Goal: Task Accomplishment & Management: Manage account settings

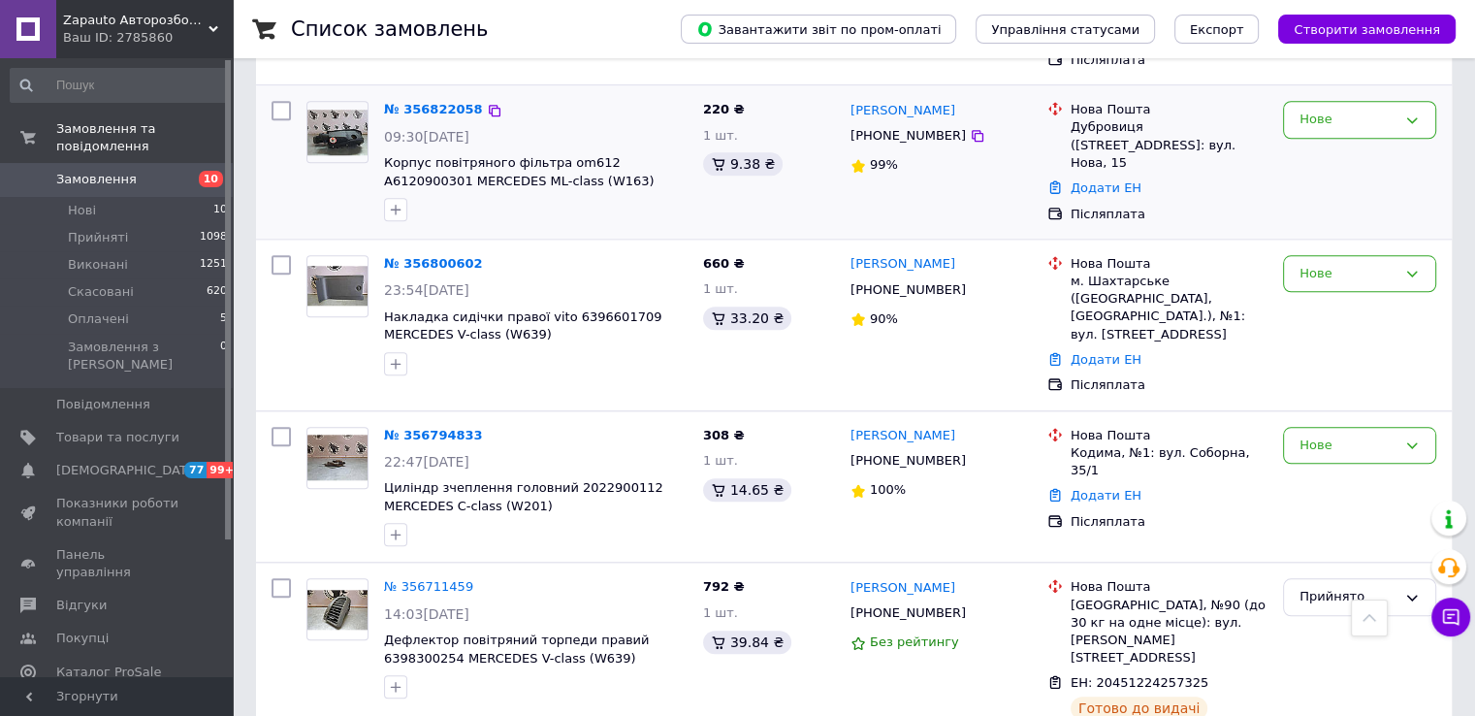
scroll to position [1842, 0]
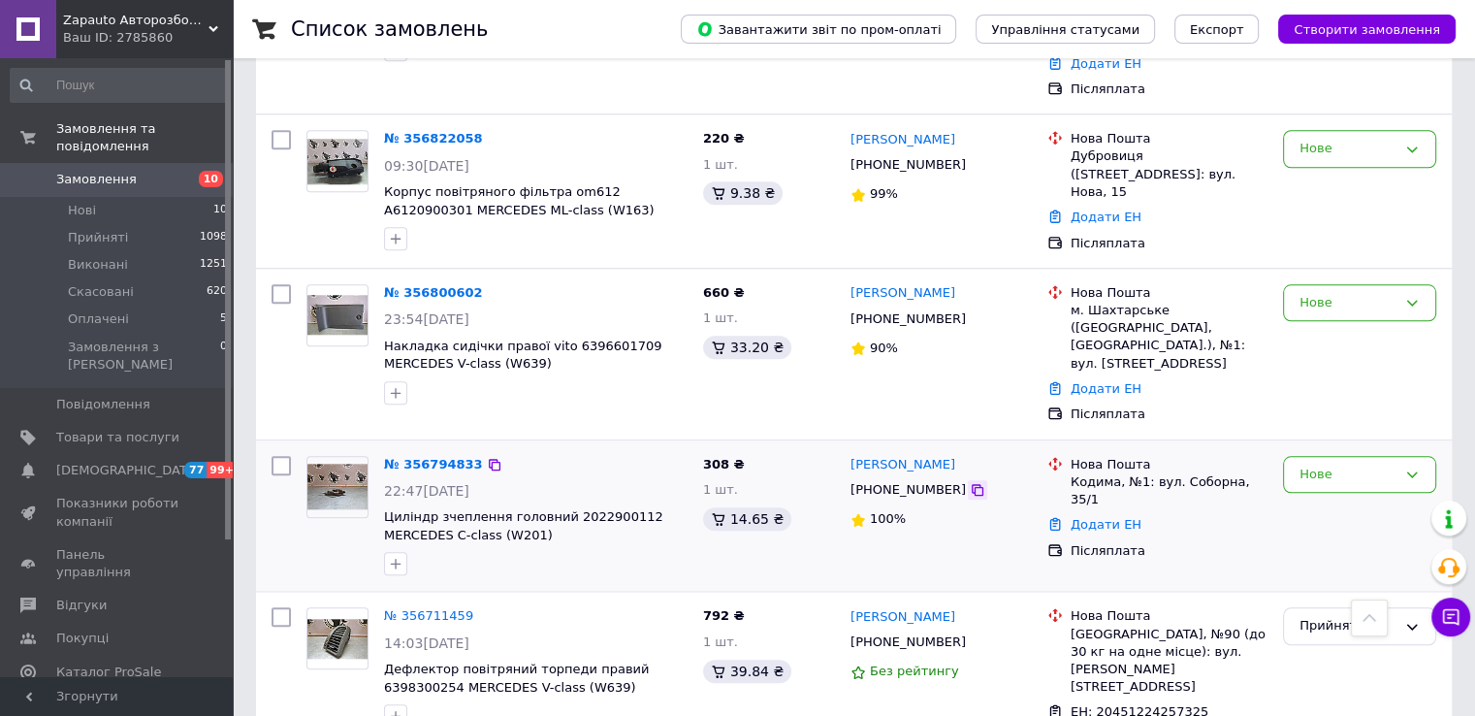
click at [970, 482] on icon at bounding box center [978, 490] width 16 height 16
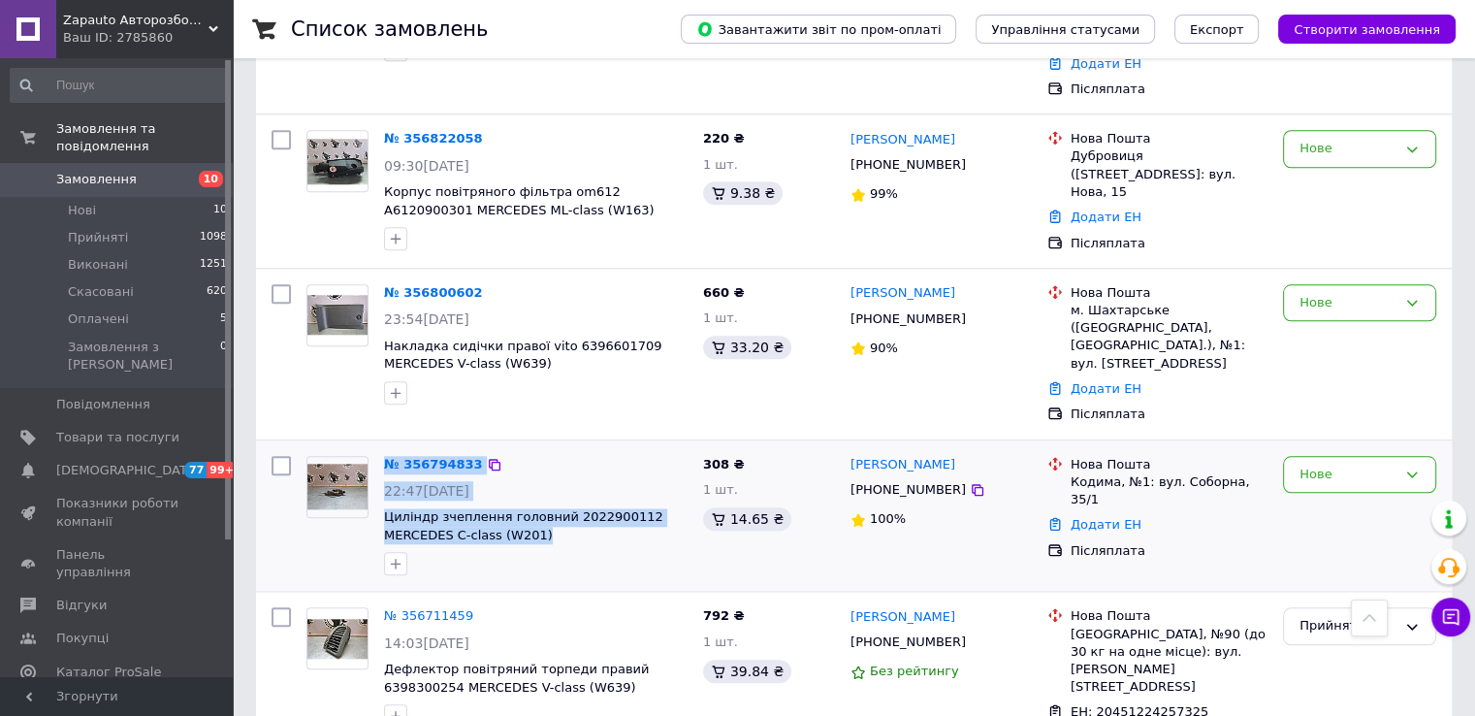
drag, startPoint x: 382, startPoint y: 341, endPoint x: 539, endPoint y: 425, distance: 177.8
click at [539, 448] on div "№ 356794833 22:47[DATE] Циліндр зчеплення головний 2022900112 MERCEDES C-class …" at bounding box center [535, 516] width 319 height 136
copy div "№ 356794833 22:47[DATE] Циліндр зчеплення головний 2022900112 MERCEDES C-class …"
click at [431, 457] on link "№ 356794833" at bounding box center [433, 464] width 99 height 15
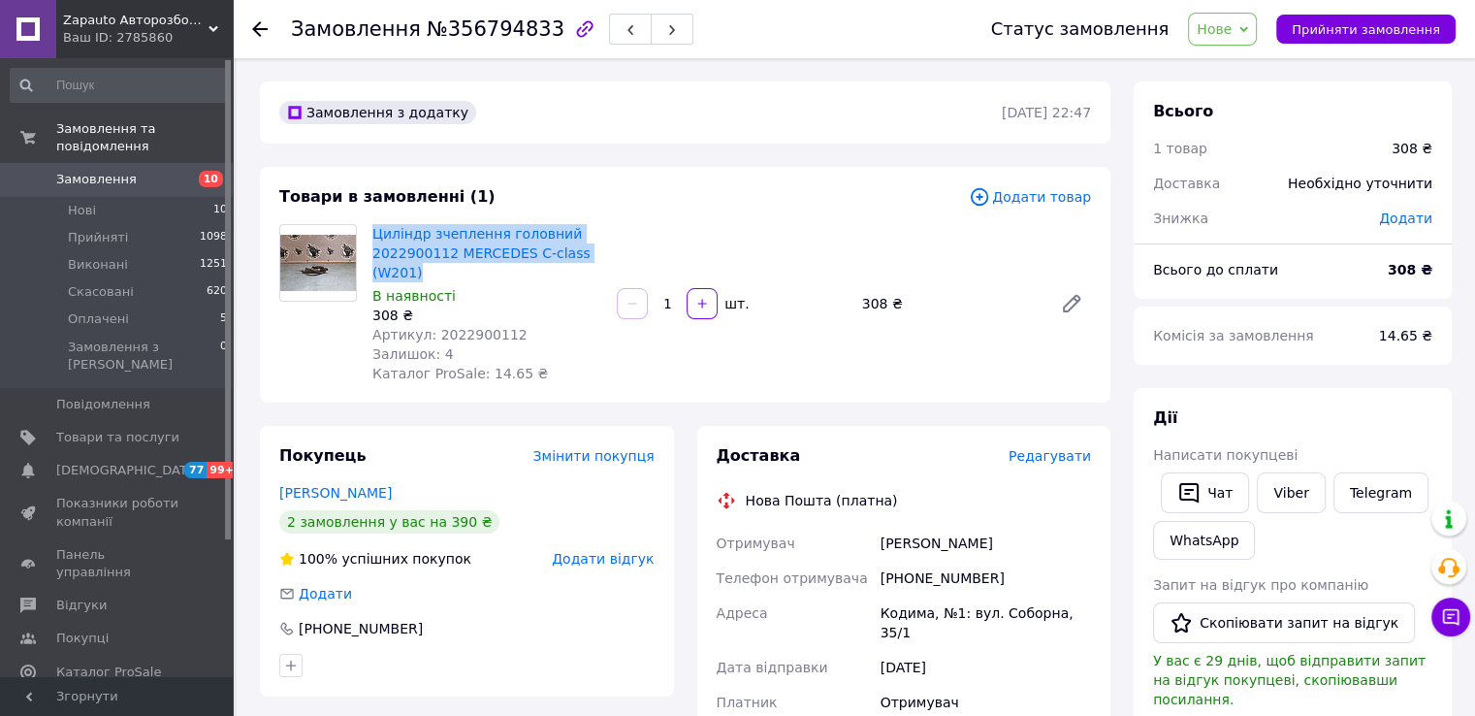
drag, startPoint x: 367, startPoint y: 215, endPoint x: 461, endPoint y: 276, distance: 112.1
click at [461, 276] on div "Товари в замовленні (1) Додати товар Циліндр зчеплення головний 2022900112 MERC…" at bounding box center [685, 285] width 850 height 236
copy link "Циліндр зчеплення головний 2022900112 MERCEDES C-class (W201)"
click at [1363, 31] on span "Прийняти замовлення" at bounding box center [1365, 29] width 148 height 15
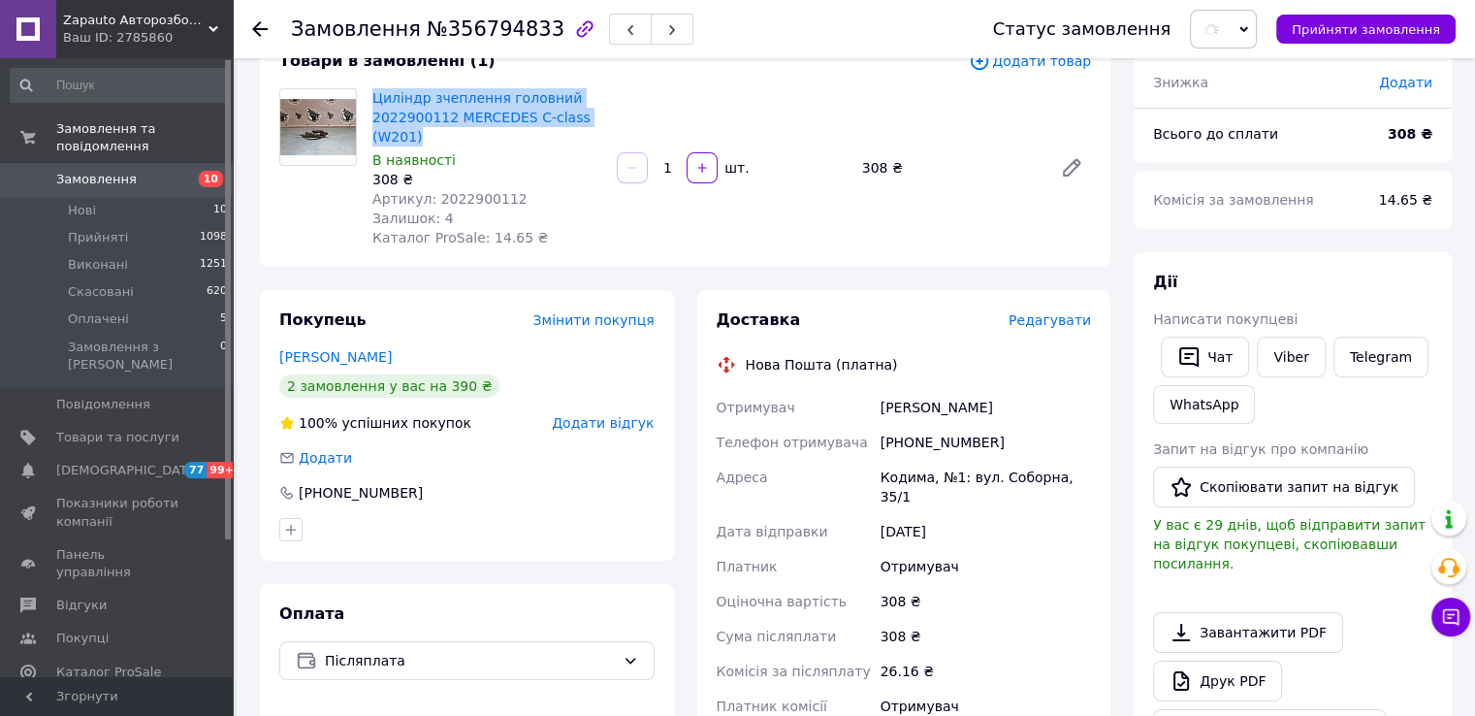
scroll to position [194, 0]
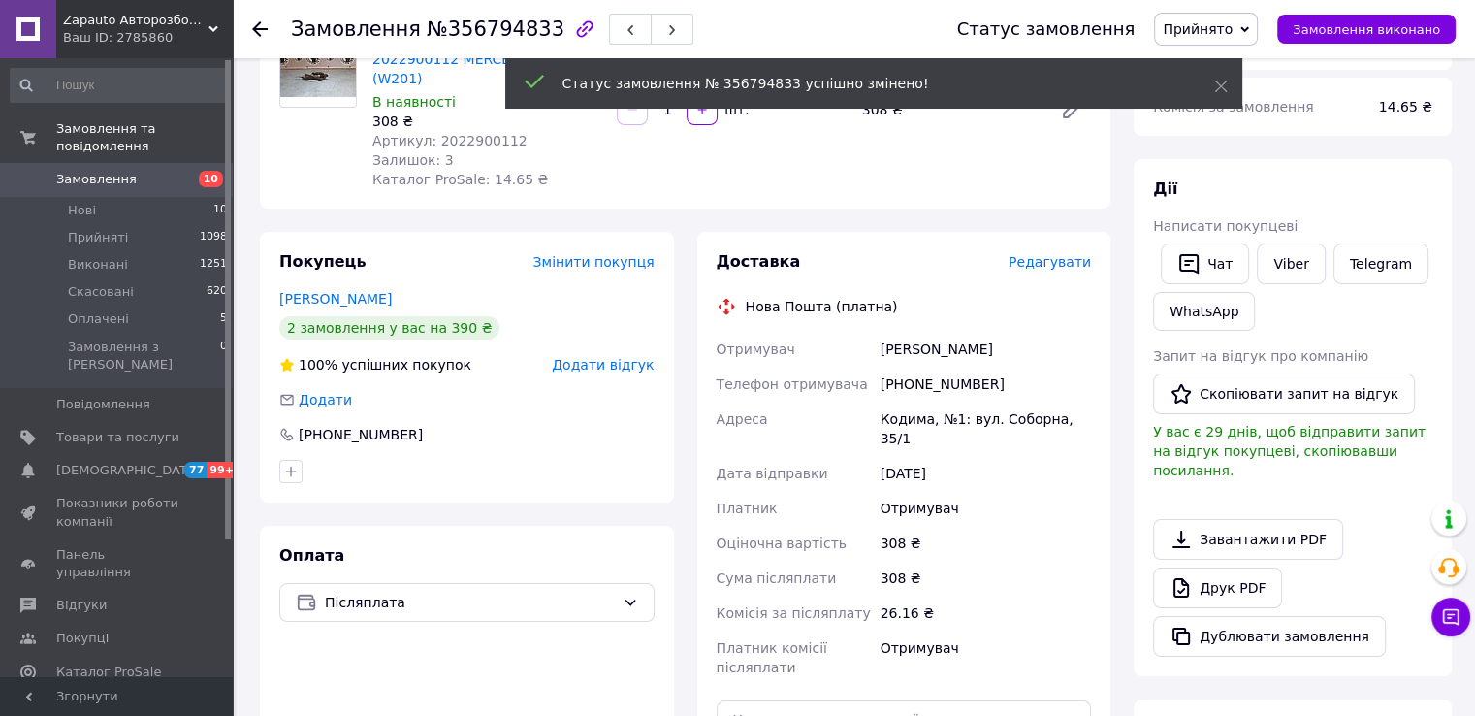
click at [939, 382] on div "[PHONE_NUMBER]" at bounding box center [986, 384] width 218 height 35
copy div "380987290490"
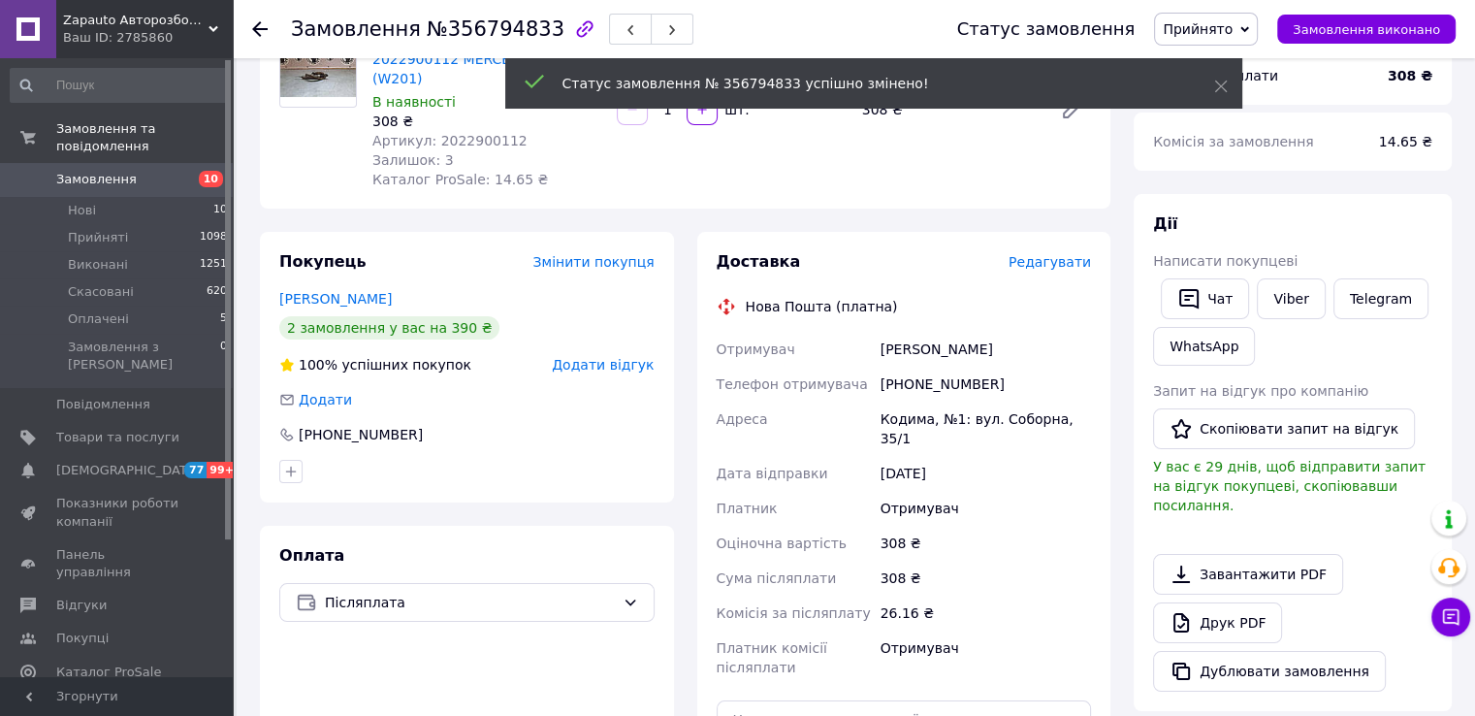
click at [926, 356] on div "Котубей Віталій" at bounding box center [986, 349] width 218 height 35
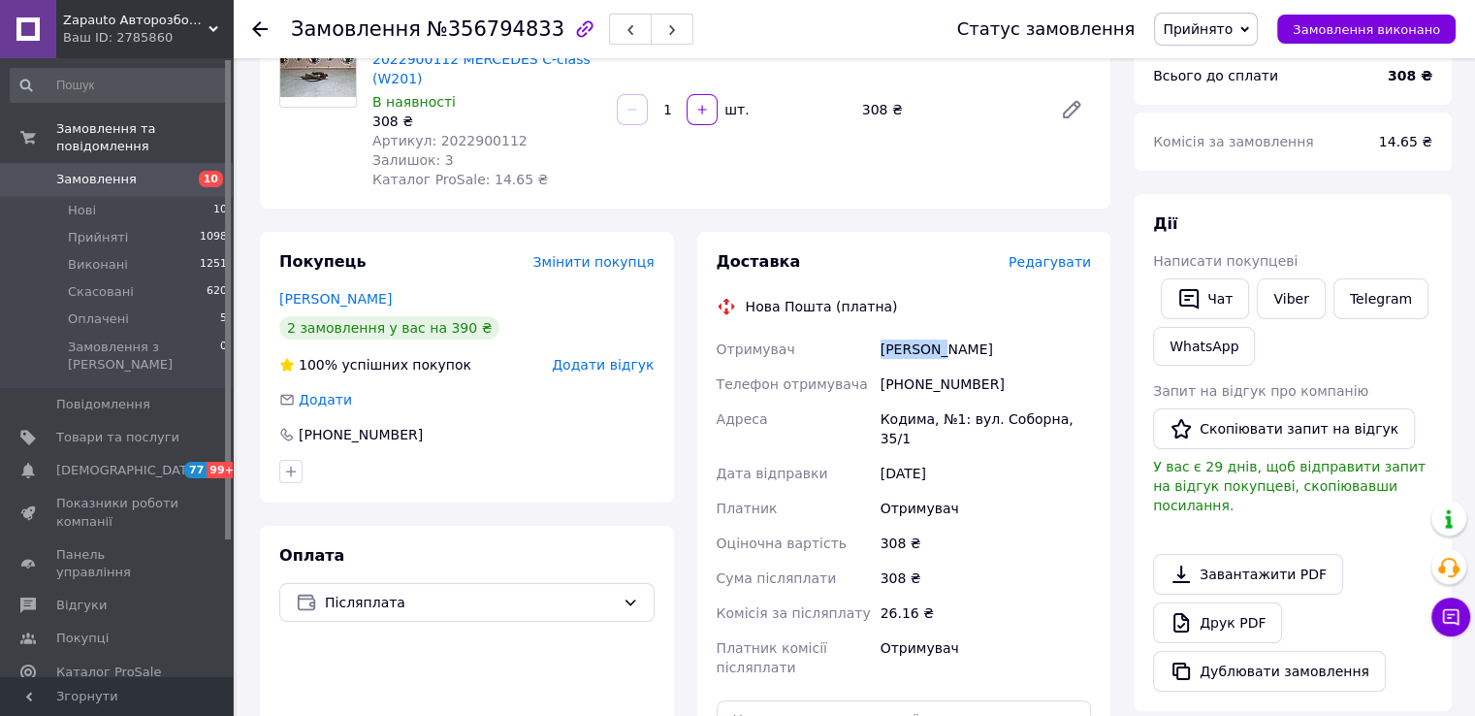
click at [926, 356] on div "Котубей Віталій" at bounding box center [986, 349] width 218 height 35
copy div "Котубей"
click at [981, 344] on div "Котубей Віталій" at bounding box center [986, 349] width 218 height 35
click at [964, 346] on div "Котубей Віталій" at bounding box center [986, 349] width 218 height 35
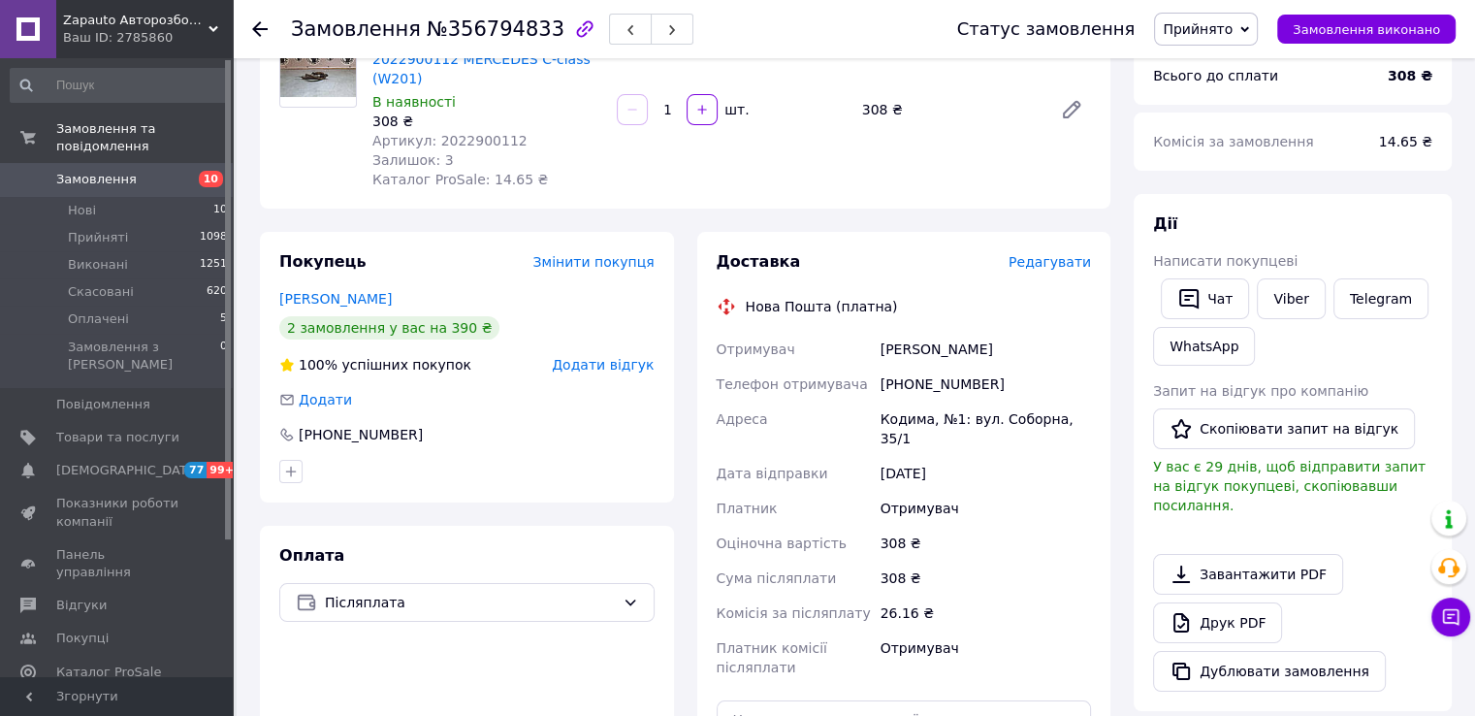
drag, startPoint x: 964, startPoint y: 346, endPoint x: 981, endPoint y: 346, distance: 17.5
click at [963, 346] on div "Котубей Віталій" at bounding box center [986, 349] width 218 height 35
copy div "Віталій"
click at [895, 423] on div "Кодима, №1: вул. Соборна, 35/1" at bounding box center [986, 428] width 218 height 54
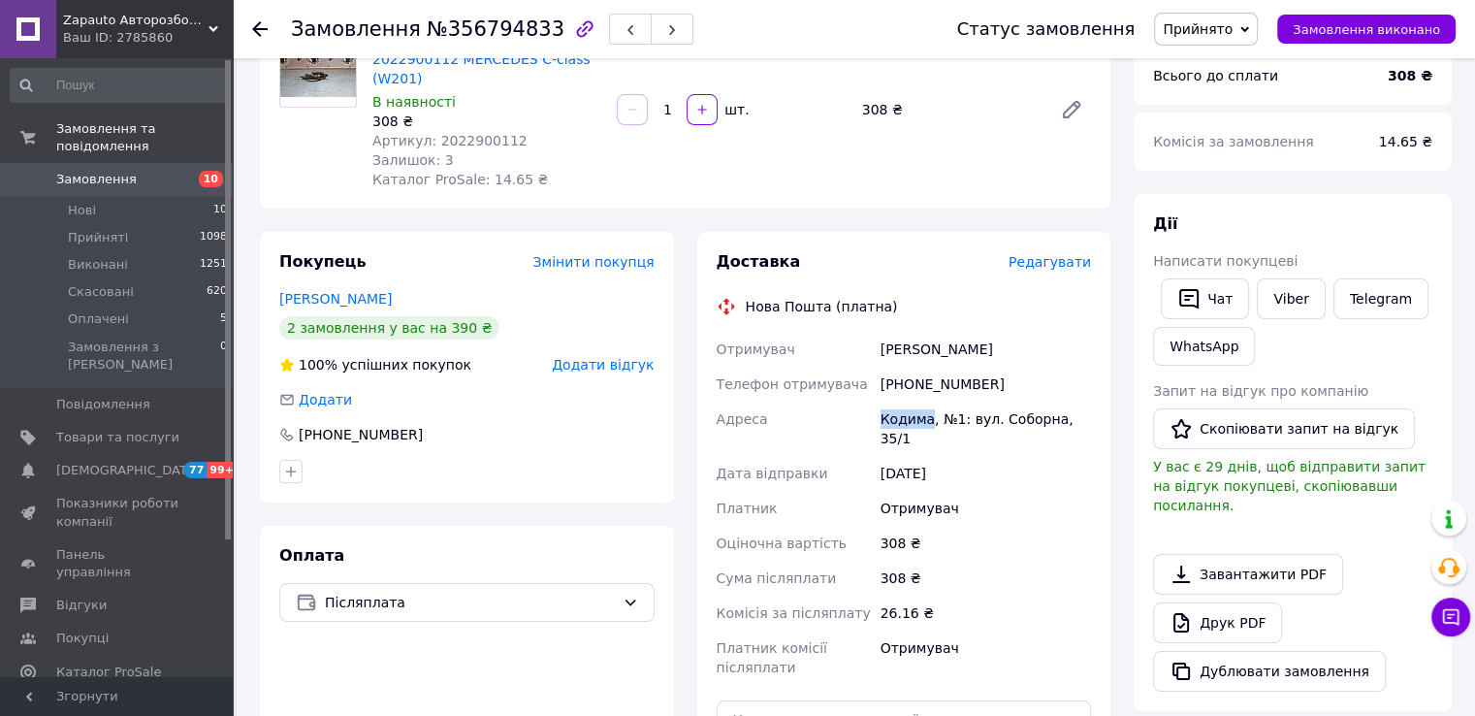
copy div "Кодима"
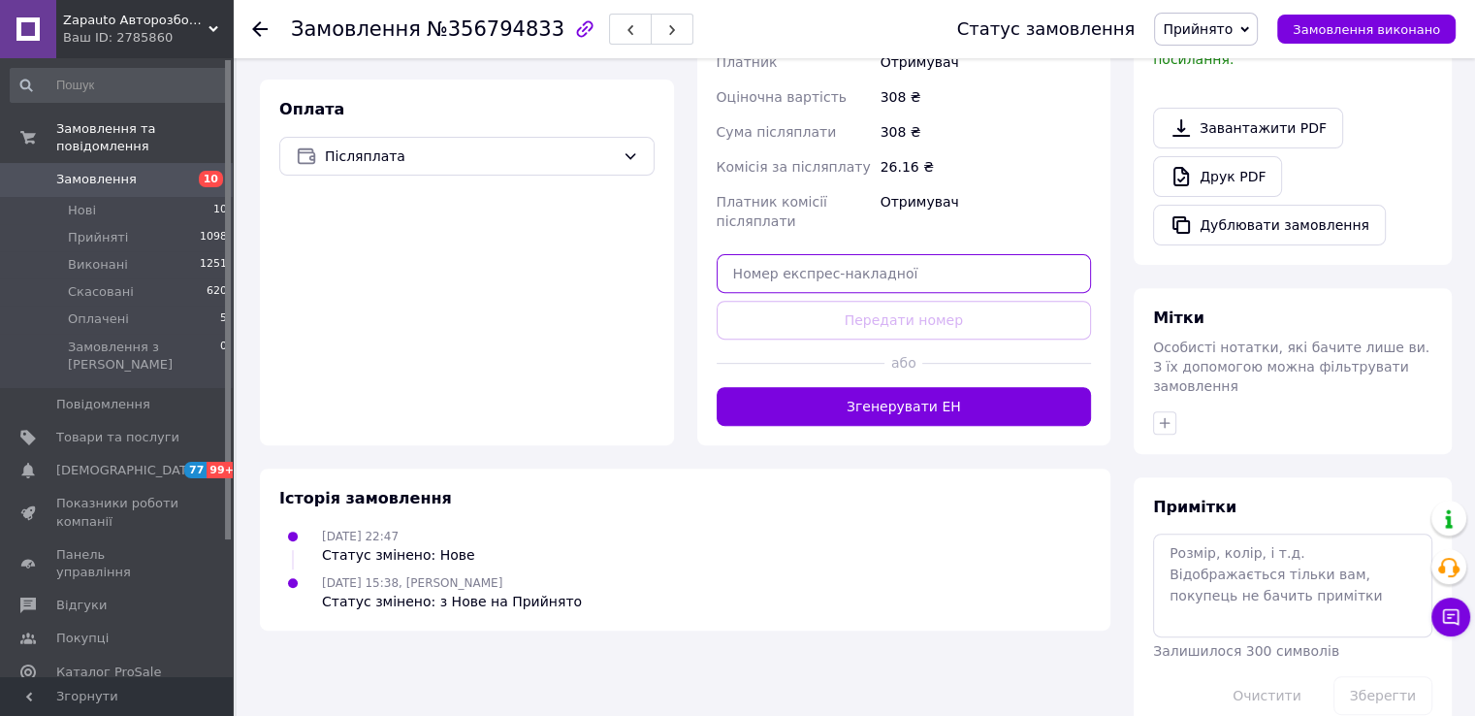
click at [853, 254] on input "text" at bounding box center [904, 273] width 375 height 39
paste input "20451225175251"
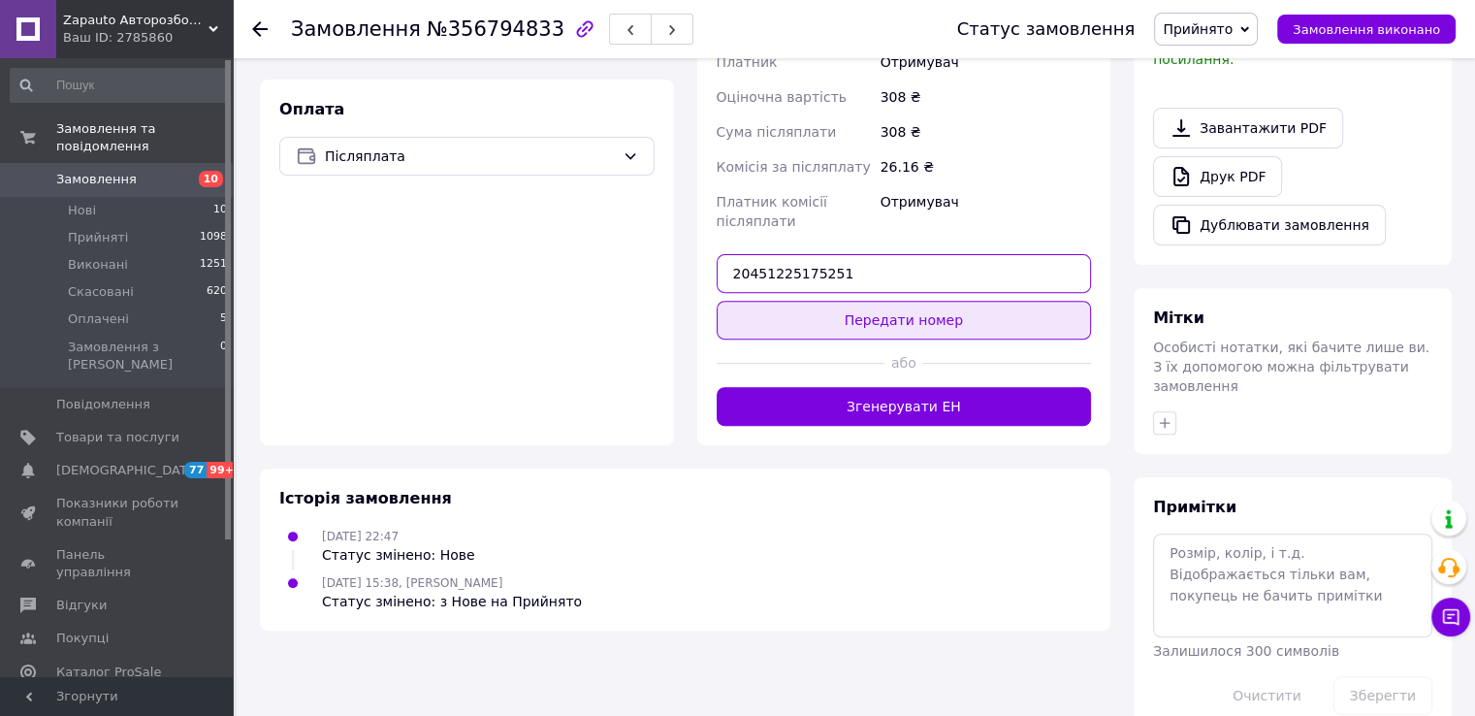
type input "20451225175251"
click at [824, 301] on button "Передати номер" at bounding box center [904, 320] width 375 height 39
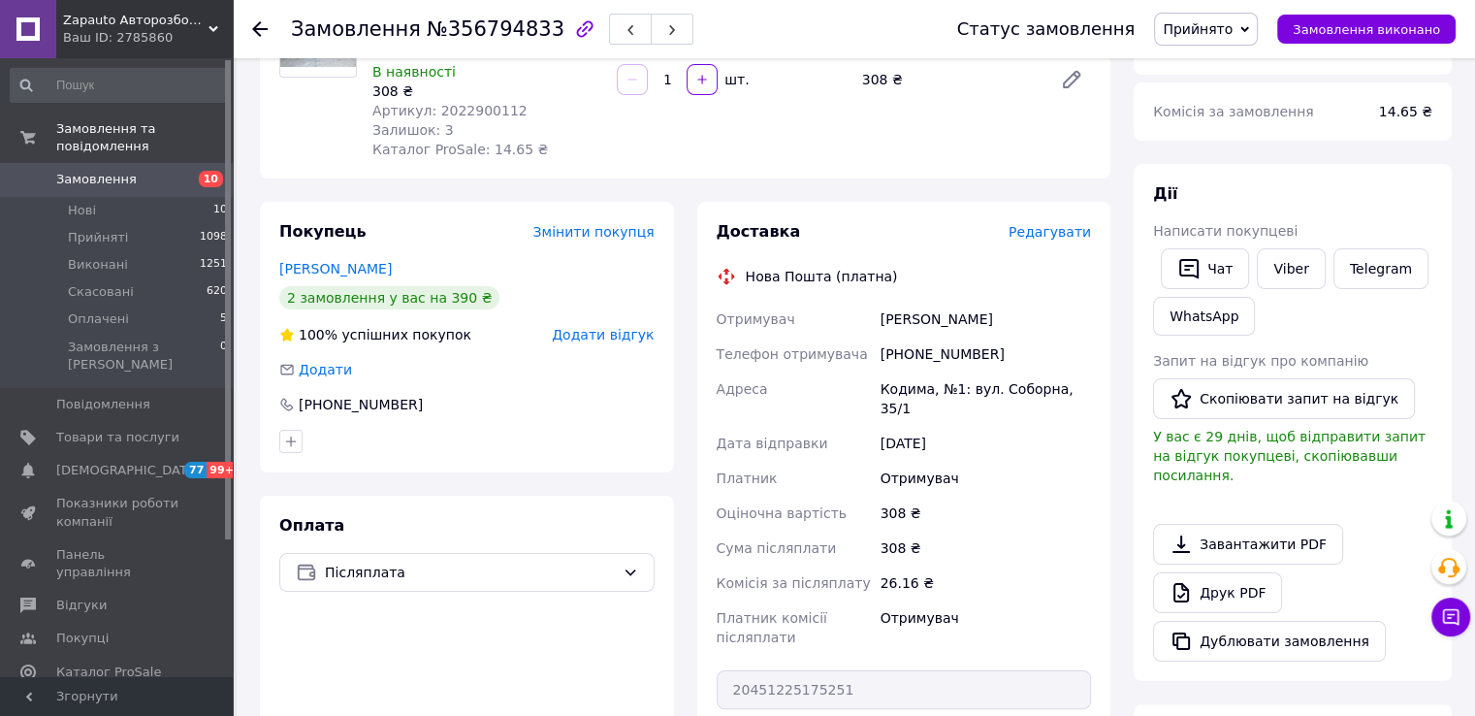
scroll to position [155, 0]
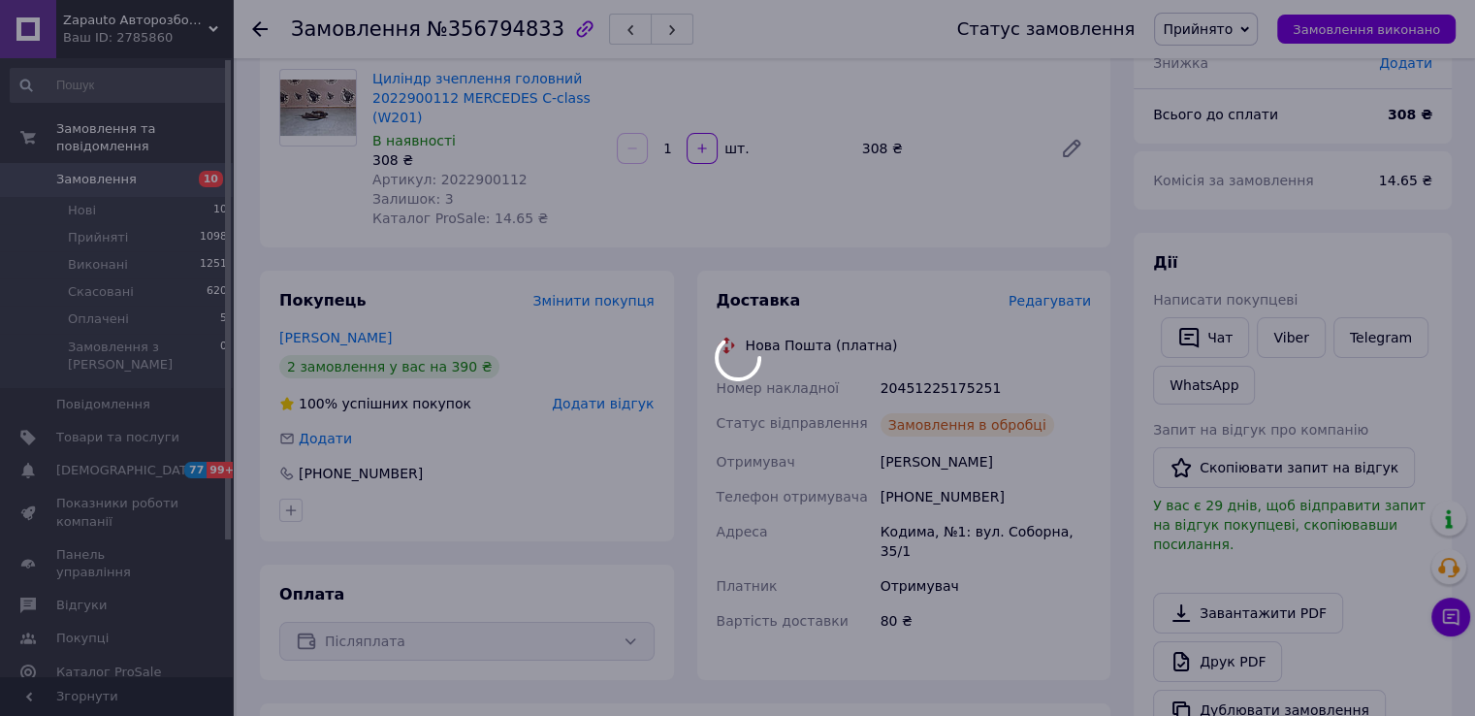
click at [481, 177] on div at bounding box center [737, 358] width 1475 height 716
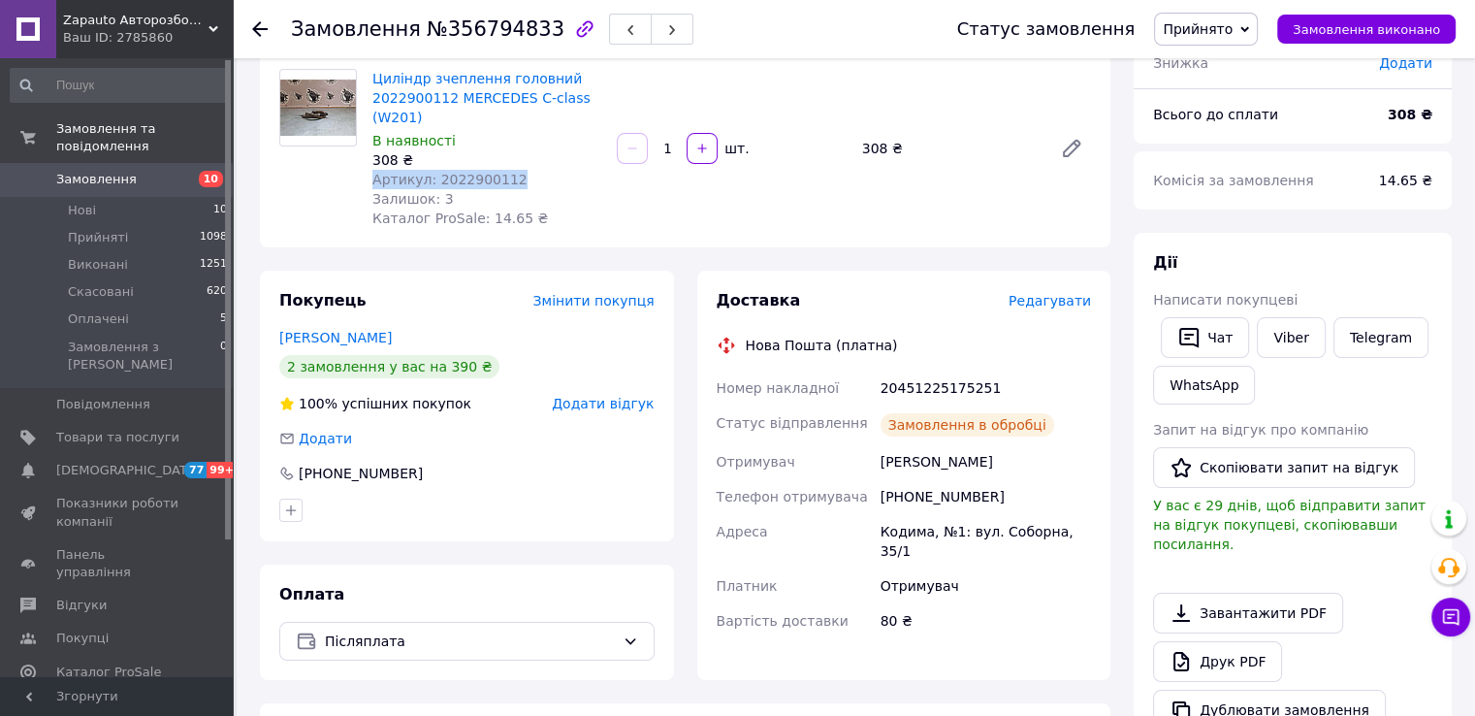
click at [481, 177] on span "Артикул: 2022900112" at bounding box center [449, 180] width 155 height 16
click at [473, 190] on div "Залишок: 3" at bounding box center [486, 198] width 229 height 19
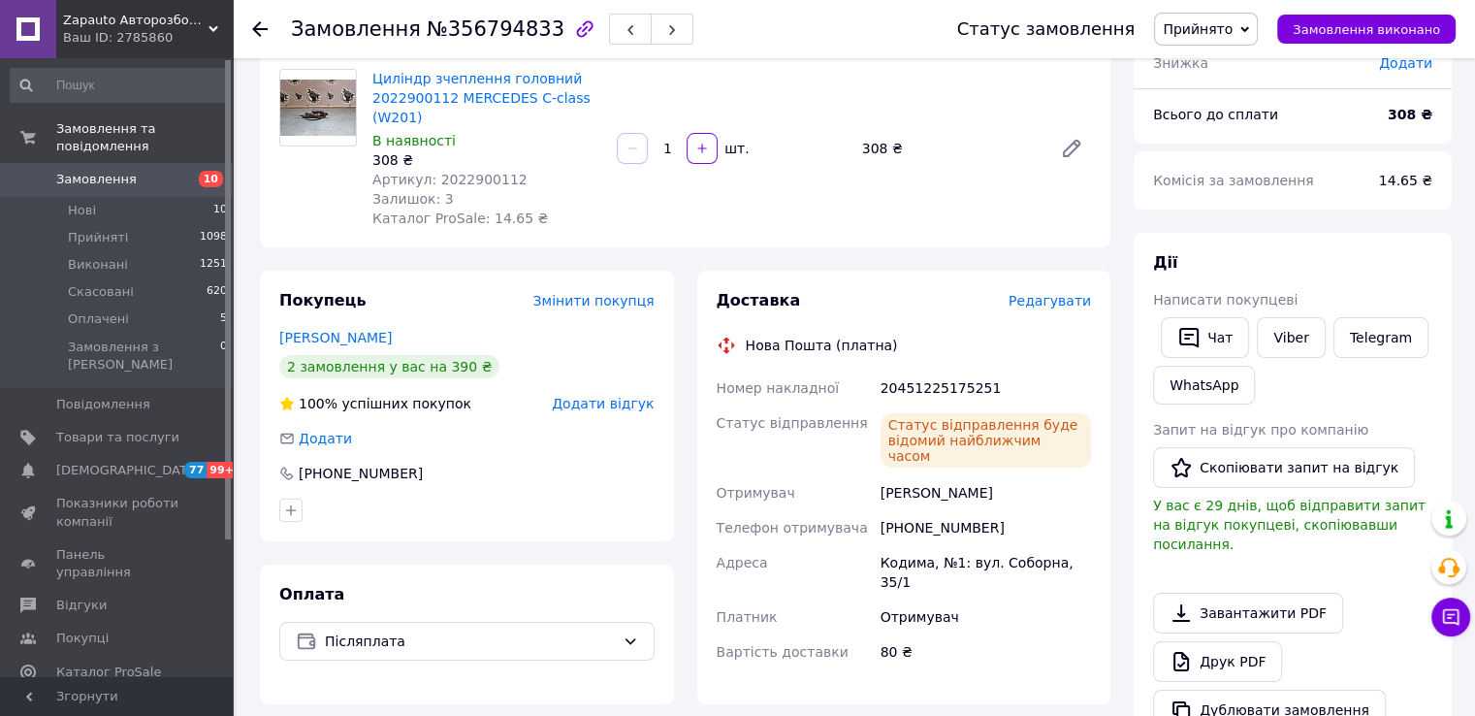
click at [483, 175] on span "Артикул: 2022900112" at bounding box center [449, 180] width 155 height 16
copy span "2022900112"
click at [141, 171] on span "Замовлення" at bounding box center [117, 179] width 123 height 17
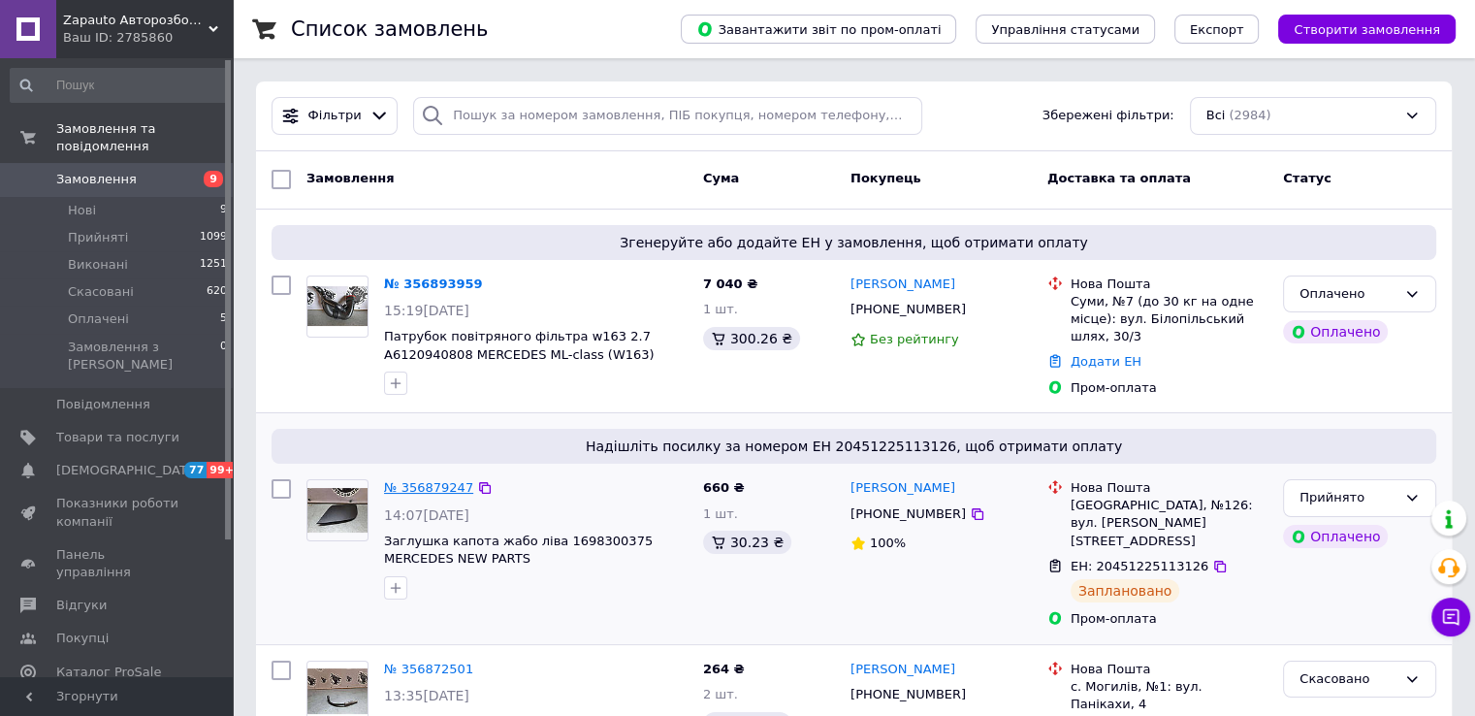
click at [429, 488] on link "№ 356879247" at bounding box center [428, 487] width 89 height 15
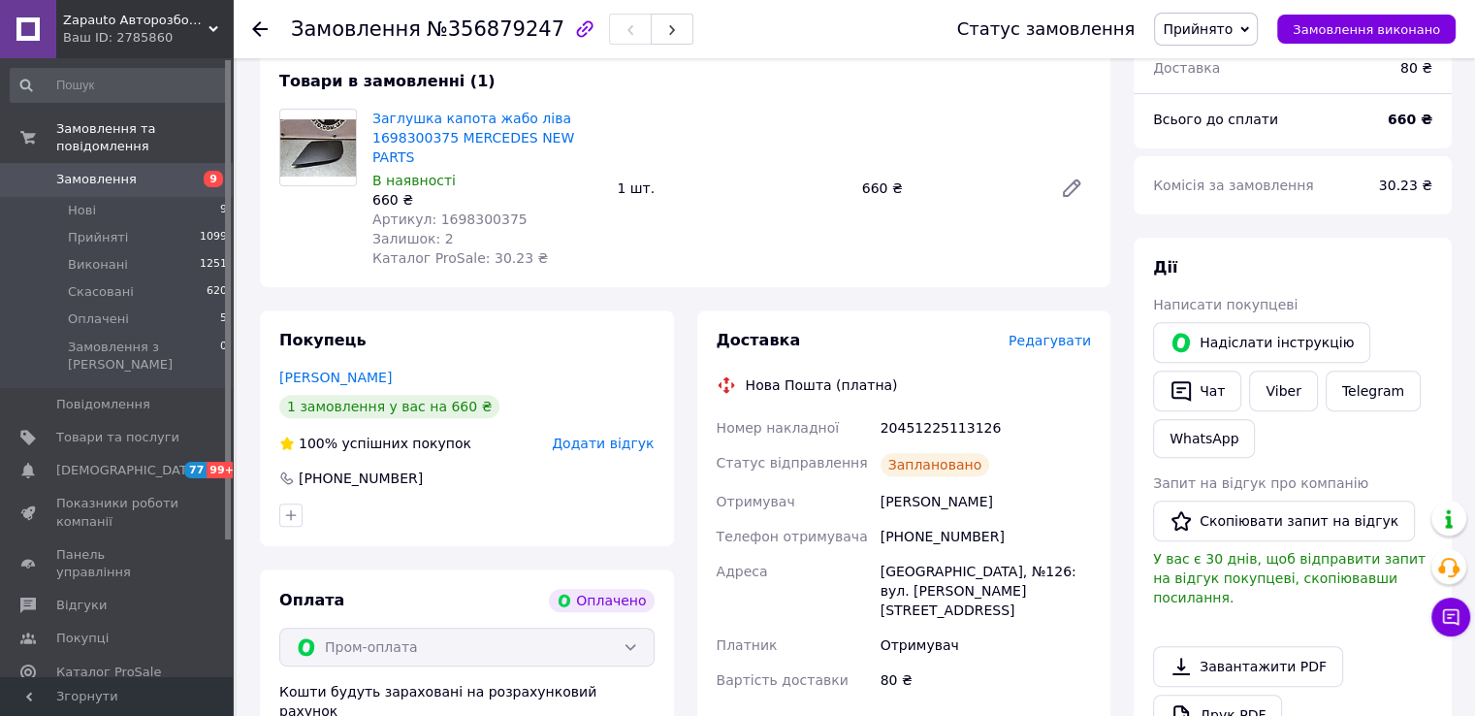
scroll to position [582, 0]
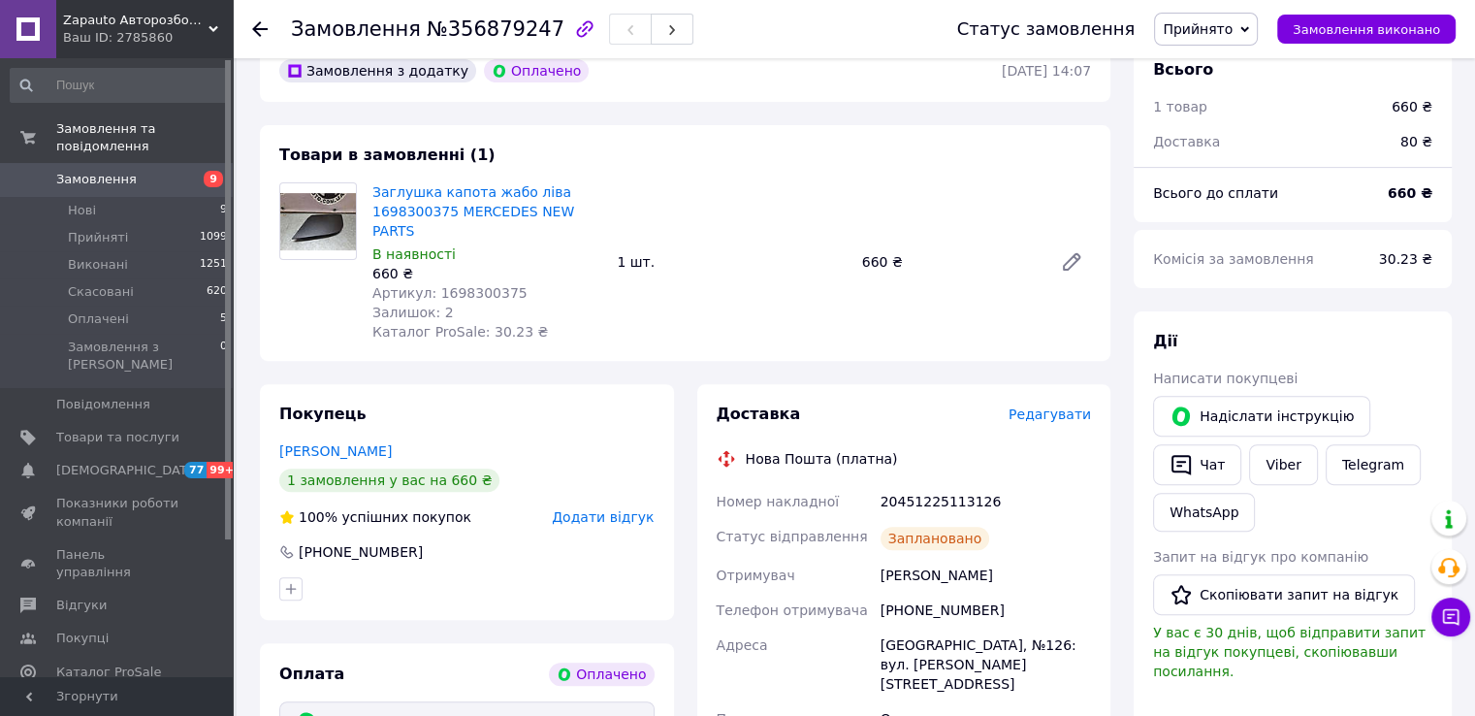
click at [464, 285] on span "Артикул: 1698300375" at bounding box center [449, 293] width 155 height 16
copy span "1698300375"
click at [196, 171] on span "9" at bounding box center [205, 179] width 53 height 17
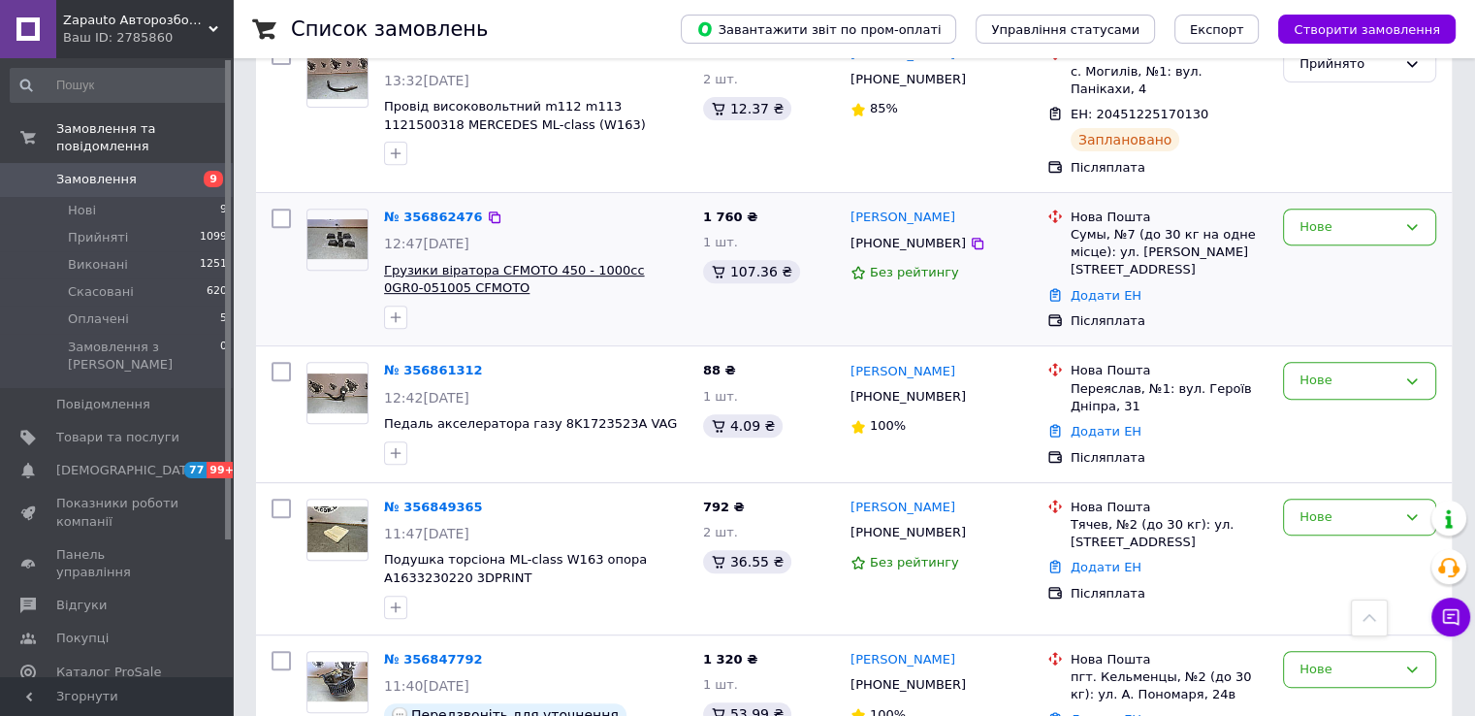
scroll to position [873, 0]
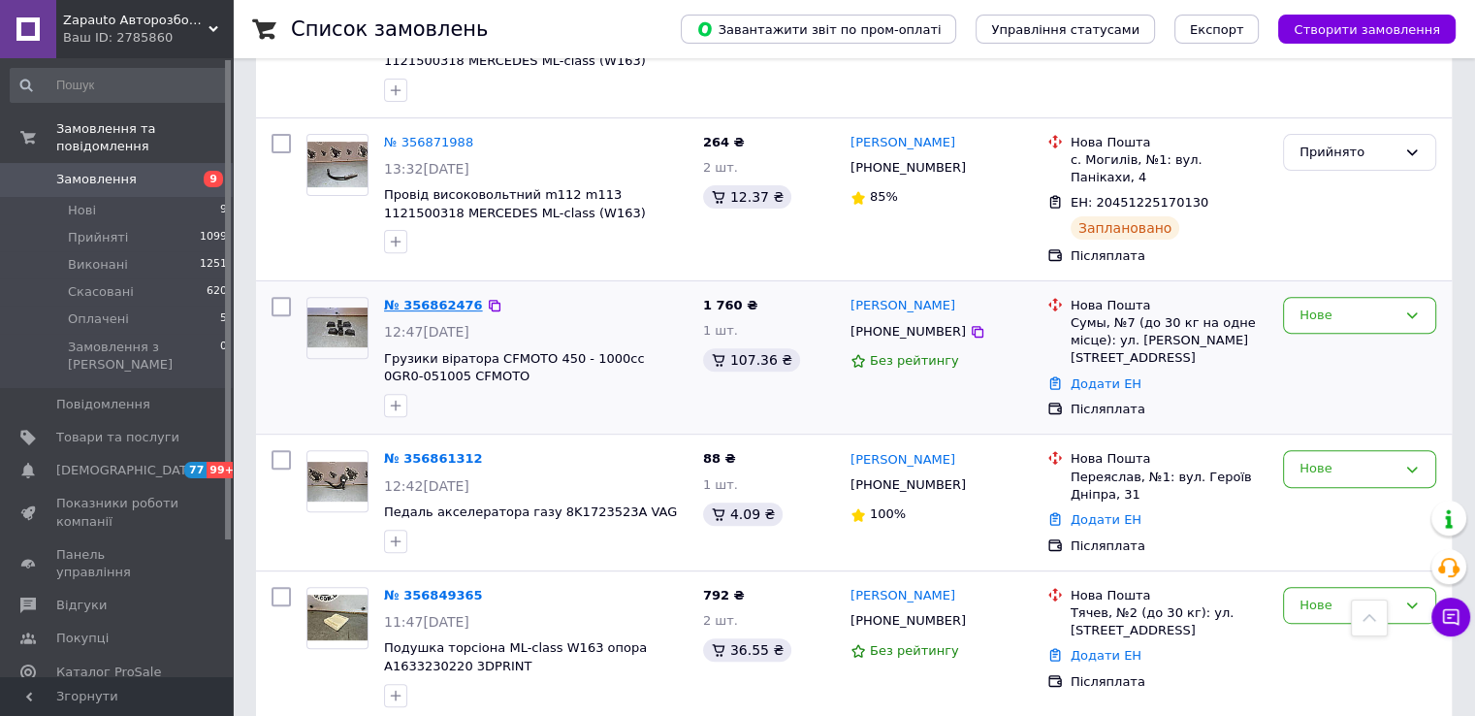
click at [417, 298] on link "№ 356862476" at bounding box center [433, 305] width 99 height 15
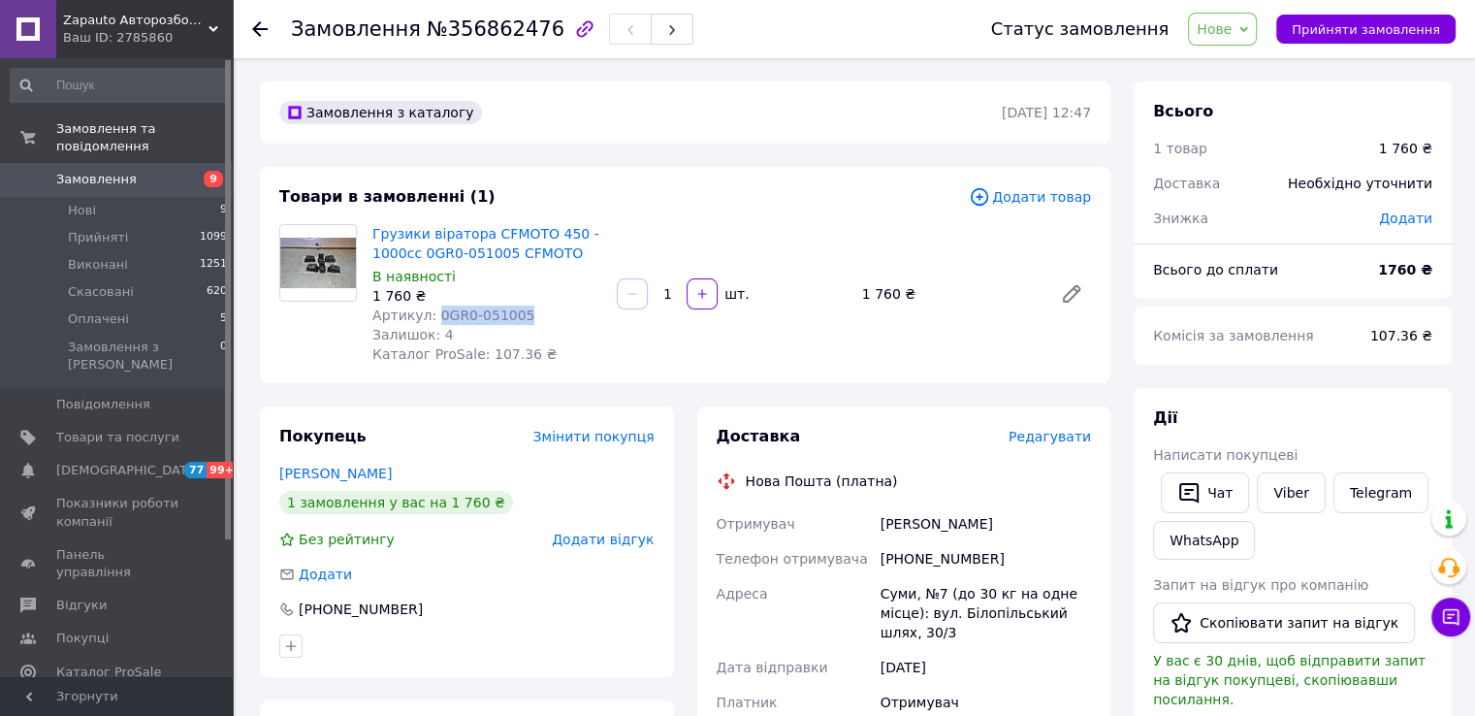
drag, startPoint x: 428, startPoint y: 314, endPoint x: 547, endPoint y: 316, distance: 119.3
click at [547, 316] on div "Артикул: 0GR0-051005" at bounding box center [486, 314] width 229 height 19
copy span "0GR0-051005"
click at [1415, 37] on span "Прийняти замовлення" at bounding box center [1365, 29] width 148 height 15
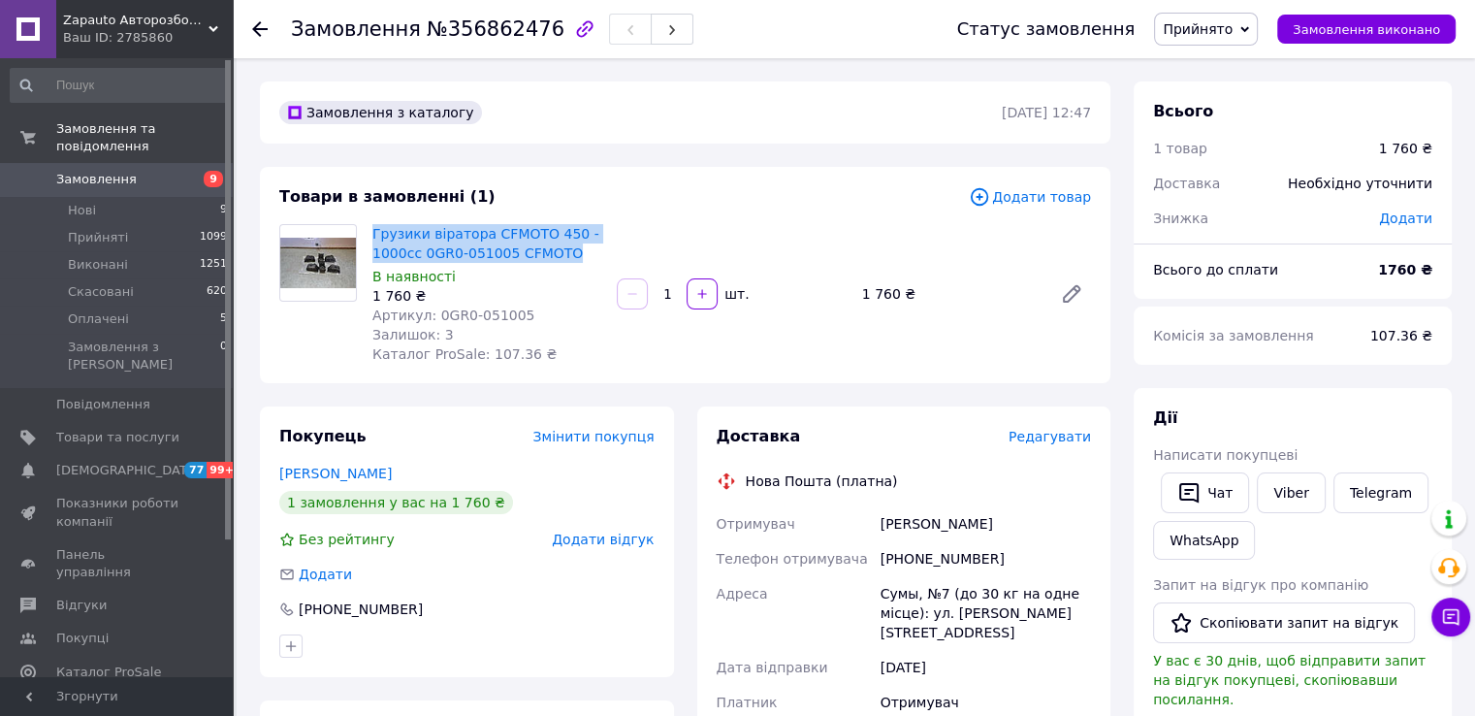
drag, startPoint x: 373, startPoint y: 218, endPoint x: 574, endPoint y: 256, distance: 204.2
click at [574, 256] on div "Товари в замовленні (1) Додати товар Грузики віратора CFMOTO 450 - 1000cc 0GR0-…" at bounding box center [685, 275] width 850 height 216
copy link "Грузики віратора CFMOTO 450 - 1000cc 0GR0-051005 CFMOTO"
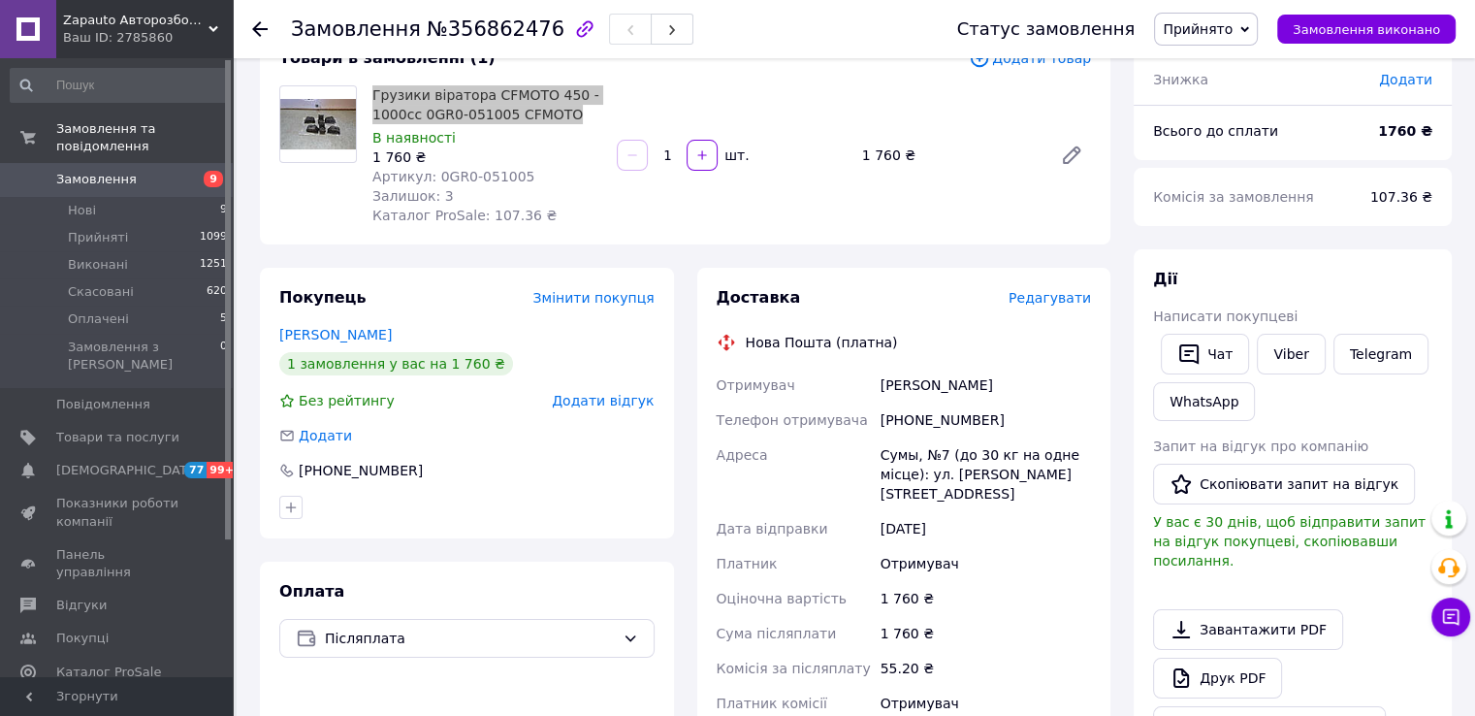
scroll to position [194, 0]
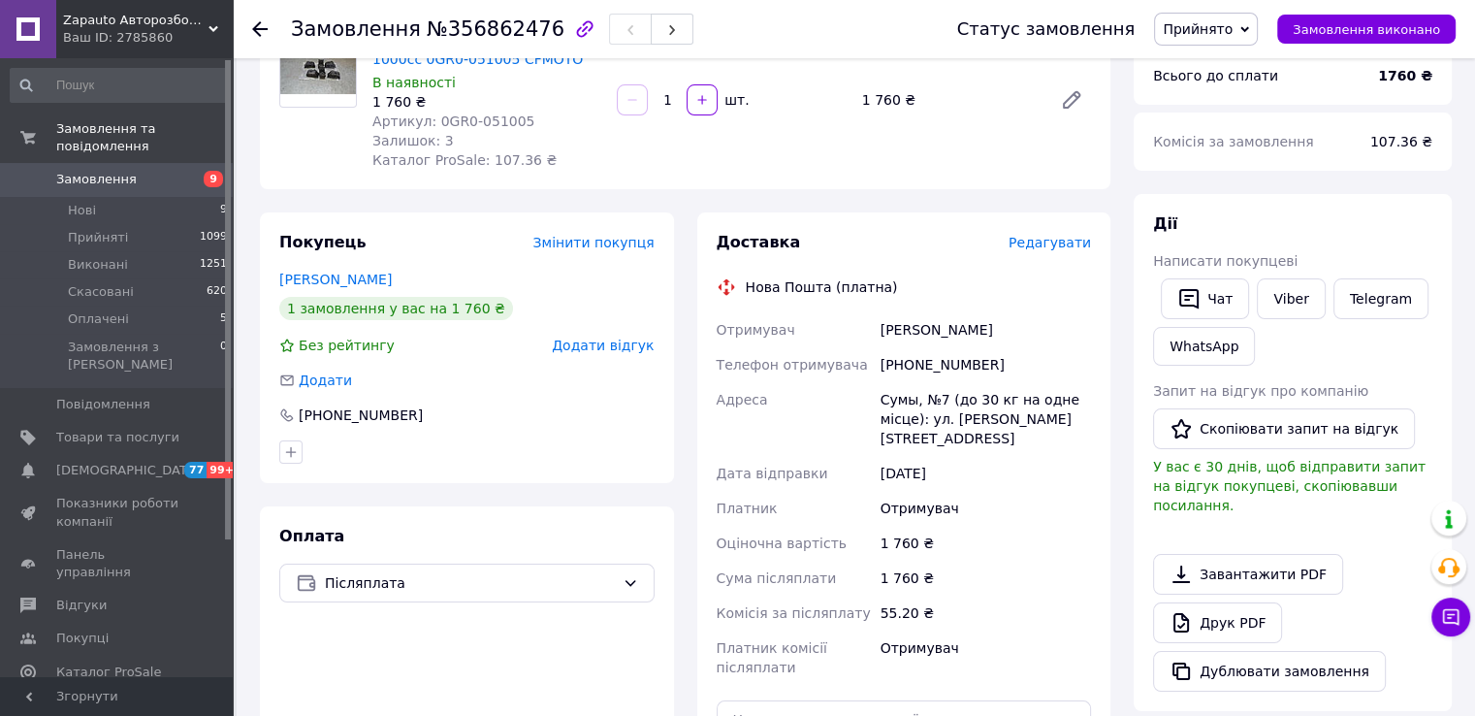
click at [908, 351] on div "[PHONE_NUMBER]" at bounding box center [986, 364] width 218 height 35
copy div "380999126554"
drag, startPoint x: 884, startPoint y: 312, endPoint x: 902, endPoint y: 322, distance: 20.0
click at [885, 312] on div "Лобанов Денис" at bounding box center [986, 329] width 218 height 35
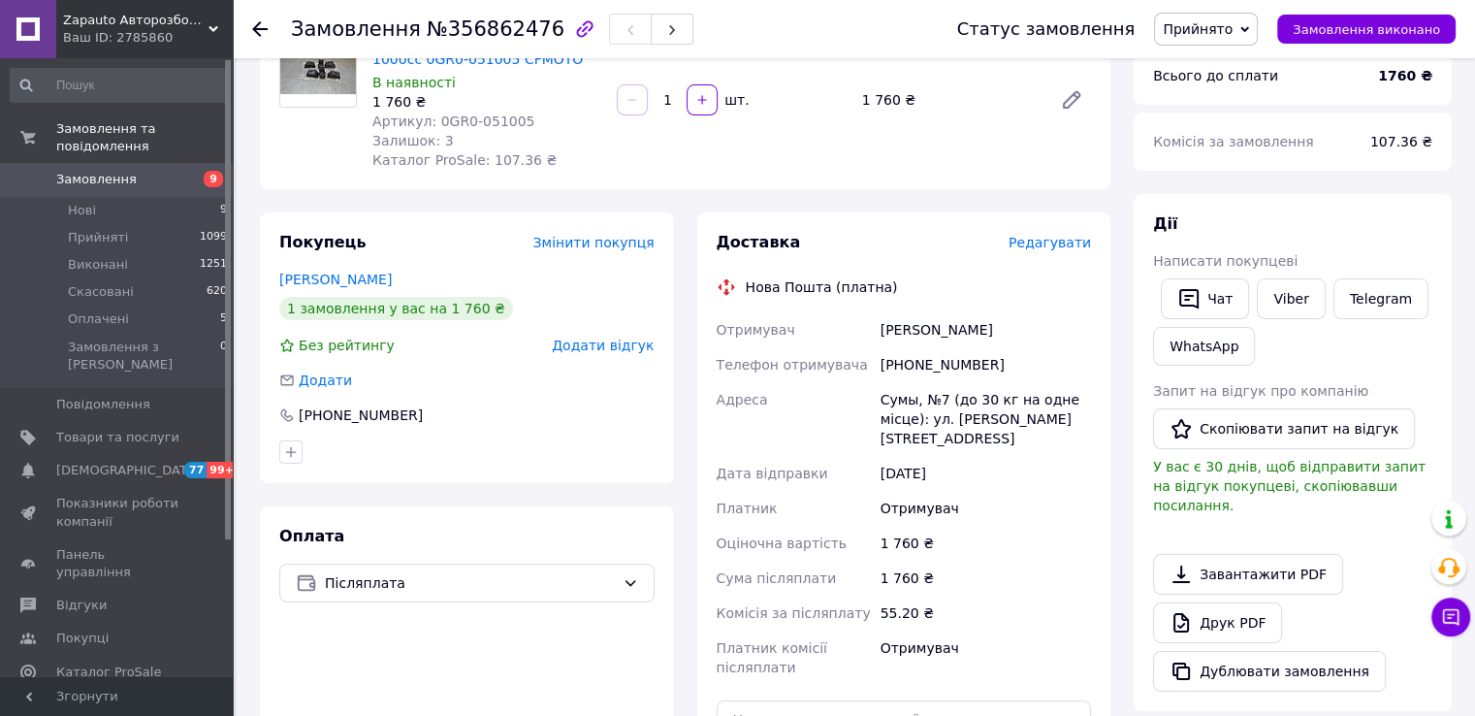
click at [902, 322] on div "Лобанов Денис" at bounding box center [986, 329] width 218 height 35
copy div "Лобанов"
click at [965, 327] on div "Лобанов Денис" at bounding box center [986, 329] width 218 height 35
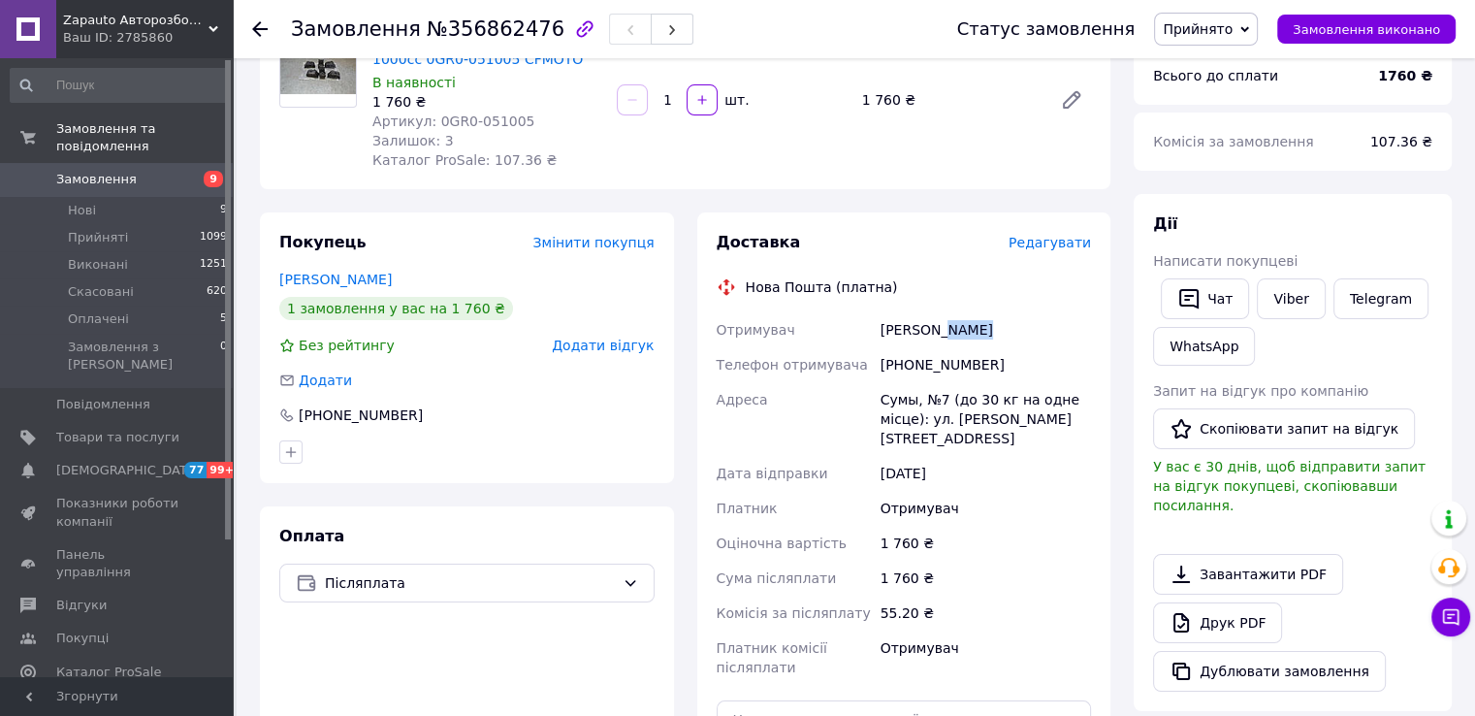
copy div "Денис"
click at [895, 396] on div "Сумы, №7 (до 30 кг на одне місце): ул. Белопольский путь, 30/3" at bounding box center [986, 419] width 218 height 74
copy div "Сумы"
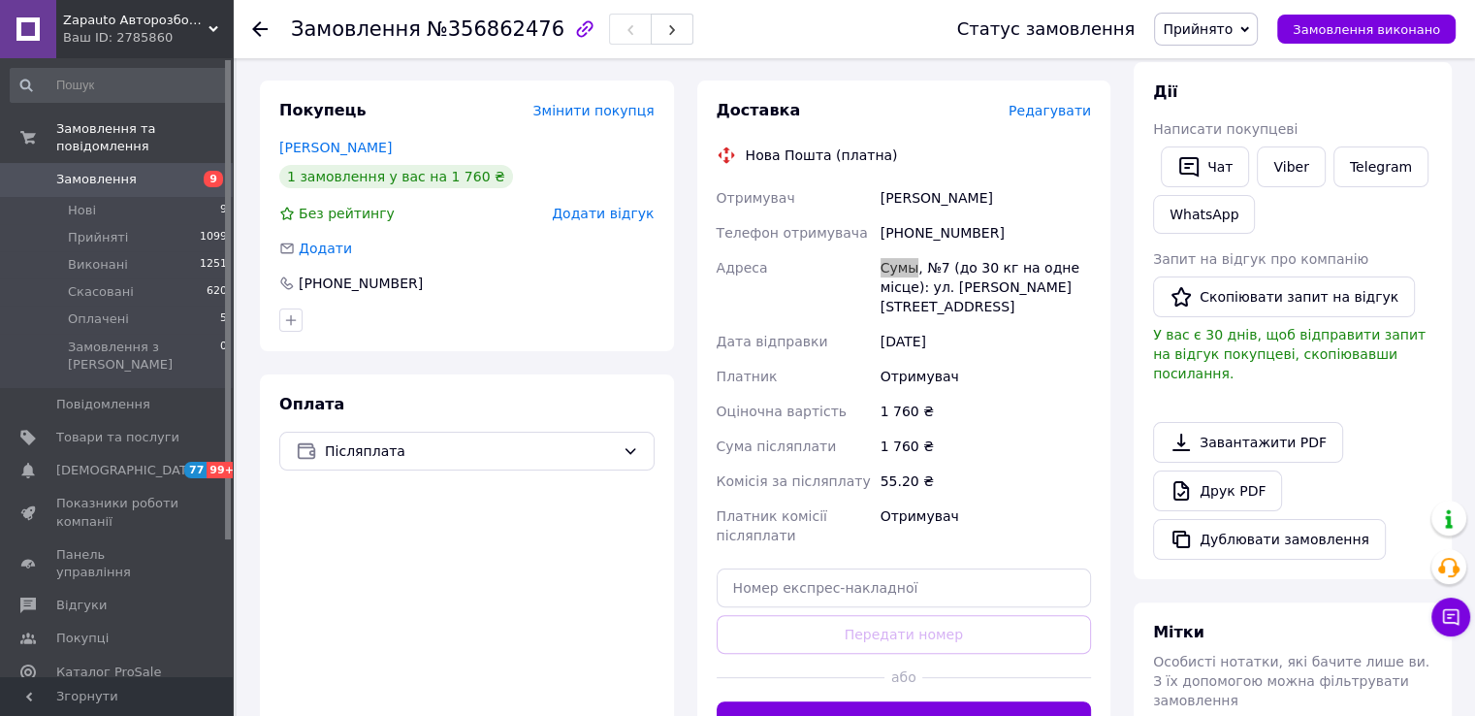
scroll to position [485, 0]
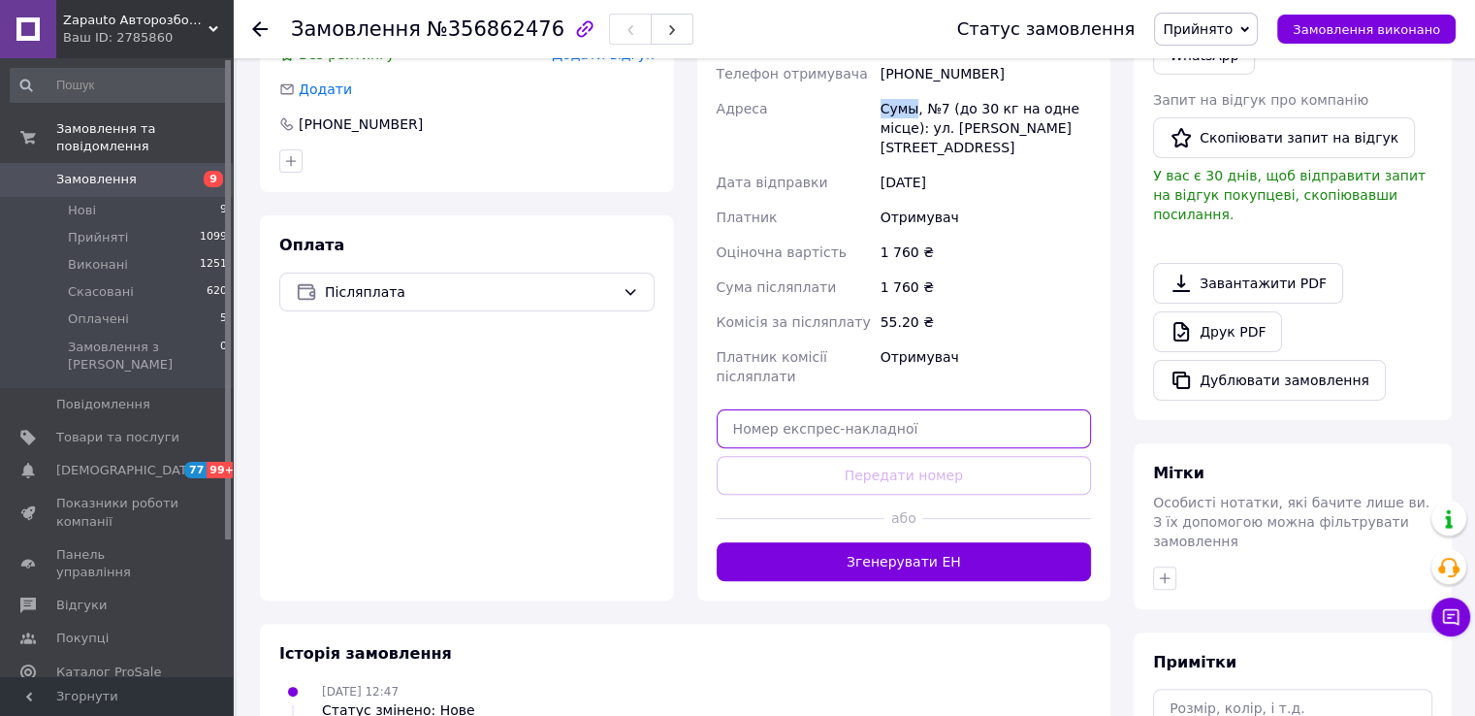
click at [990, 433] on input "text" at bounding box center [904, 428] width 375 height 39
paste input "20451225192785"
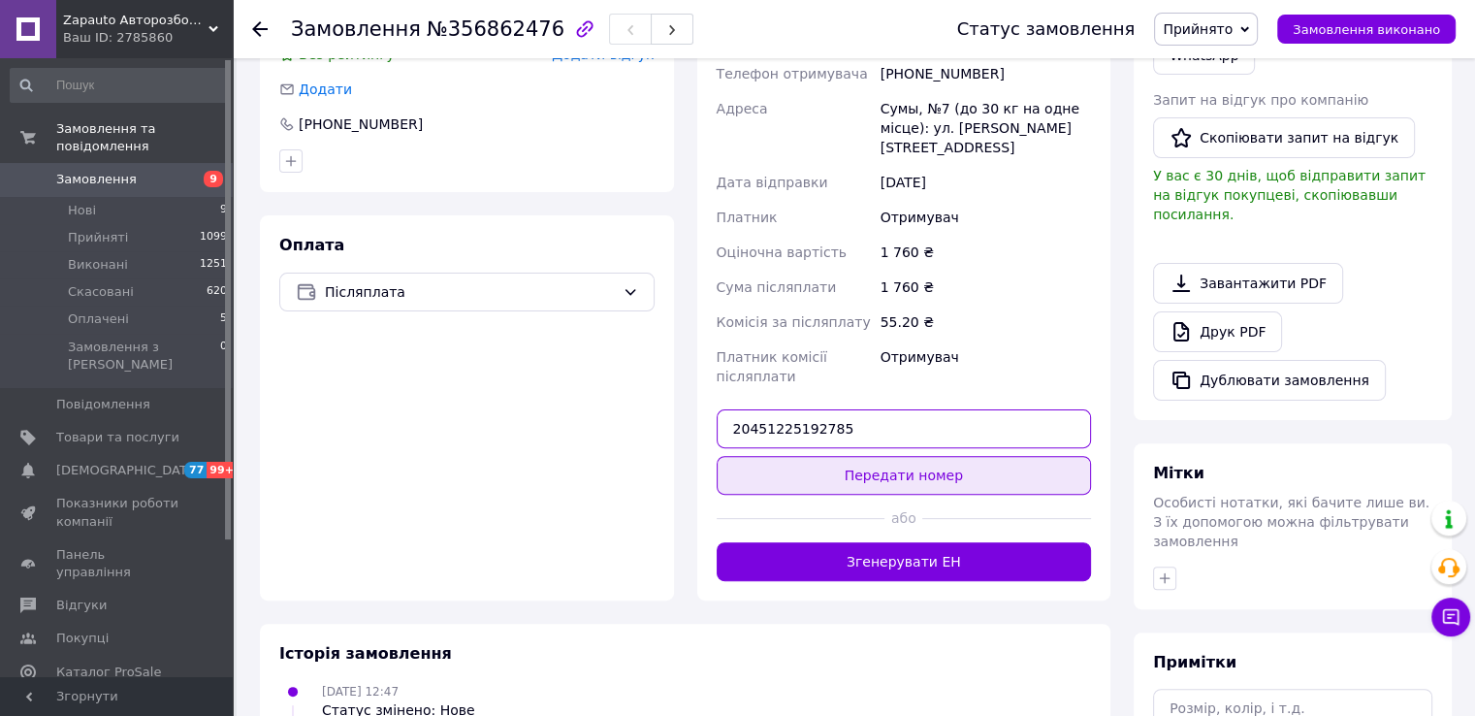
type input "20451225192785"
click at [942, 470] on button "Передати номер" at bounding box center [904, 475] width 375 height 39
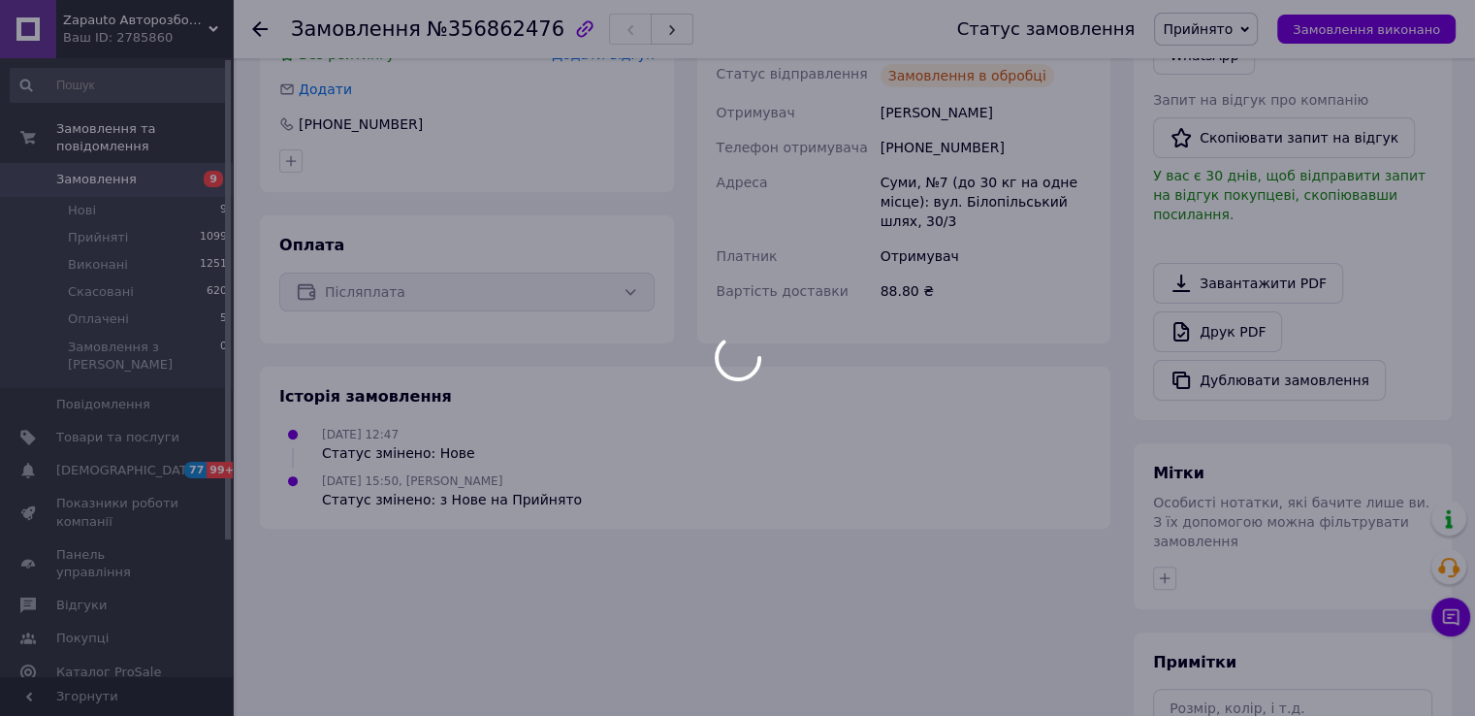
scroll to position [0, 0]
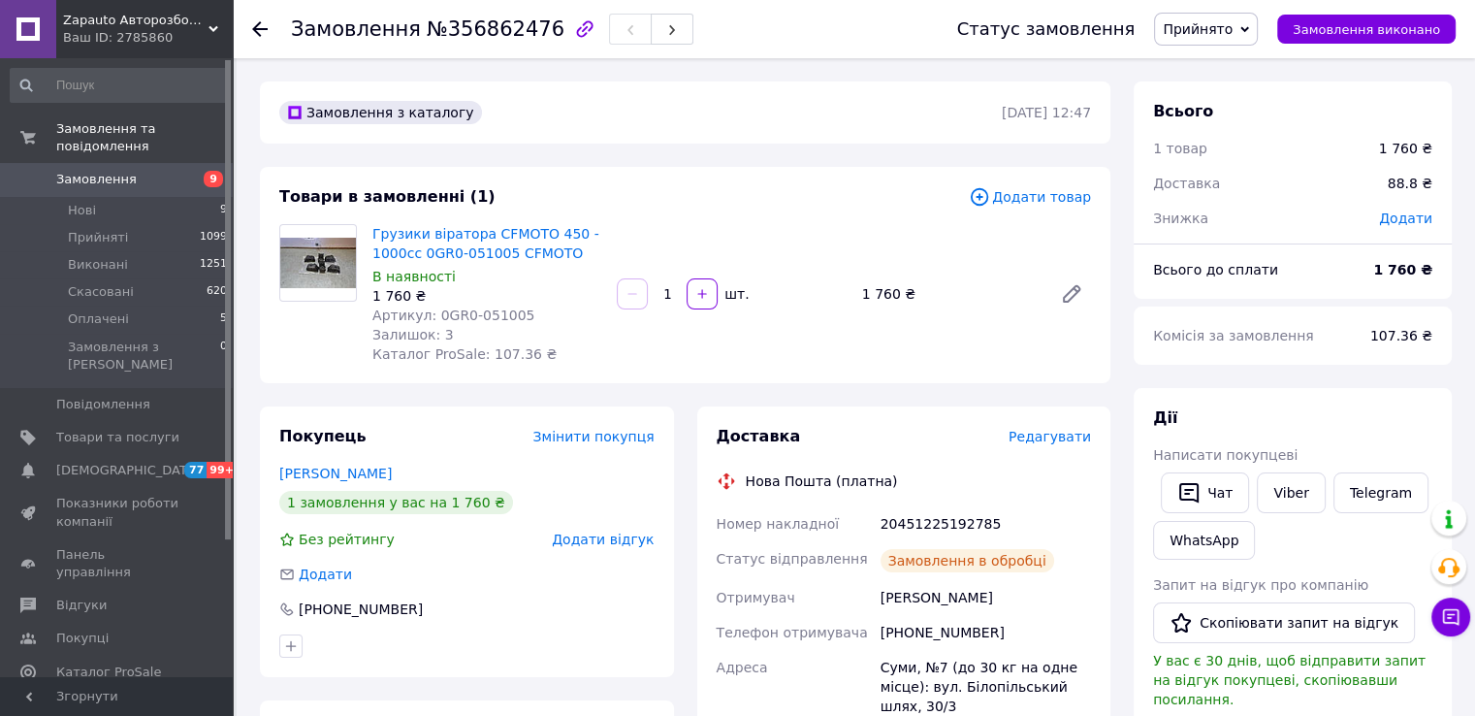
click at [167, 171] on span "Замовлення" at bounding box center [117, 179] width 123 height 17
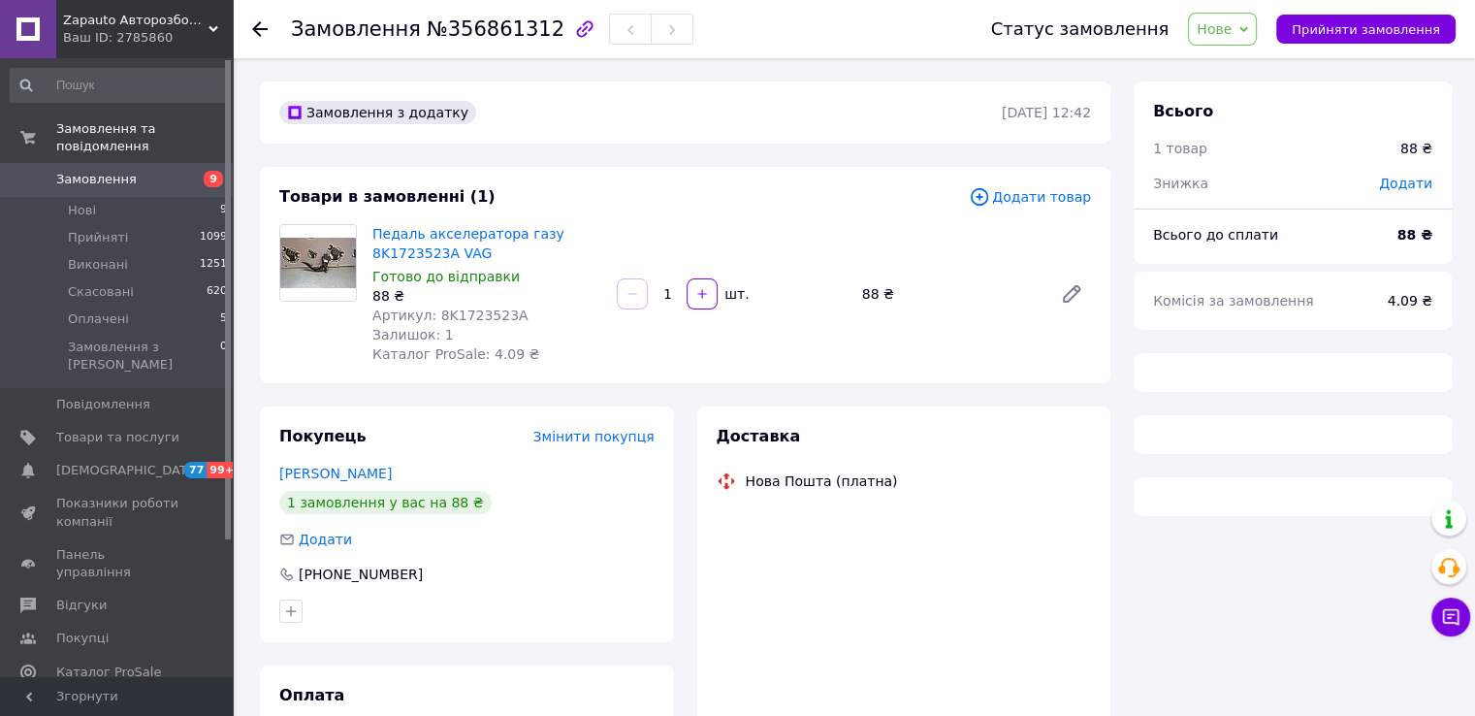
click at [475, 324] on div "Артикул: 8K1723523A" at bounding box center [486, 314] width 229 height 19
click at [476, 324] on div "Артикул: 8K1723523A" at bounding box center [486, 314] width 229 height 19
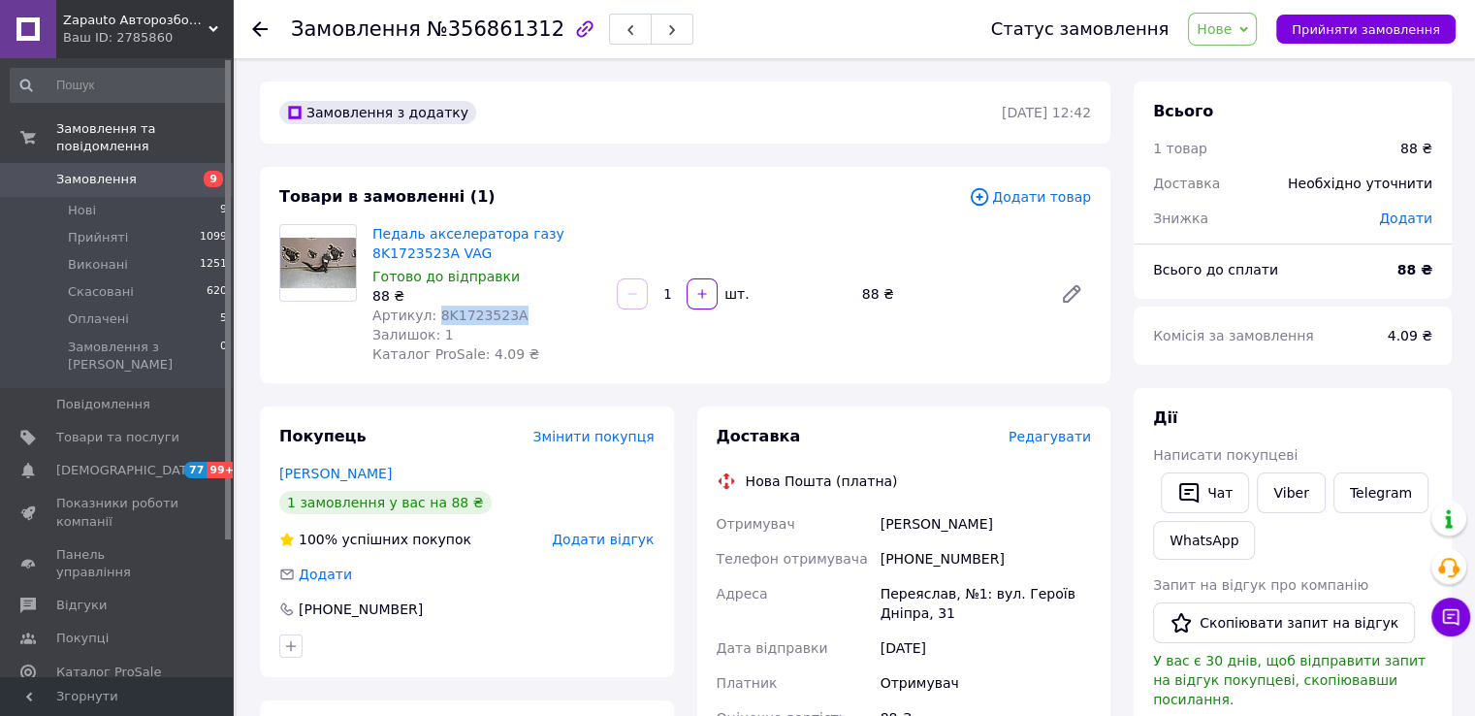
copy span "8K1723523A"
drag, startPoint x: 423, startPoint y: 224, endPoint x: 504, endPoint y: 249, distance: 85.3
click at [504, 249] on div "Педаль акселератора газу 8K1723523A VAG Готово до відправки 88 ₴ Артикул: 8K172…" at bounding box center [487, 293] width 244 height 147
copy link "Педаль акселератора газу 8K1723523A VAG"
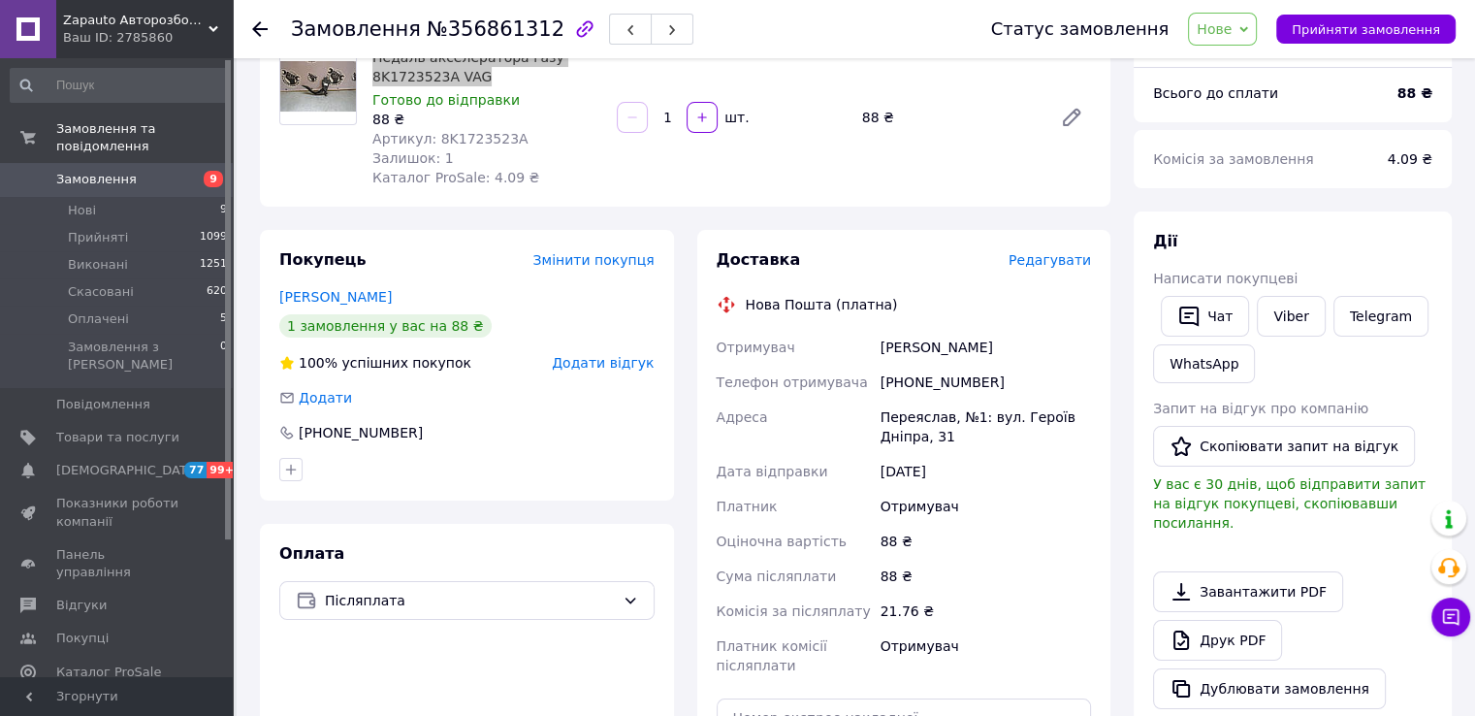
scroll to position [291, 0]
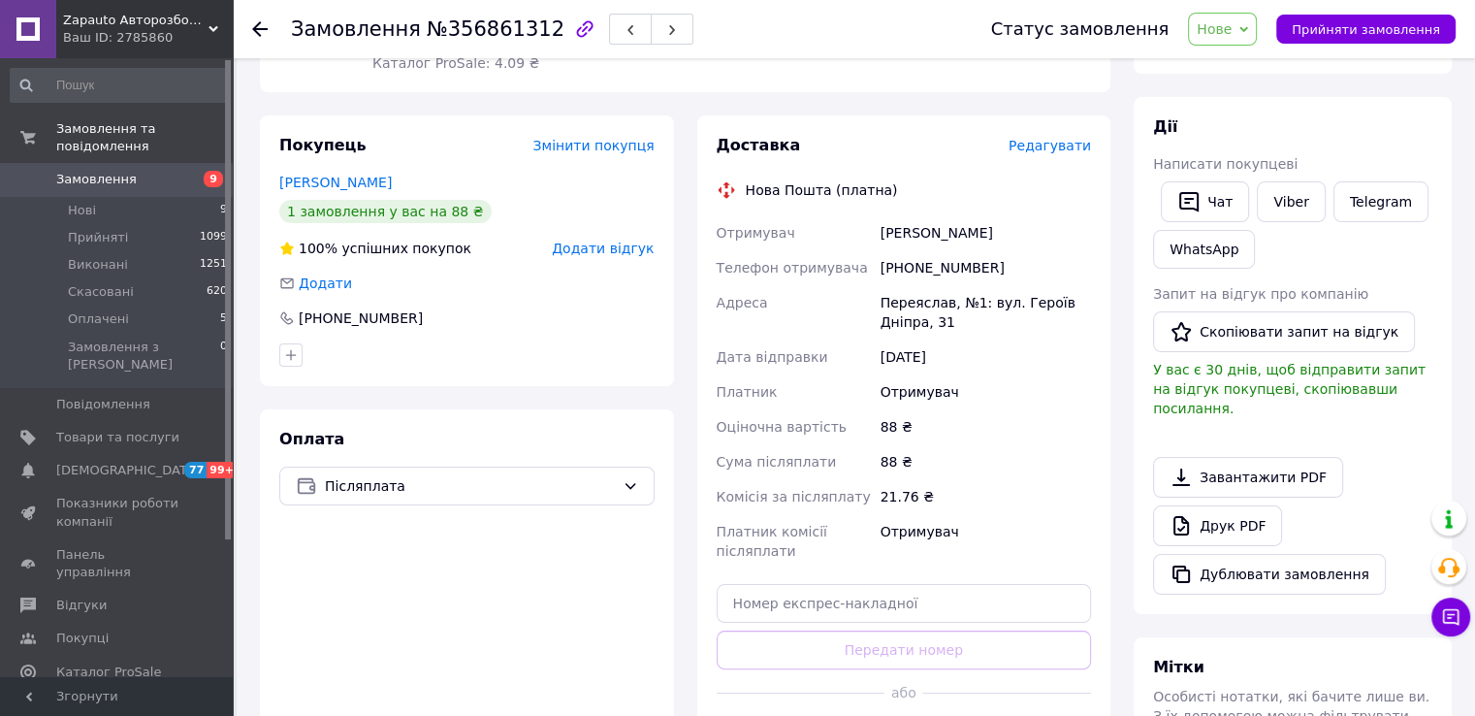
drag, startPoint x: 1375, startPoint y: 36, endPoint x: 818, endPoint y: 249, distance: 596.0
click at [1375, 36] on span "Прийняти замовлення" at bounding box center [1365, 29] width 148 height 15
click at [919, 267] on div "[PHONE_NUMBER]" at bounding box center [986, 267] width 218 height 35
copy div "380666140138"
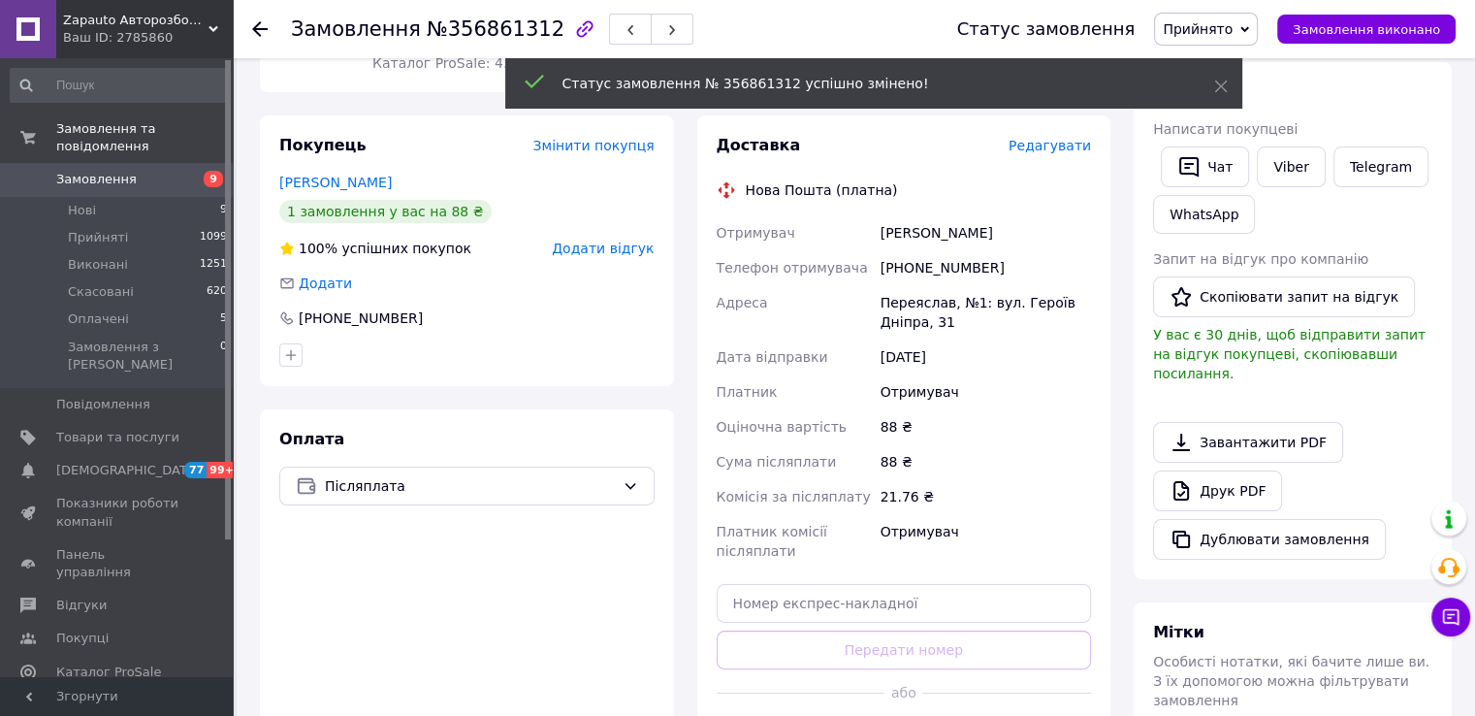
click at [912, 235] on div "Сідєльніков Олексій" at bounding box center [986, 232] width 218 height 35
copy div "Сідєльніков"
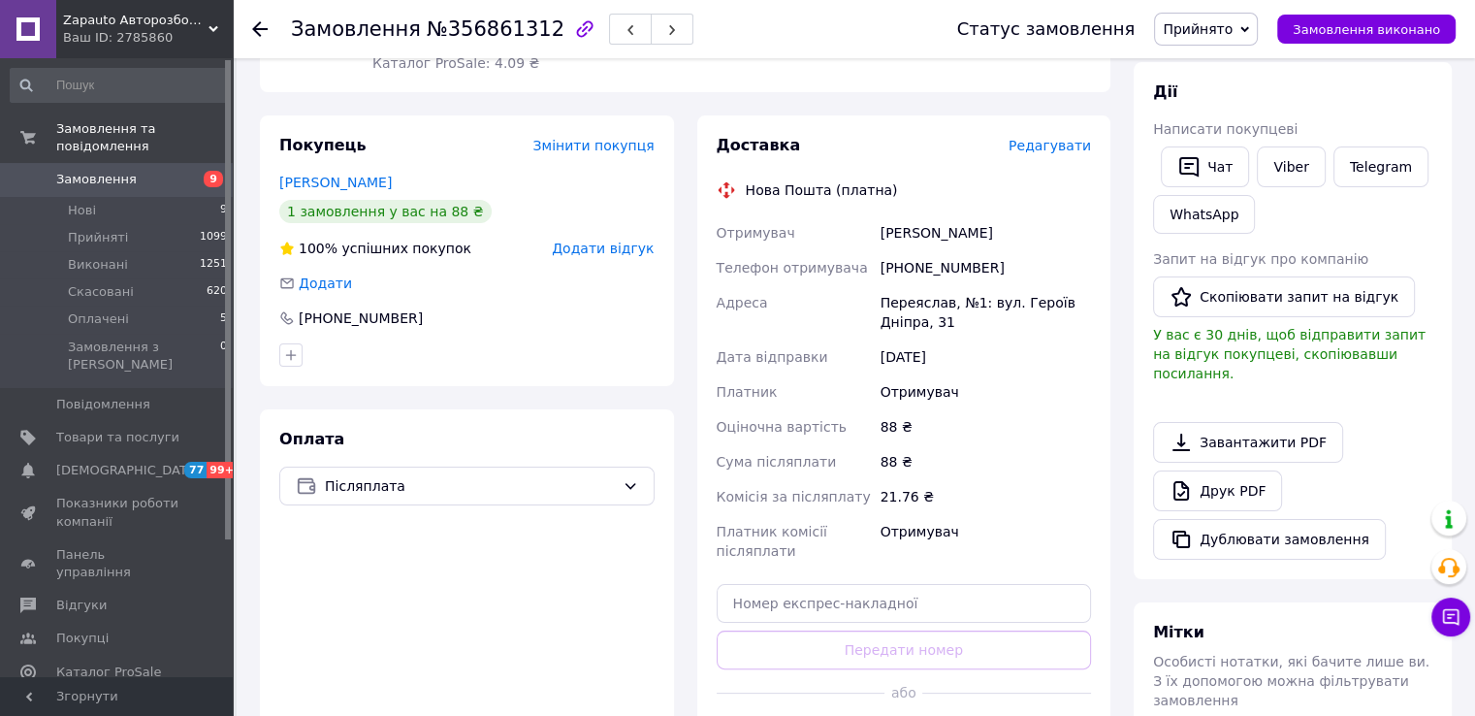
click at [990, 234] on div "Сідєльніков Олексій" at bounding box center [986, 232] width 218 height 35
click at [990, 233] on div "Сідєльніков Олексій" at bounding box center [986, 232] width 218 height 35
copy div "Олексій"
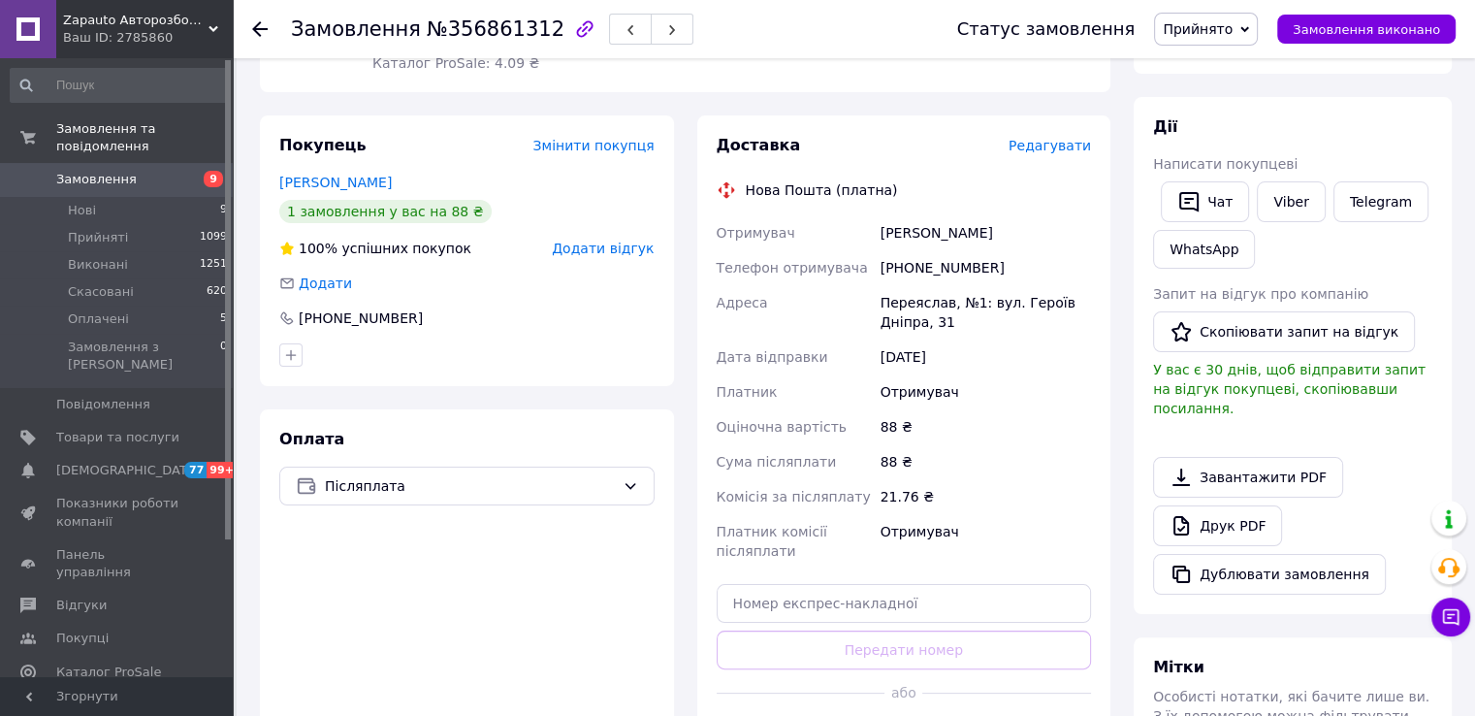
click at [926, 300] on div "Переяслав, №1: вул. Героїв Дніпра, 31" at bounding box center [986, 312] width 218 height 54
copy div "Переяслав"
click at [866, 602] on input "text" at bounding box center [904, 603] width 375 height 39
paste input "20451225191031"
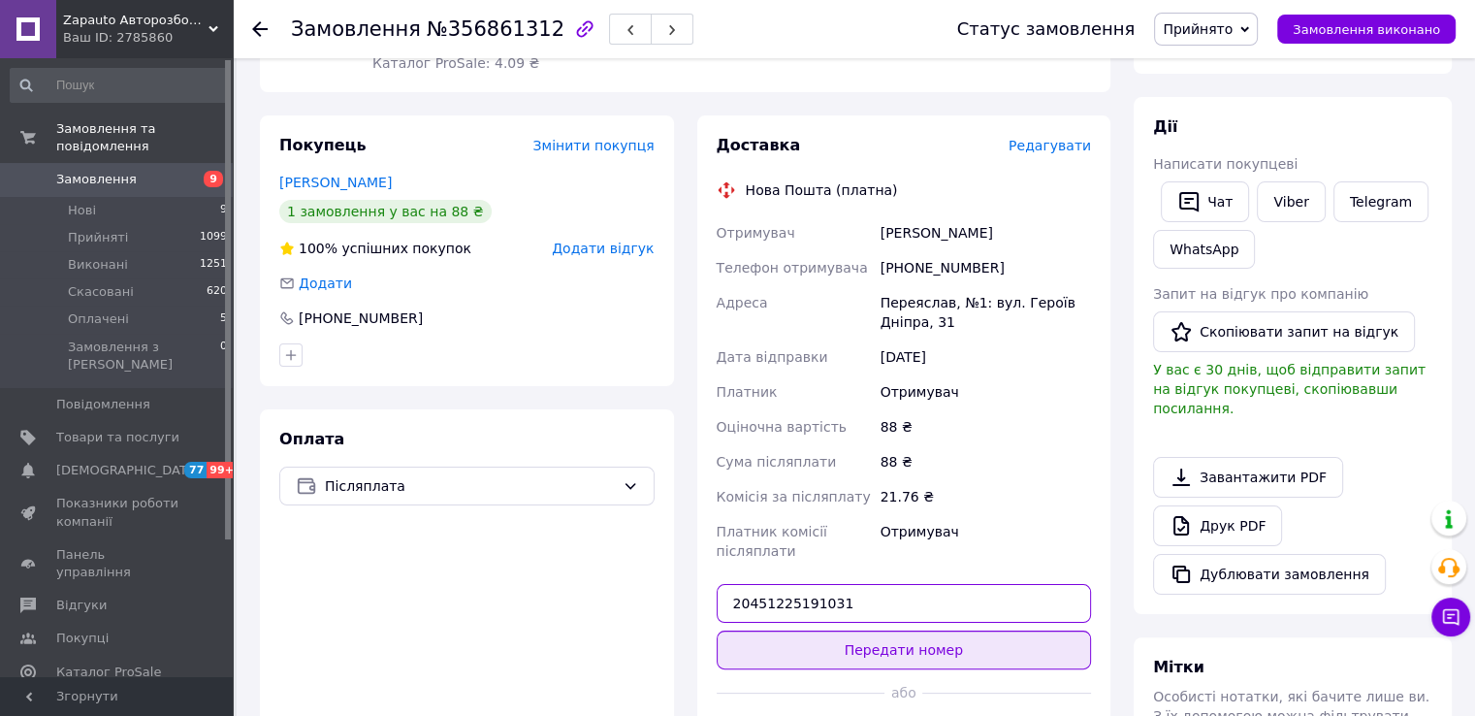
type input "20451225191031"
click at [853, 638] on button "Передати номер" at bounding box center [904, 649] width 375 height 39
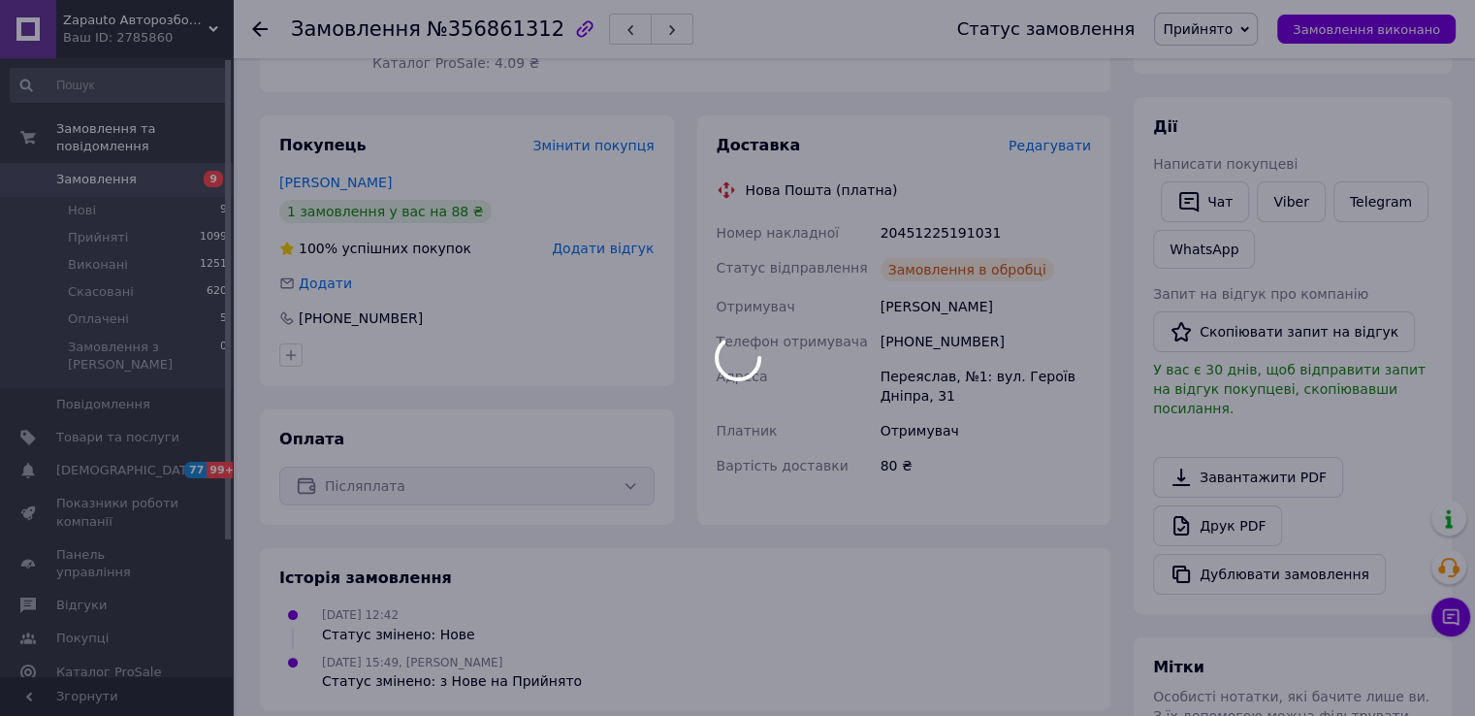
click at [966, 272] on div "Замовлення в обробці" at bounding box center [967, 269] width 174 height 23
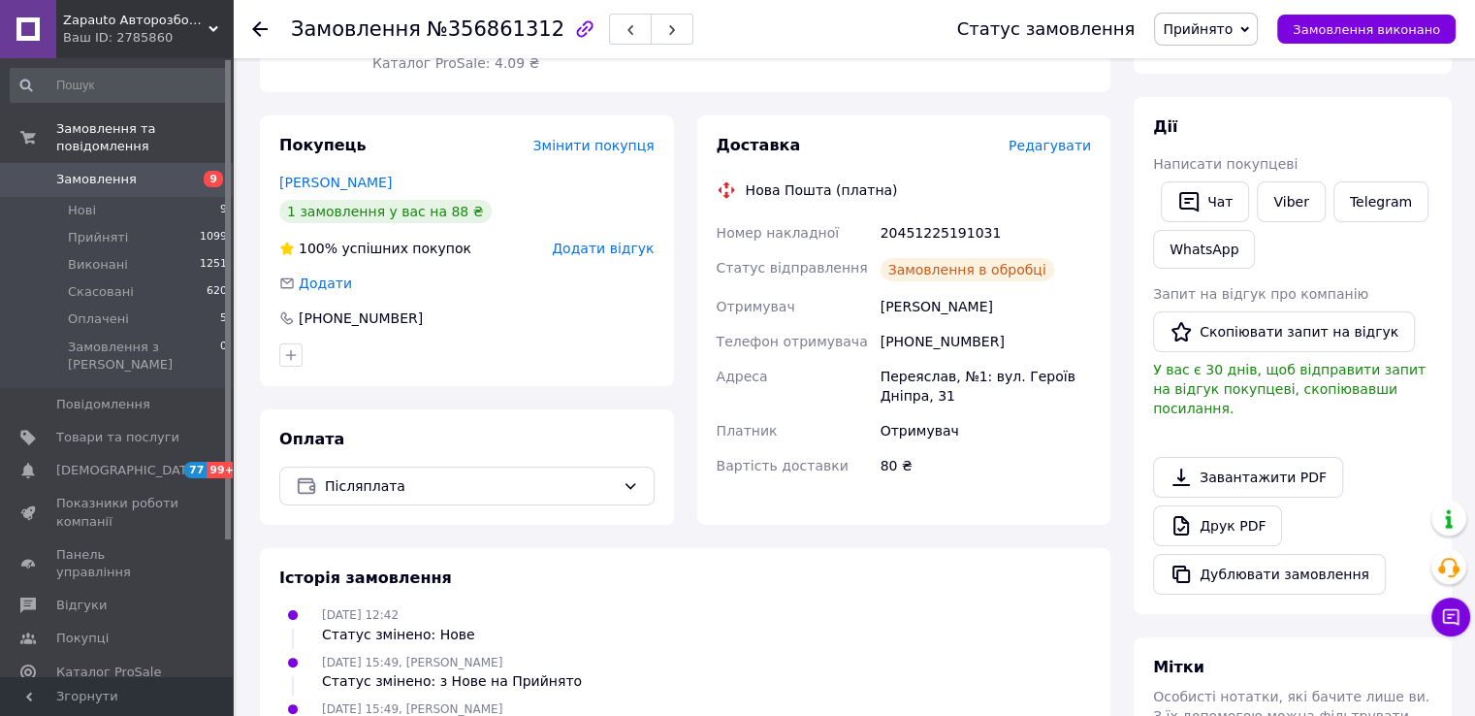
click at [919, 234] on div "20451225191031" at bounding box center [986, 232] width 218 height 35
click at [921, 335] on div "[PHONE_NUMBER]" at bounding box center [986, 341] width 218 height 35
copy div "380666140138"
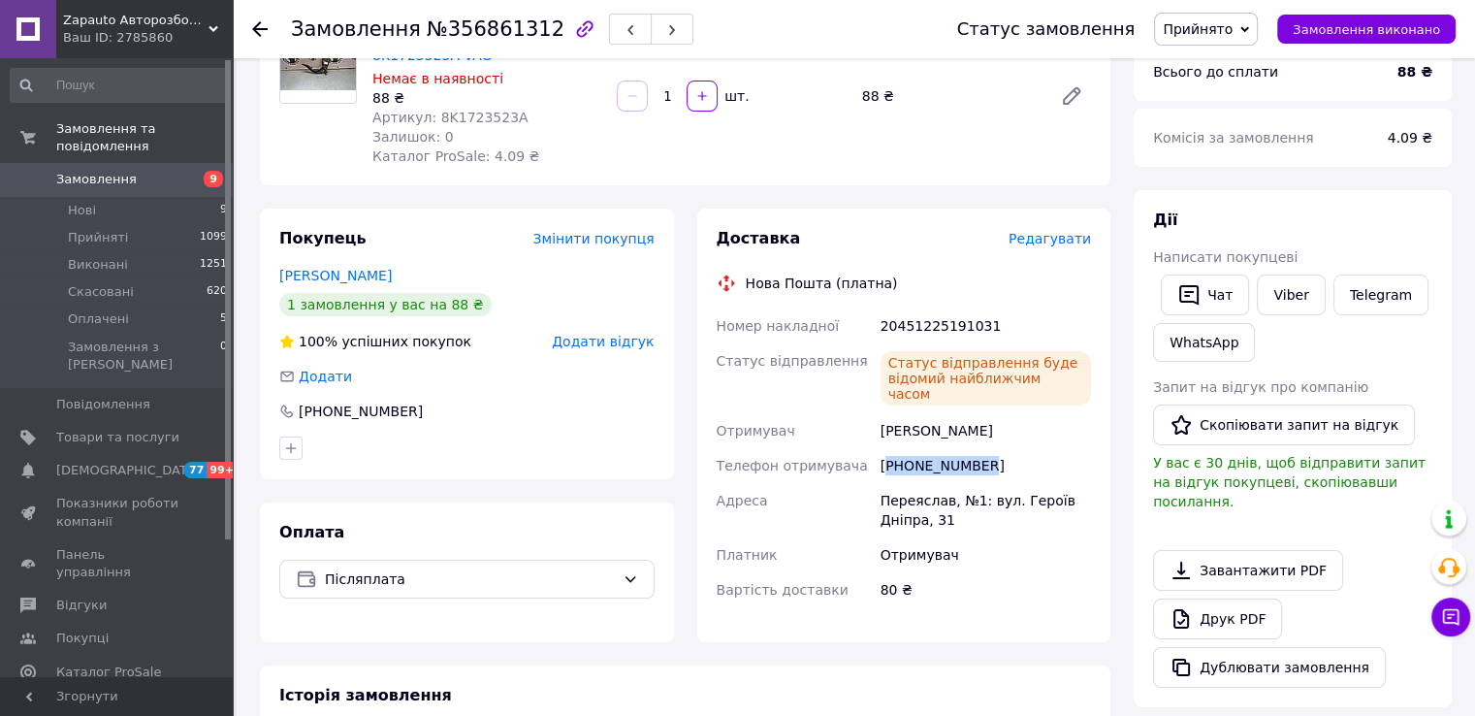
scroll to position [97, 0]
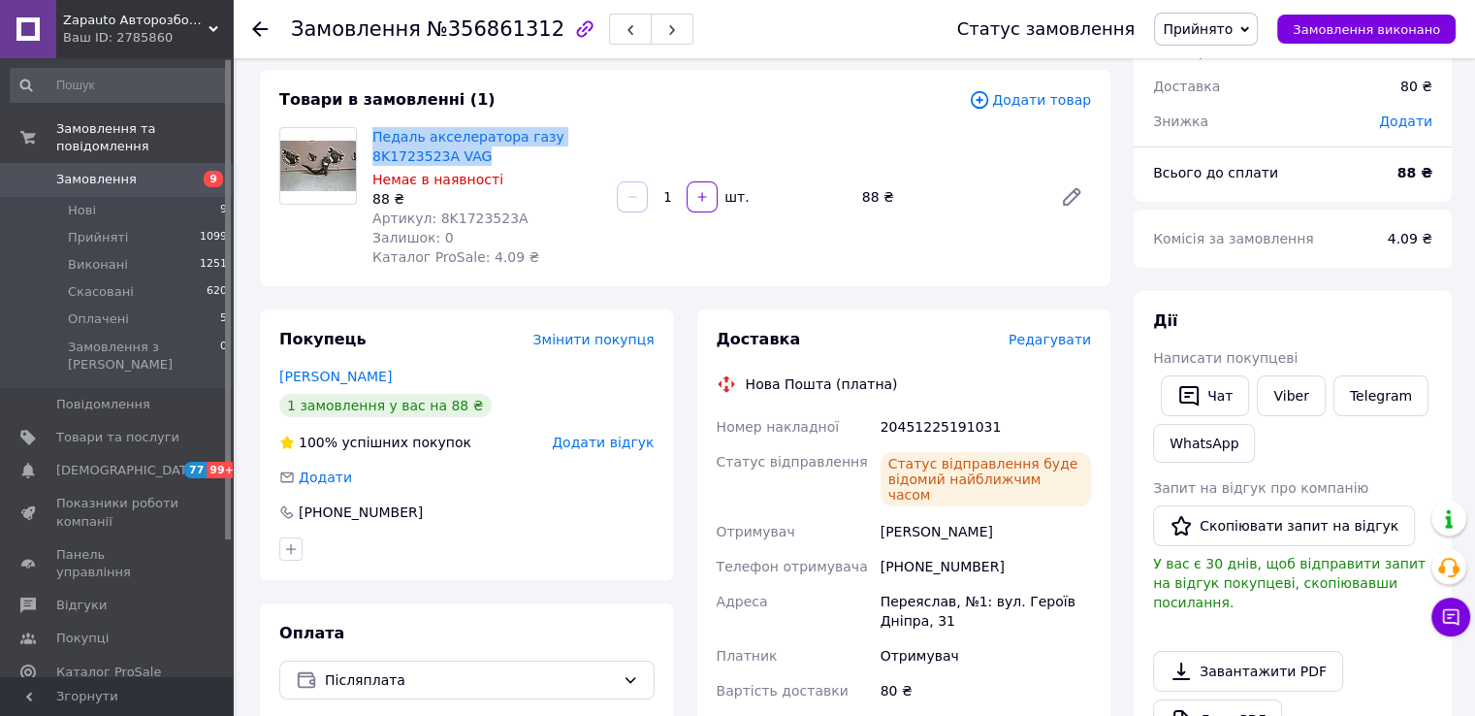
drag, startPoint x: 418, startPoint y: 134, endPoint x: 482, endPoint y: 151, distance: 66.3
click at [482, 151] on div "Педаль акселератора газу 8K1723523A VAG Немає в наявності 88 ₴ Артикул: 8K17235…" at bounding box center [487, 196] width 244 height 147
copy link "Педаль акселератора газу 8K1723523A VAG"
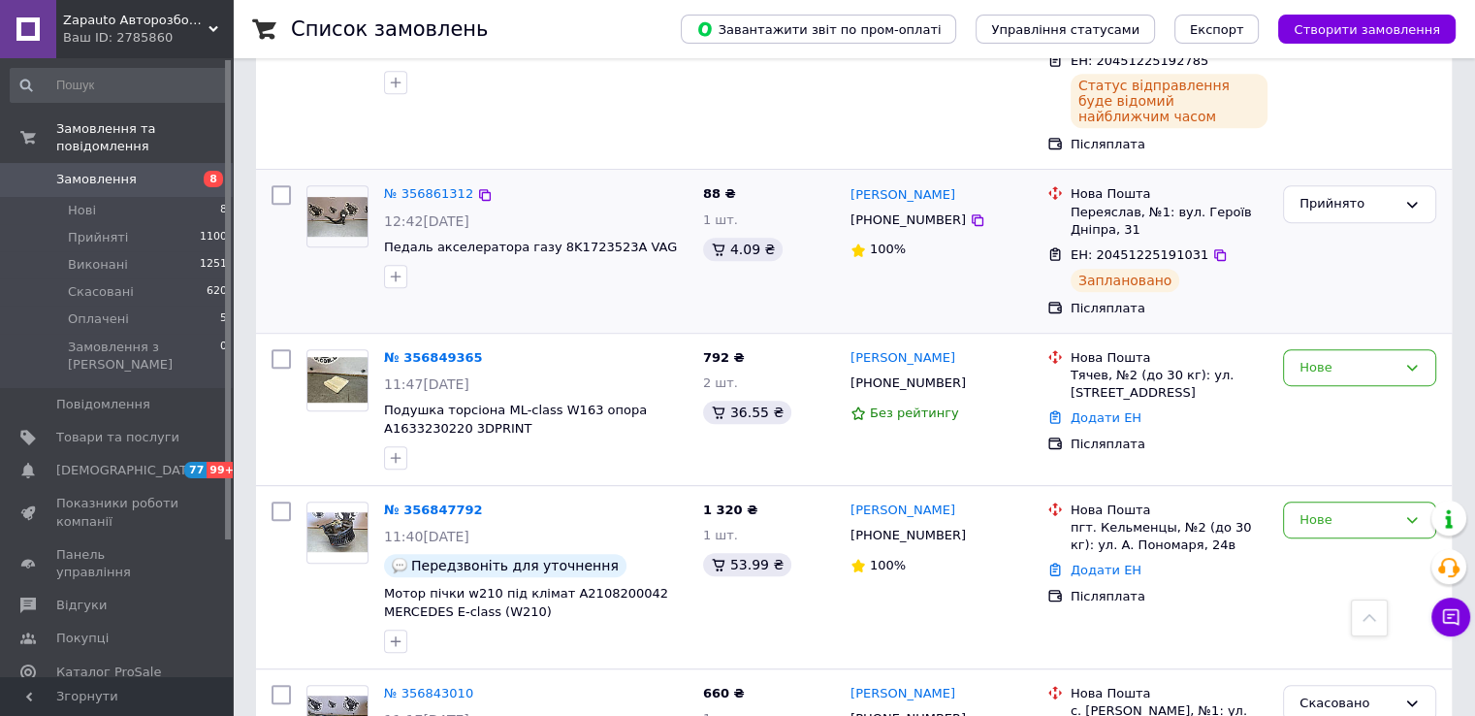
scroll to position [873, 0]
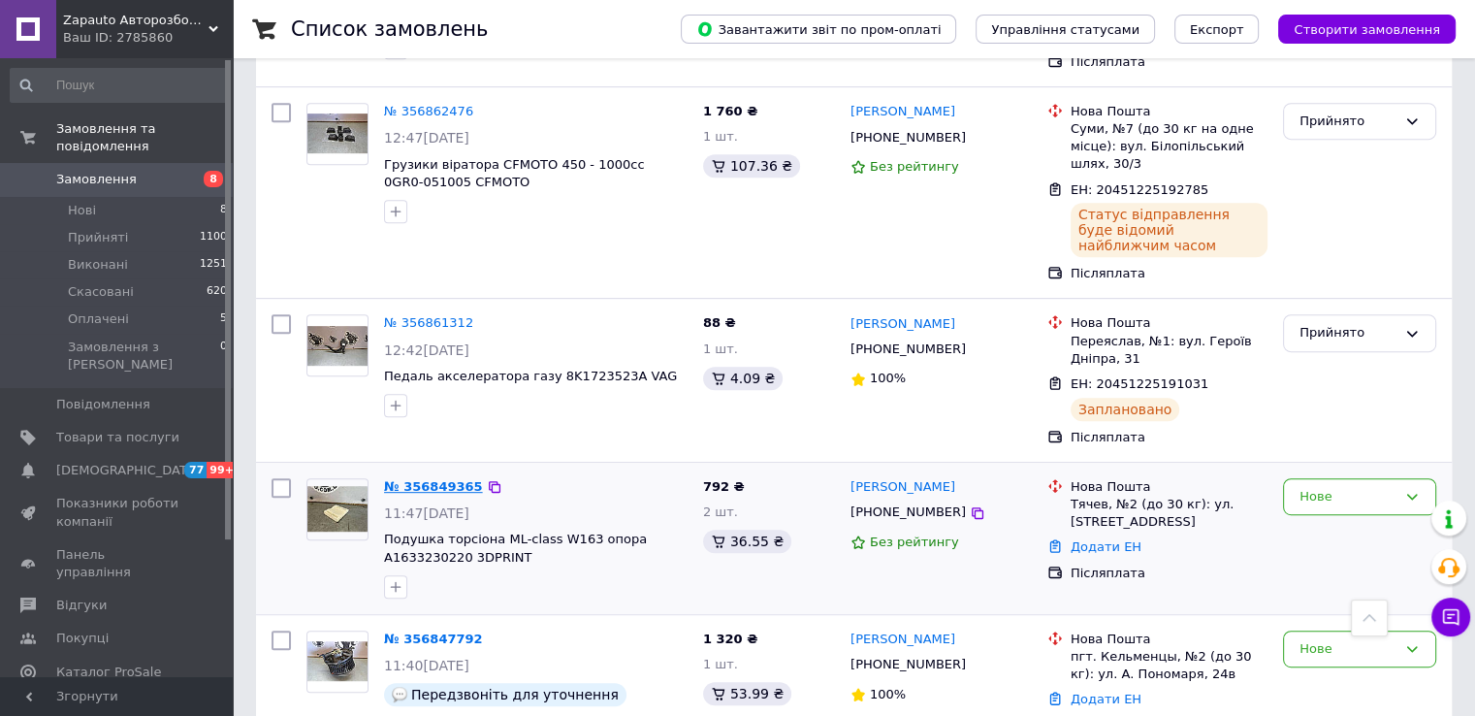
click at [426, 479] on link "№ 356849365" at bounding box center [433, 486] width 99 height 15
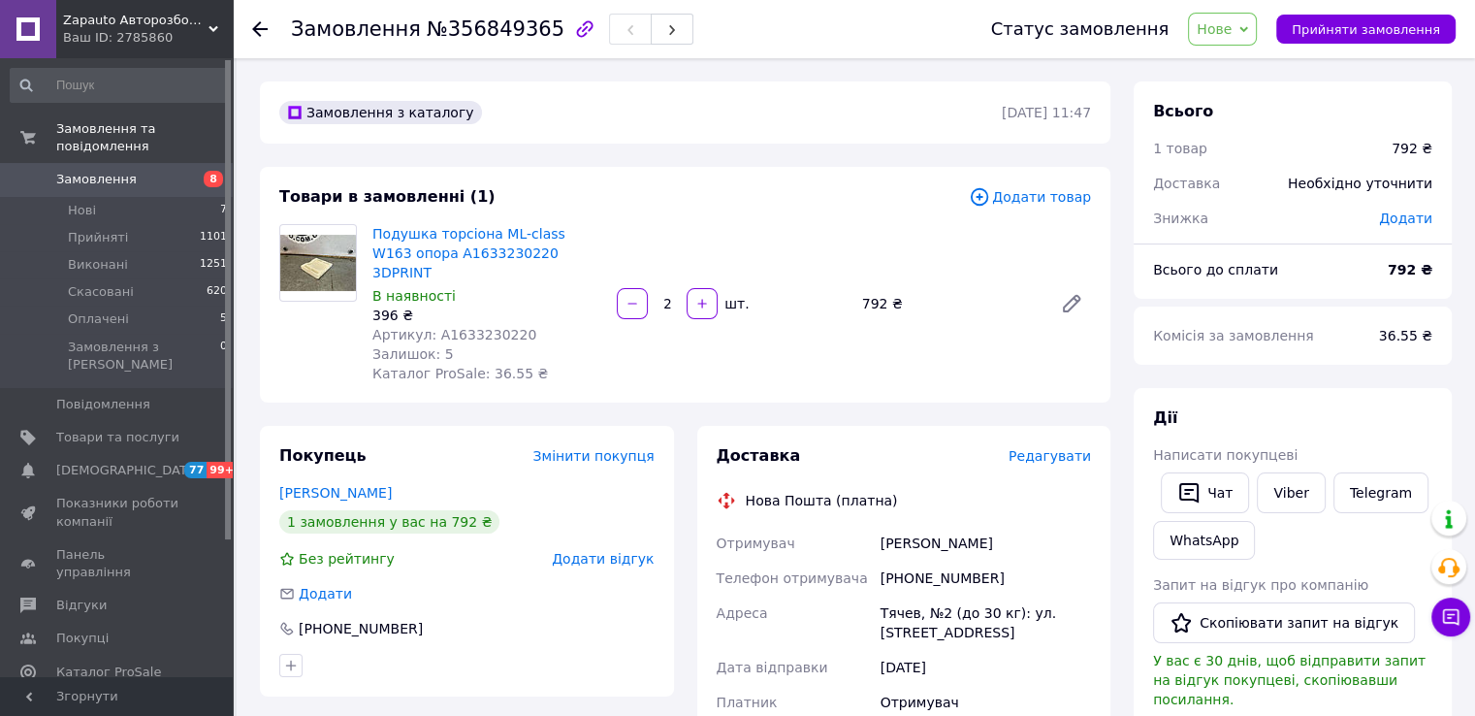
click at [493, 327] on span "Артикул: A1633230220" at bounding box center [454, 335] width 164 height 16
copy span "A1633230220"
click at [1384, 35] on span "Прийняти замовлення" at bounding box center [1365, 29] width 148 height 15
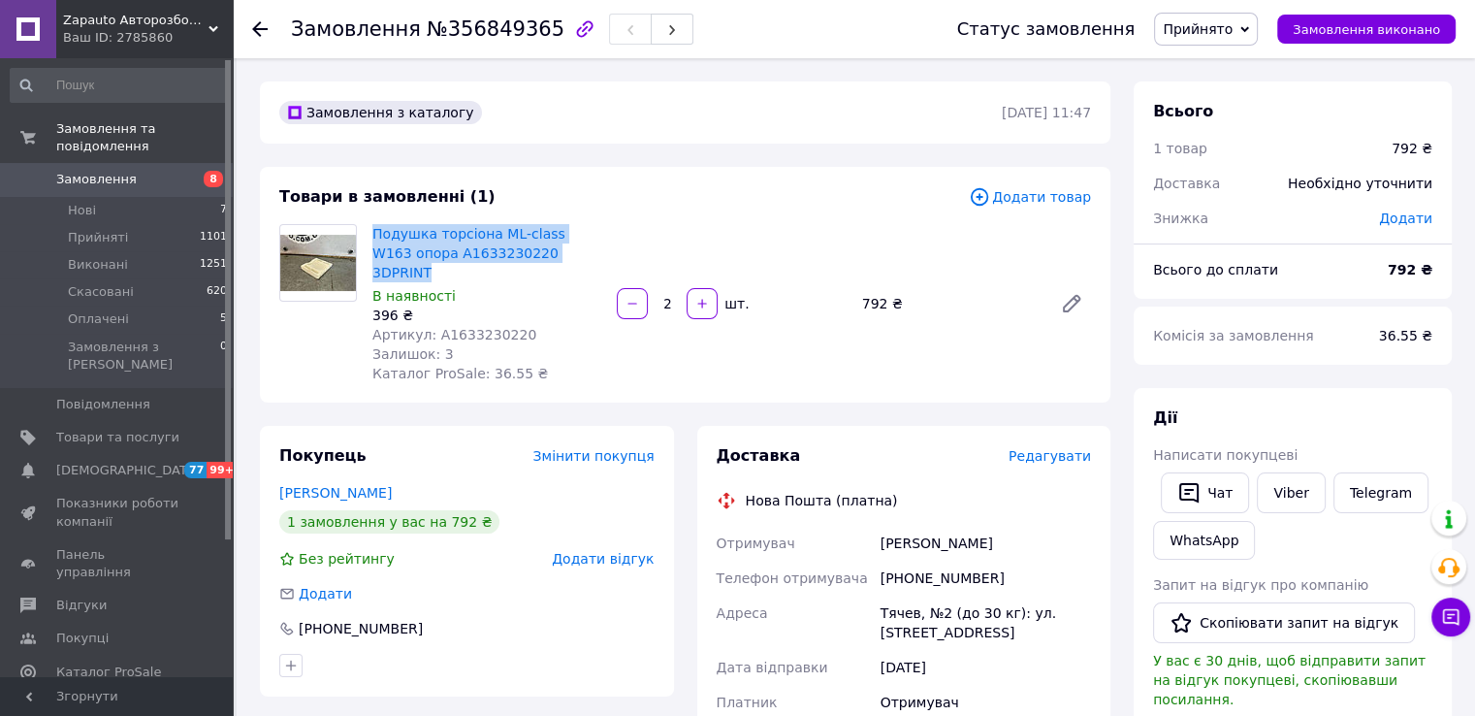
drag, startPoint x: 373, startPoint y: 219, endPoint x: 1424, endPoint y: 421, distance: 1070.2
click at [558, 260] on div "Подушка торсіона ML-class W163 опора A1633230220 3DPRINT В наявності 396 ₴ Арти…" at bounding box center [487, 303] width 244 height 167
copy link "Подушка торсіона ML-class W163 опора A1633230220 3DPRINT"
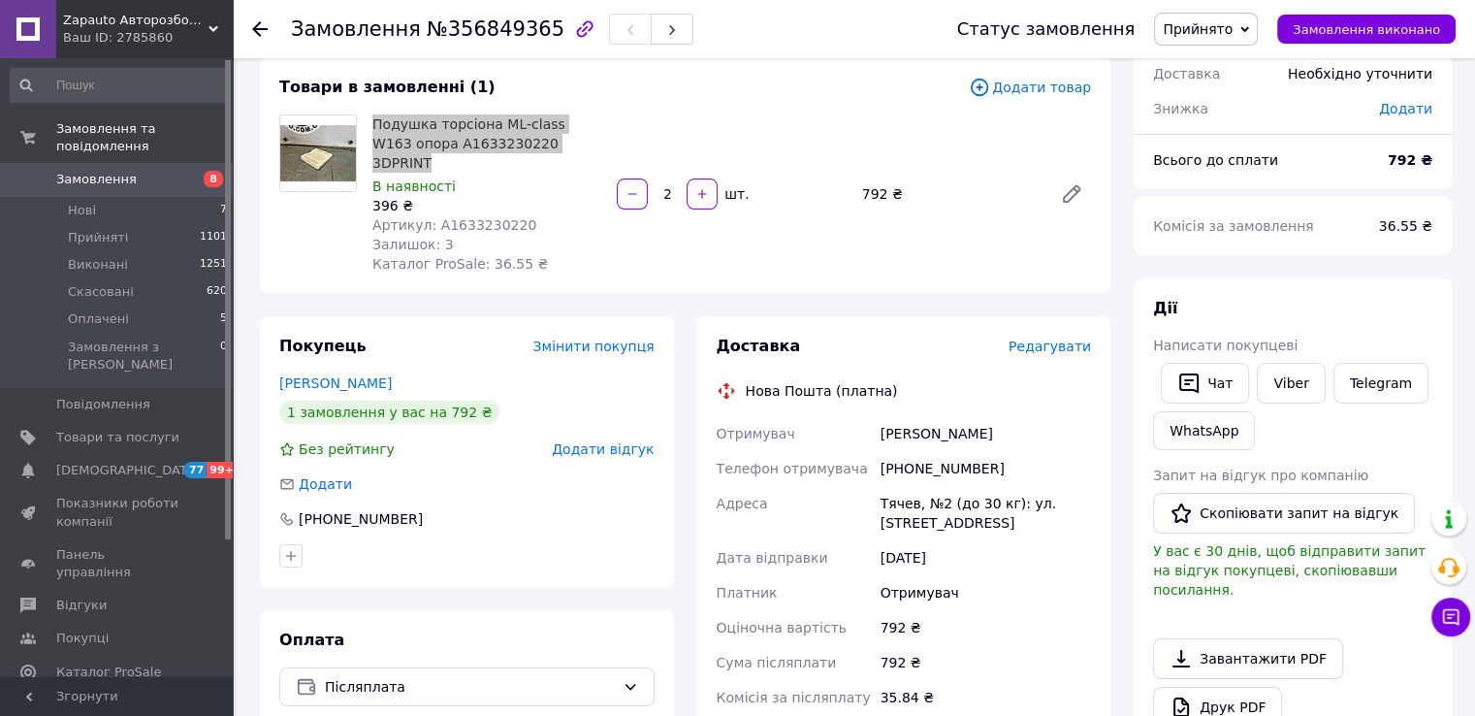
scroll to position [194, 0]
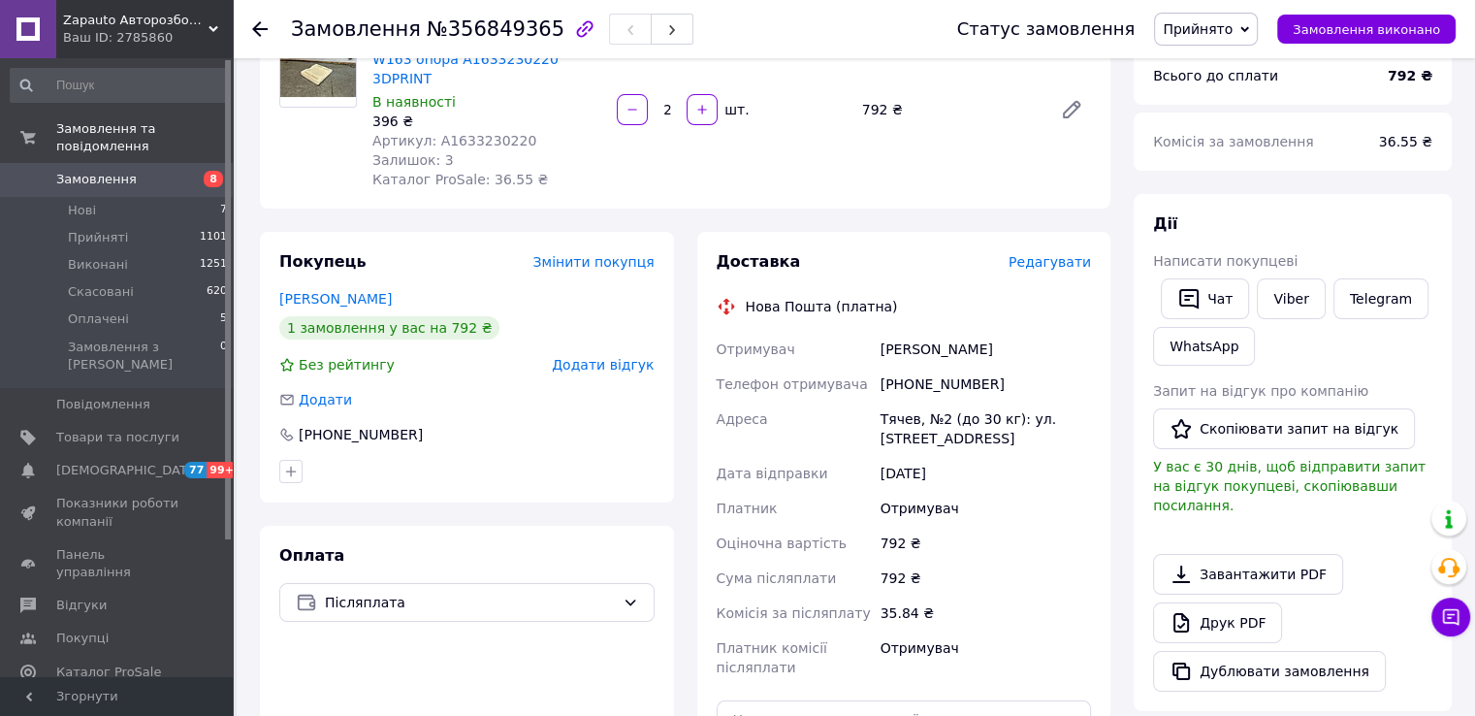
click at [942, 367] on div "[PHONE_NUMBER]" at bounding box center [986, 384] width 218 height 35
click at [943, 367] on div "[PHONE_NUMBER]" at bounding box center [986, 384] width 218 height 35
copy div "380677110859"
click at [896, 332] on div "Альошин Андрей" at bounding box center [986, 349] width 218 height 35
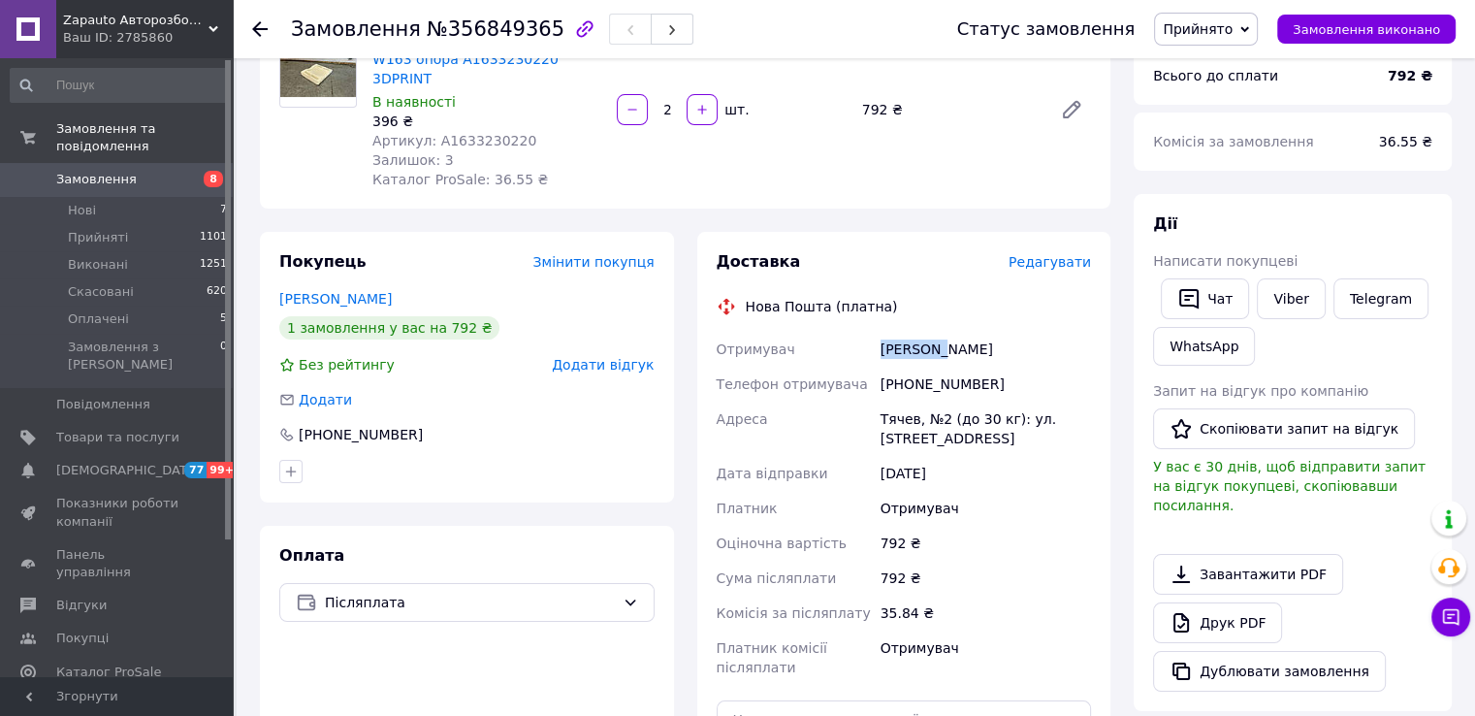
copy div "Альошин"
click at [969, 332] on div "Альошин Андрей" at bounding box center [986, 349] width 218 height 35
copy div "Андрей"
click at [901, 401] on div "Тячев, №2 (до 30 кг): ул. [STREET_ADDRESS]" at bounding box center [986, 428] width 218 height 54
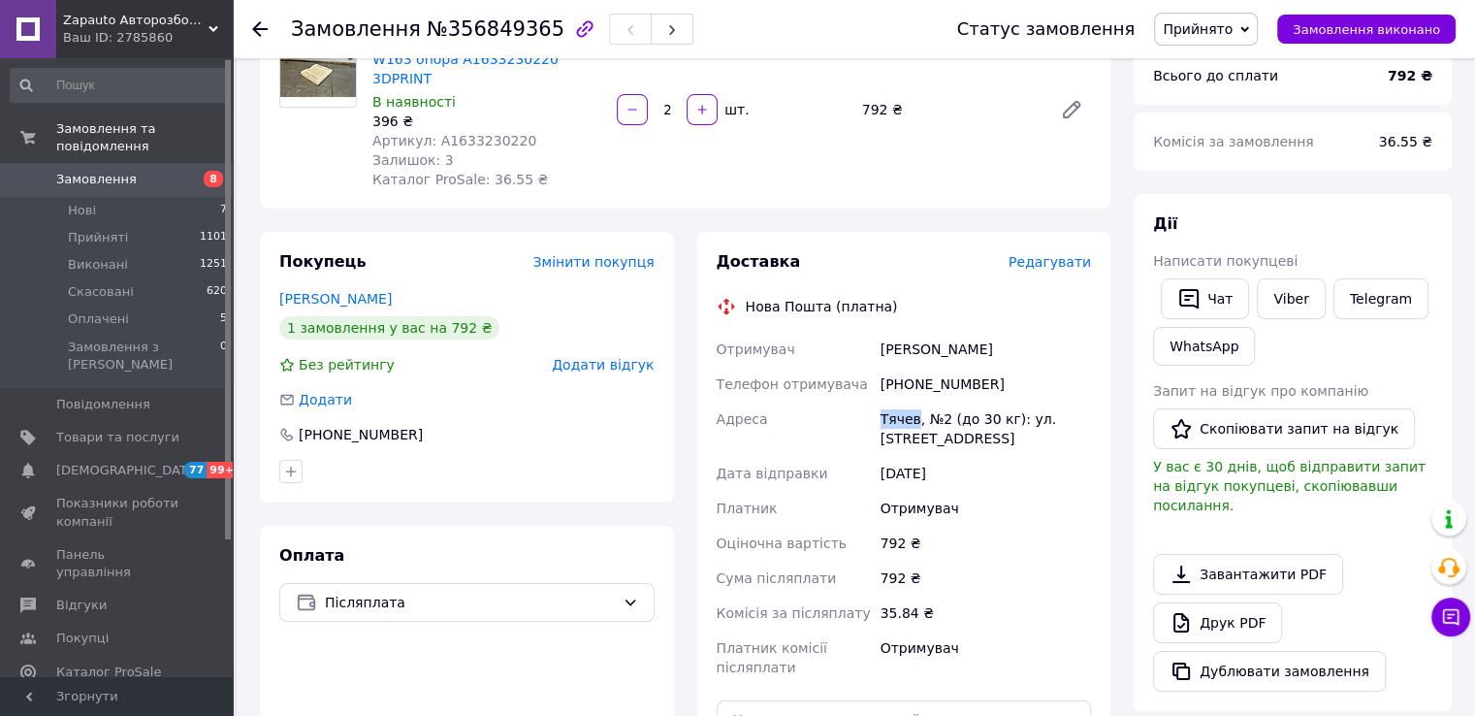
click at [901, 401] on div "Тячев, №2 (до 30 кг): ул. [STREET_ADDRESS]" at bounding box center [986, 428] width 218 height 54
copy div "Тячев"
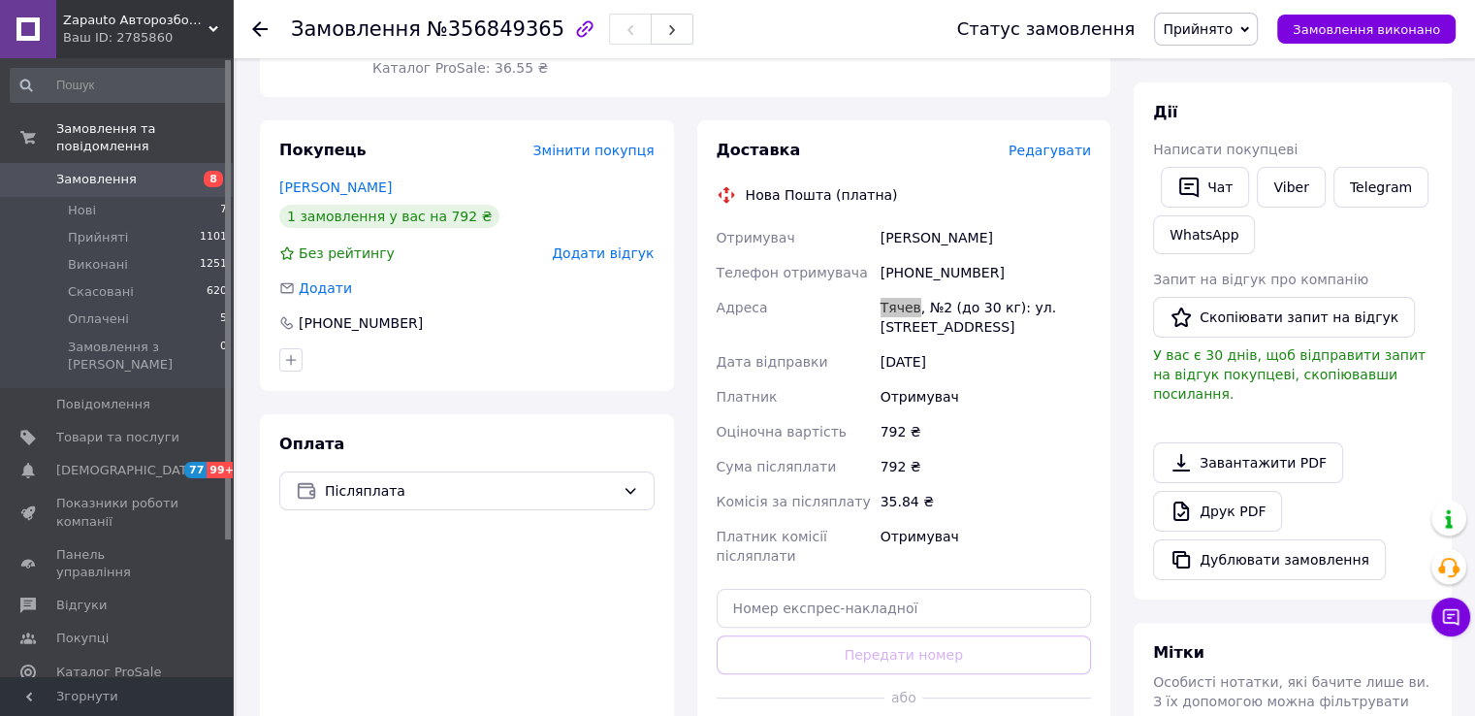
scroll to position [388, 0]
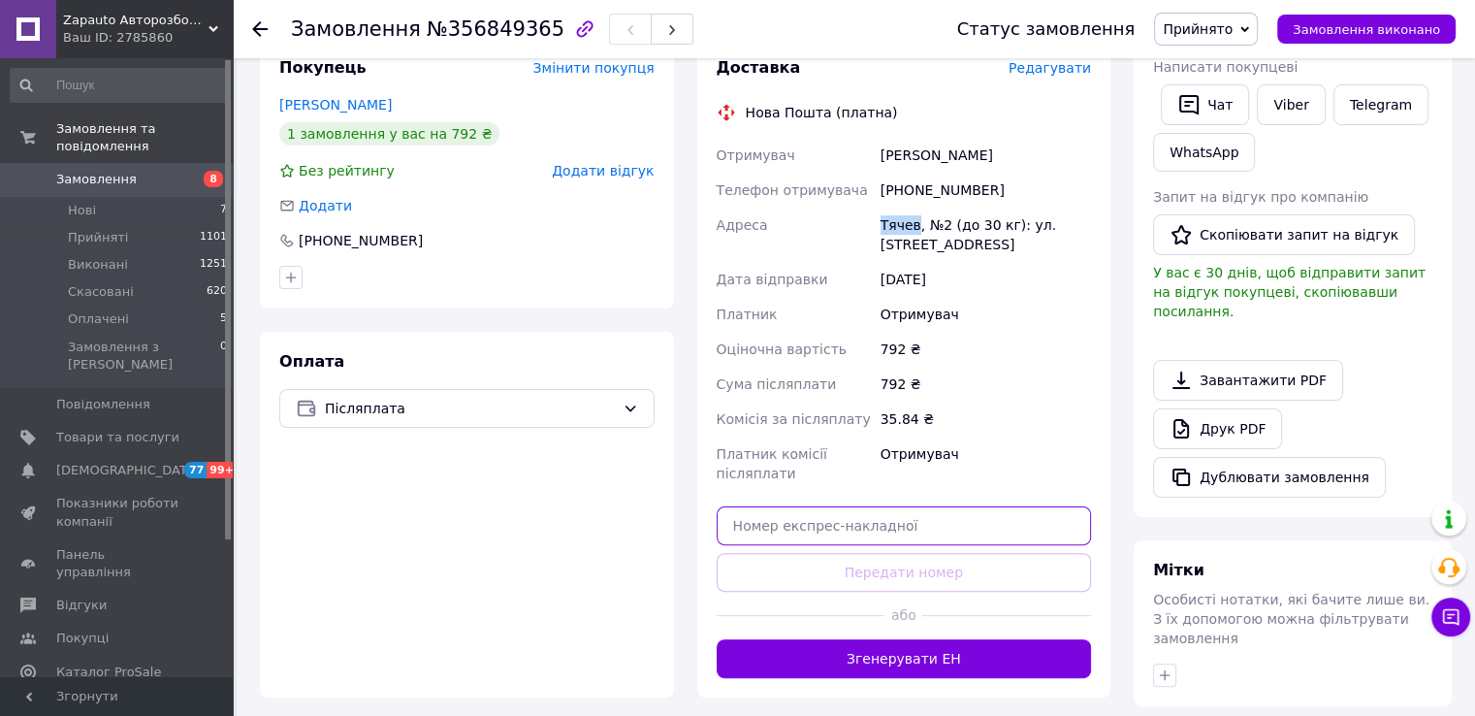
click at [836, 506] on input "text" at bounding box center [904, 525] width 375 height 39
paste input "20451225194302"
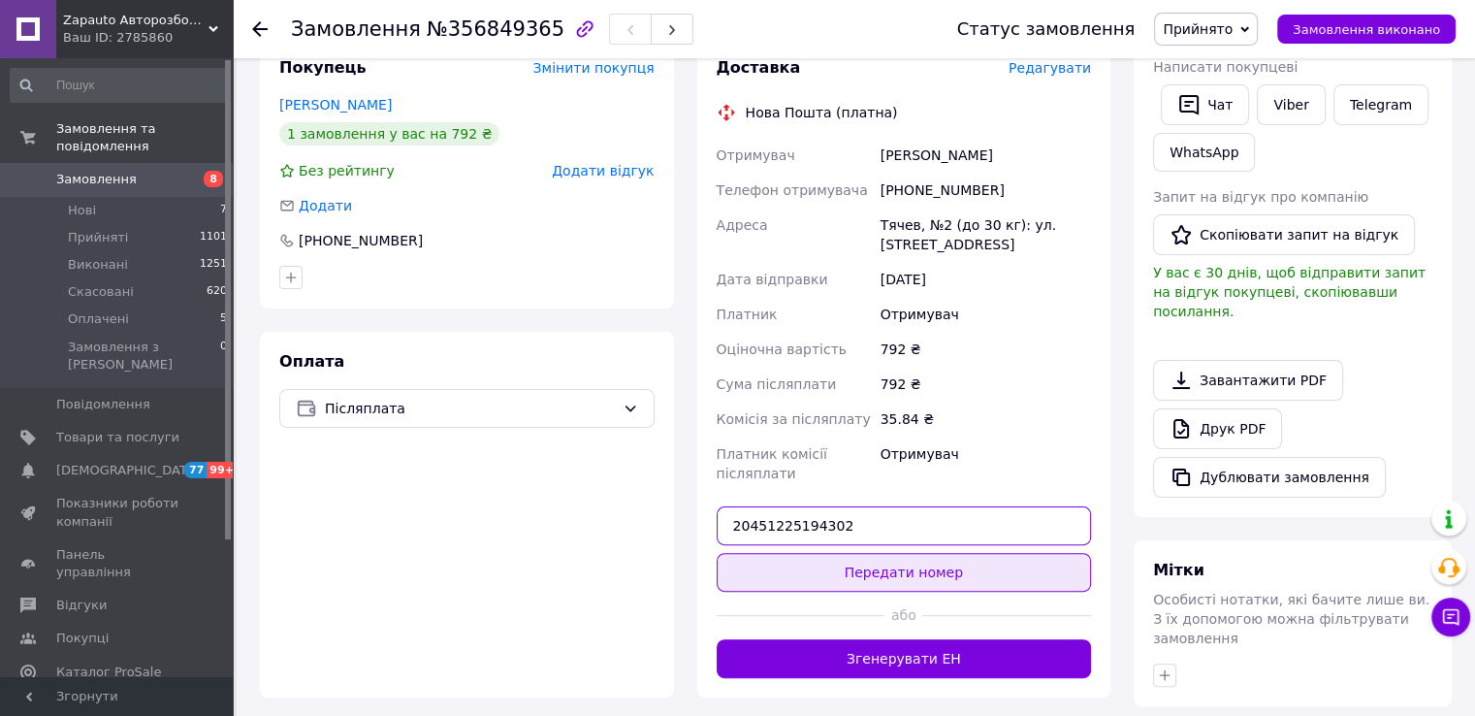
type input "20451225194302"
click at [823, 553] on button "Передати номер" at bounding box center [904, 572] width 375 height 39
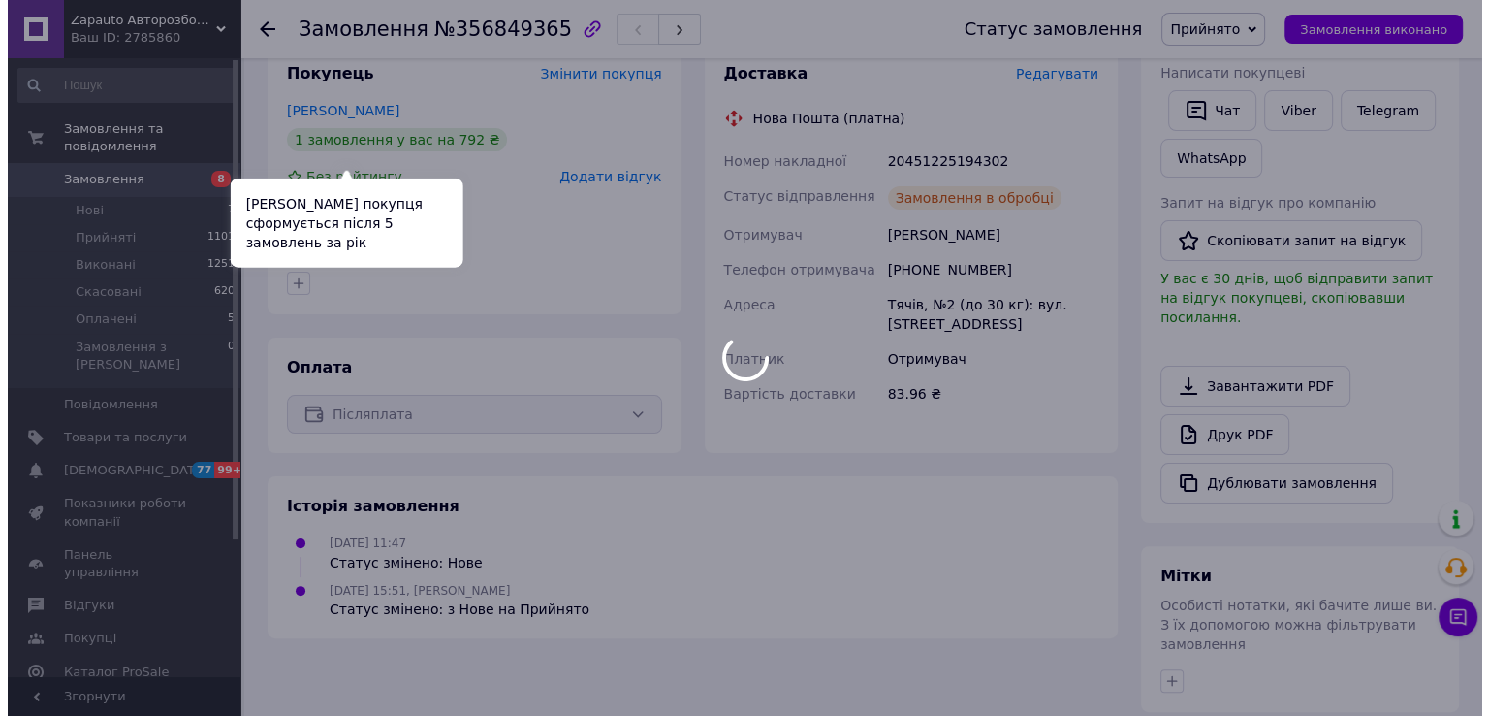
scroll to position [0, 0]
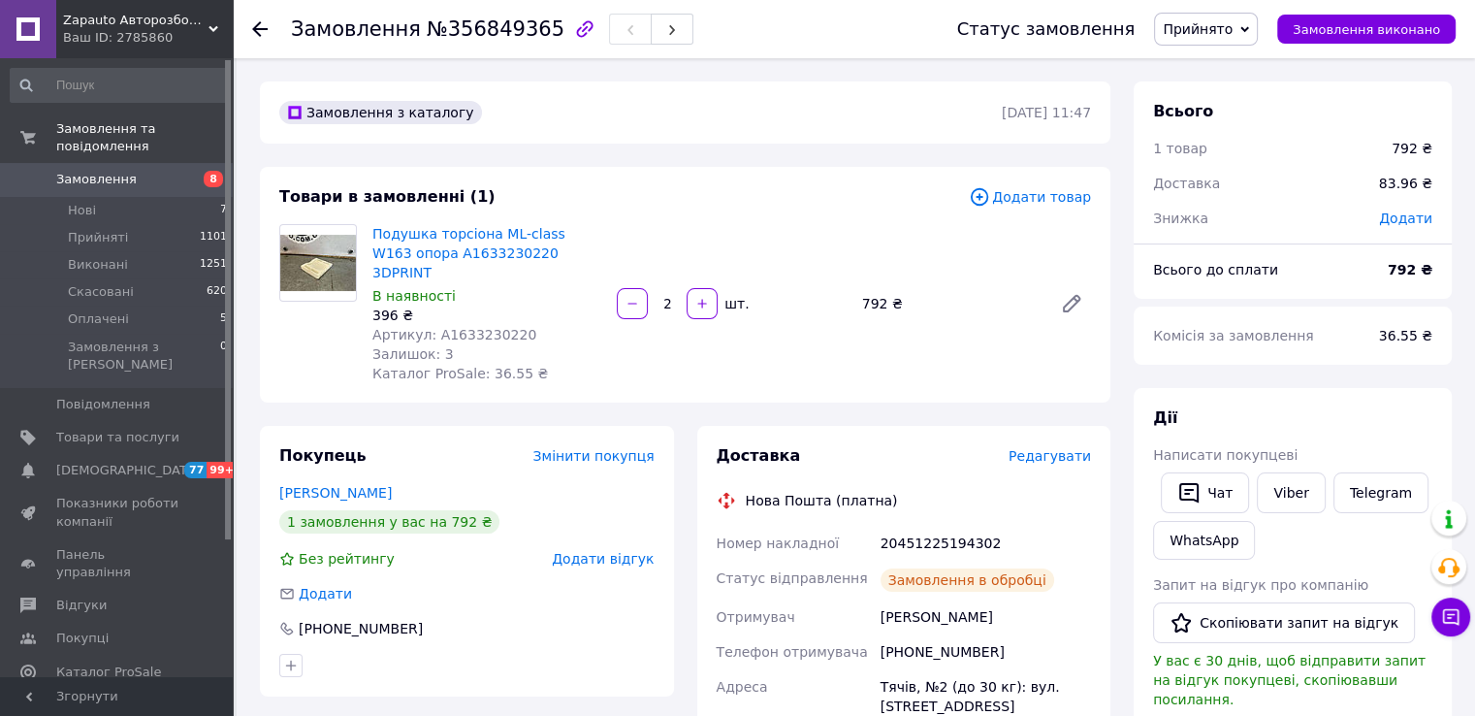
click at [157, 171] on span "Замовлення" at bounding box center [117, 179] width 123 height 17
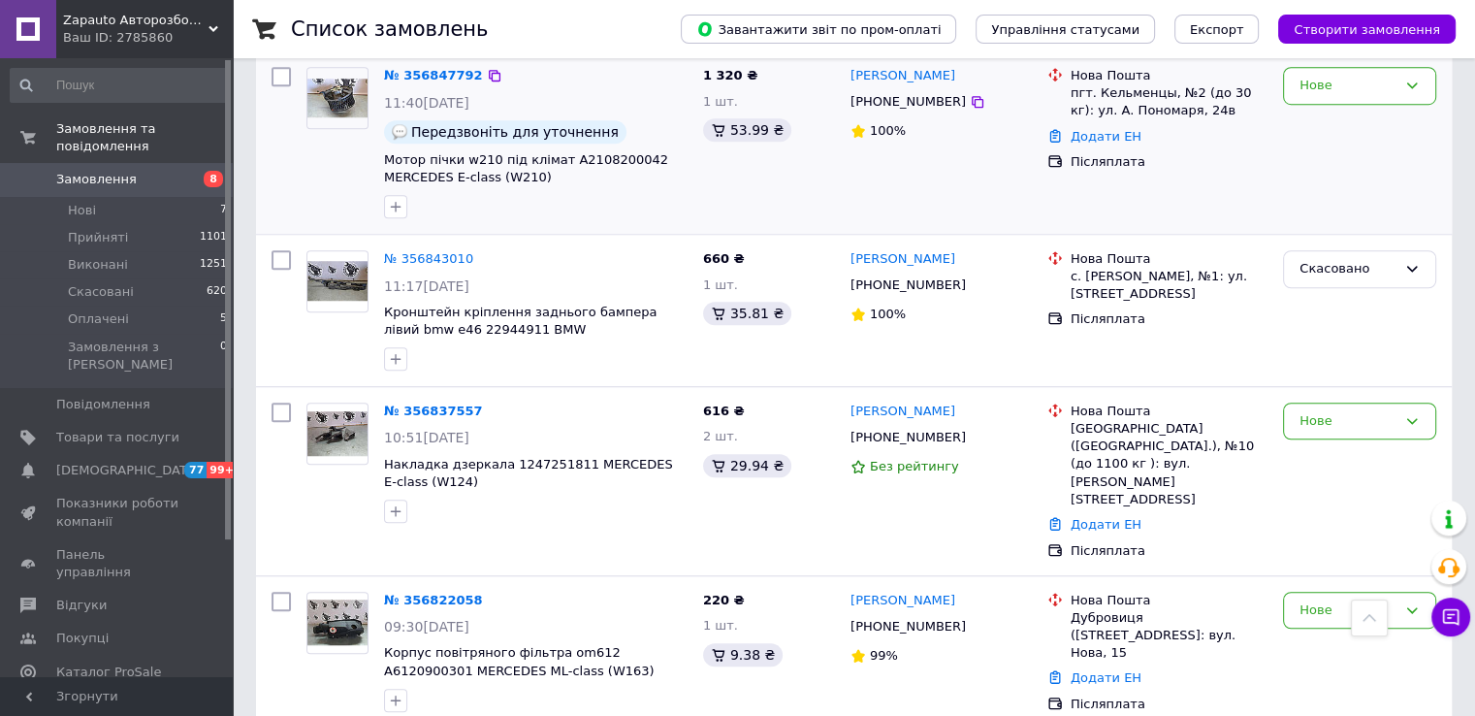
scroll to position [1551, 0]
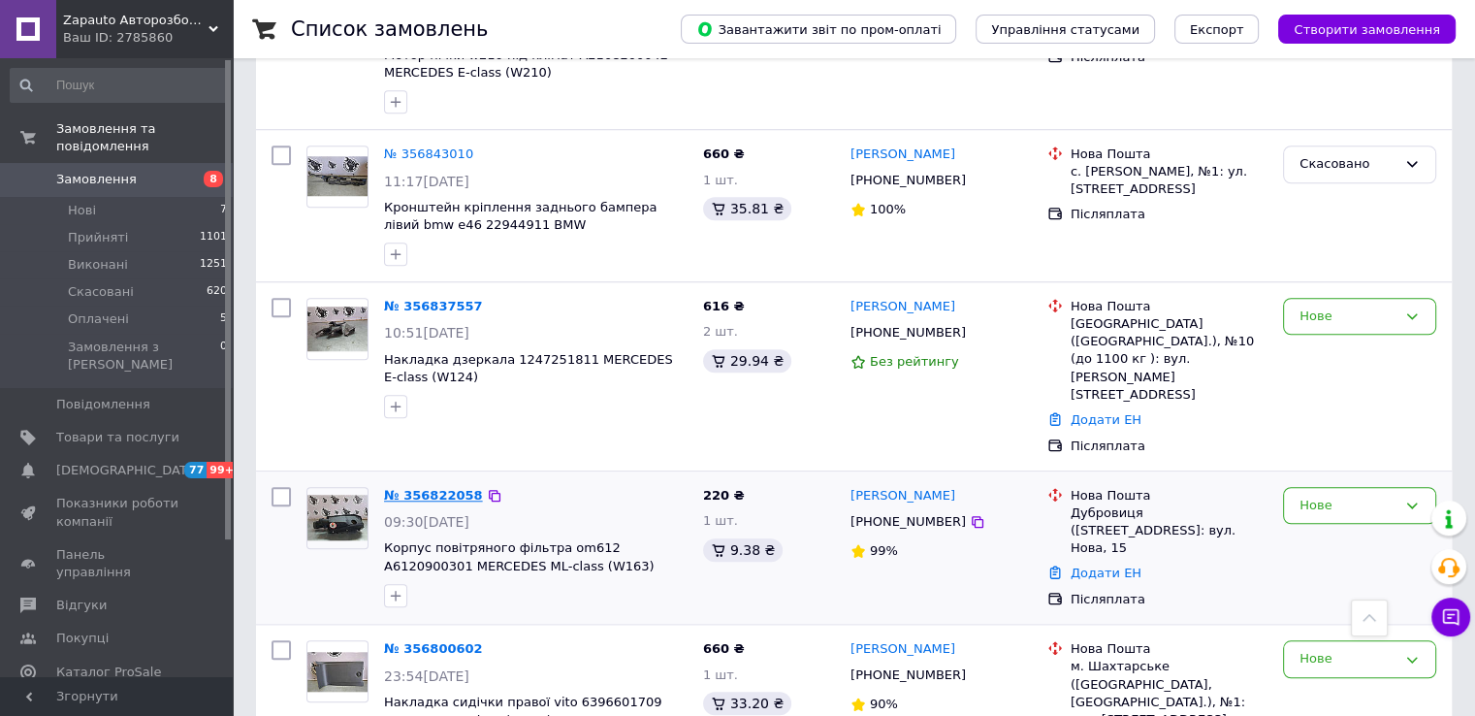
click at [424, 488] on link "№ 356822058" at bounding box center [433, 495] width 99 height 15
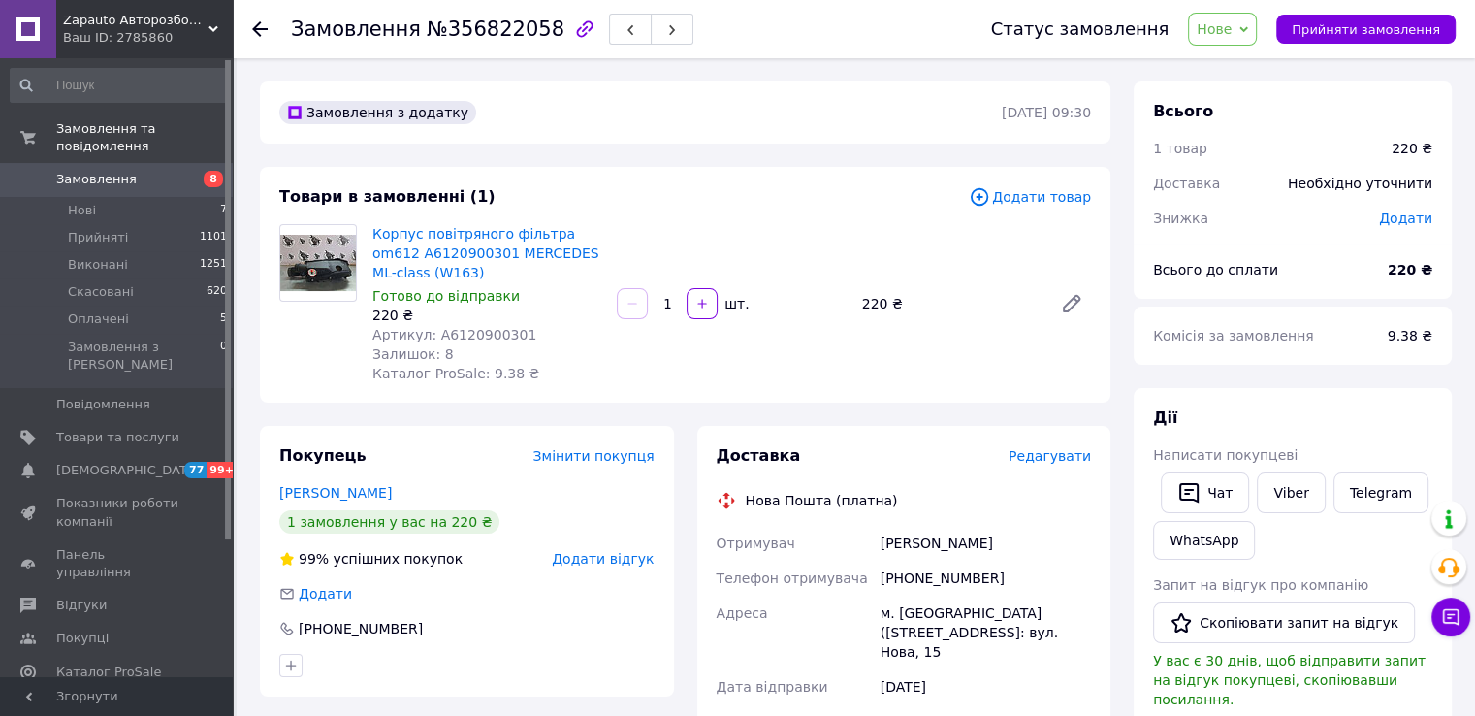
click at [472, 342] on span "Артикул: A6120900301" at bounding box center [454, 335] width 164 height 16
copy span "A6120900301"
click at [1403, 37] on button "Прийняти замовлення" at bounding box center [1365, 29] width 179 height 29
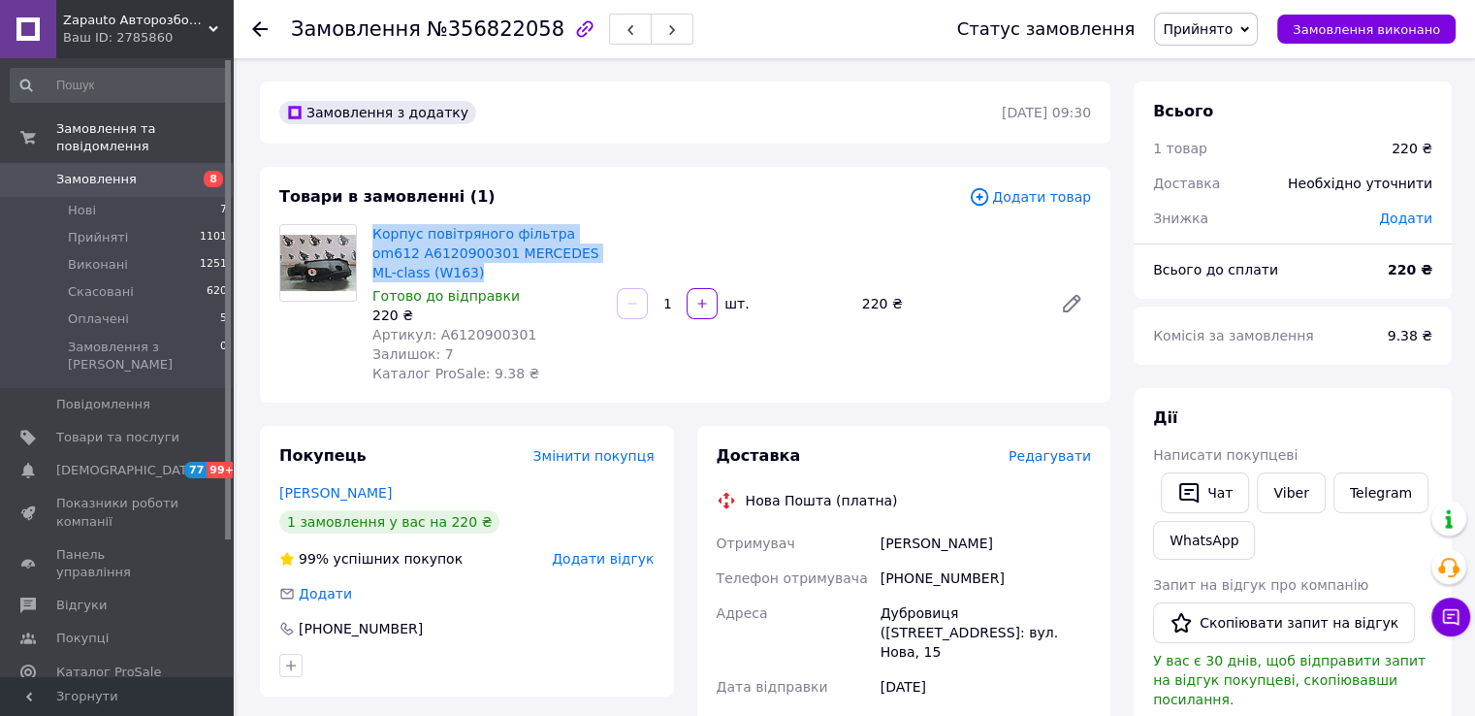
drag, startPoint x: 399, startPoint y: 229, endPoint x: 450, endPoint y: 269, distance: 64.2
click at [450, 269] on div "Корпус повітряного фільтра om612 A6120900301 MERCEDES ML-class (W163) Готово до…" at bounding box center [487, 303] width 244 height 167
copy link "Корпус повітряного фільтра om612 A6120900301 MERCEDES ML-class (W163)"
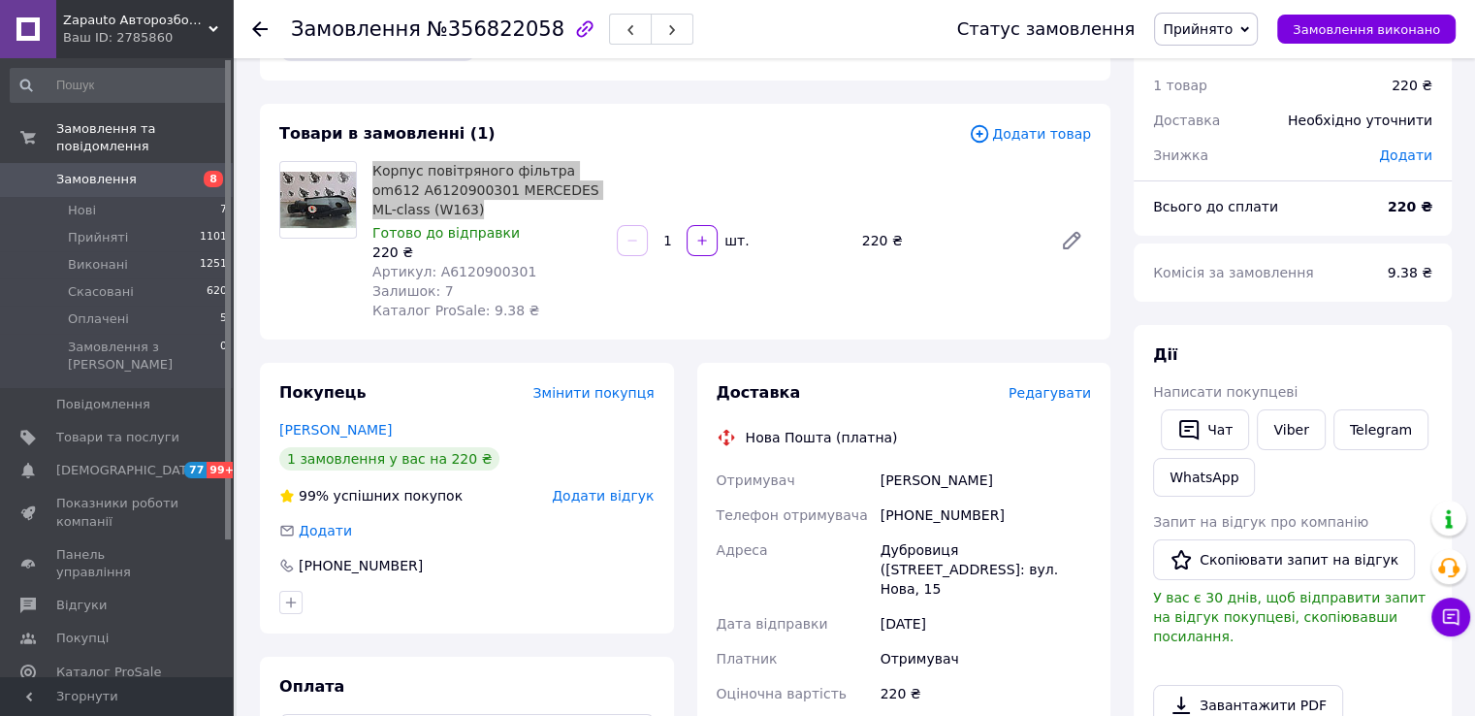
scroll to position [97, 0]
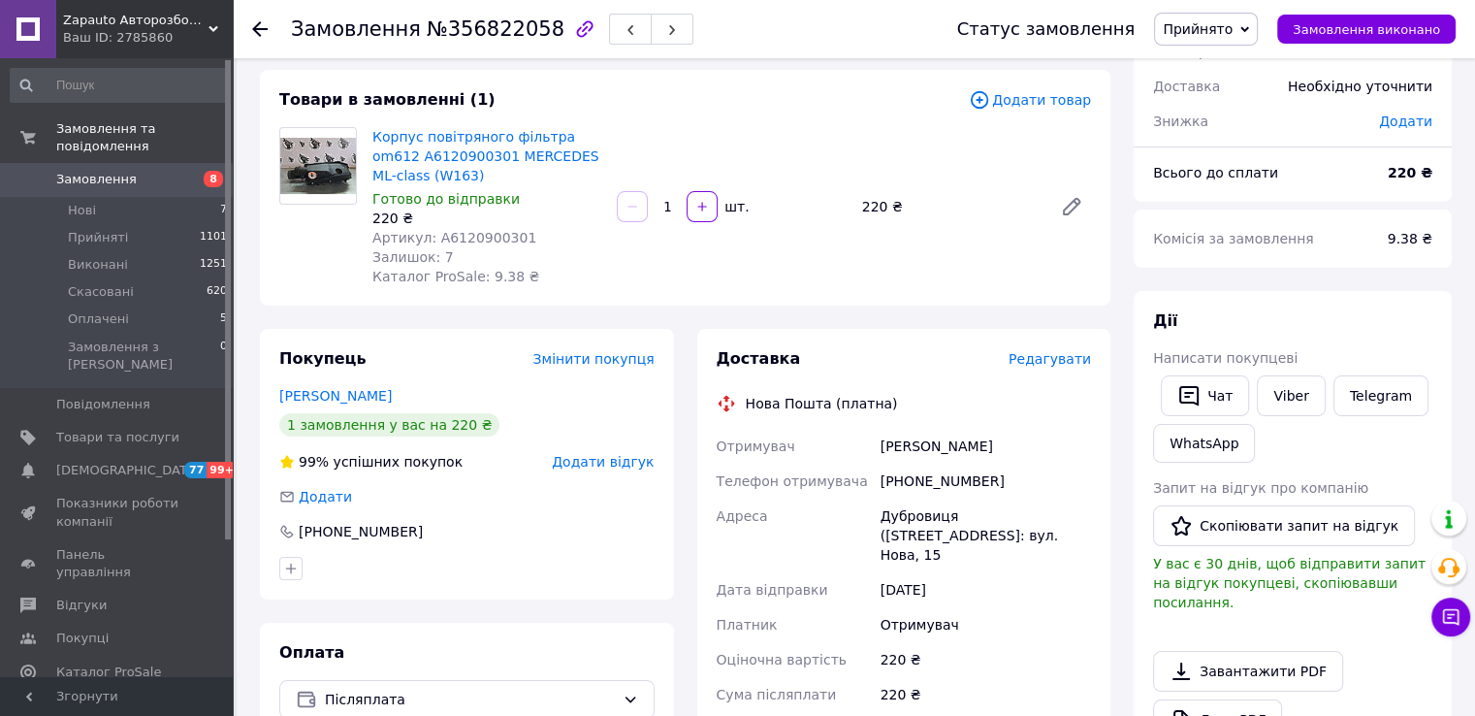
click at [941, 489] on div "[PHONE_NUMBER]" at bounding box center [986, 480] width 218 height 35
copy div "380987216780"
click at [911, 439] on div "Пляшко Сергій" at bounding box center [986, 446] width 218 height 35
click at [910, 438] on div "Пляшко Сергій" at bounding box center [986, 446] width 218 height 35
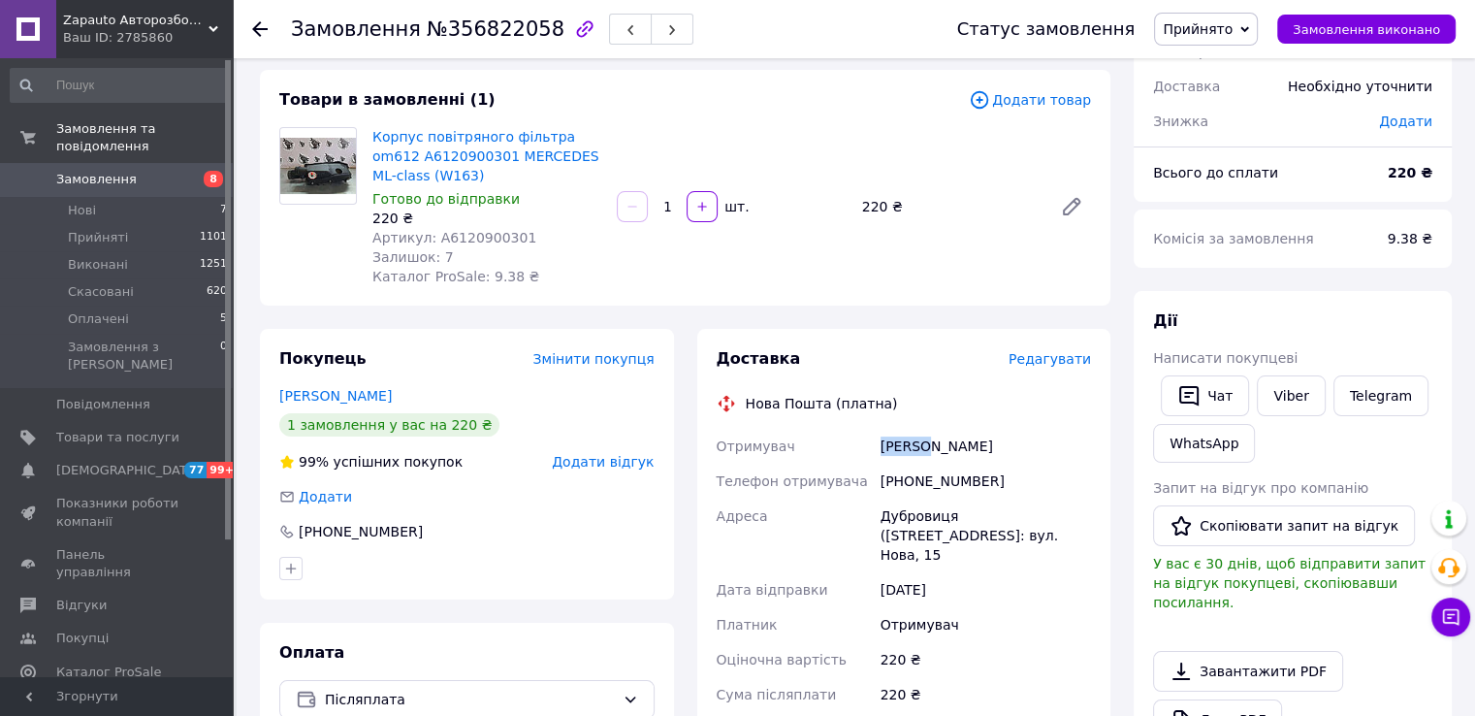
copy div "Пляшко"
click at [963, 449] on div "Пляшко Сергій" at bounding box center [986, 446] width 218 height 35
click at [963, 447] on div "Пляшко Сергій" at bounding box center [986, 446] width 218 height 35
click at [905, 517] on div "Дубровиця (Рівненська обл.), №1: вул. Нова, 15" at bounding box center [986, 535] width 218 height 74
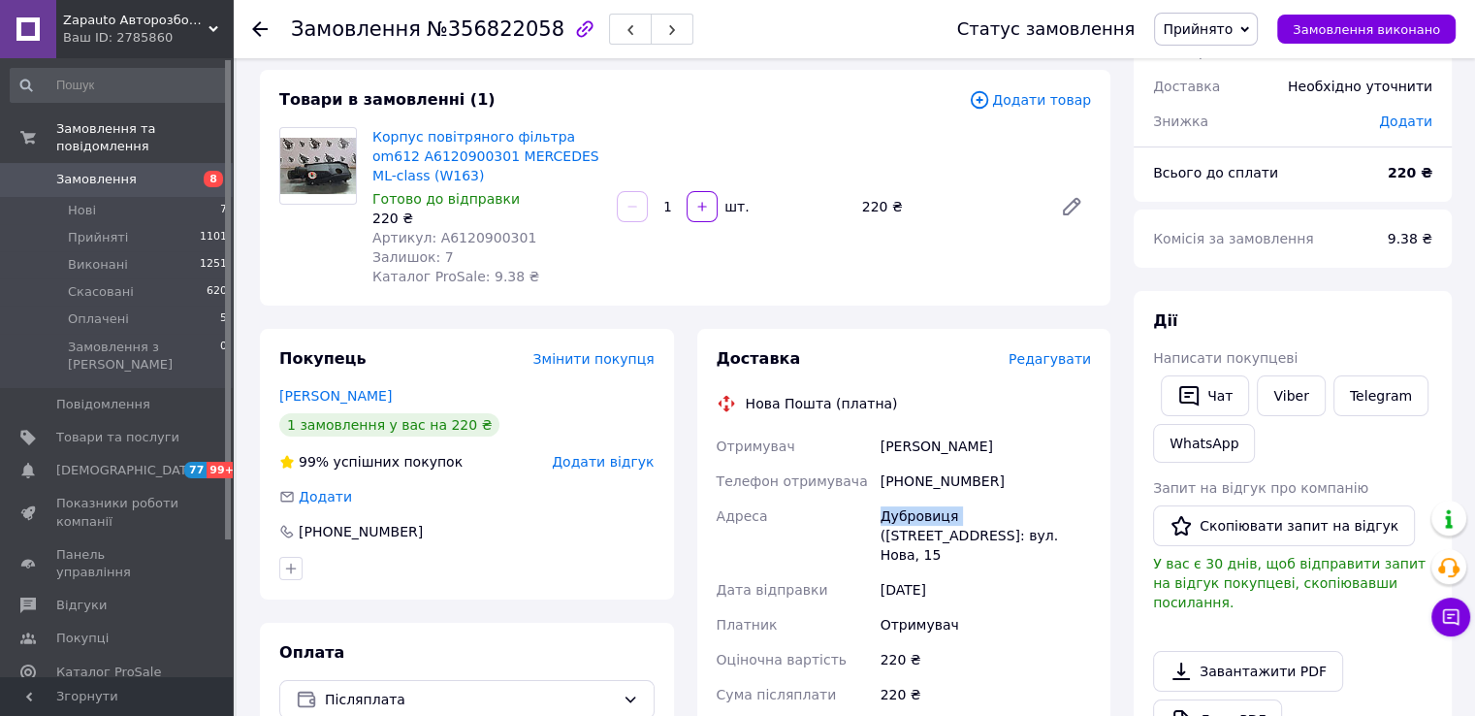
click at [994, 399] on div "Нова Пошта (платна)" at bounding box center [904, 403] width 385 height 19
click at [451, 245] on span "Артикул: A6120900301" at bounding box center [454, 238] width 164 height 16
click at [452, 246] on div "Артикул: A6120900301" at bounding box center [486, 237] width 229 height 19
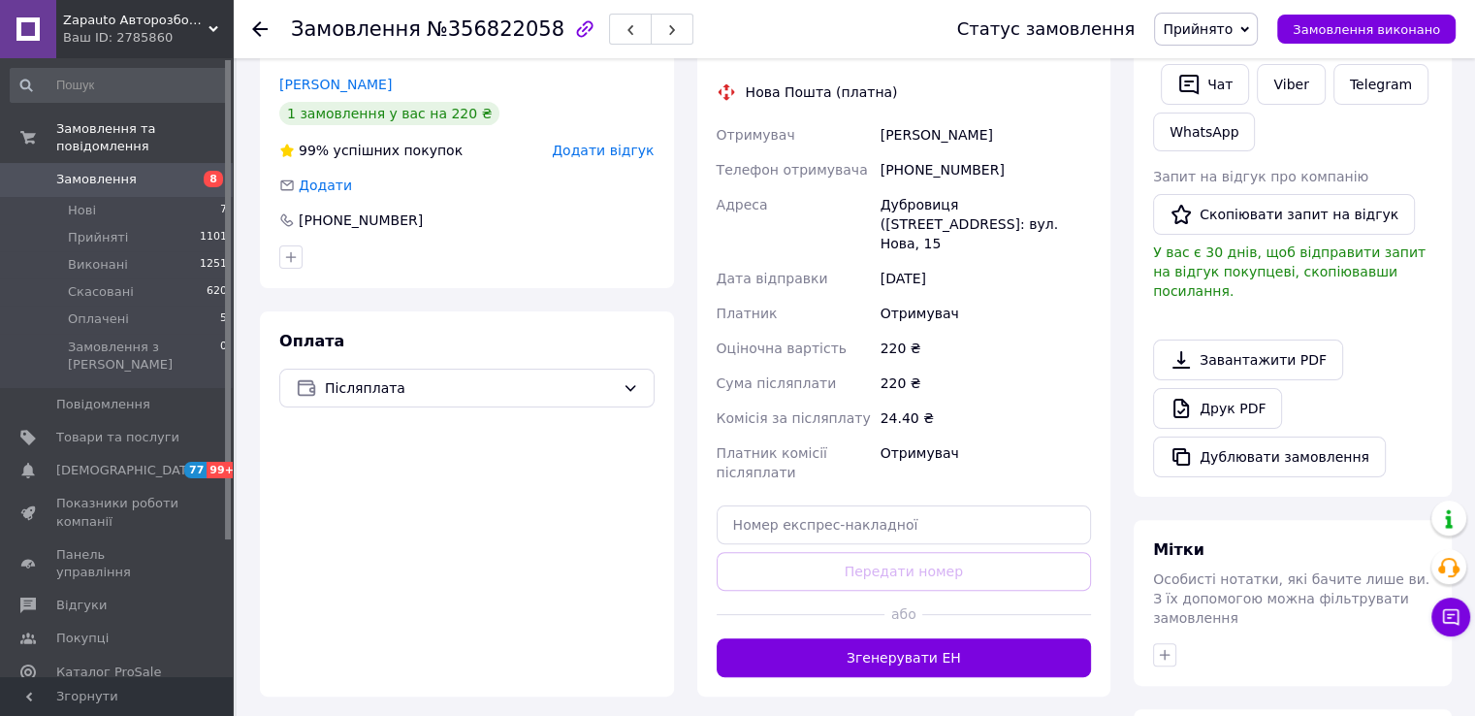
scroll to position [485, 0]
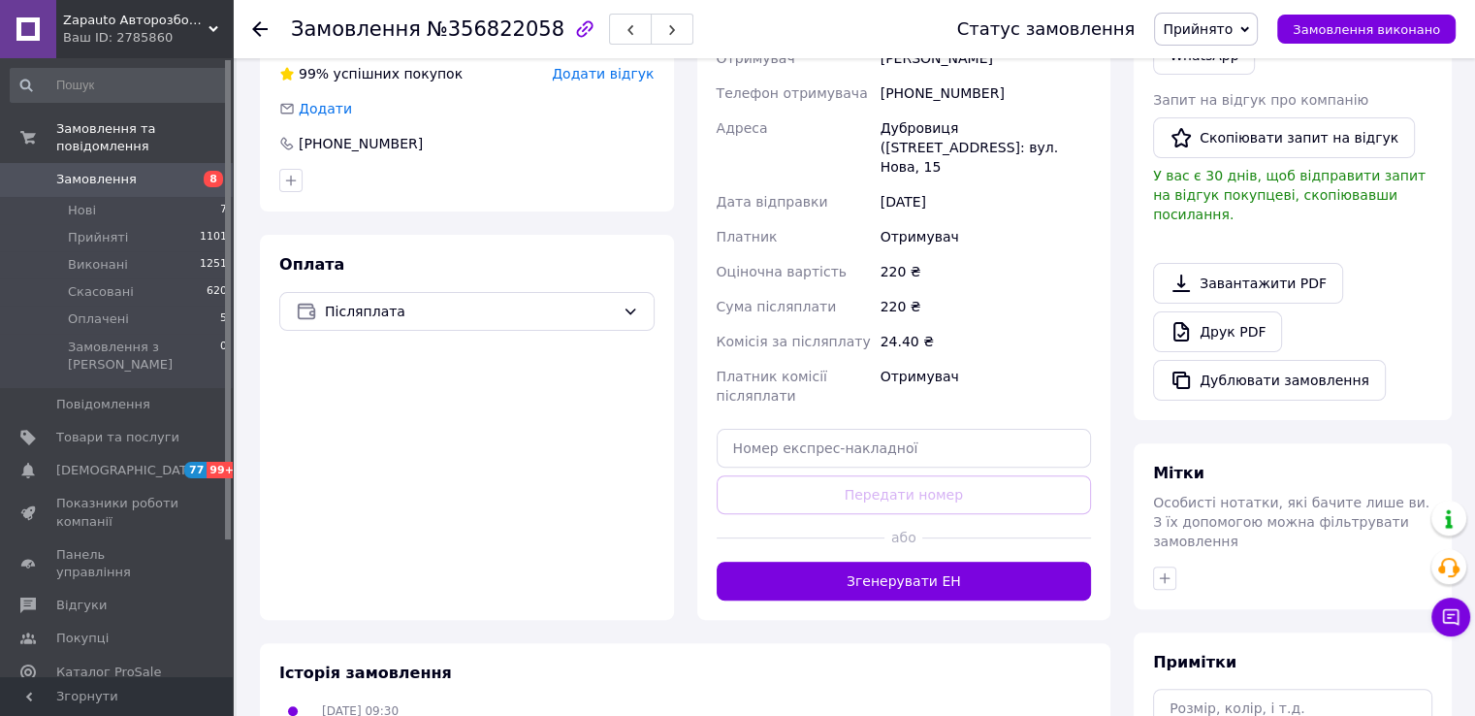
click at [917, 450] on div "Доставка Редагувати Нова Пошта (платна) Отримувач Пляшко Сергій Телефон отримув…" at bounding box center [904, 280] width 375 height 640
click at [928, 440] on input "text" at bounding box center [904, 448] width 375 height 39
paste input "20451225195764"
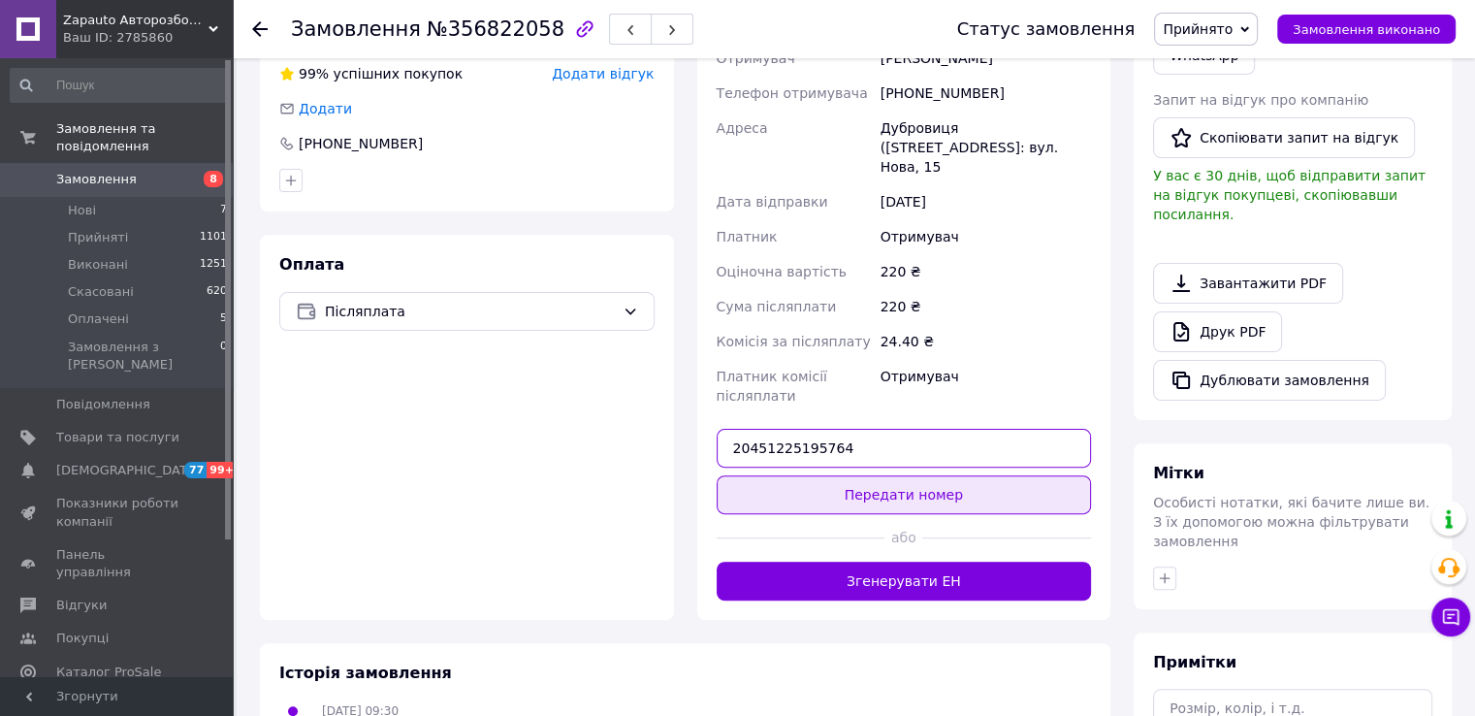
type input "20451225195764"
click at [896, 478] on button "Передати номер" at bounding box center [904, 494] width 375 height 39
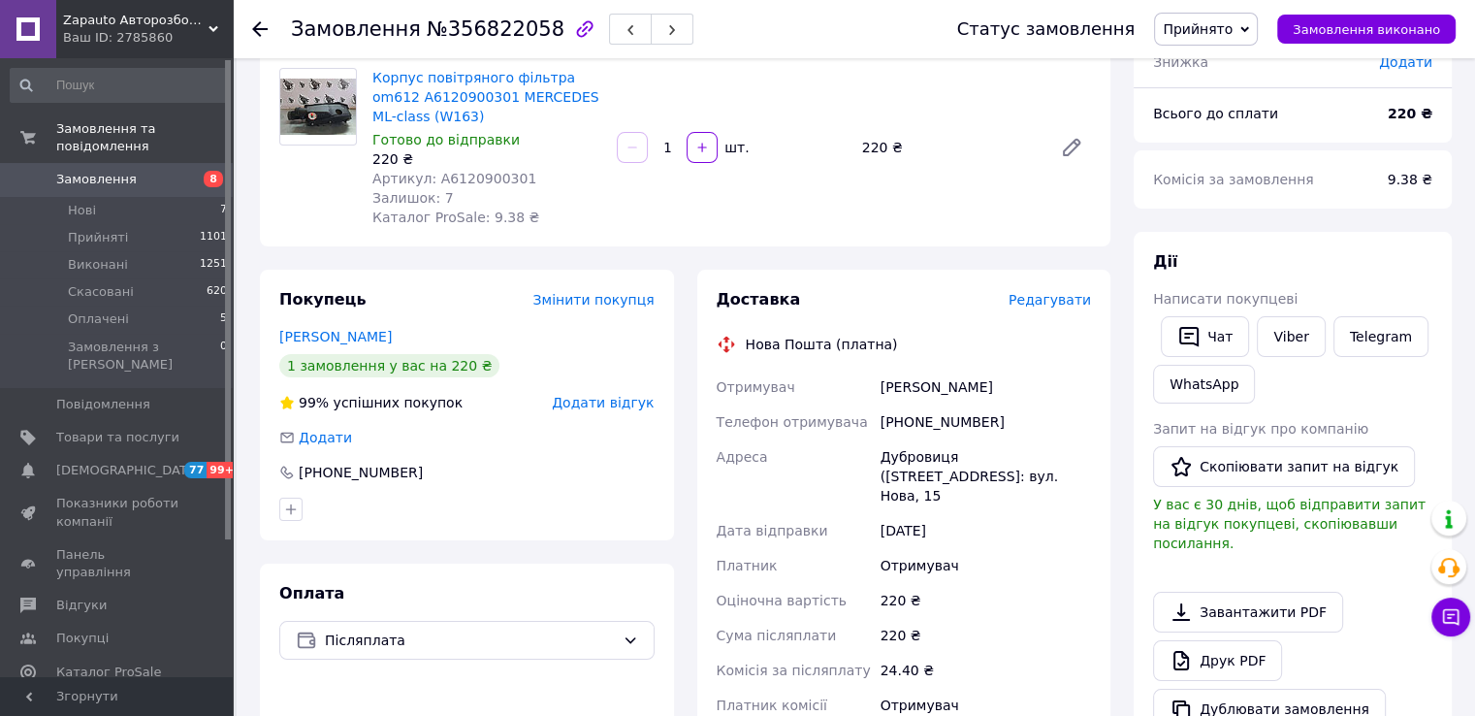
scroll to position [0, 0]
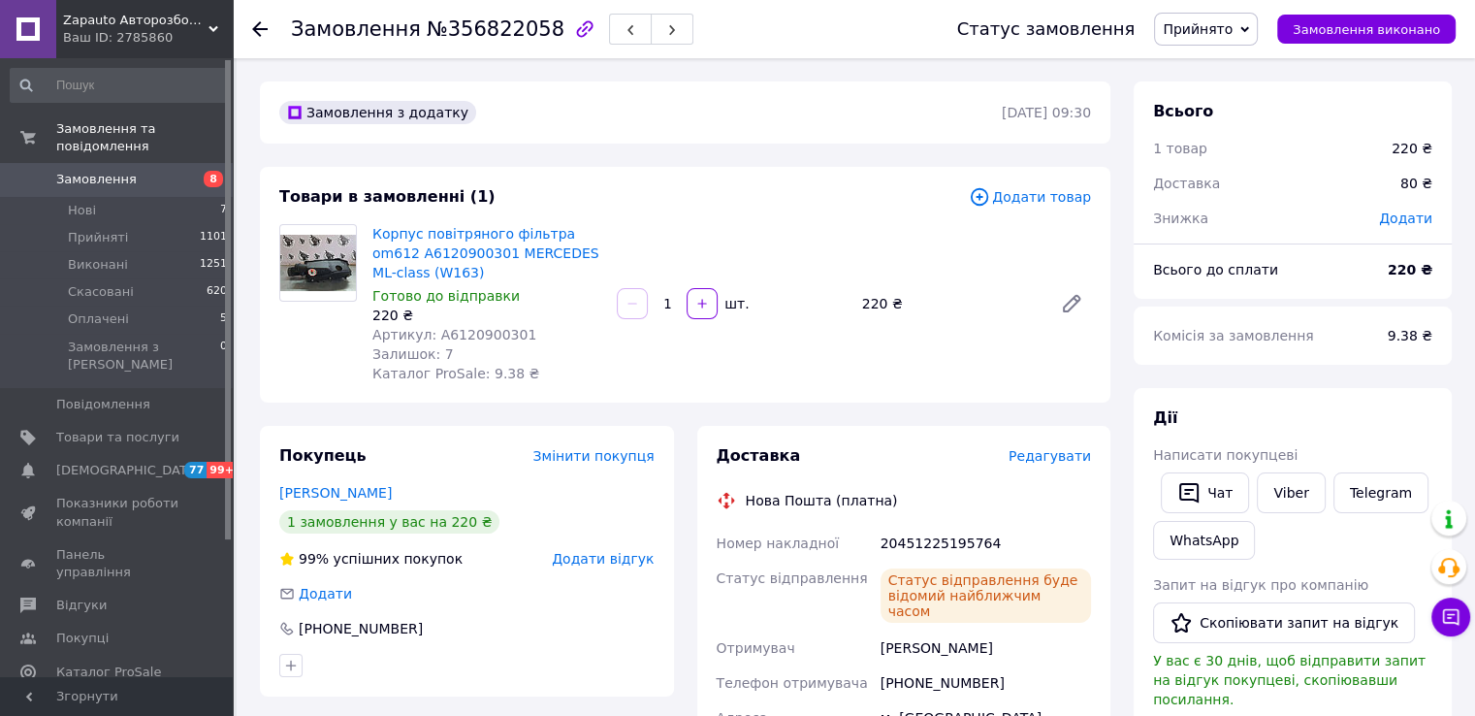
click at [198, 171] on span "8" at bounding box center [205, 179] width 53 height 17
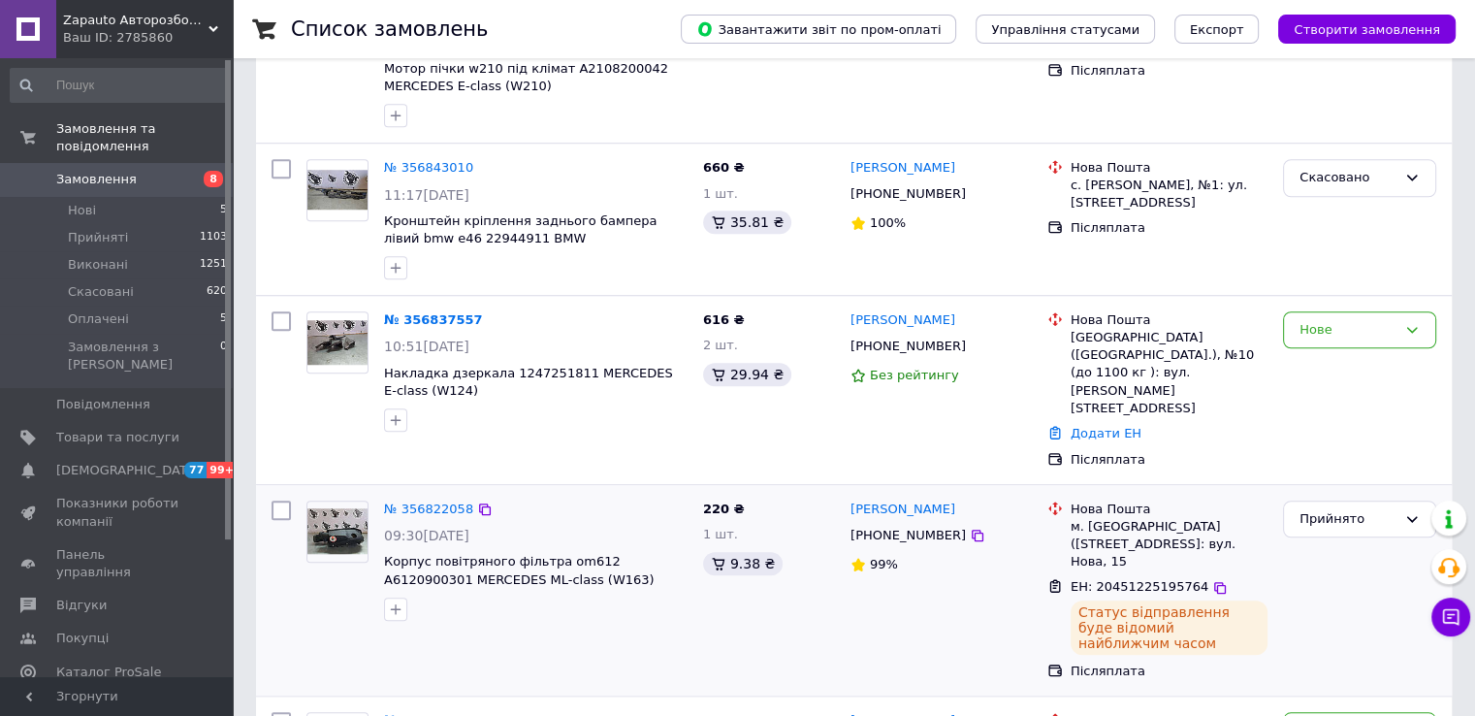
scroll to position [1648, 0]
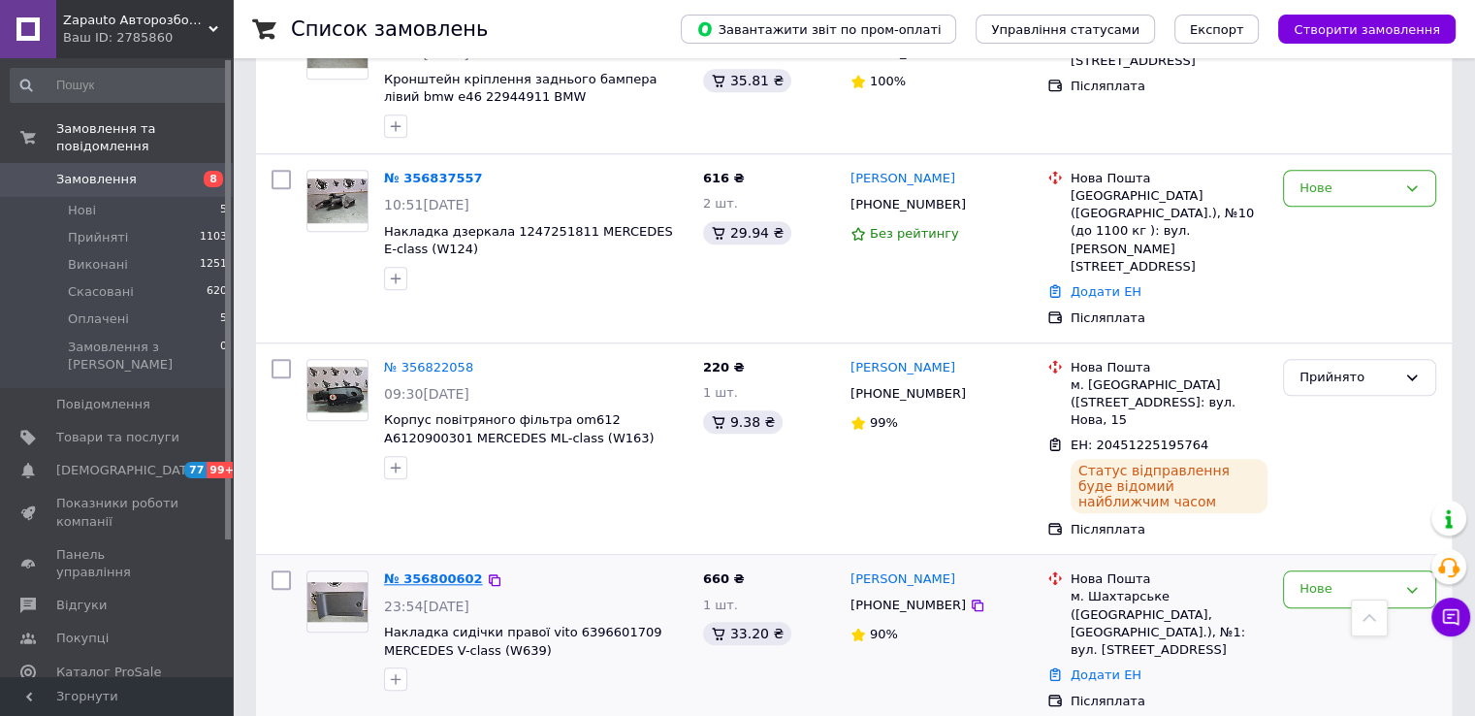
click at [418, 571] on link "№ 356800602" at bounding box center [433, 578] width 99 height 15
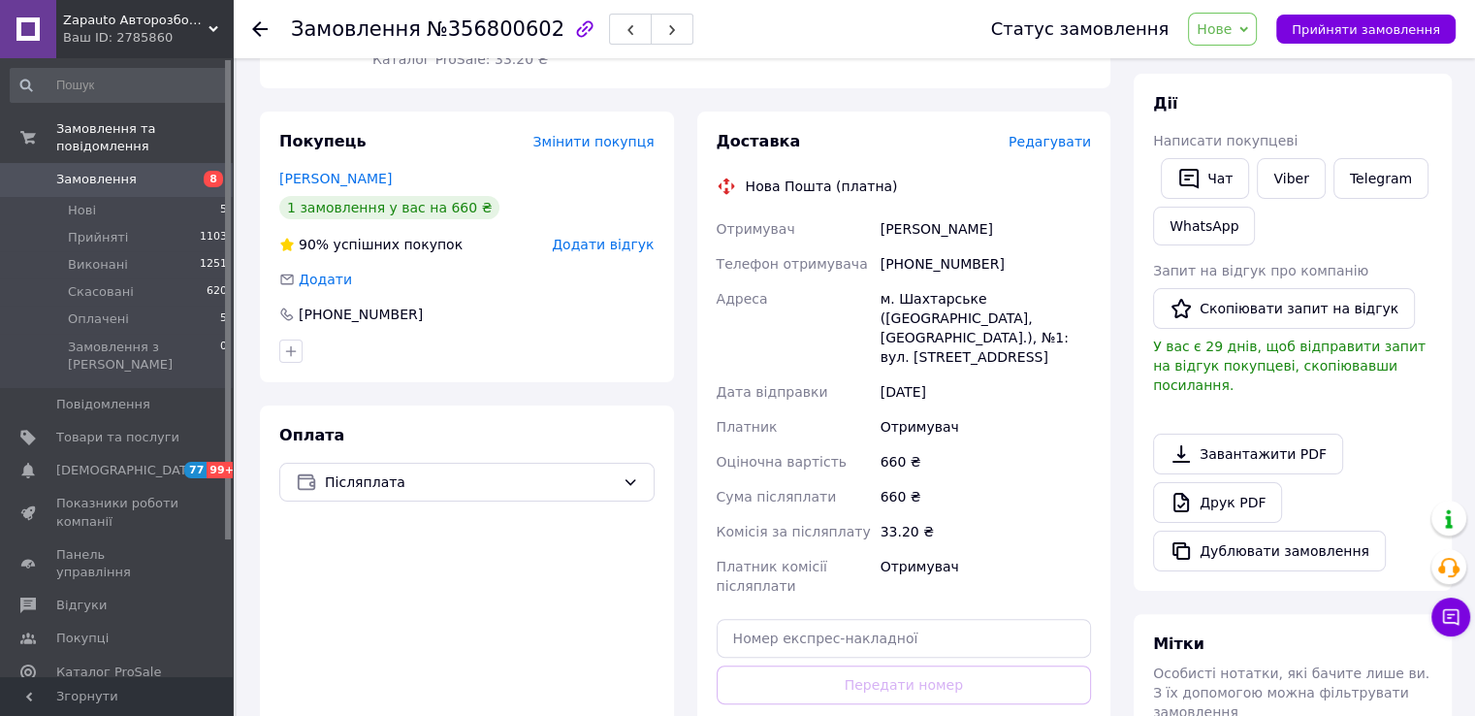
scroll to position [58, 0]
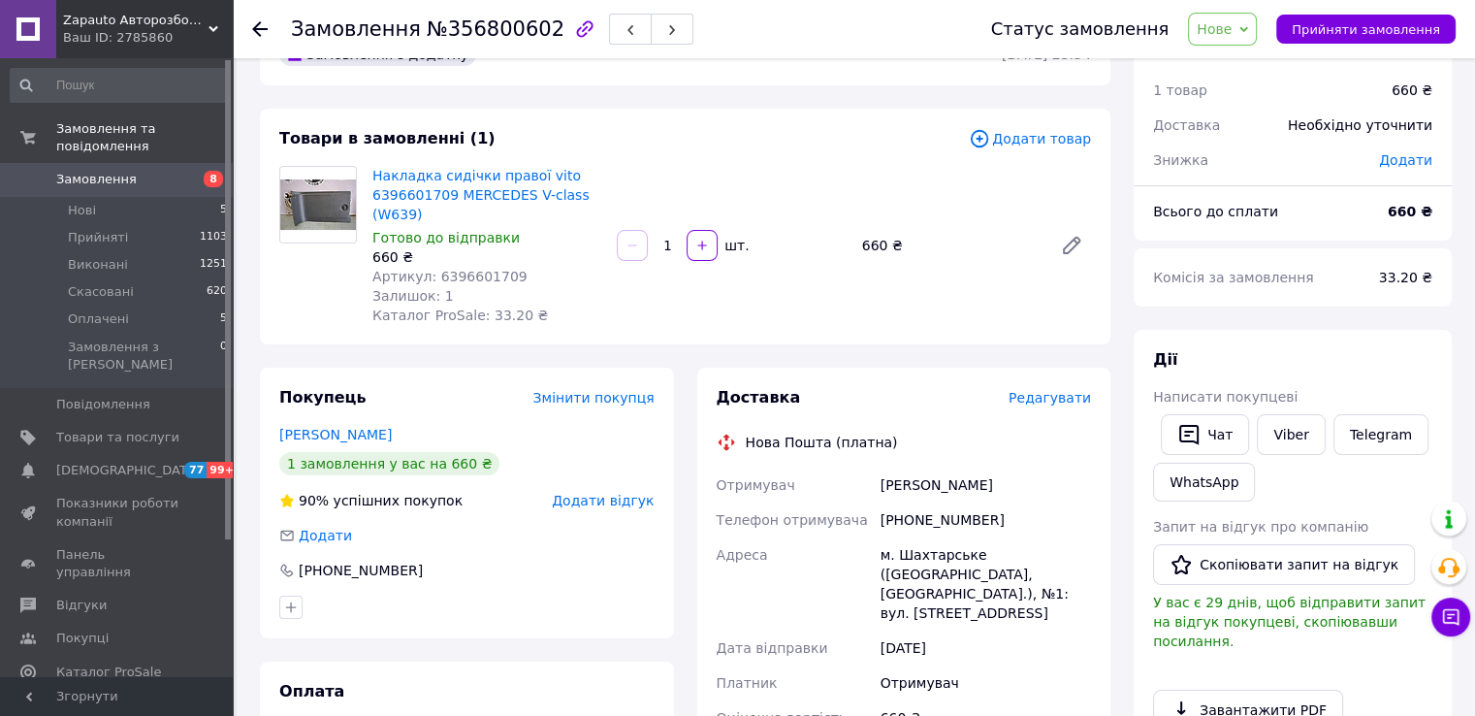
click at [475, 269] on span "Артикул: 6396601709" at bounding box center [449, 277] width 155 height 16
click at [1362, 40] on button "Прийняти замовлення" at bounding box center [1365, 29] width 179 height 29
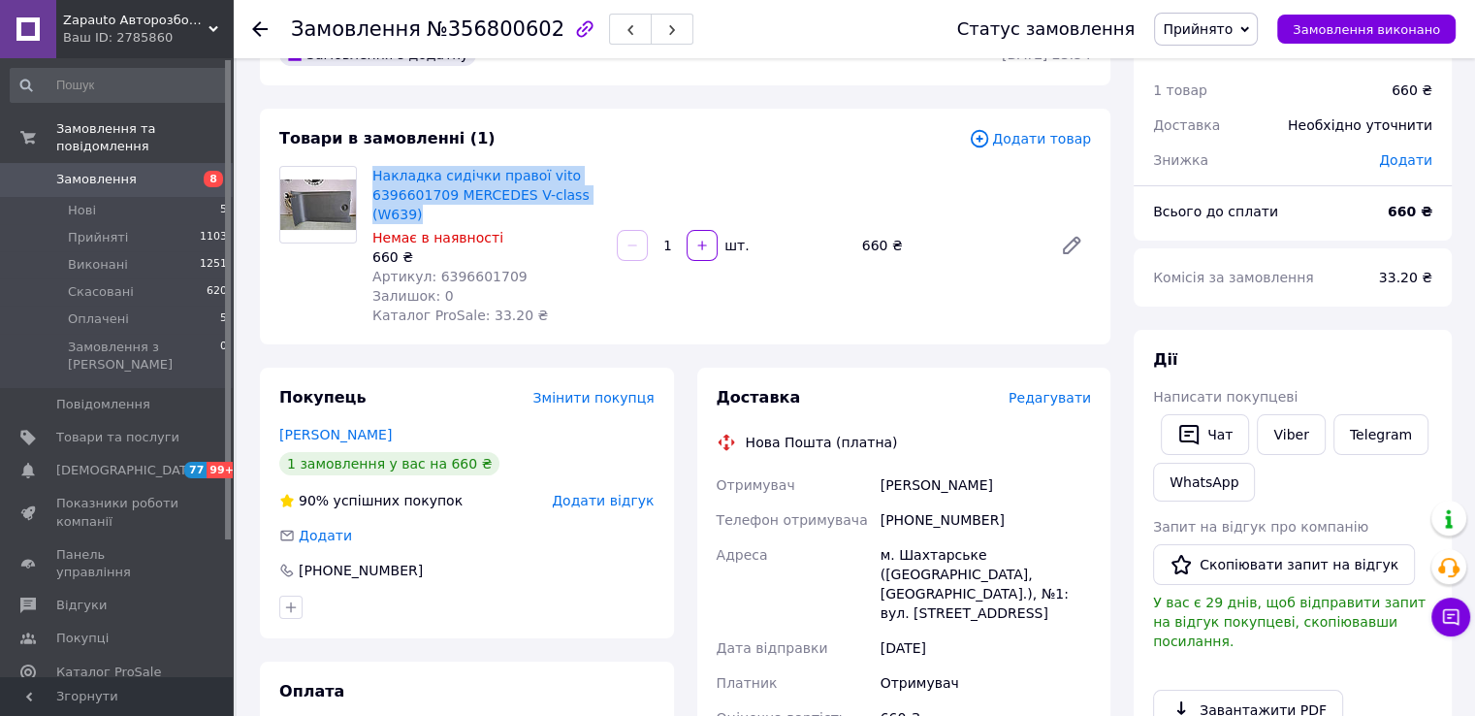
drag, startPoint x: 370, startPoint y: 159, endPoint x: 1091, endPoint y: 434, distance: 771.2
click at [492, 209] on div "Товари в замовленні (1) Додати товар Накладка сидічки правої vito 6396601709 ME…" at bounding box center [685, 227] width 850 height 236
click at [962, 520] on div "[PHONE_NUMBER]" at bounding box center [986, 519] width 218 height 35
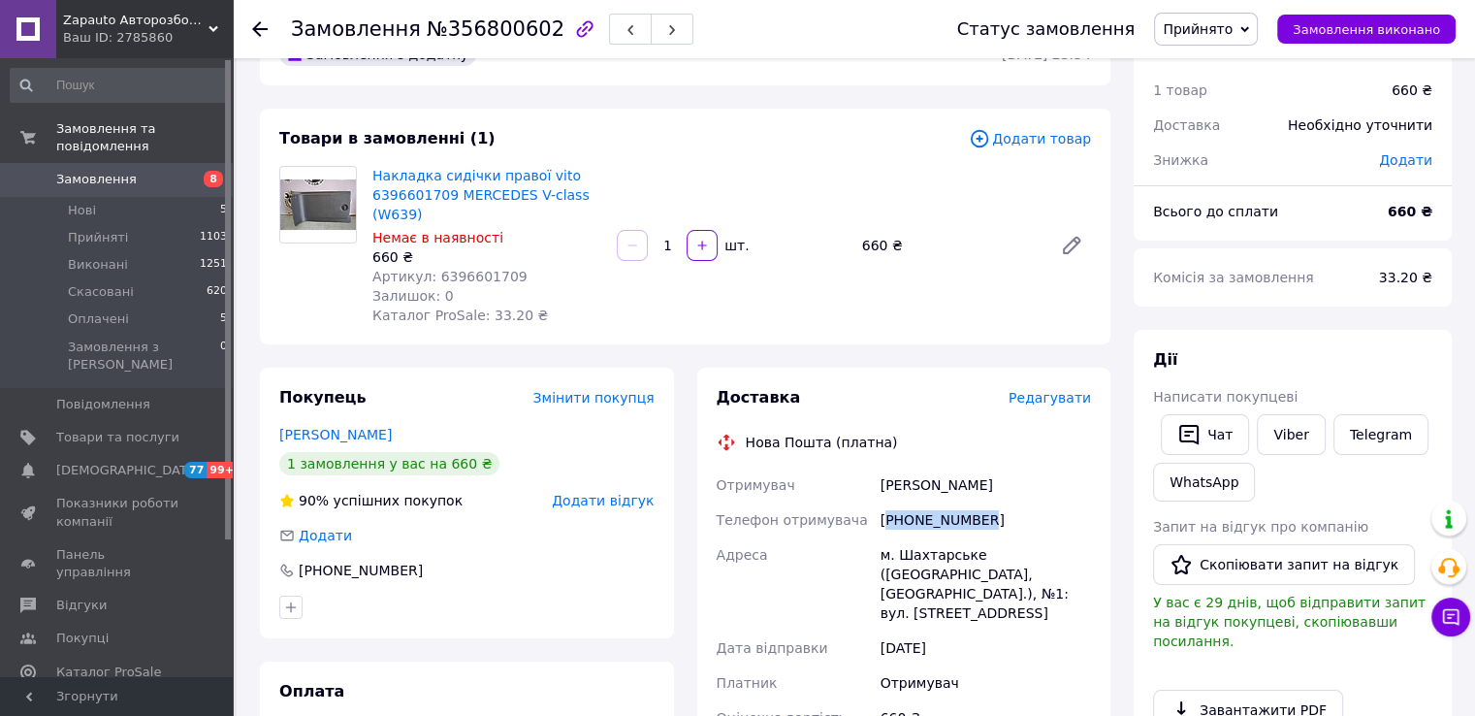
click at [962, 520] on div "[PHONE_NUMBER]" at bounding box center [986, 519] width 218 height 35
click at [908, 488] on div "Янишевський Олександр" at bounding box center [986, 484] width 218 height 35
click at [1013, 488] on div "Янишевський Олександр" at bounding box center [986, 484] width 218 height 35
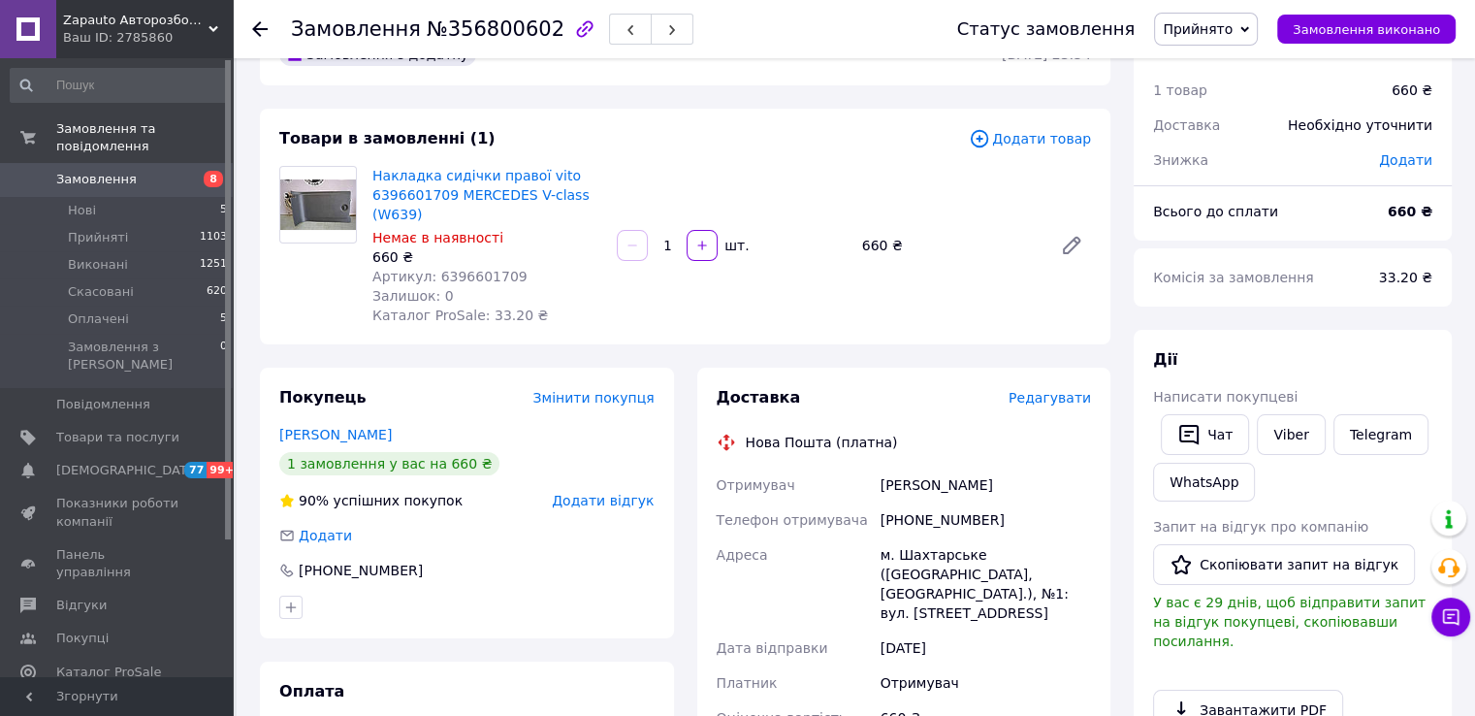
click at [933, 556] on div "м. Шахтарське ([GEOGRAPHIC_DATA], [GEOGRAPHIC_DATA].), №1: вул. [STREET_ADDRESS]" at bounding box center [986, 583] width 218 height 93
click at [934, 556] on div "м. Шахтарське ([GEOGRAPHIC_DATA], [GEOGRAPHIC_DATA].), №1: вул. [STREET_ADDRESS]" at bounding box center [986, 583] width 218 height 93
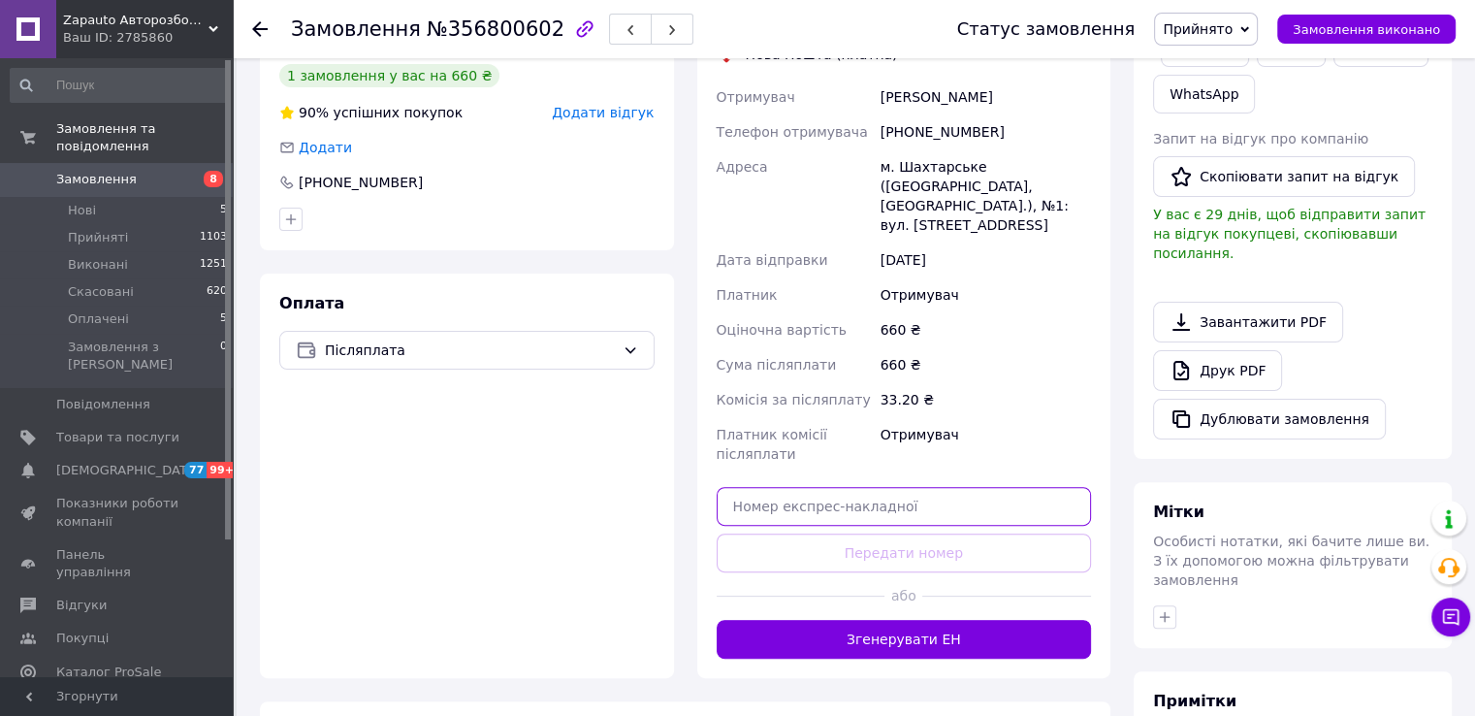
click at [882, 494] on input "text" at bounding box center [904, 506] width 375 height 39
paste input "20451225197621"
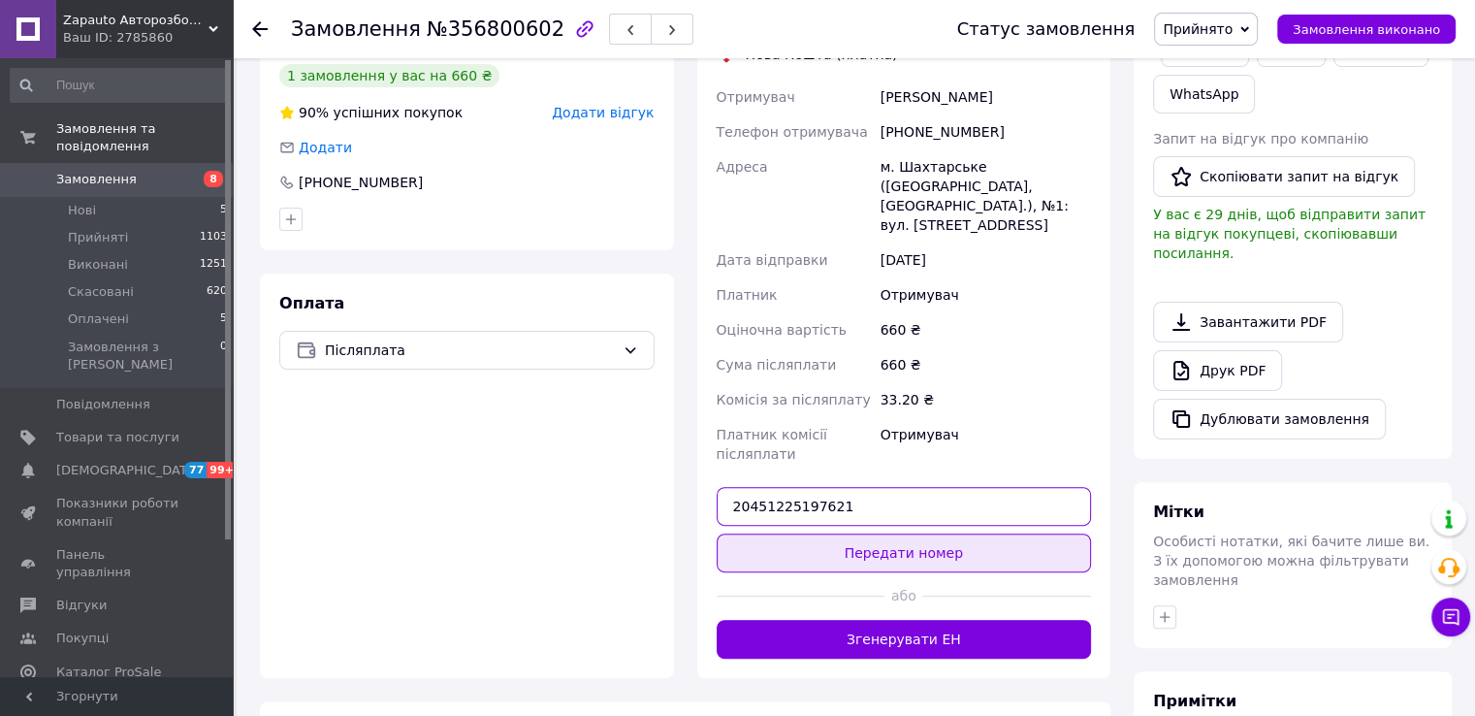
type input "20451225197621"
click at [831, 548] on button "Передати номер" at bounding box center [904, 552] width 375 height 39
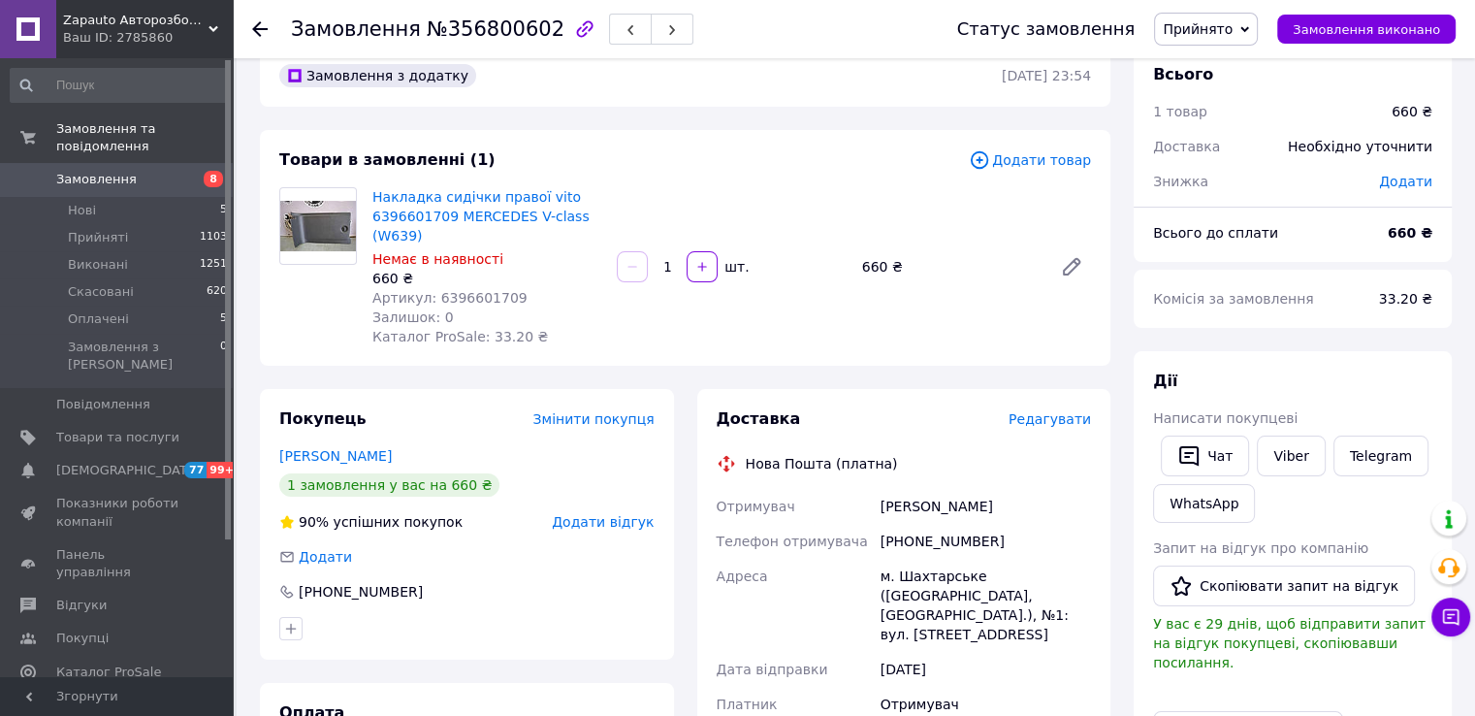
scroll to position [0, 0]
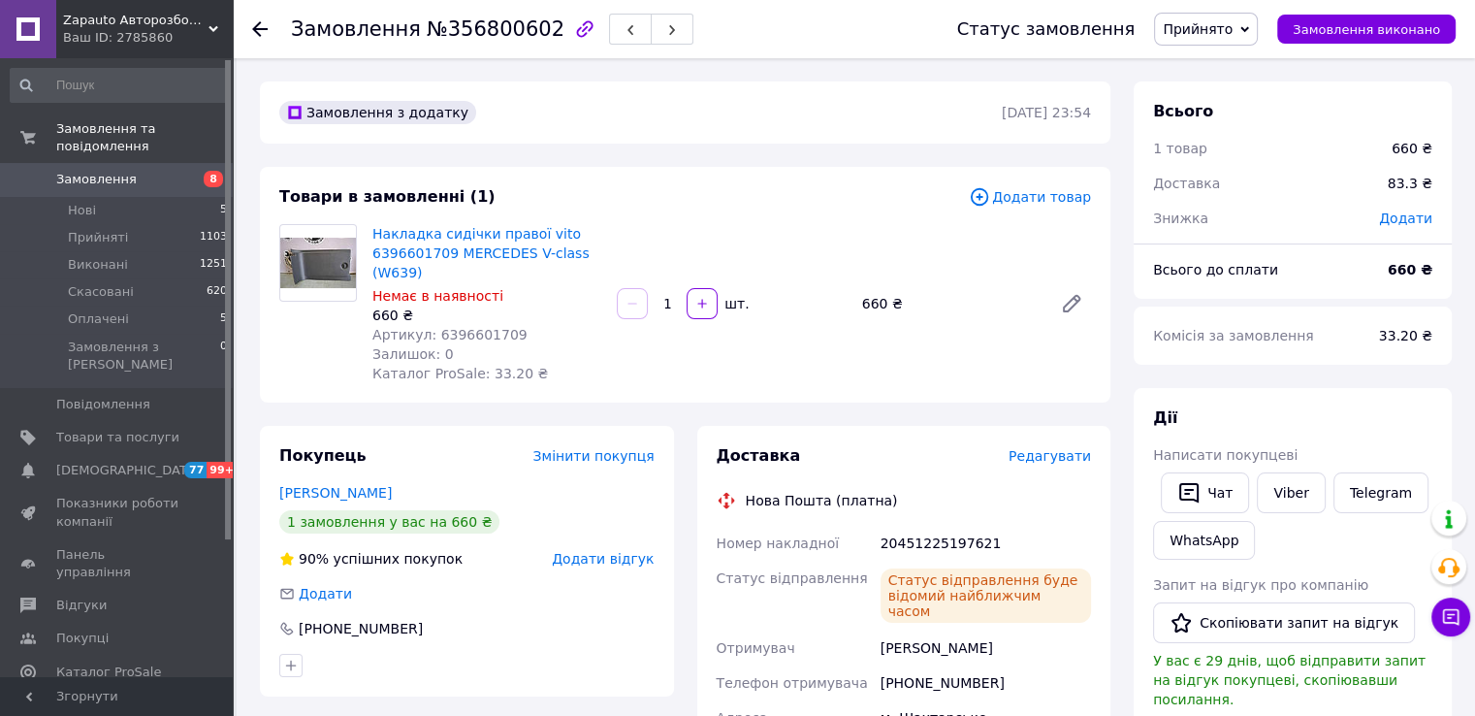
click at [143, 171] on span "Замовлення" at bounding box center [117, 179] width 123 height 17
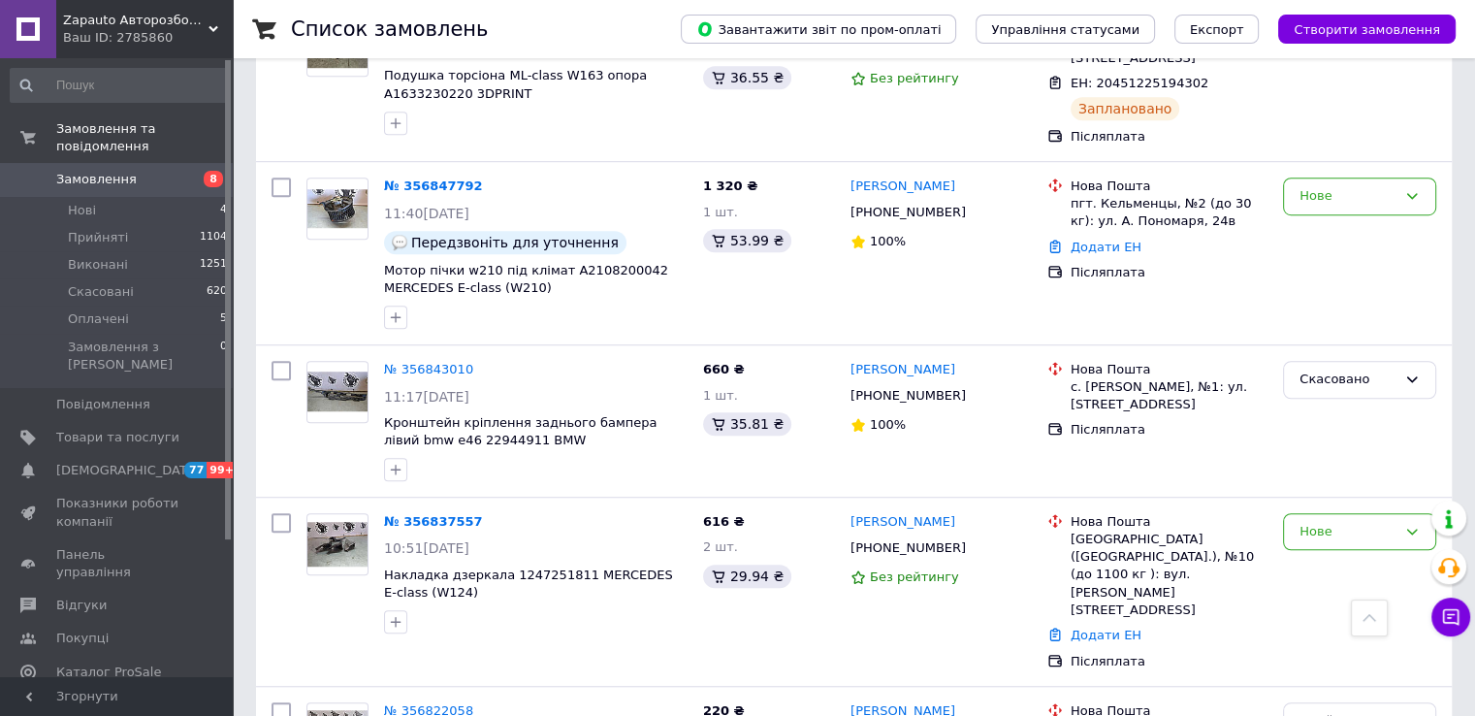
scroll to position [1260, 0]
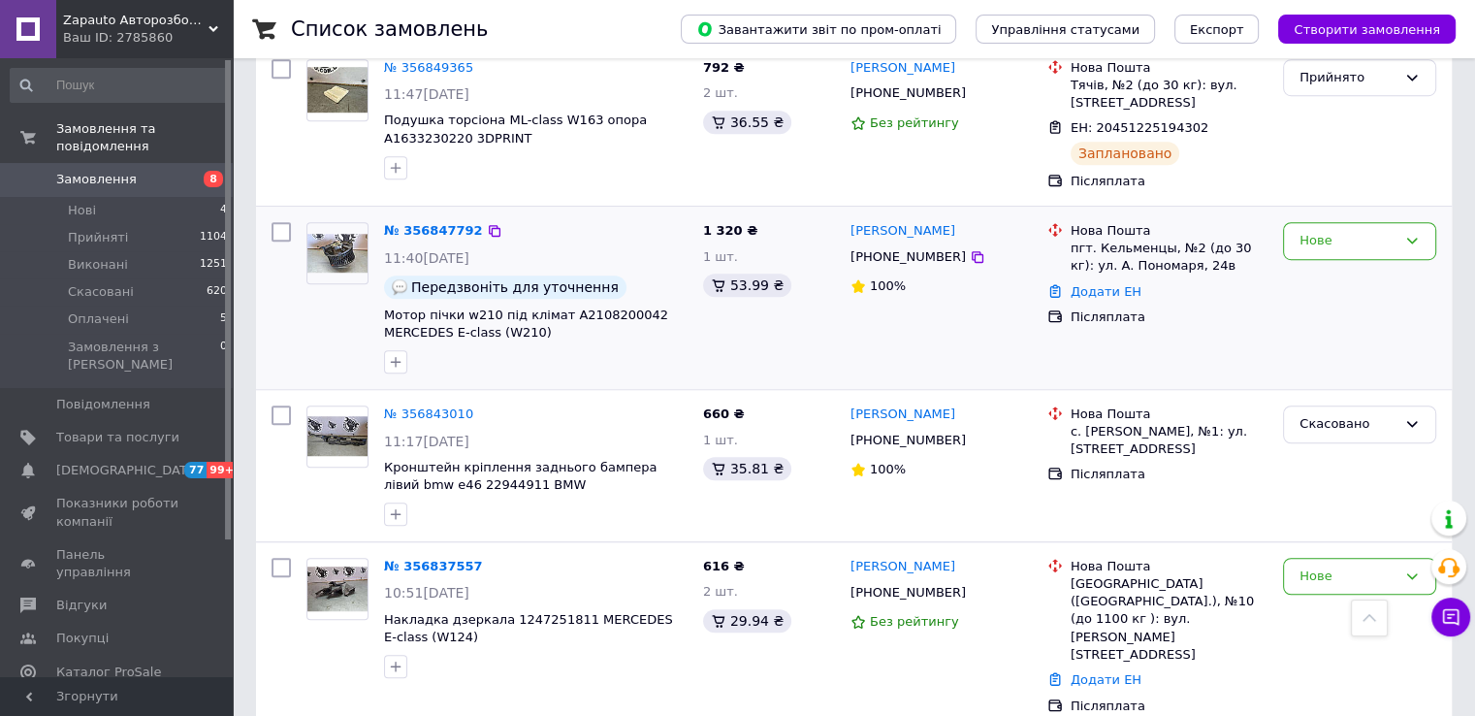
click at [887, 244] on div "[PHONE_NUMBER]" at bounding box center [907, 256] width 123 height 25
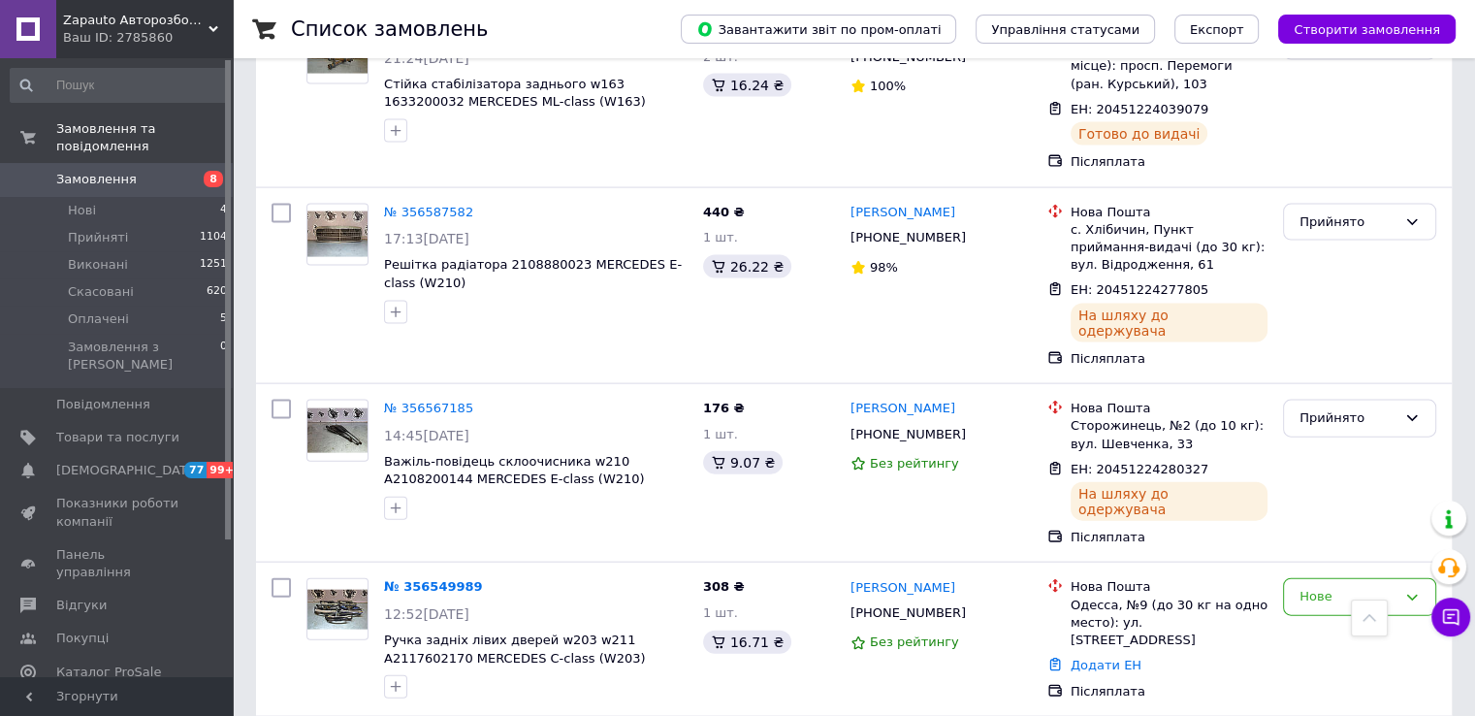
scroll to position [4072, 0]
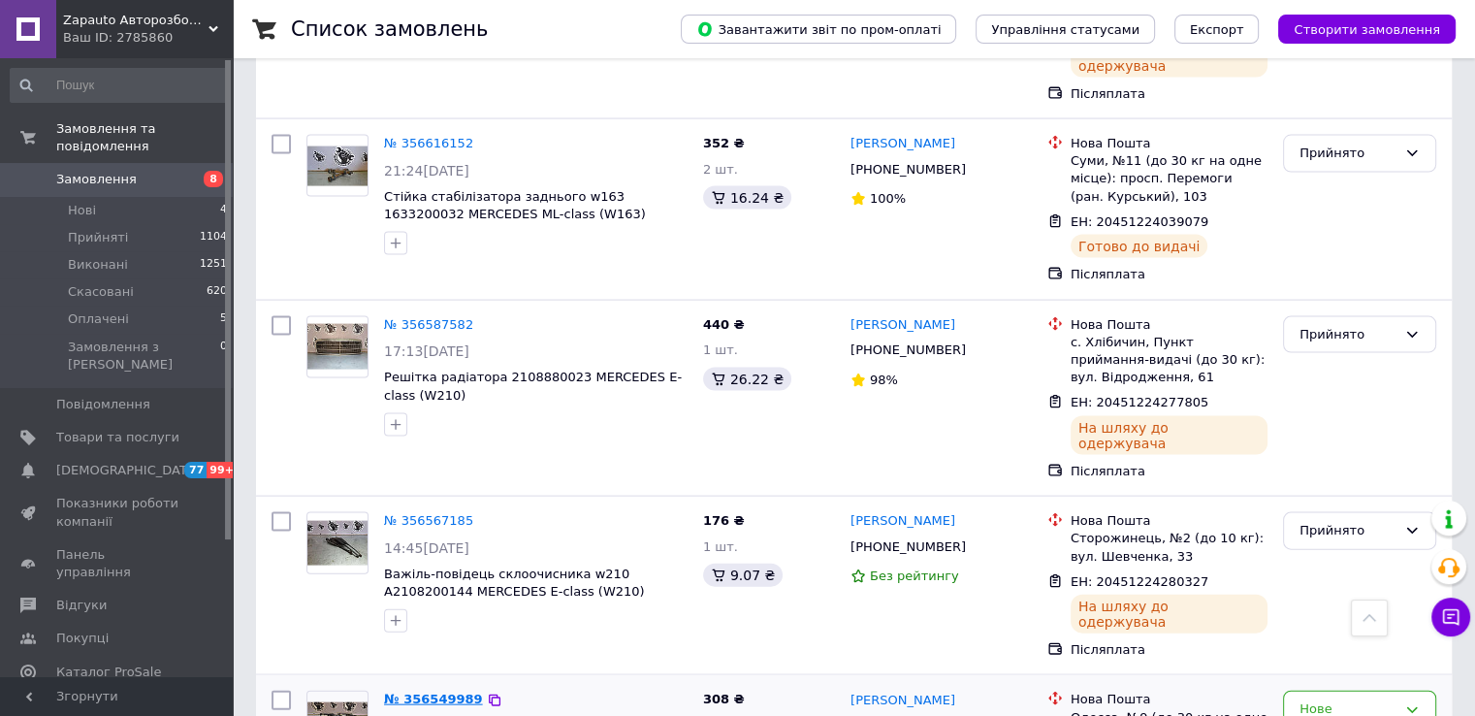
click at [451, 691] on link "№ 356549989" at bounding box center [433, 698] width 99 height 15
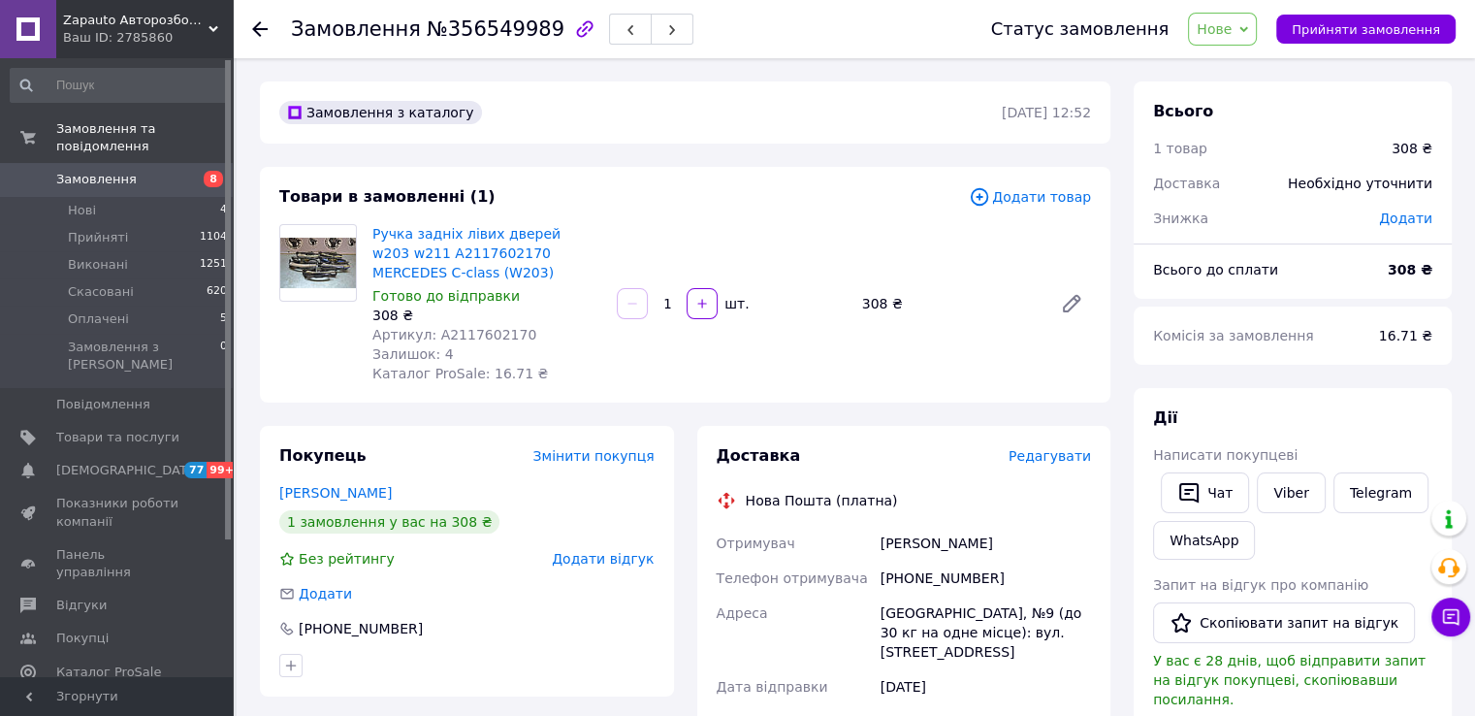
click at [465, 342] on span "Артикул: A2117602170" at bounding box center [454, 335] width 164 height 16
click at [1397, 19] on button "Прийняти замовлення" at bounding box center [1365, 29] width 179 height 29
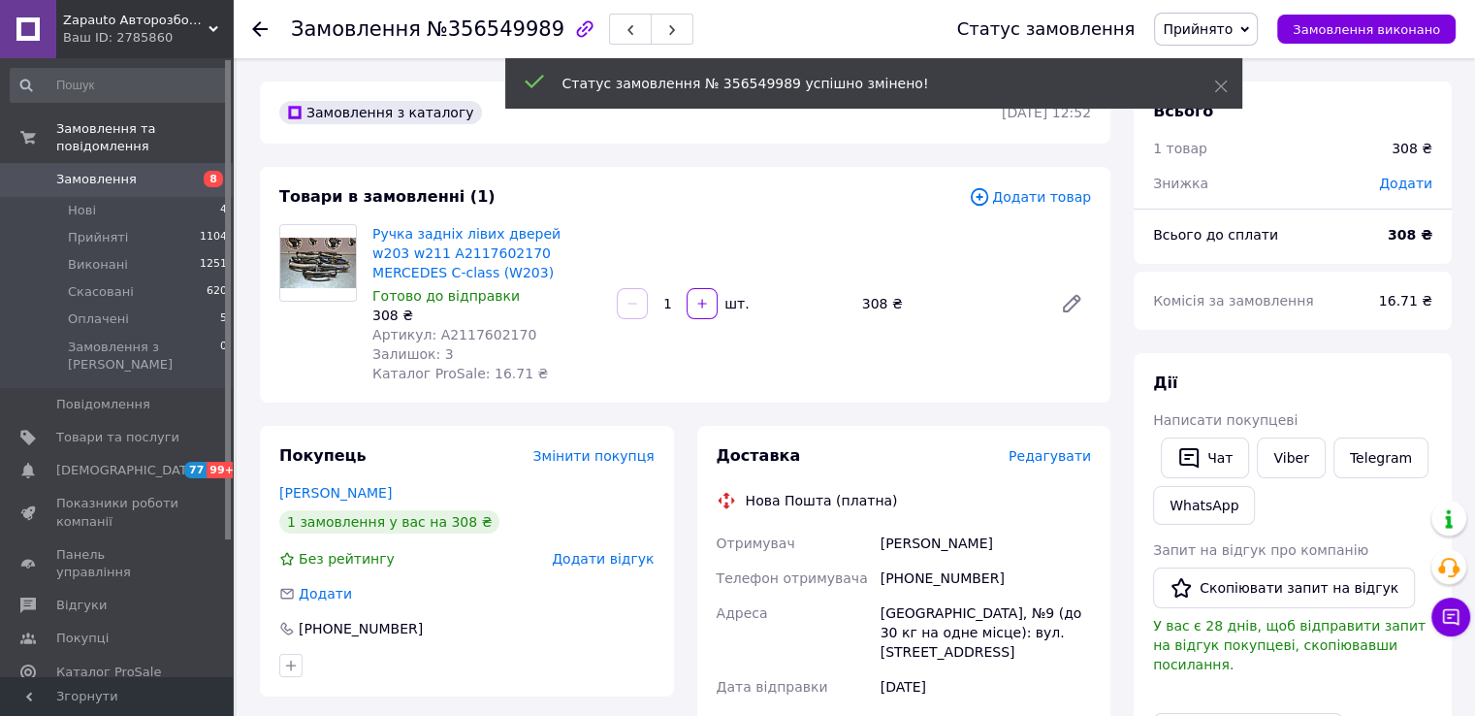
click at [914, 575] on div "[PHONE_NUMBER]" at bounding box center [986, 577] width 218 height 35
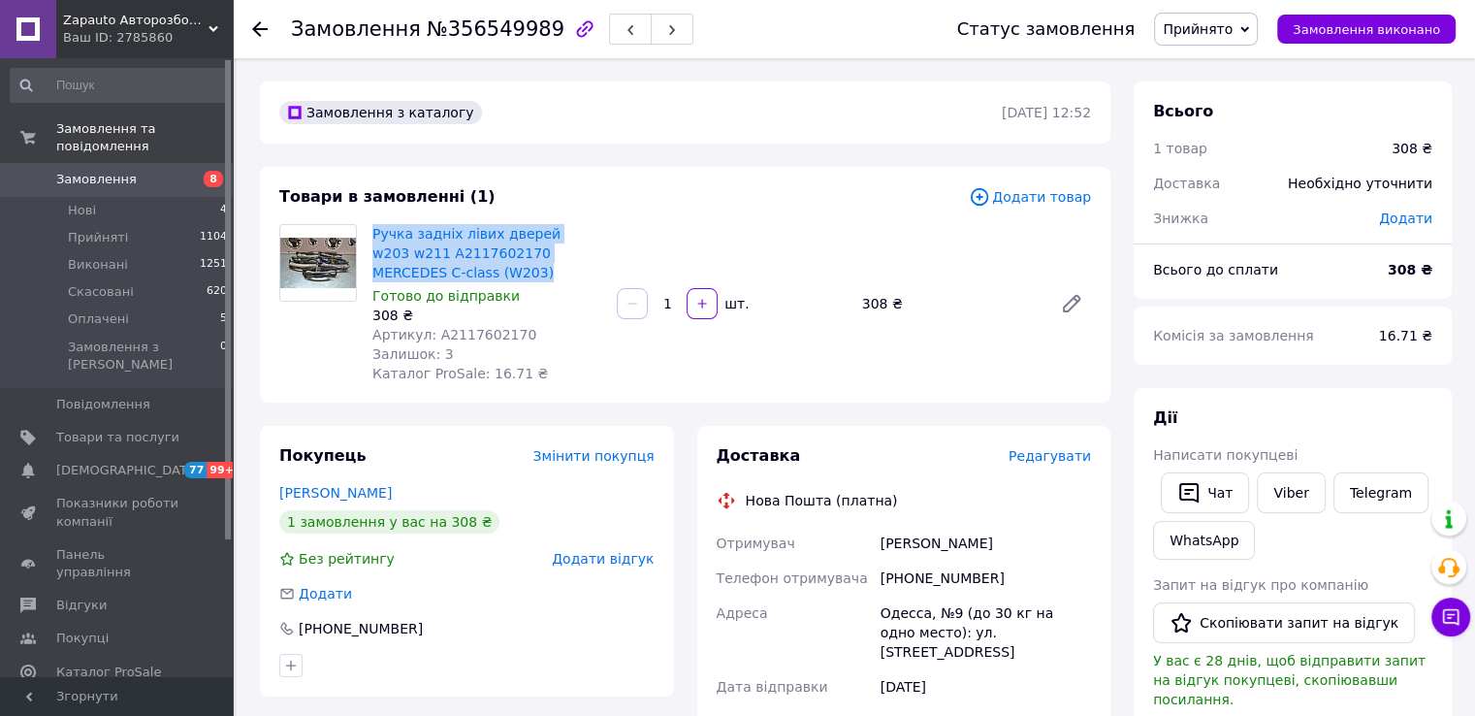
drag, startPoint x: 368, startPoint y: 222, endPoint x: 481, endPoint y: 271, distance: 122.5
click at [481, 271] on div "Ручка задніх лівих дверей w203 w211 A2117602170 MERCEDES C-class (W203) Готово …" at bounding box center [487, 303] width 244 height 167
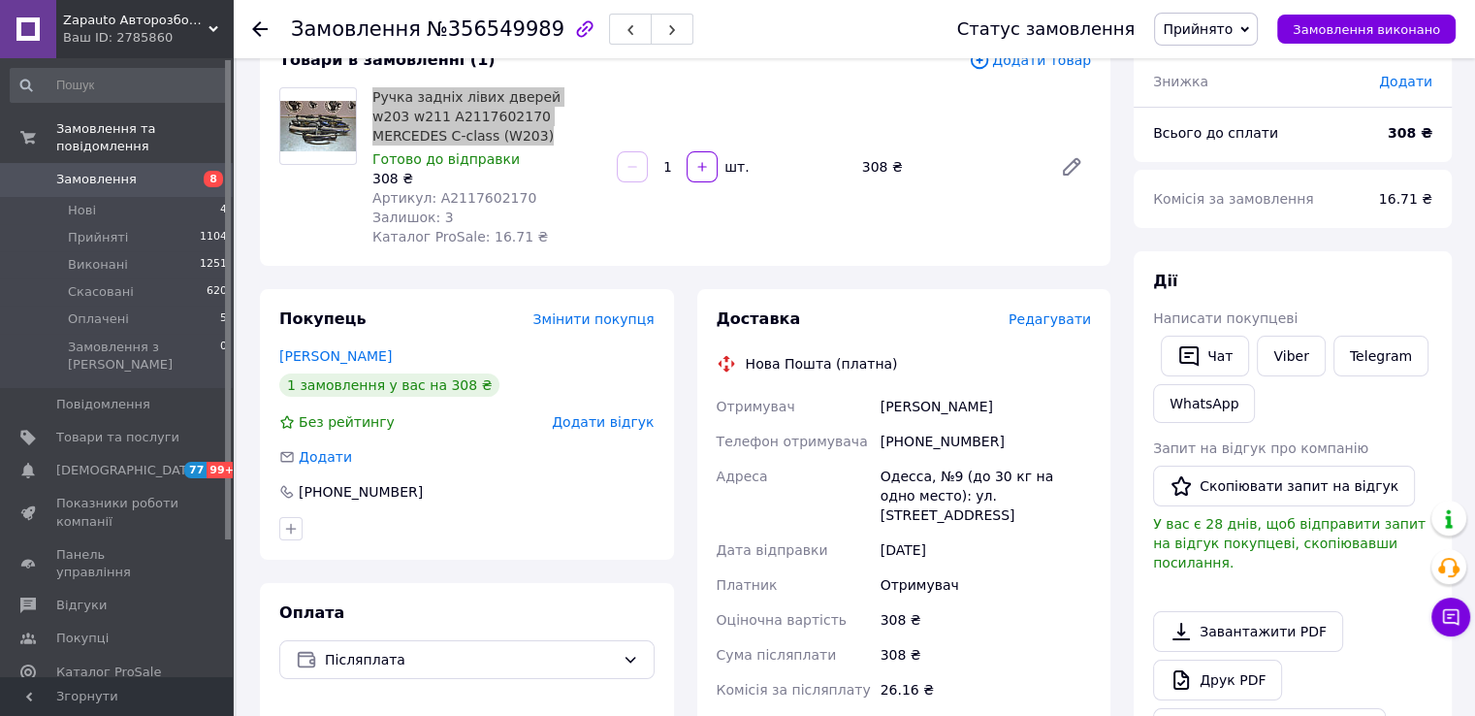
scroll to position [194, 0]
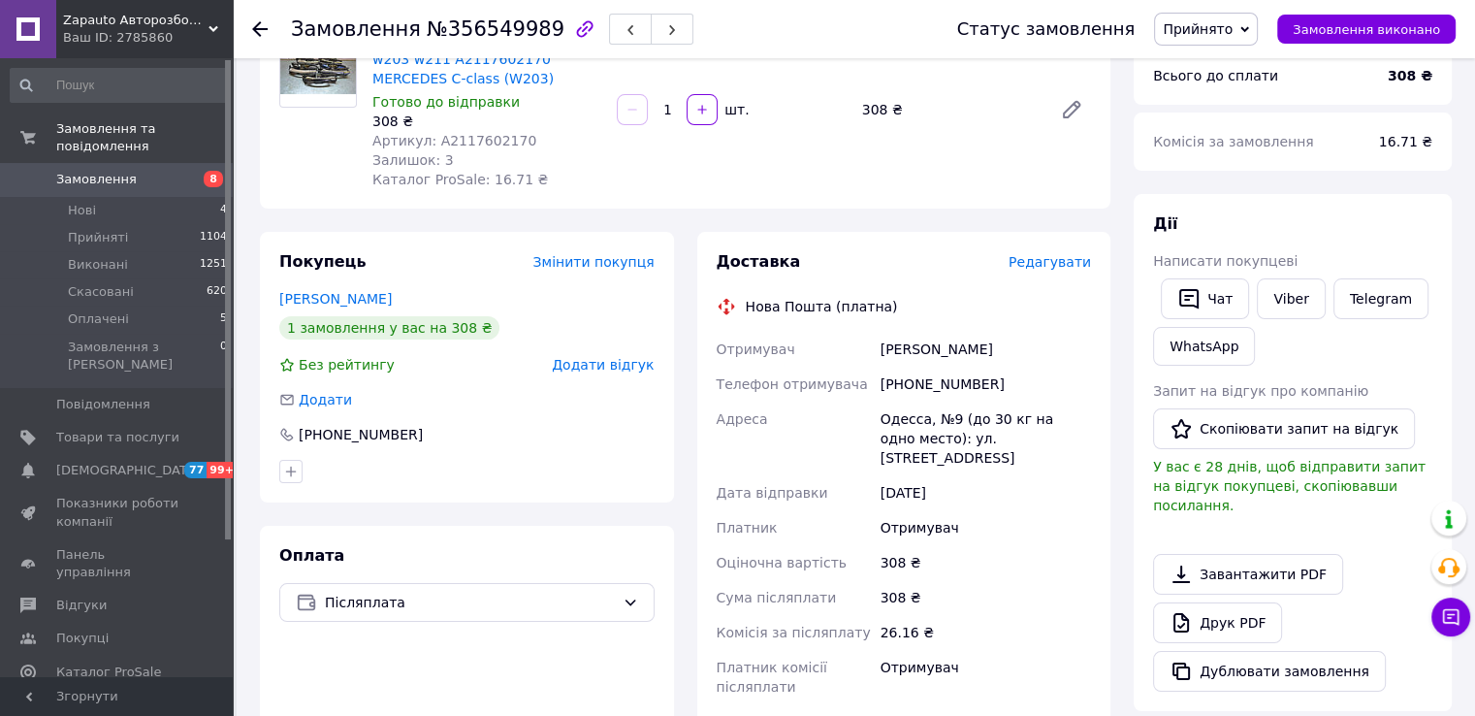
click at [944, 376] on div "[PHONE_NUMBER]" at bounding box center [986, 384] width 218 height 35
click at [892, 357] on div "Куш Бонуслав" at bounding box center [986, 349] width 218 height 35
click at [887, 357] on div "Куш Бонуслав" at bounding box center [986, 349] width 218 height 35
click at [926, 347] on div "Куш Бонуслав" at bounding box center [986, 349] width 218 height 35
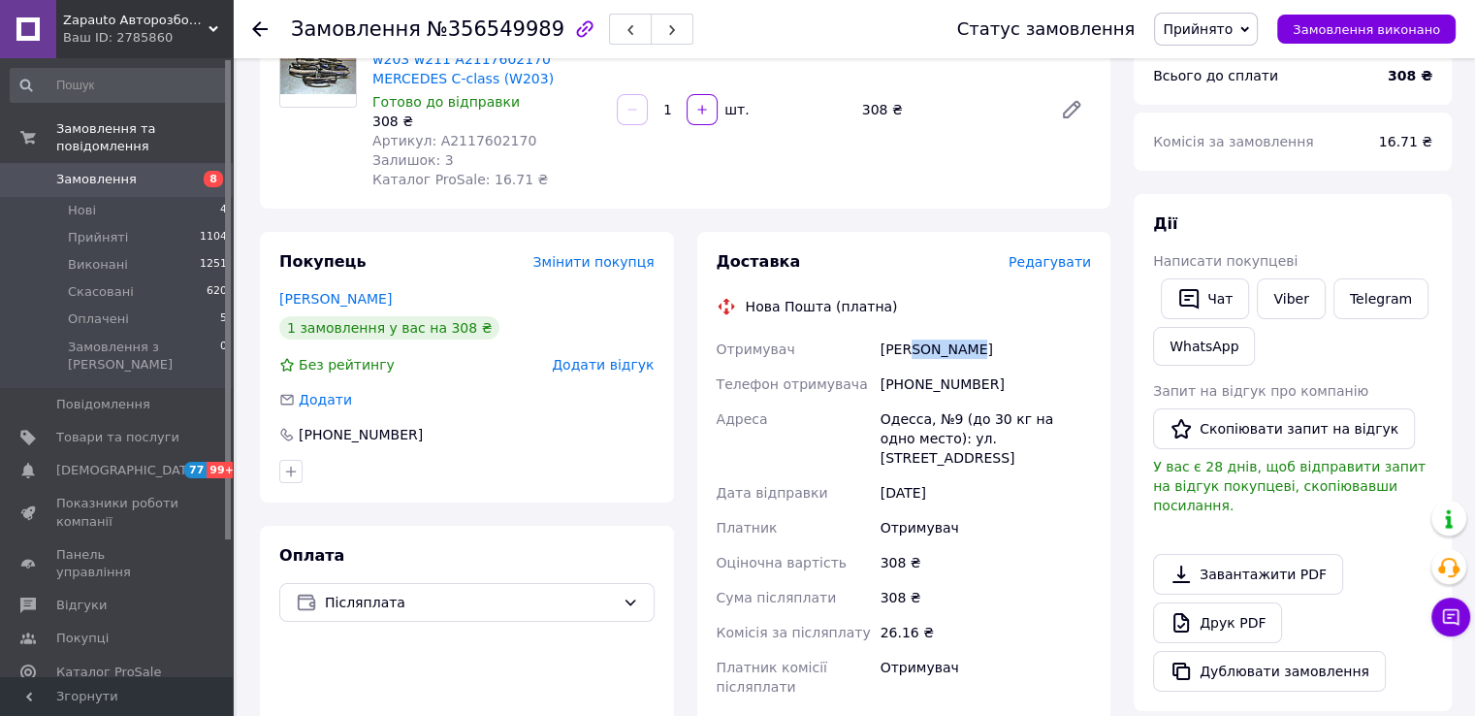
click at [926, 347] on div "Куш Бонуслав" at bounding box center [986, 349] width 218 height 35
click at [903, 428] on div "Одесса, №9 (до 30 кг на одно место): ул. Сегедская, 18" at bounding box center [986, 438] width 218 height 74
click at [902, 428] on div "Одесса, №9 (до 30 кг на одно место): ул. Сегедская, 18" at bounding box center [986, 438] width 218 height 74
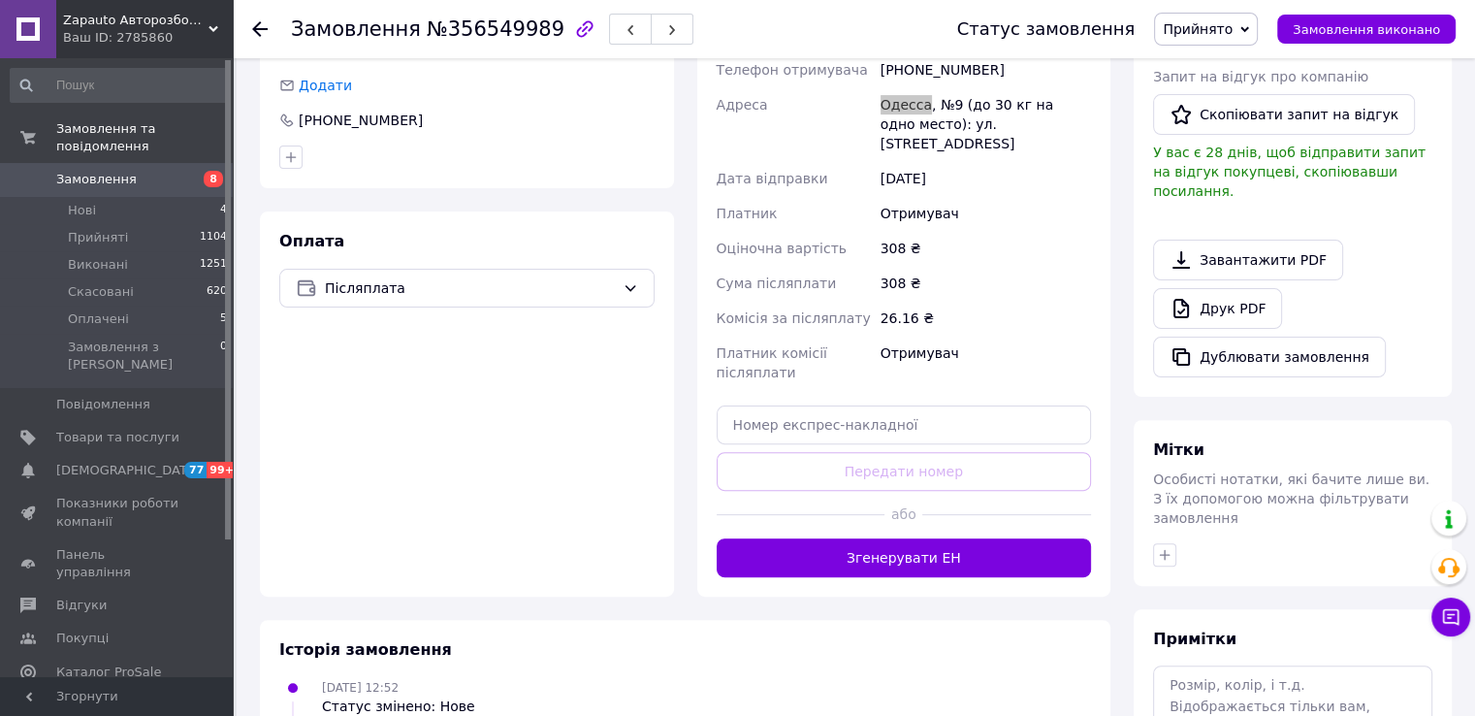
scroll to position [640, 0]
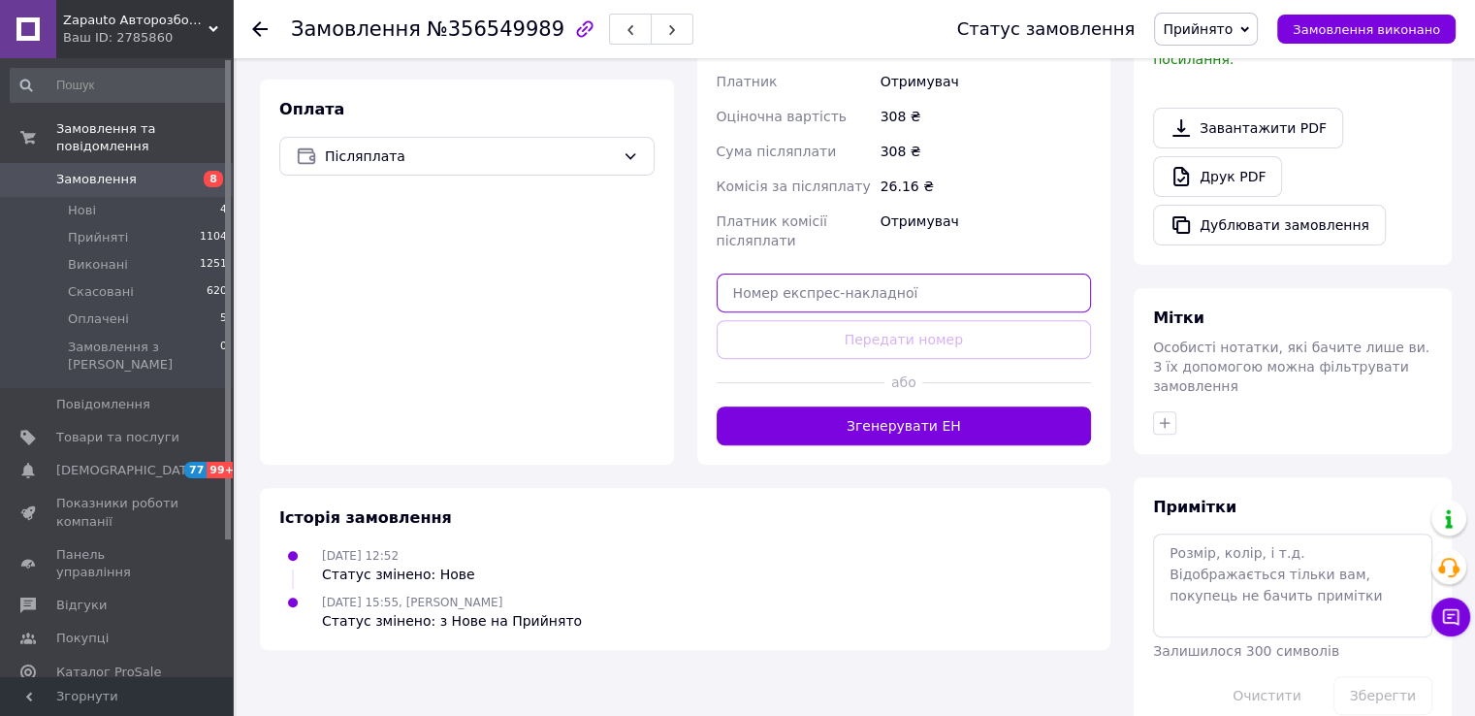
click at [999, 277] on input "text" at bounding box center [904, 292] width 375 height 39
paste input "20451225201019"
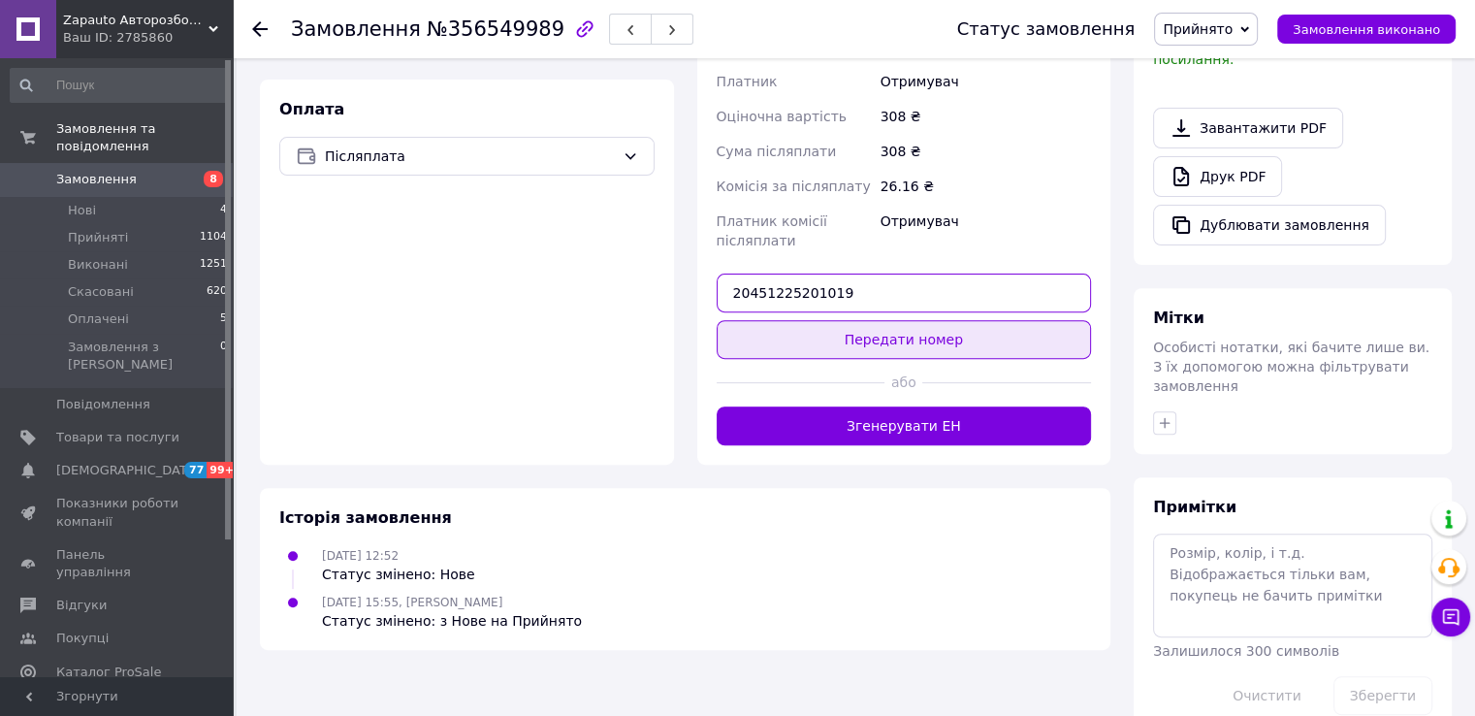
type input "20451225201019"
click at [959, 320] on button "Передати номер" at bounding box center [904, 339] width 375 height 39
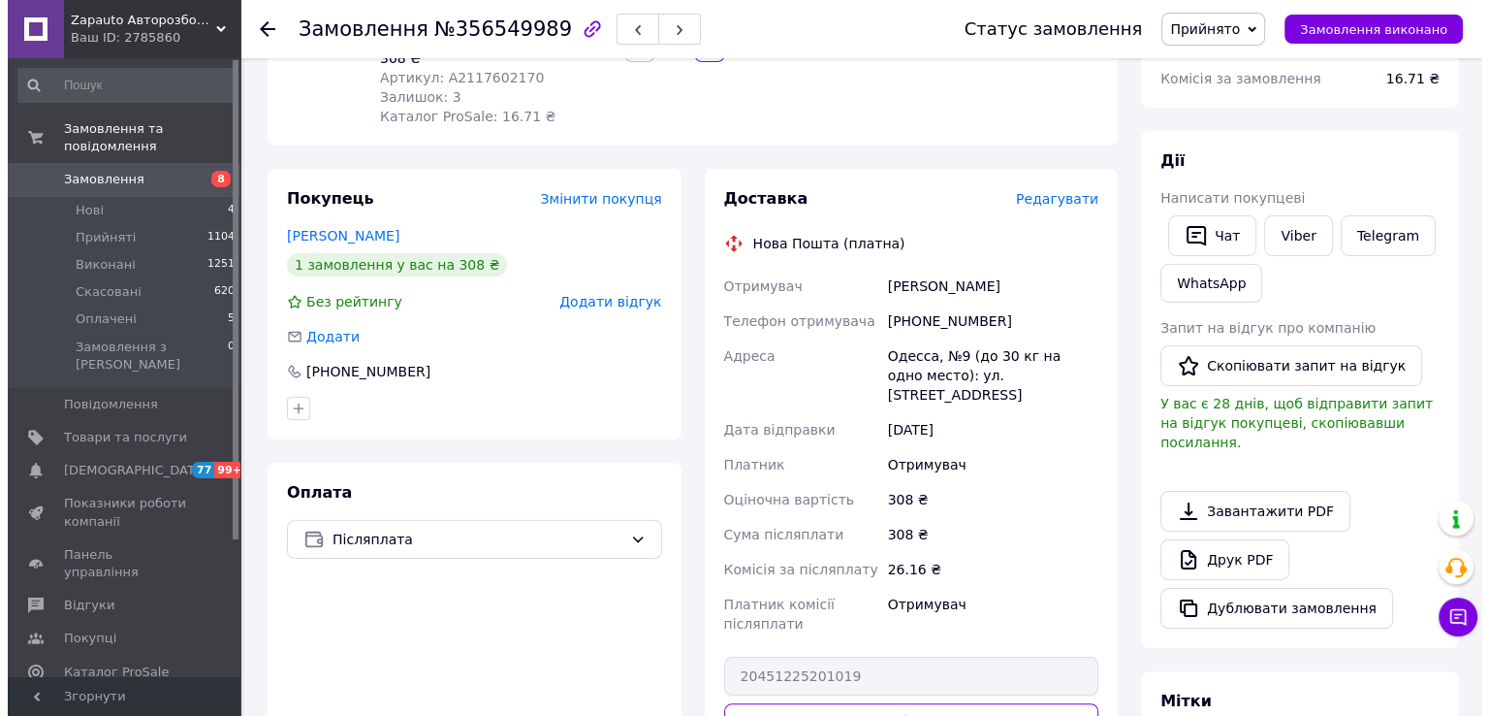
scroll to position [0, 0]
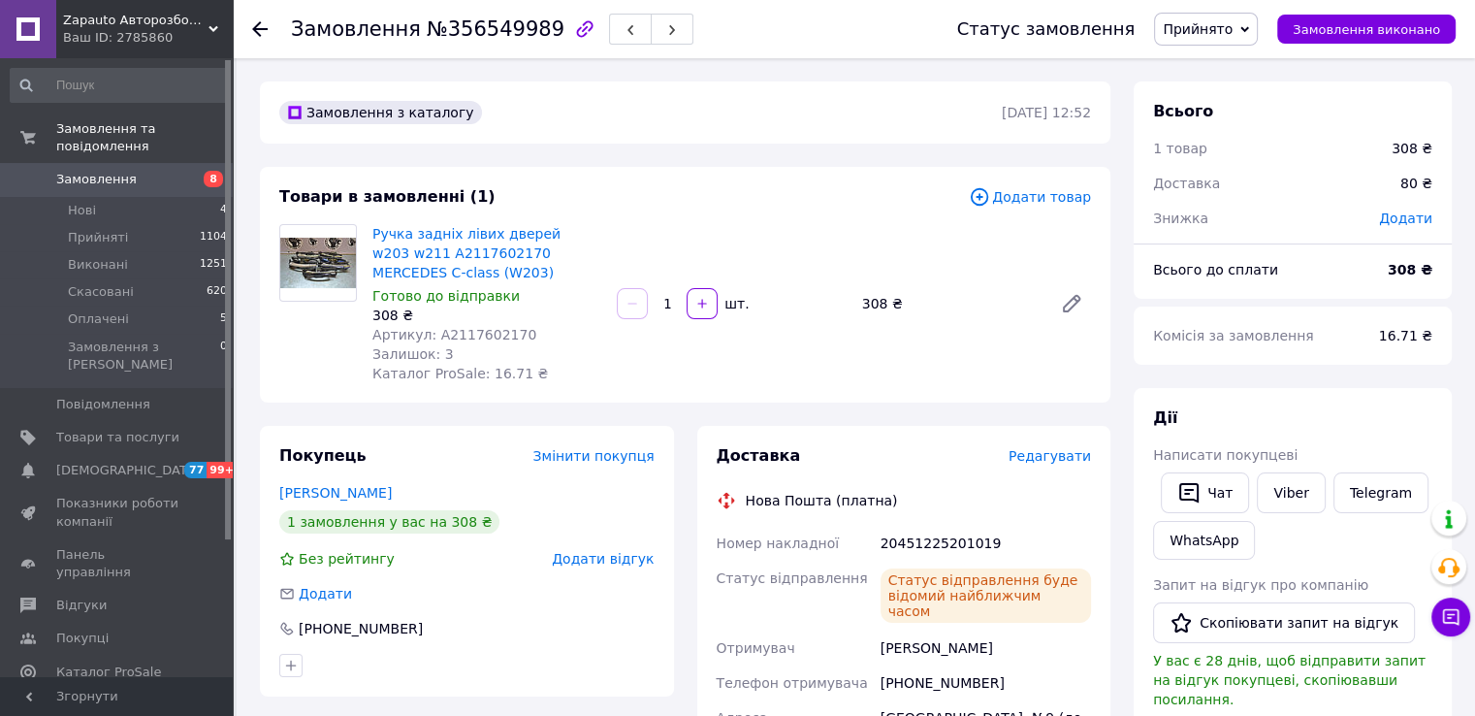
click at [105, 171] on span "Замовлення" at bounding box center [96, 179] width 80 height 17
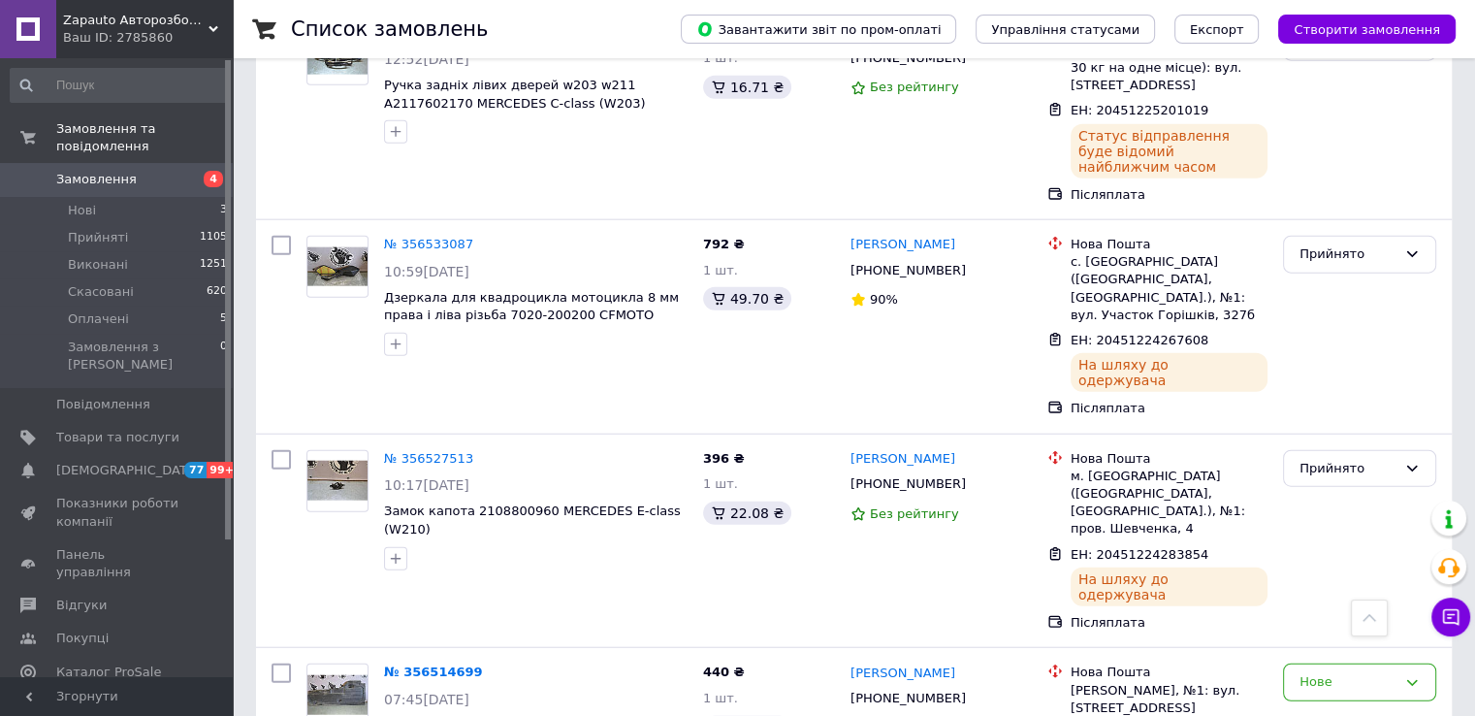
scroll to position [4654, 0]
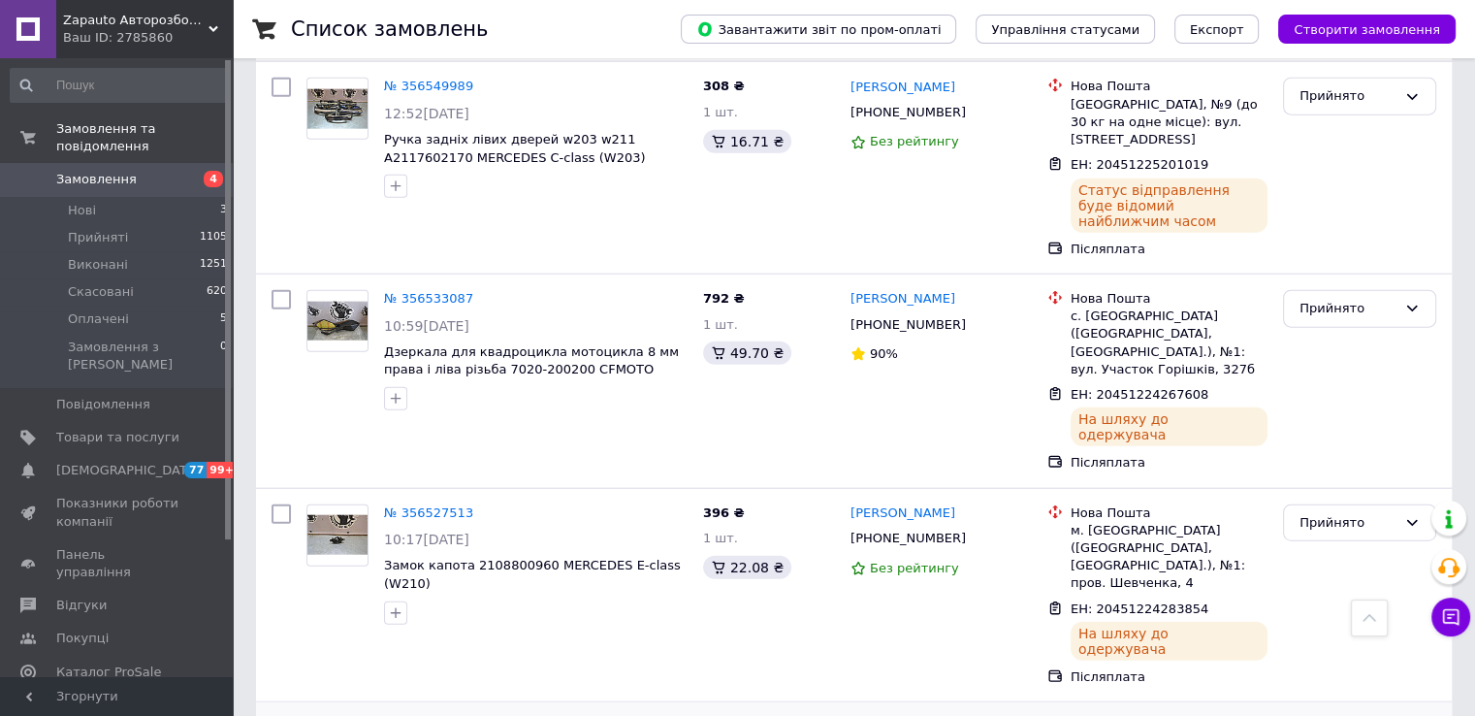
copy div "380501819392"
click at [439, 715] on div "№ 356514699" at bounding box center [433, 727] width 103 height 22
click at [430, 715] on link "№ 356514699" at bounding box center [433, 725] width 99 height 15
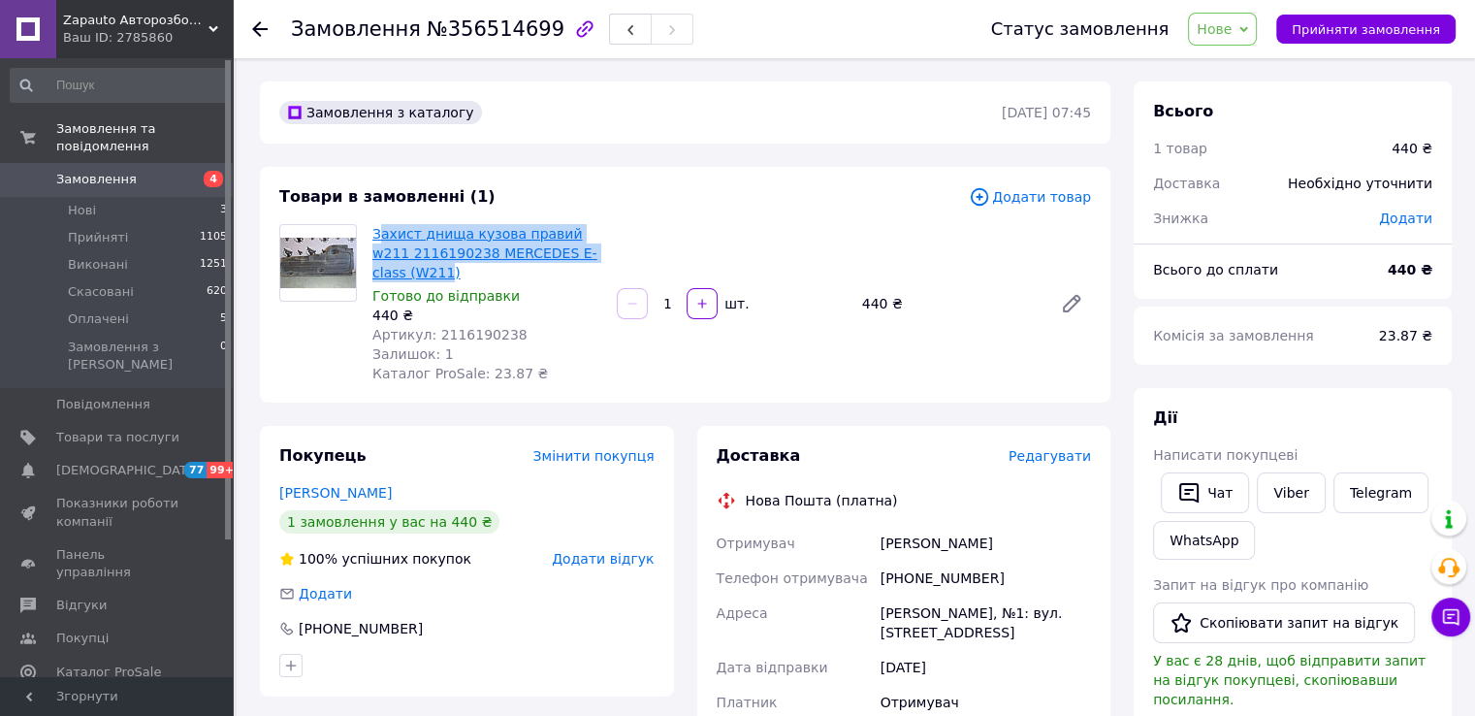
drag, startPoint x: 376, startPoint y: 222, endPoint x: 411, endPoint y: 269, distance: 58.2
click at [411, 269] on div "Захист днища кузова правий w211 2116190238 MERCEDES E-class (W211) Готово до ві…" at bounding box center [487, 303] width 244 height 167
copy link "ахист днища кузова правий w211 2116190238 MERCEDES E-class (W211"
drag, startPoint x: 365, startPoint y: 224, endPoint x: 430, endPoint y: 271, distance: 79.9
click at [430, 271] on div "Захист днища кузова правий w211 2116190238 MERCEDES E-class (W211) Готово до ві…" at bounding box center [487, 303] width 244 height 167
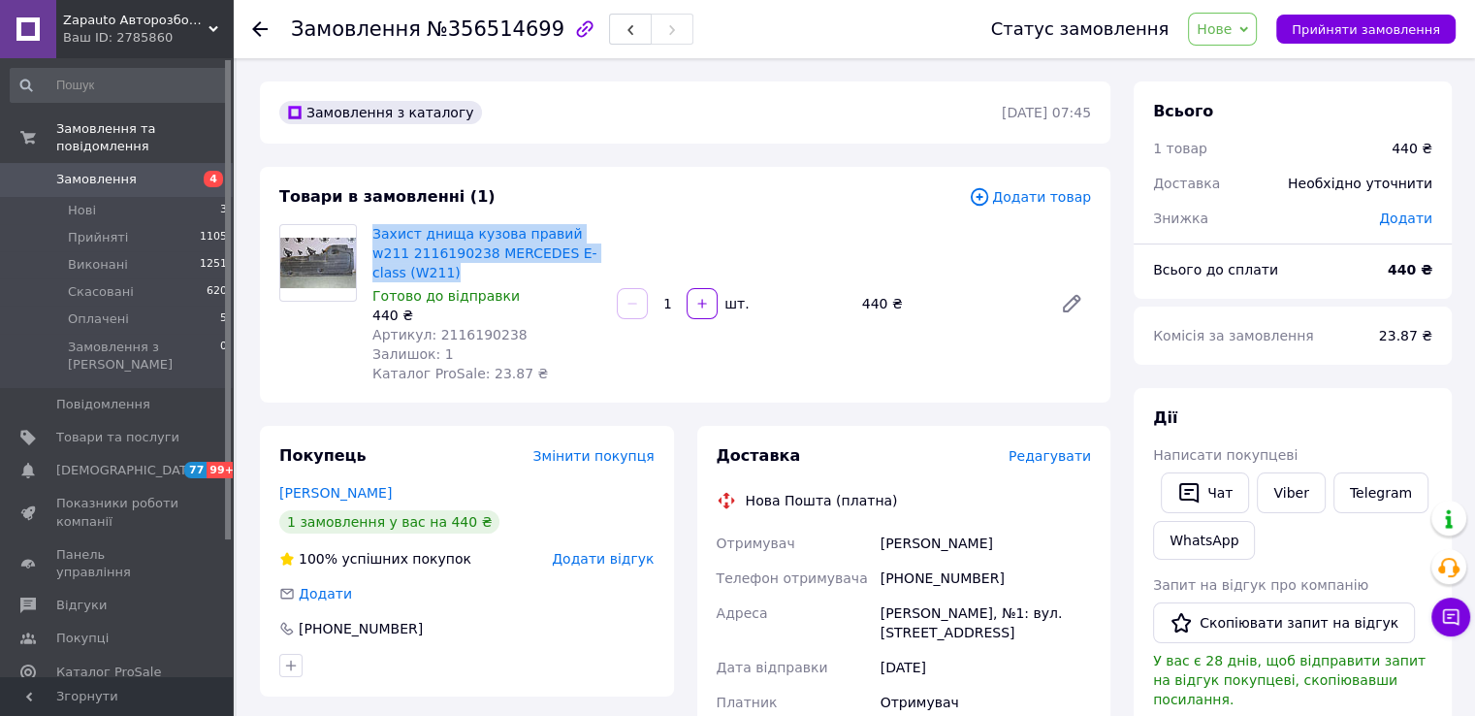
copy link "Захист днища кузова правий w211 2116190238 MERCEDES E-class (W211)"
click at [970, 581] on div "[PHONE_NUMBER]" at bounding box center [986, 577] width 218 height 35
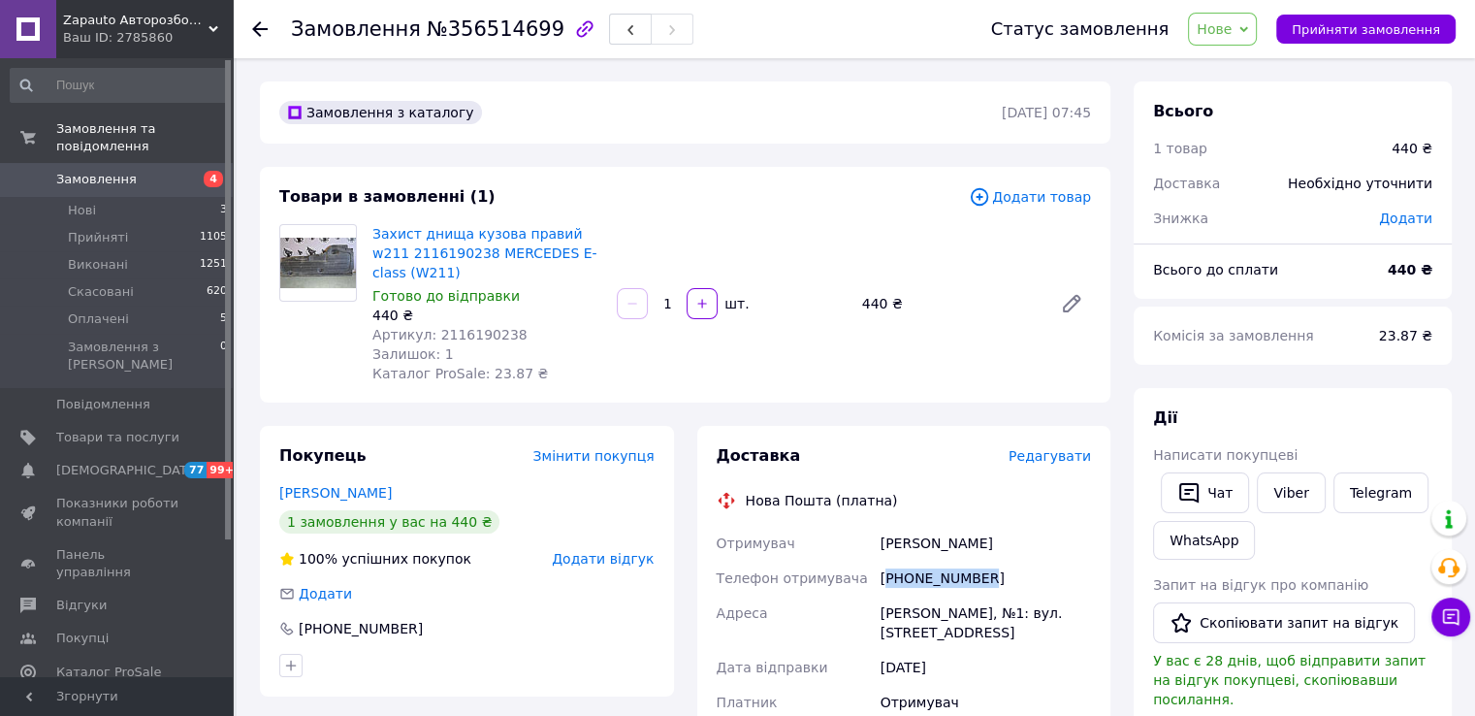
click at [970, 581] on div "[PHONE_NUMBER]" at bounding box center [986, 577] width 218 height 35
copy div "380501819392"
click at [1399, 28] on span "Прийняти замовлення" at bounding box center [1365, 29] width 148 height 15
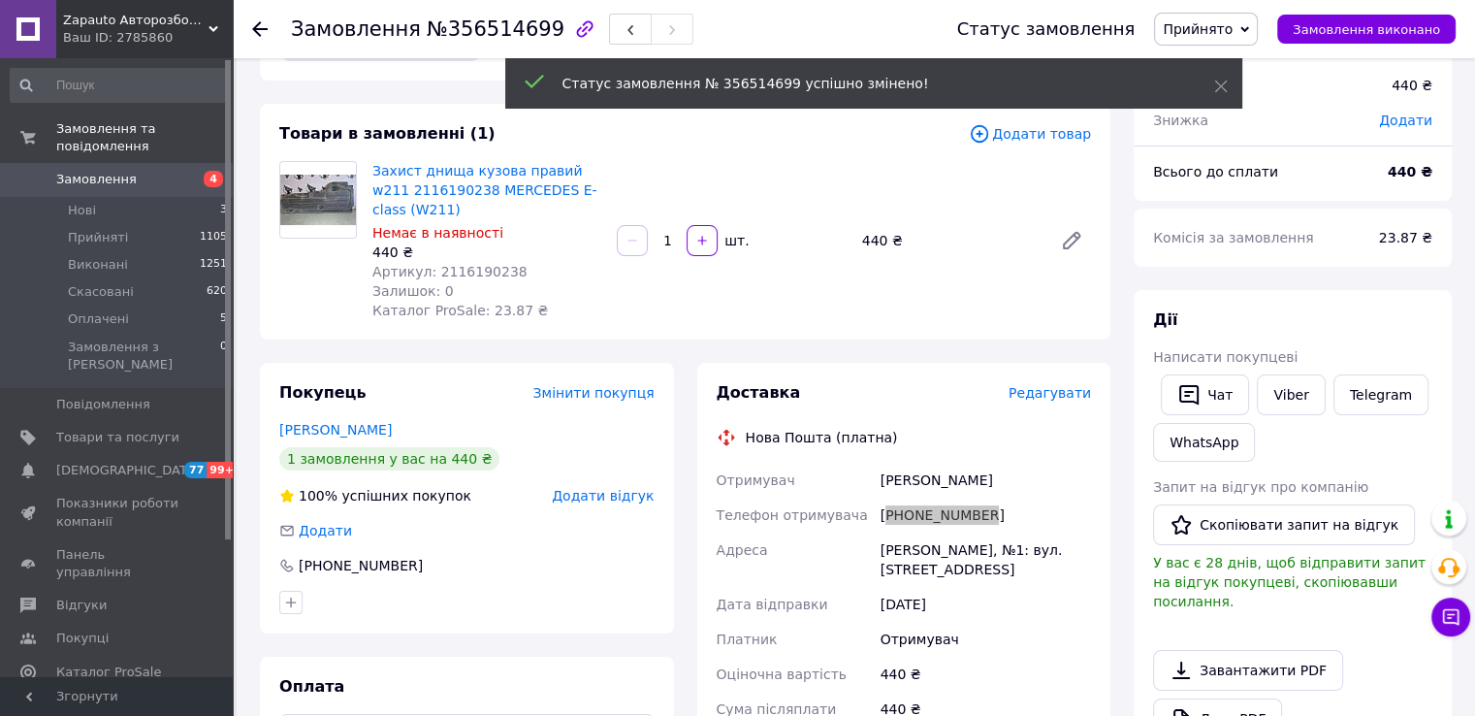
scroll to position [194, 0]
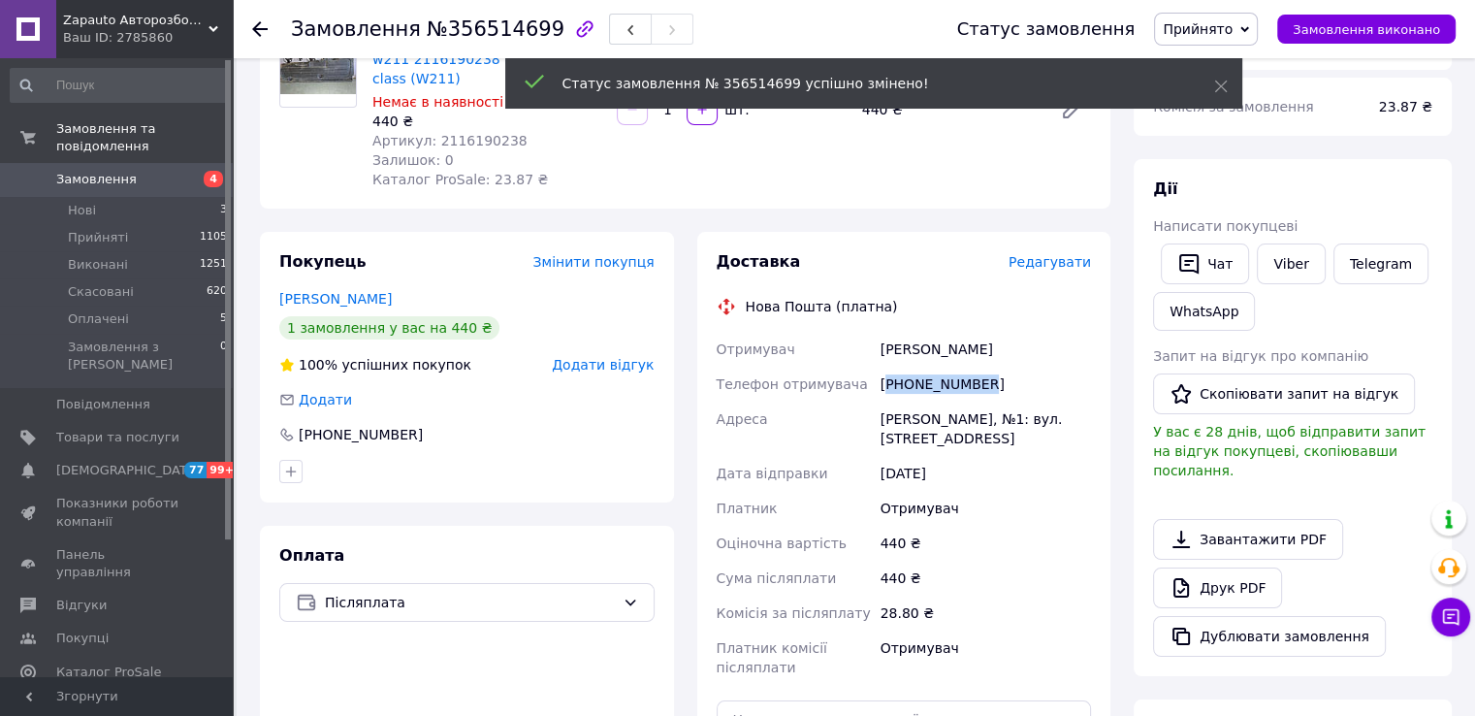
click at [891, 352] on div "Патрика Андрій" at bounding box center [986, 349] width 218 height 35
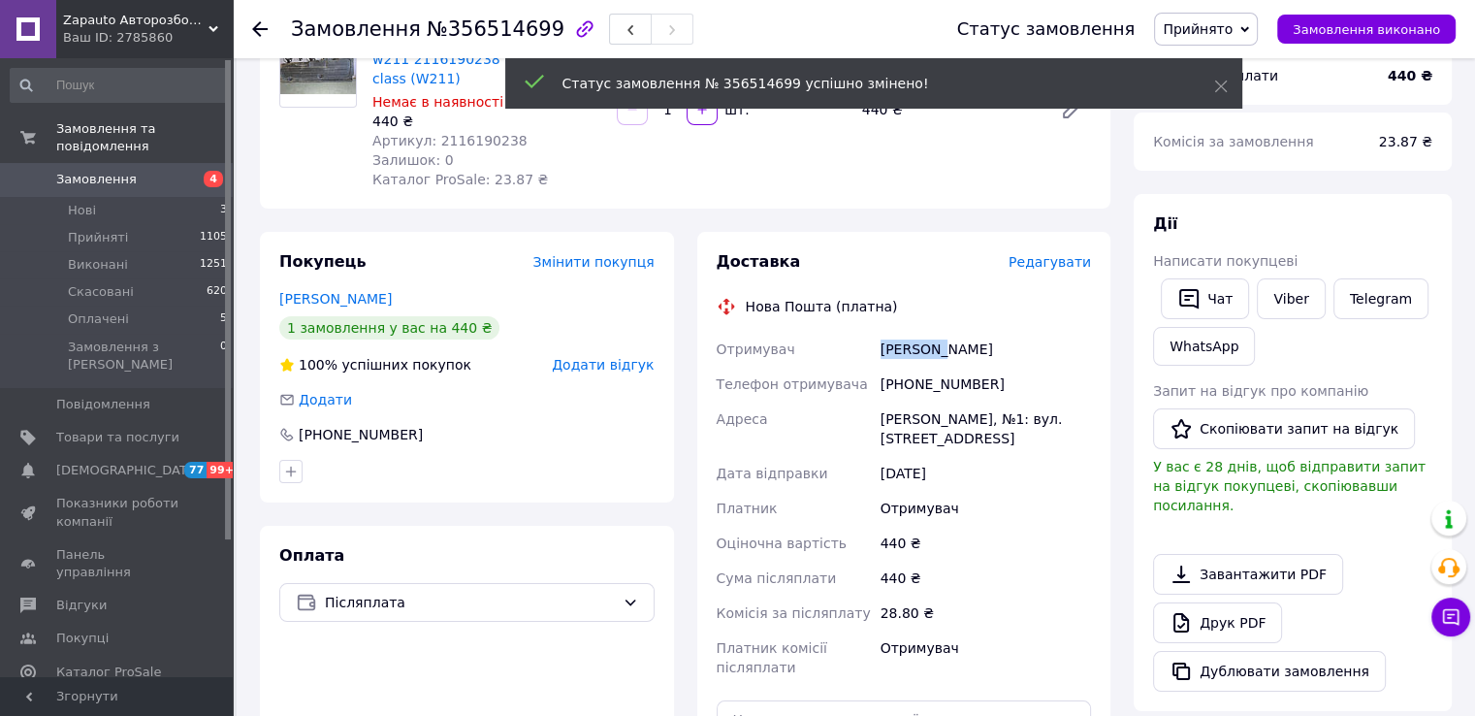
copy div "Патрика"
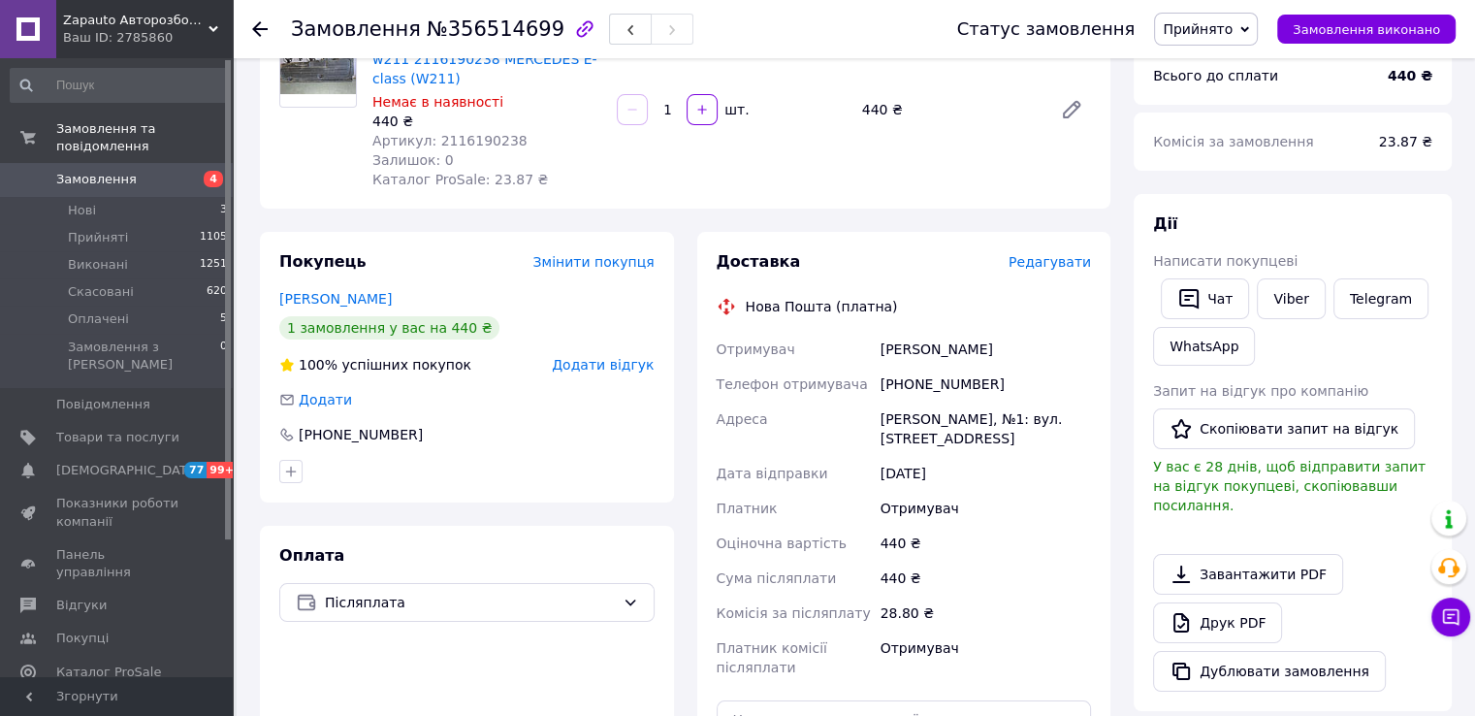
click at [968, 348] on div "Патрика Андрій" at bounding box center [986, 349] width 218 height 35
copy div "Андрій"
click at [902, 418] on div "[PERSON_NAME], №1: вул. [STREET_ADDRESS]" at bounding box center [986, 428] width 218 height 54
click at [902, 416] on div "[PERSON_NAME], №1: вул. [STREET_ADDRESS]" at bounding box center [986, 428] width 218 height 54
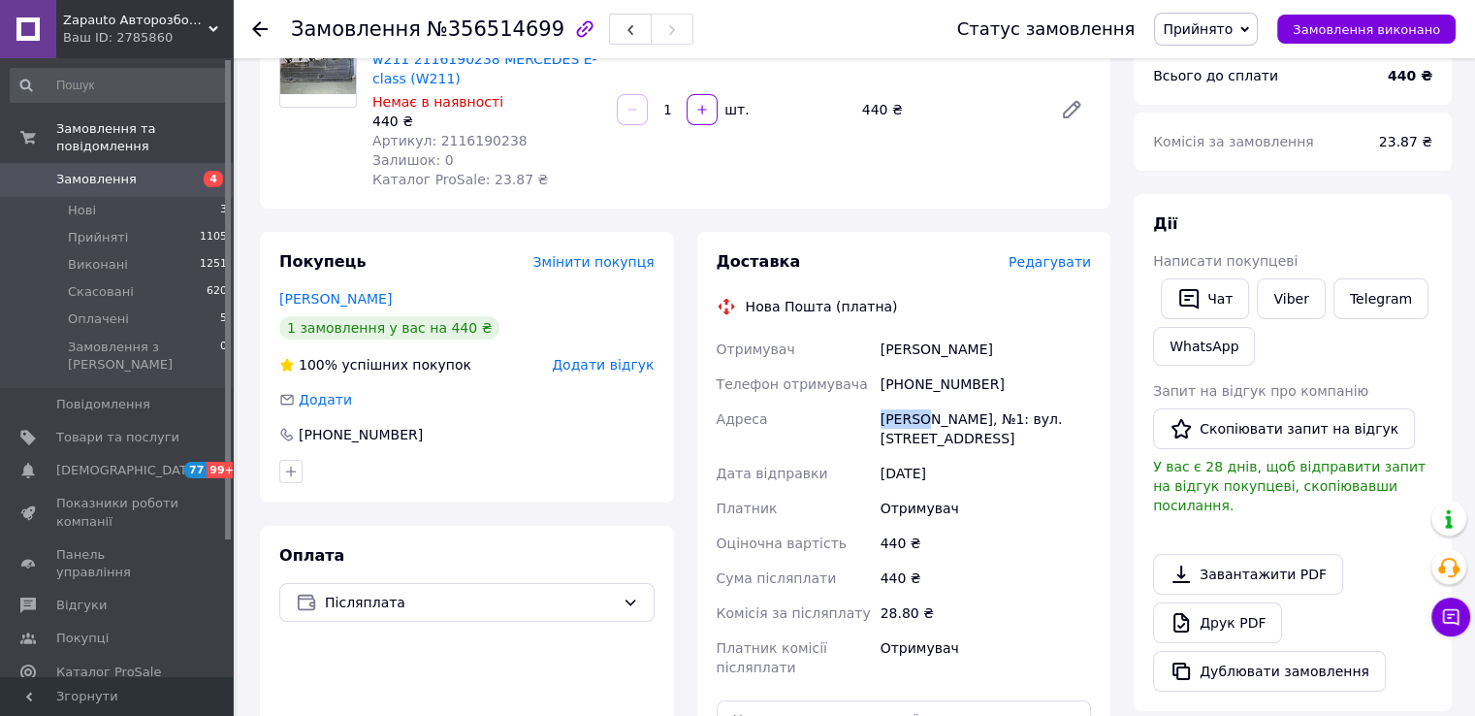
copy div "Яготин"
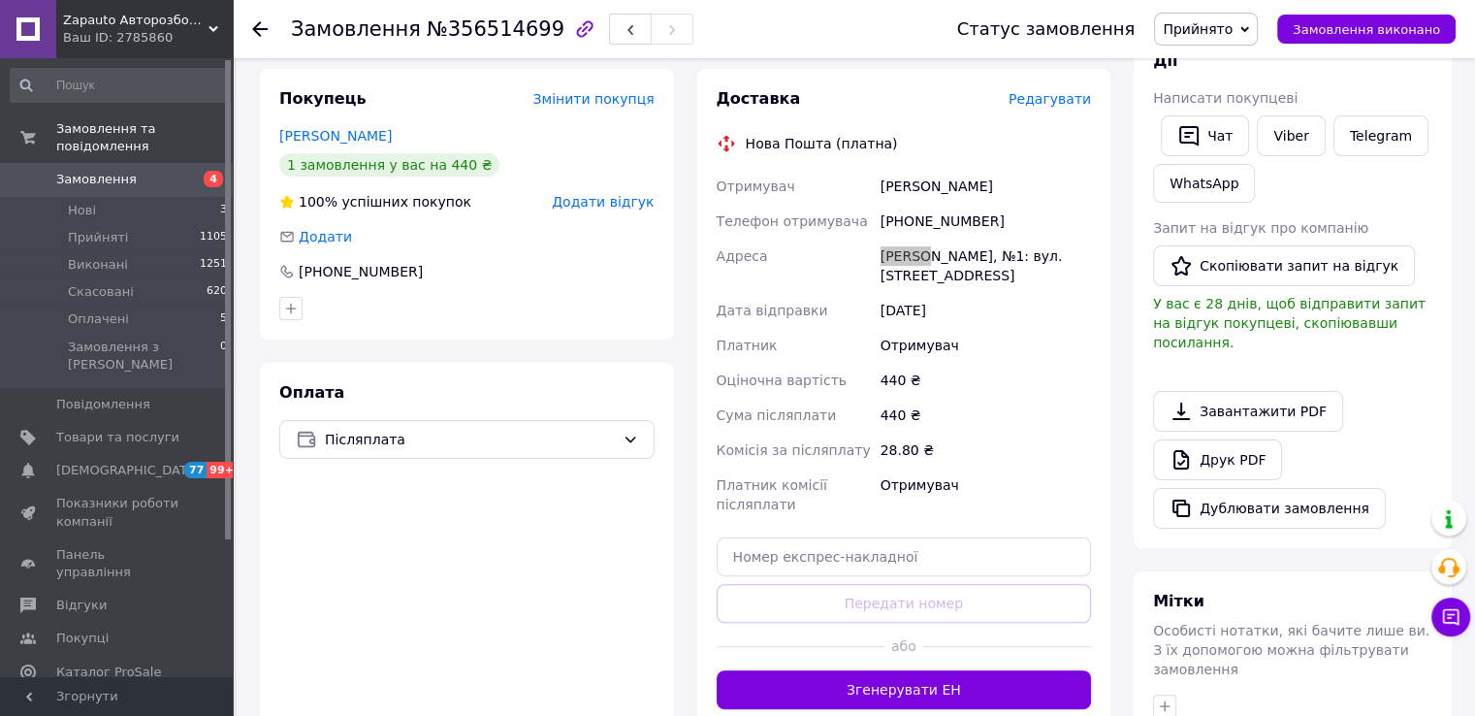
scroll to position [485, 0]
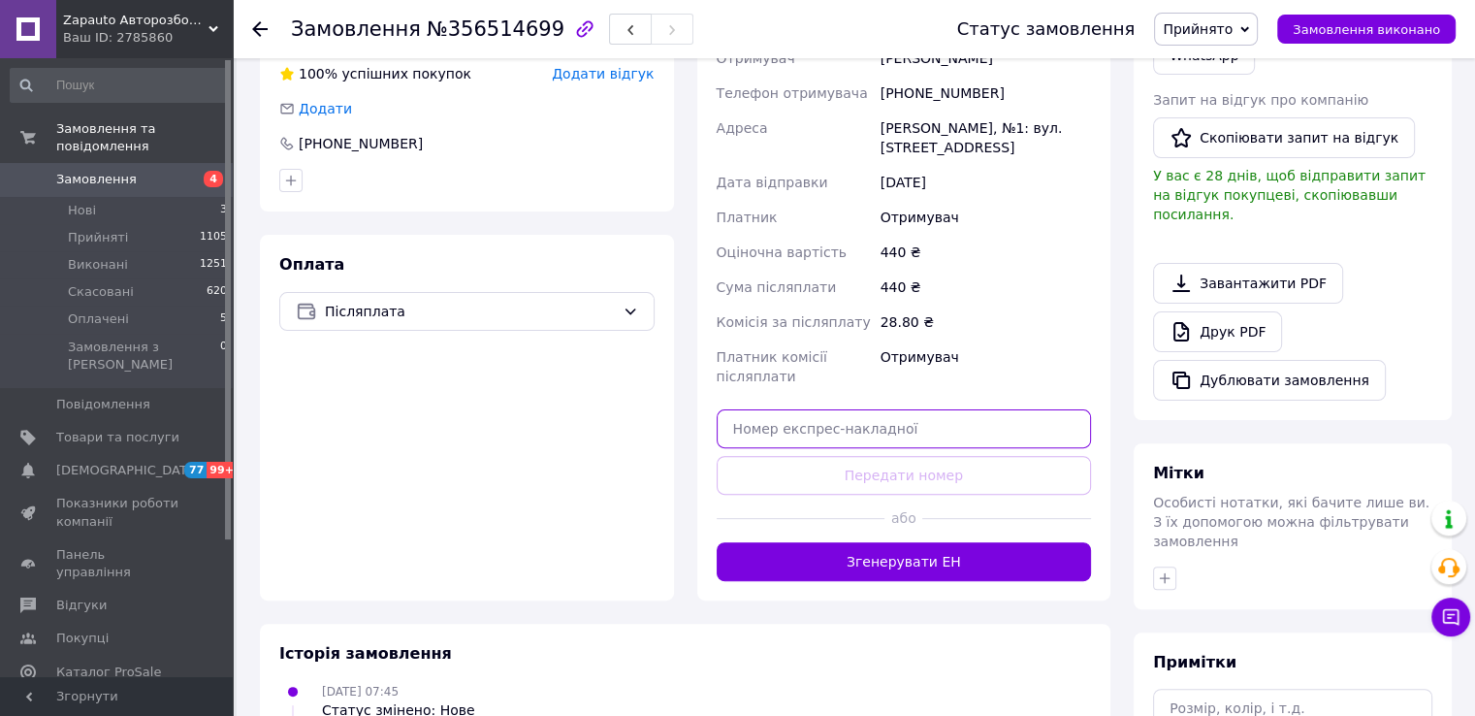
click at [976, 435] on input "text" at bounding box center [904, 428] width 375 height 39
paste input "20451225202535"
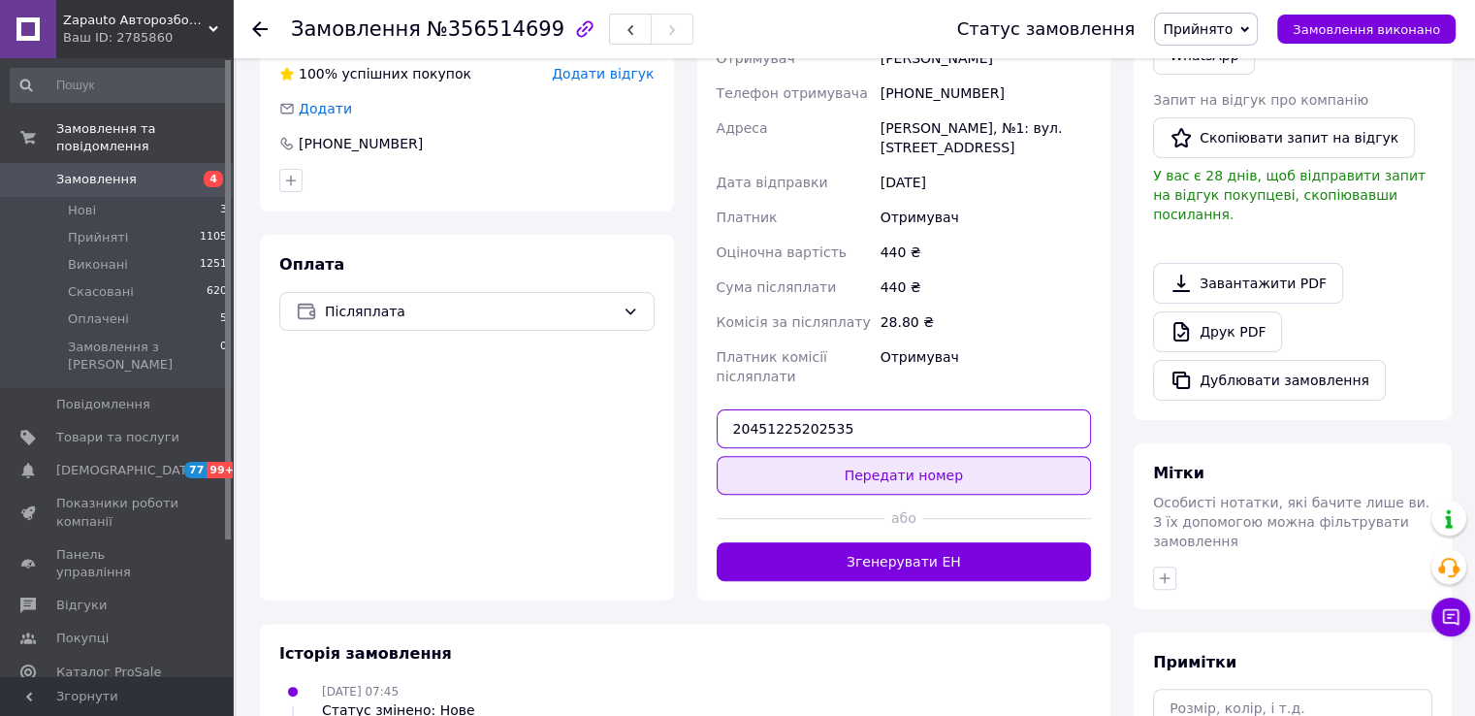
type input "20451225202535"
click at [923, 463] on button "Передати номер" at bounding box center [904, 475] width 375 height 39
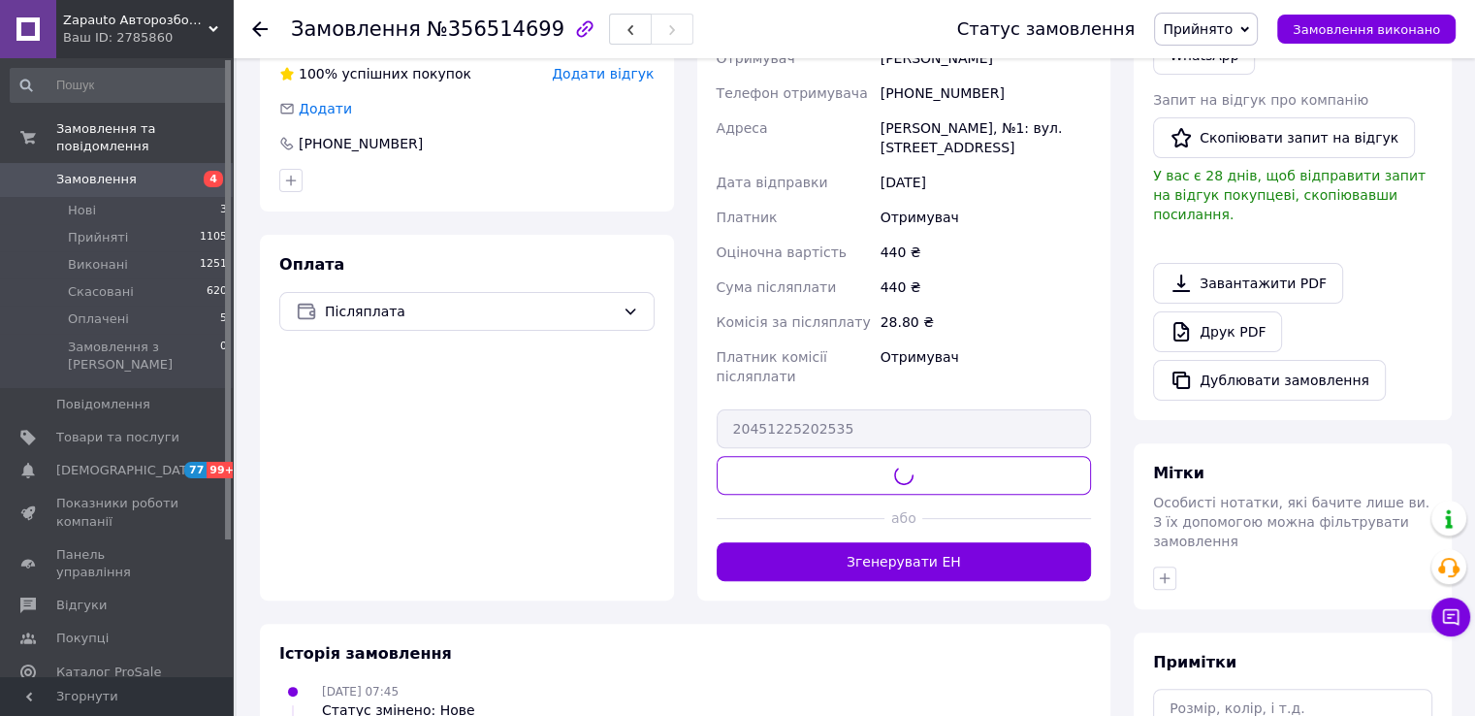
scroll to position [0, 0]
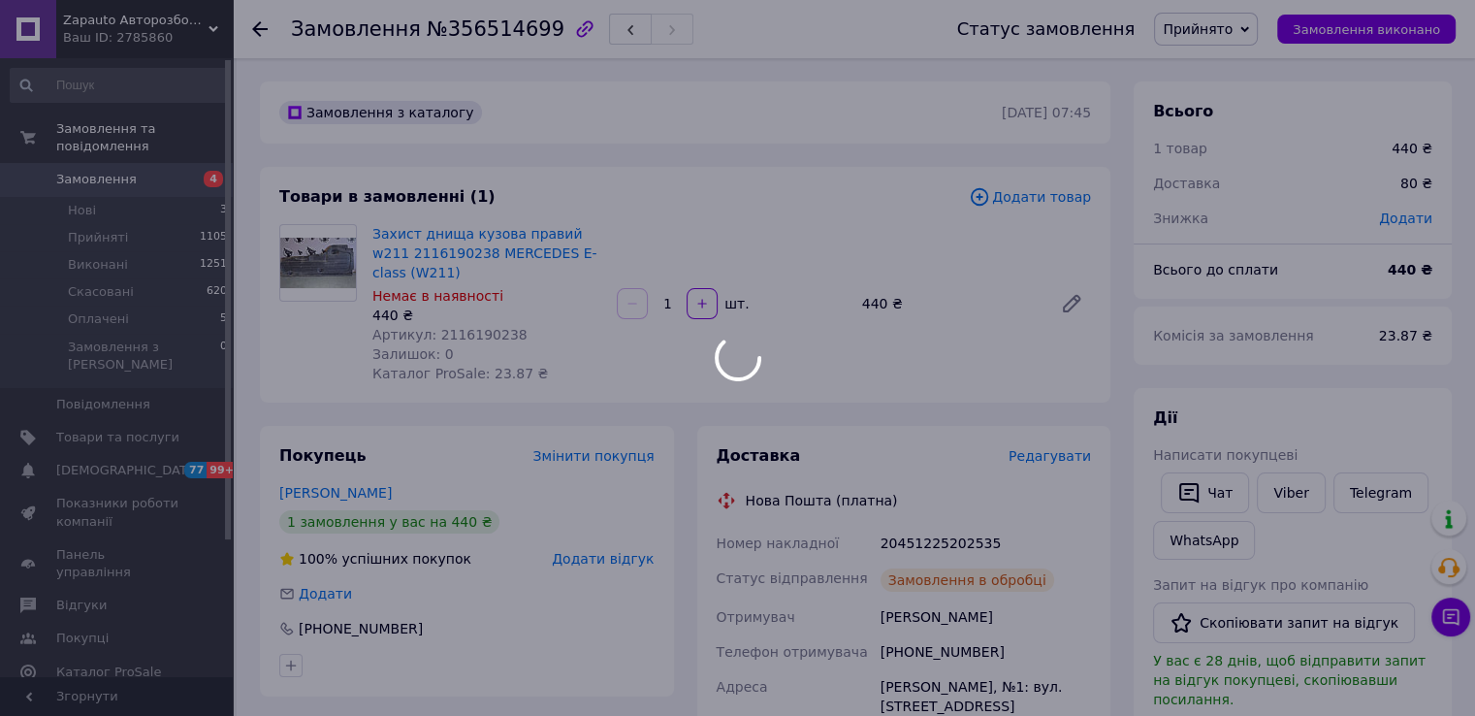
click at [465, 333] on div at bounding box center [737, 358] width 1475 height 716
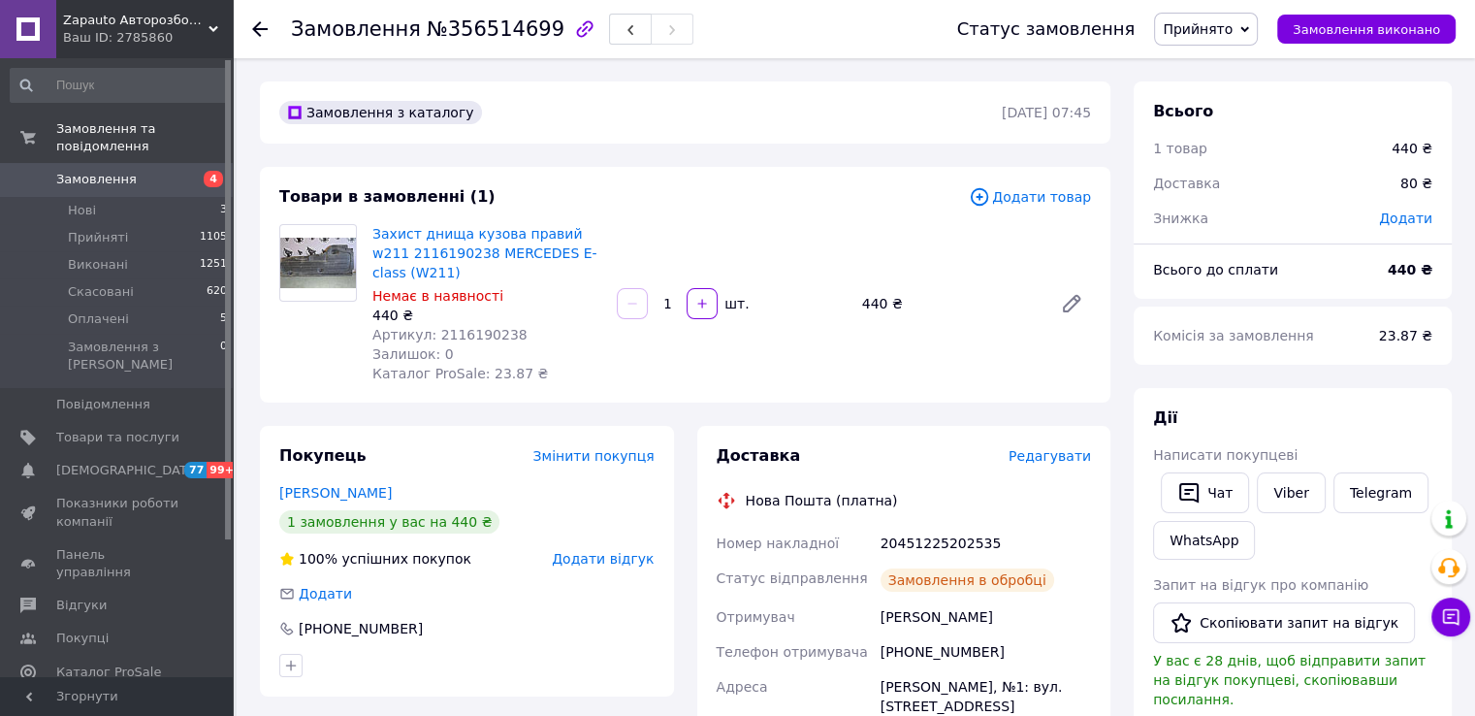
click at [465, 333] on span "Артикул: 2116190238" at bounding box center [449, 335] width 155 height 16
copy span "2116190238"
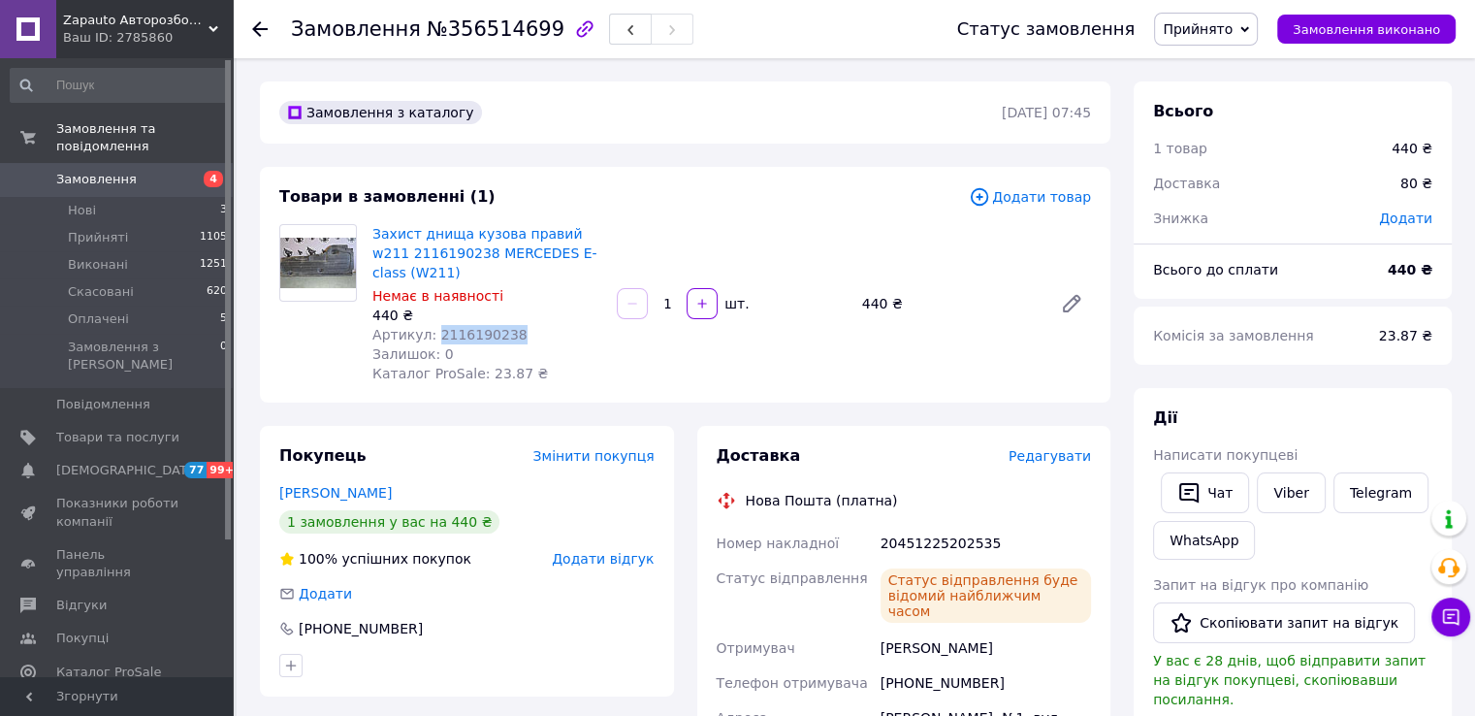
click at [159, 171] on span "Замовлення" at bounding box center [117, 179] width 123 height 17
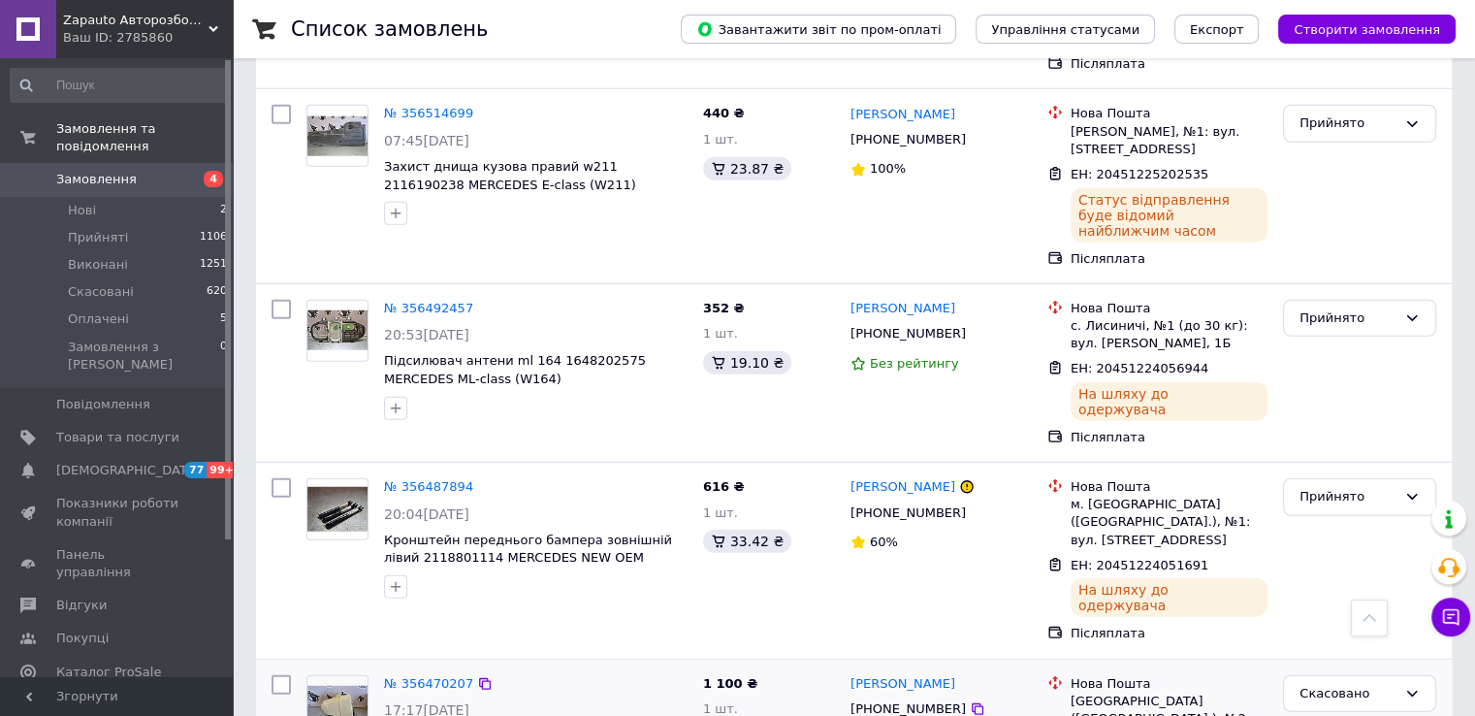
scroll to position [5527, 0]
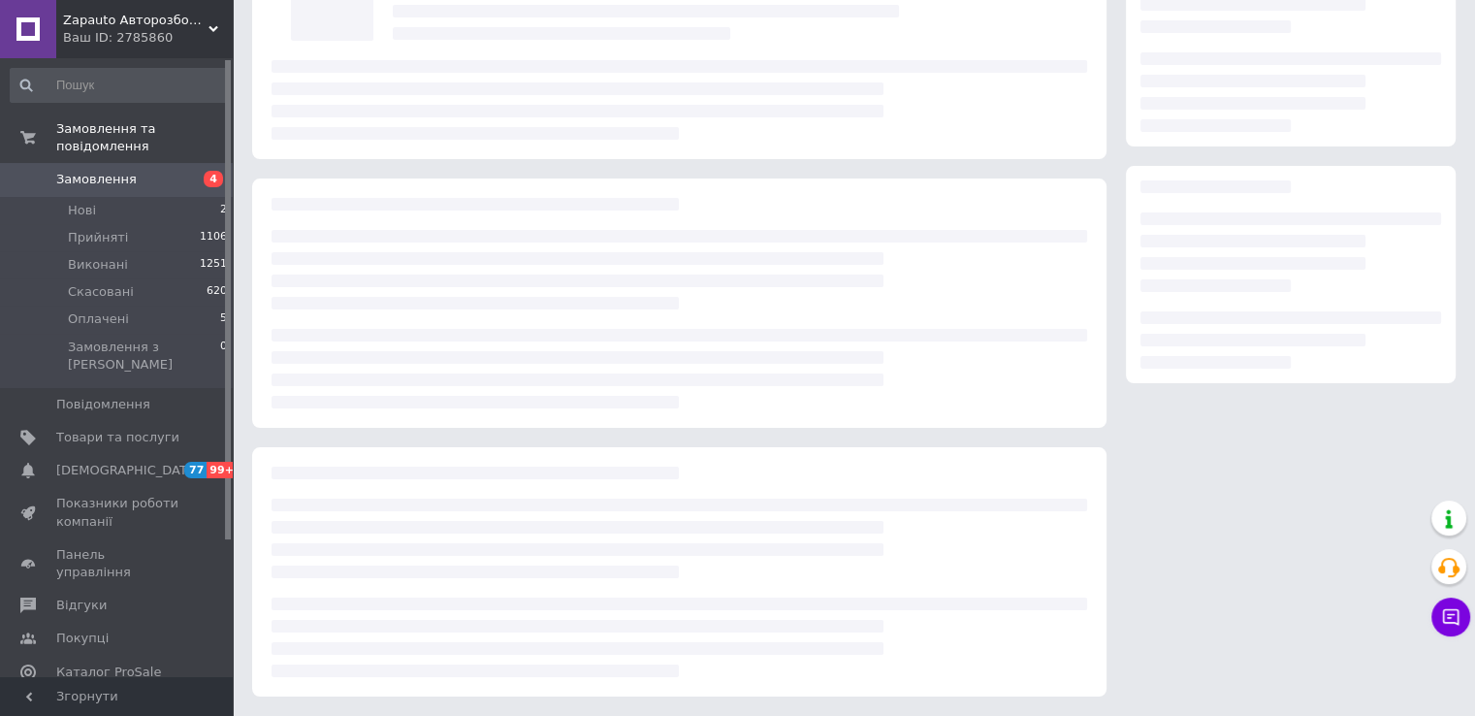
scroll to position [171, 0]
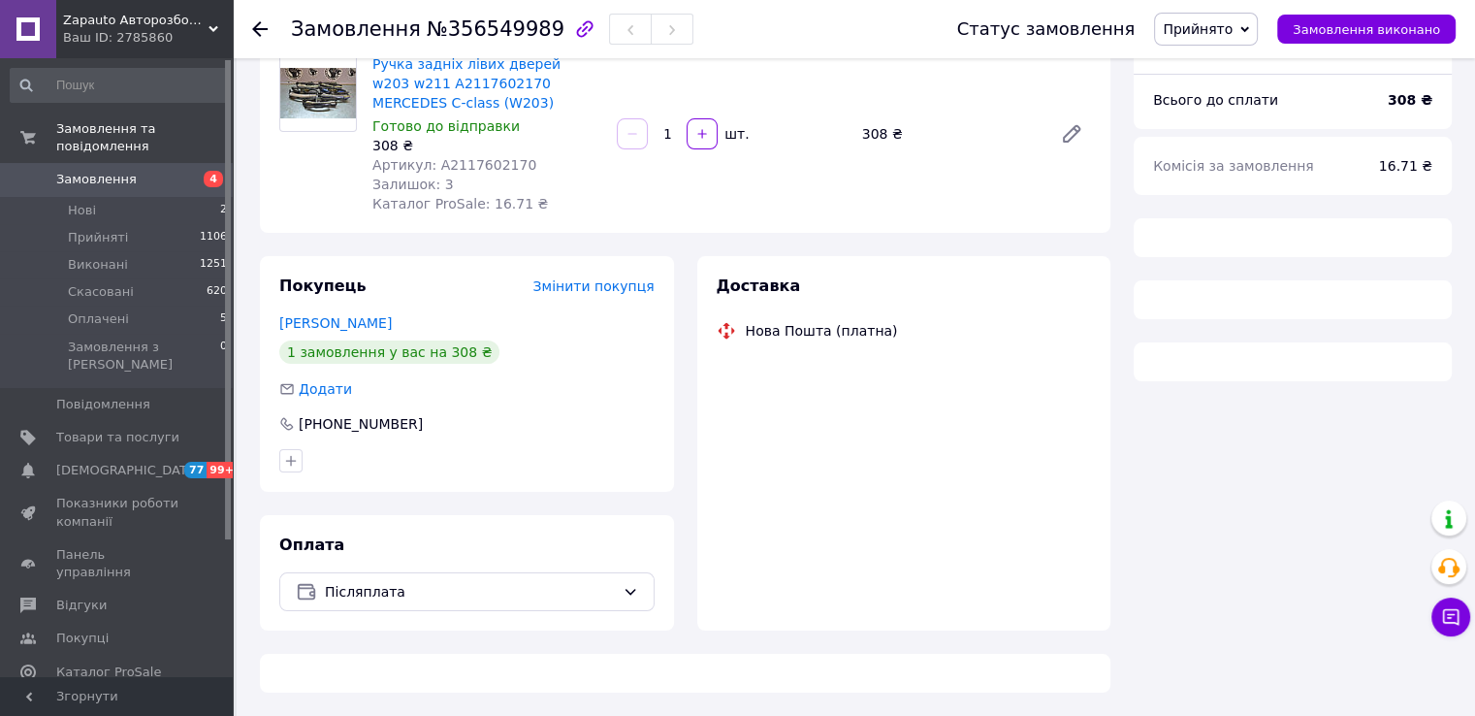
click at [469, 176] on div "Залишок: 3" at bounding box center [486, 184] width 229 height 19
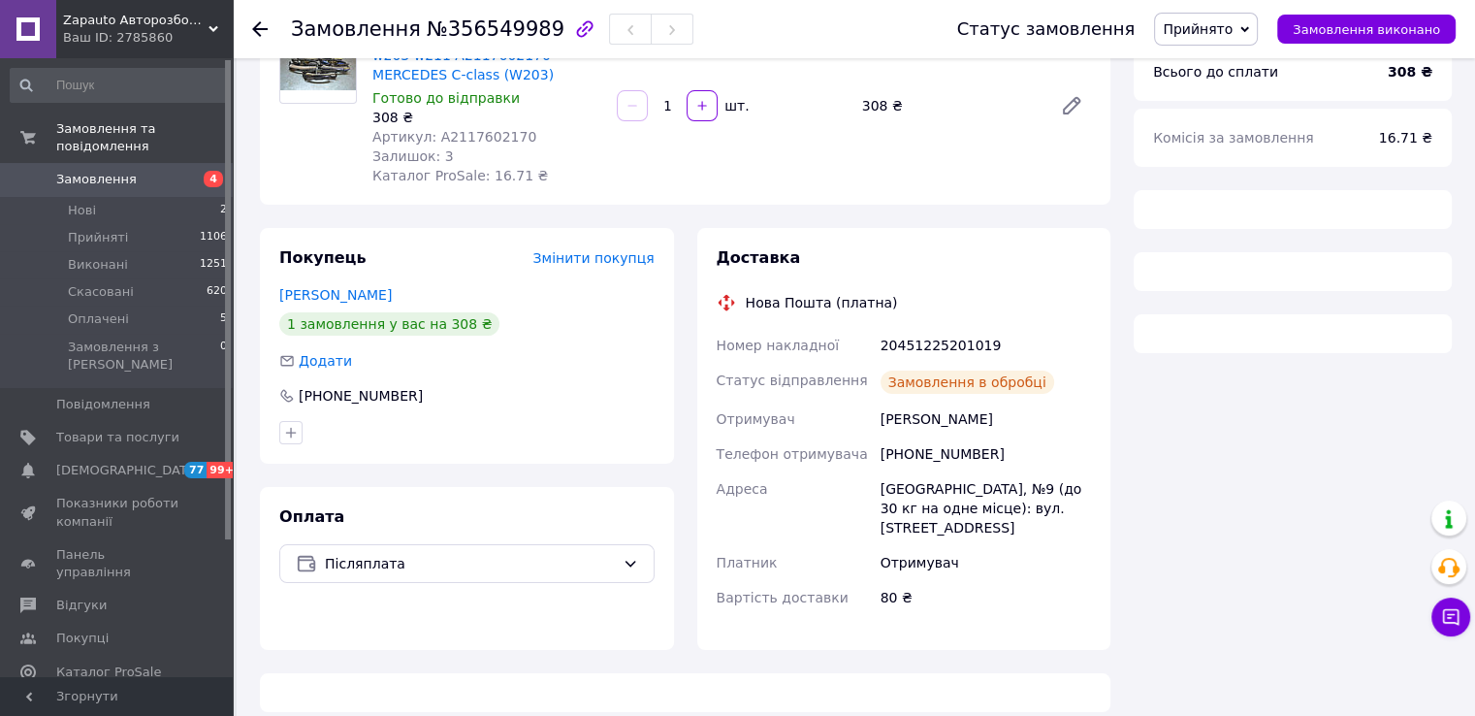
click at [469, 169] on span "Каталог ProSale: 16.71 ₴" at bounding box center [459, 176] width 175 height 16
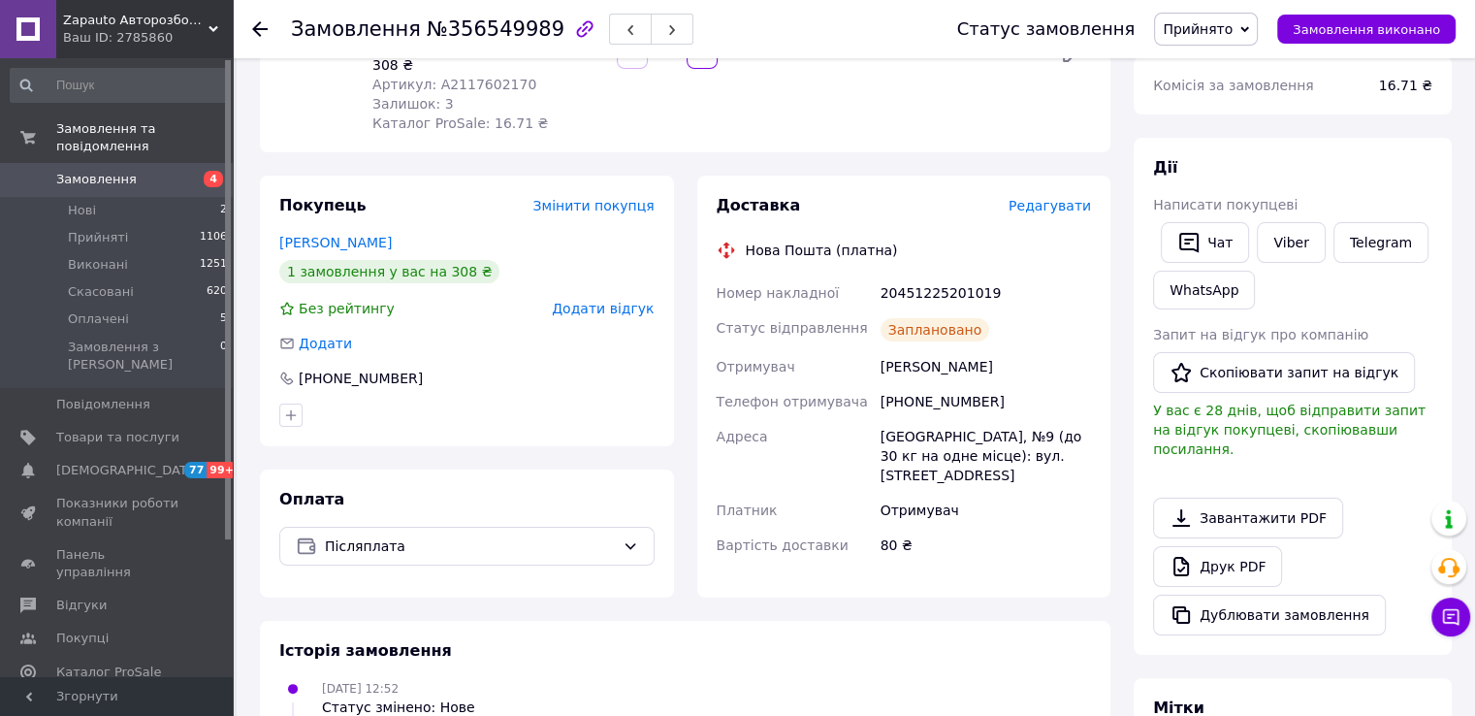
scroll to position [155, 0]
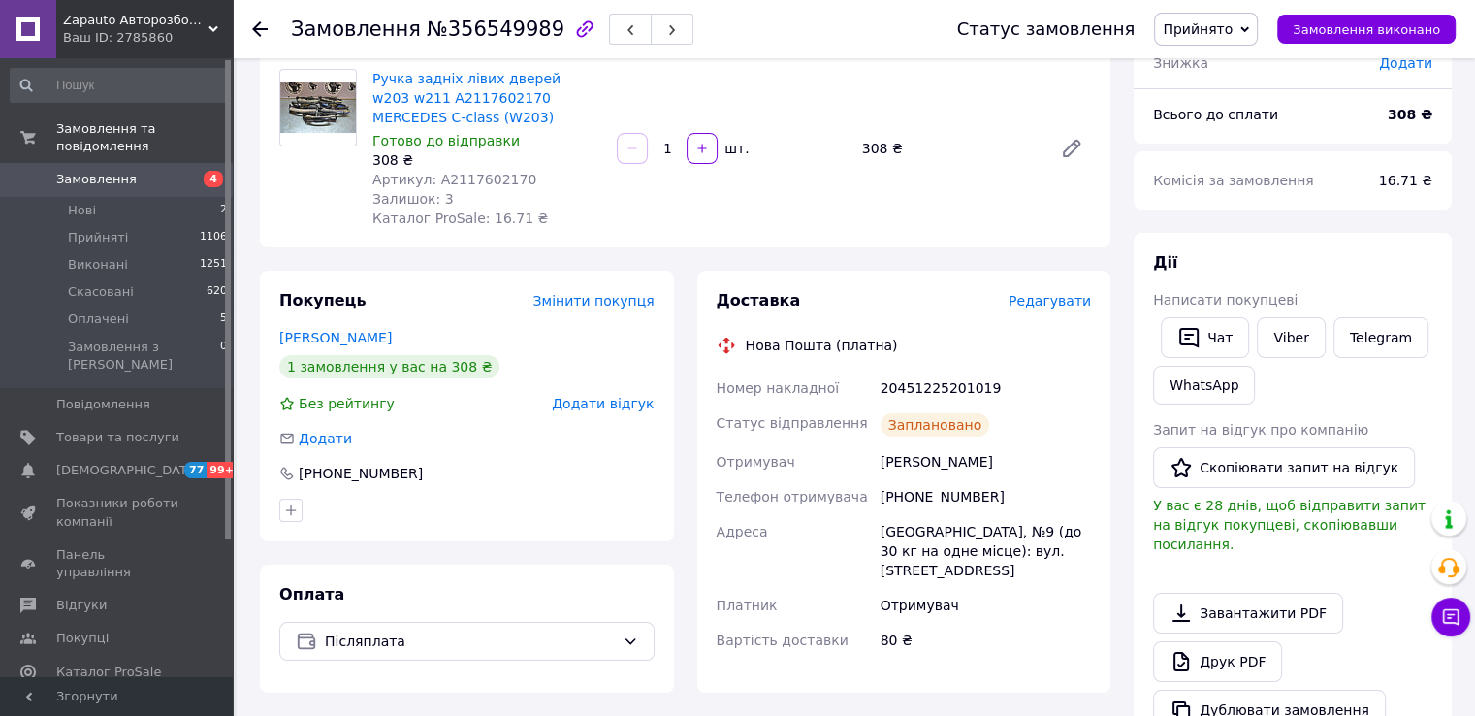
click at [477, 179] on span "Артикул: A2117602170" at bounding box center [454, 180] width 164 height 16
copy span "A2117602170"
click at [124, 171] on span "Замовлення" at bounding box center [96, 179] width 80 height 17
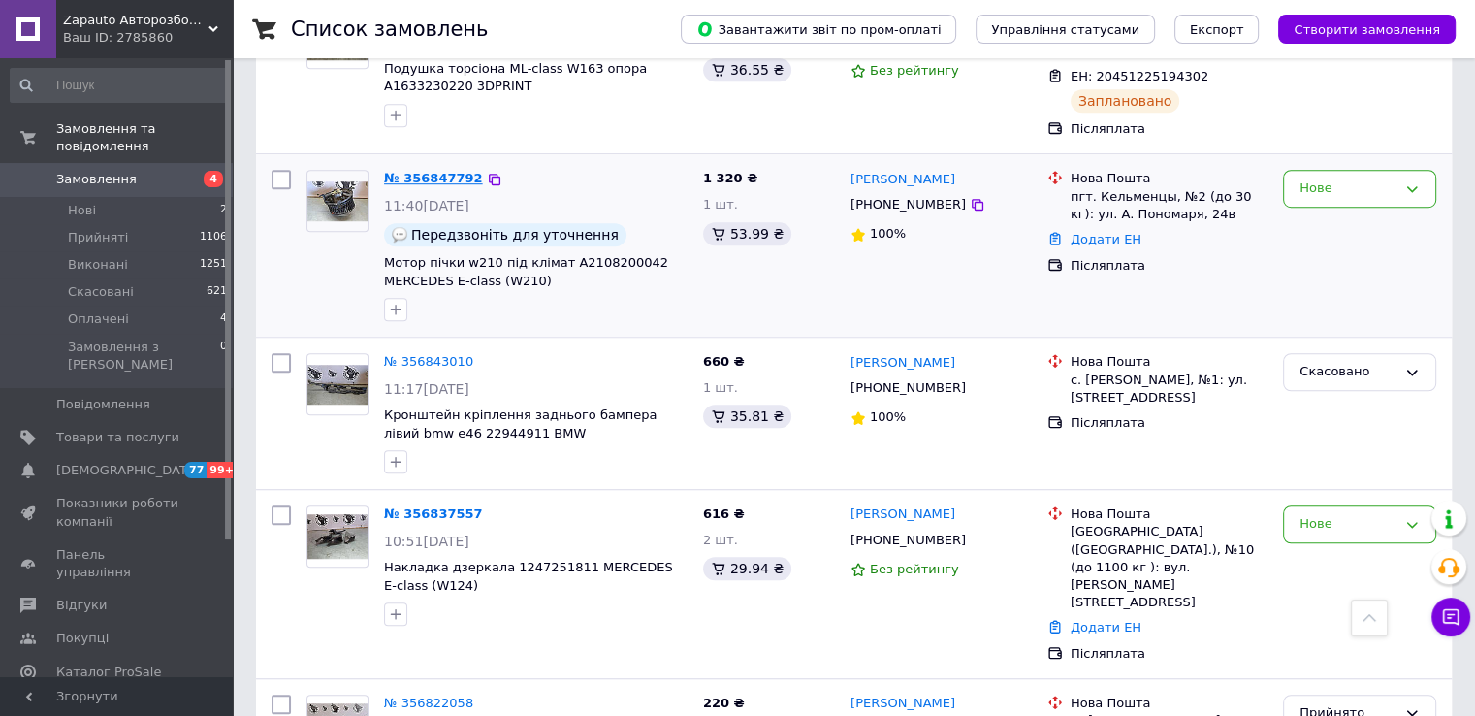
scroll to position [1551, 0]
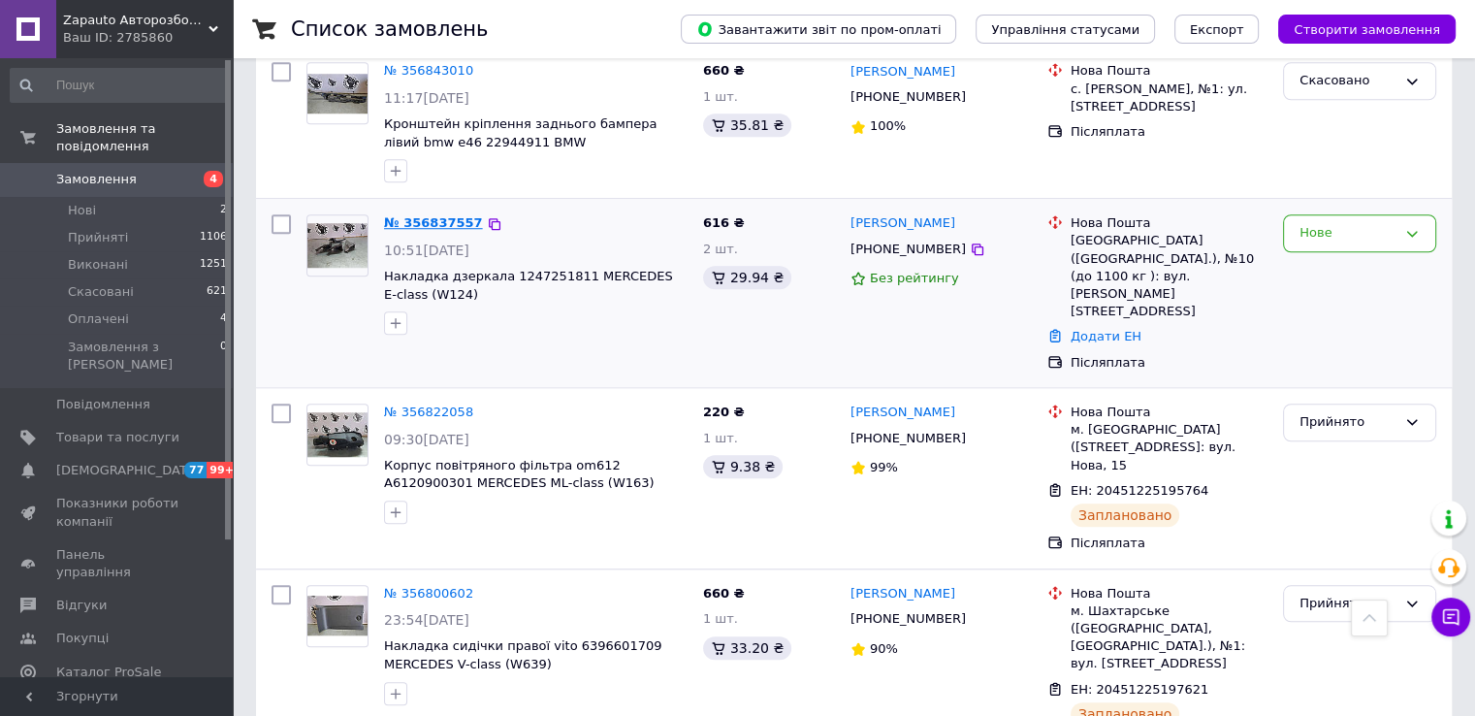
click at [438, 215] on link "№ 356837557" at bounding box center [433, 222] width 99 height 15
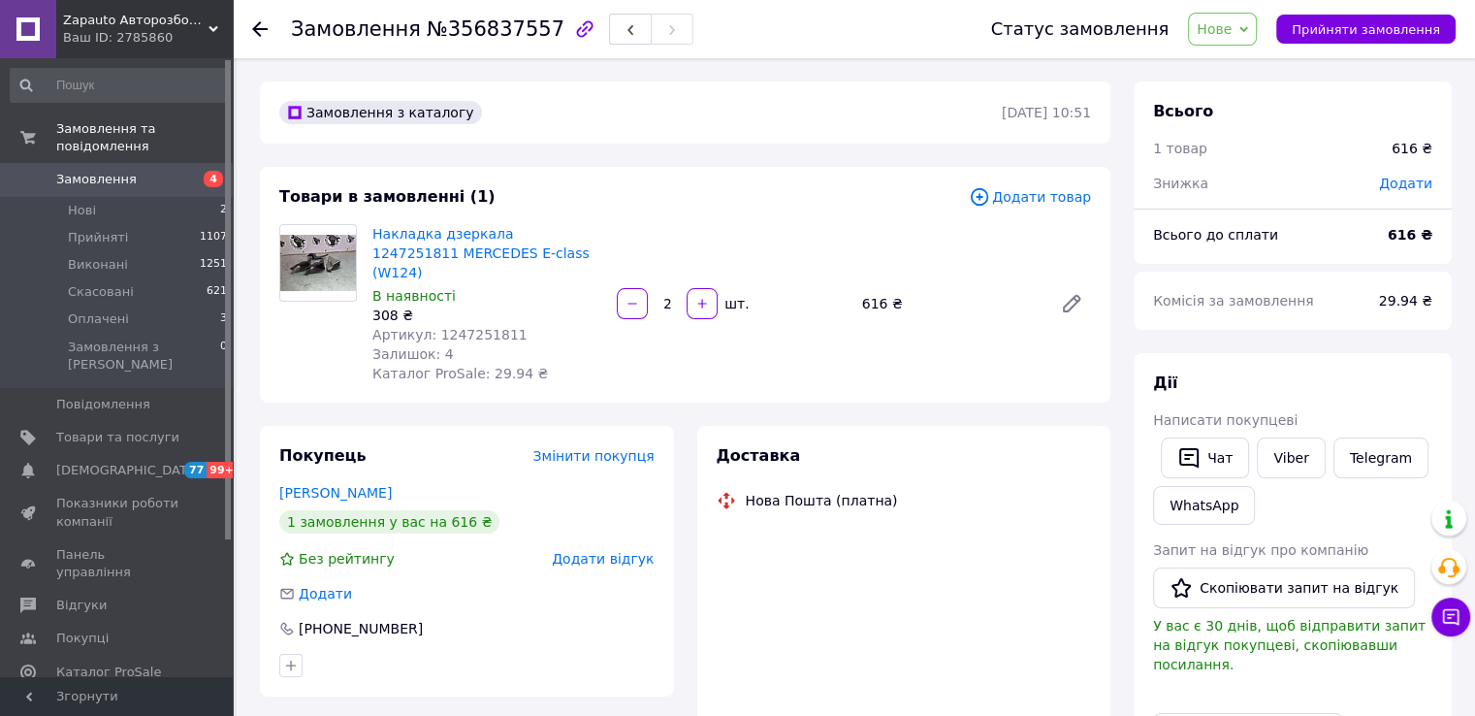
click at [455, 327] on span "Артикул: 1247251811" at bounding box center [449, 335] width 155 height 16
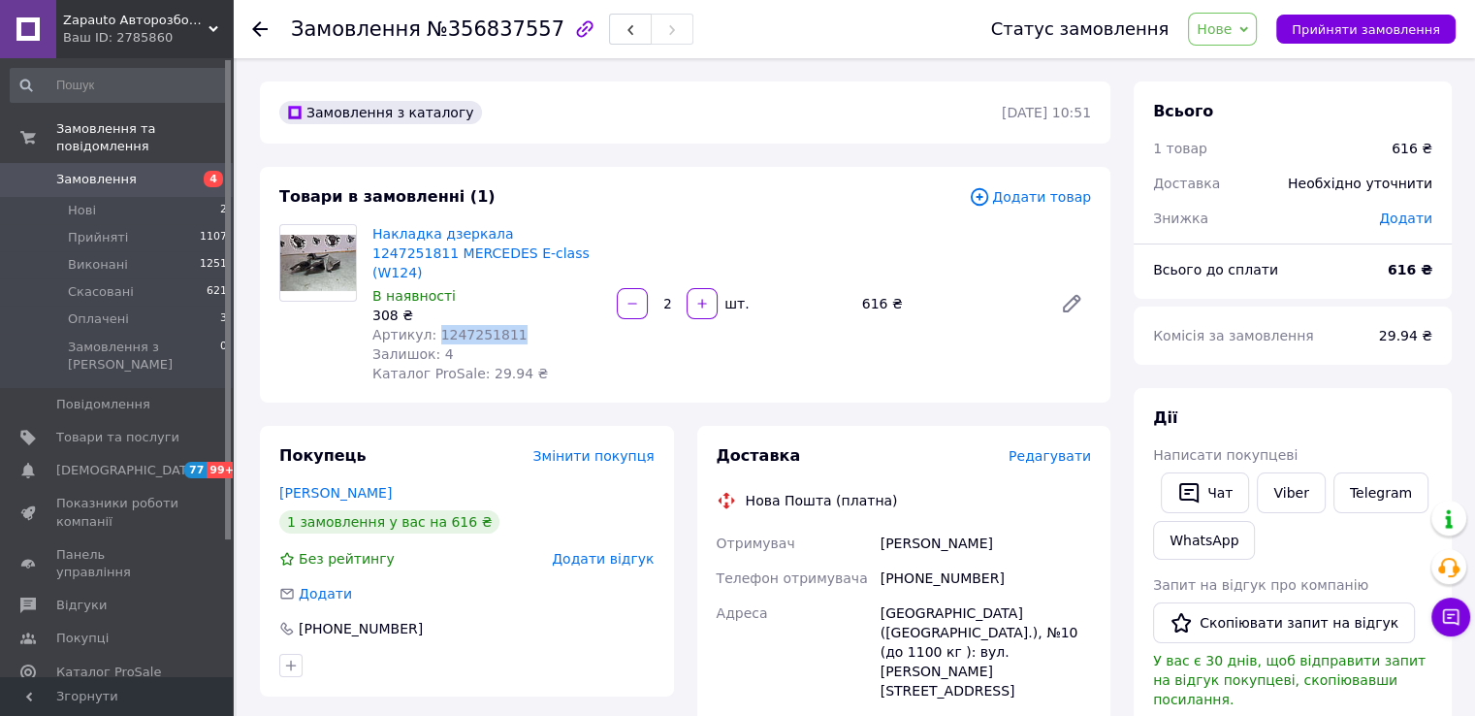
copy span "1247251811"
click at [916, 560] on div "[PHONE_NUMBER]" at bounding box center [986, 577] width 218 height 35
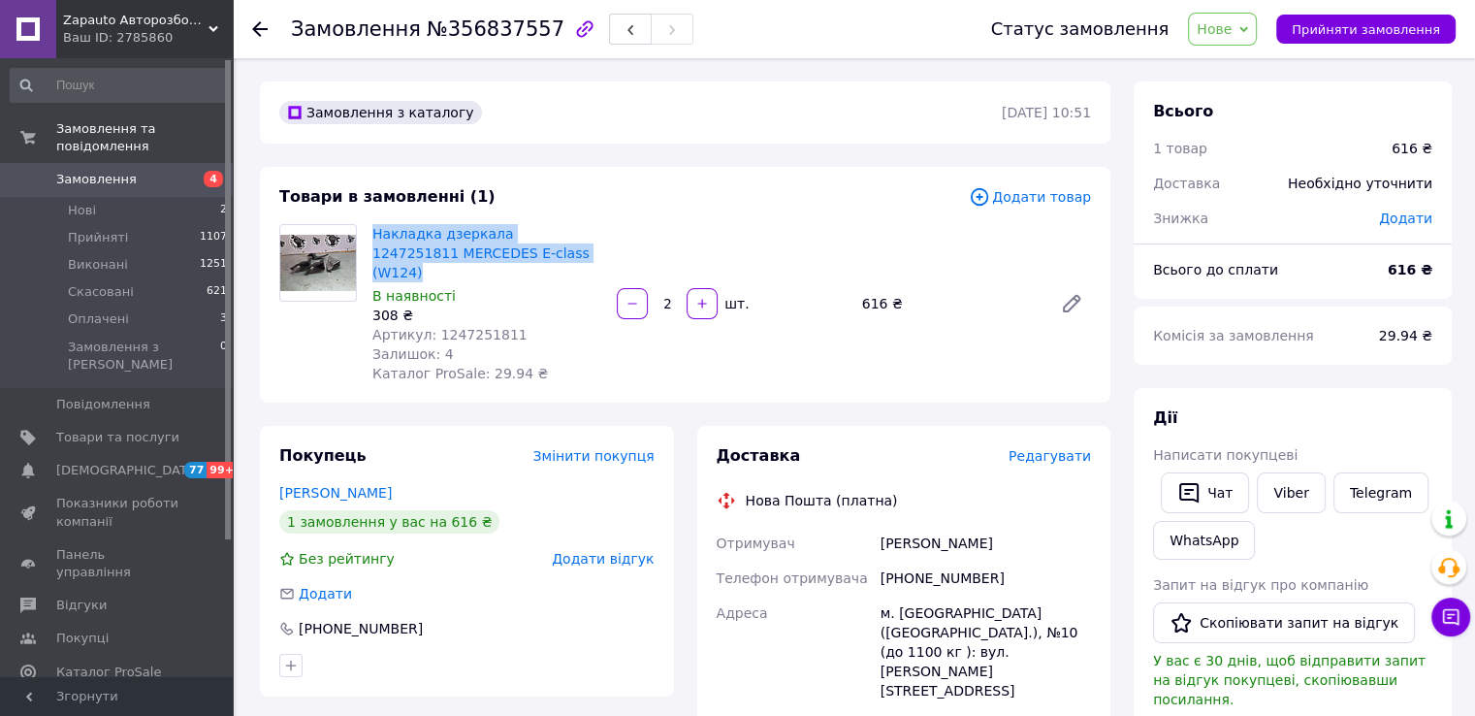
drag, startPoint x: 376, startPoint y: 218, endPoint x: 535, endPoint y: 249, distance: 162.0
click at [535, 249] on div "Товари в замовленні (1) Додати товар Накладка дзеркала 1247251811 MERCEDES E-cl…" at bounding box center [685, 285] width 850 height 236
click at [1347, 32] on span "Прийняти замовлення" at bounding box center [1365, 29] width 148 height 15
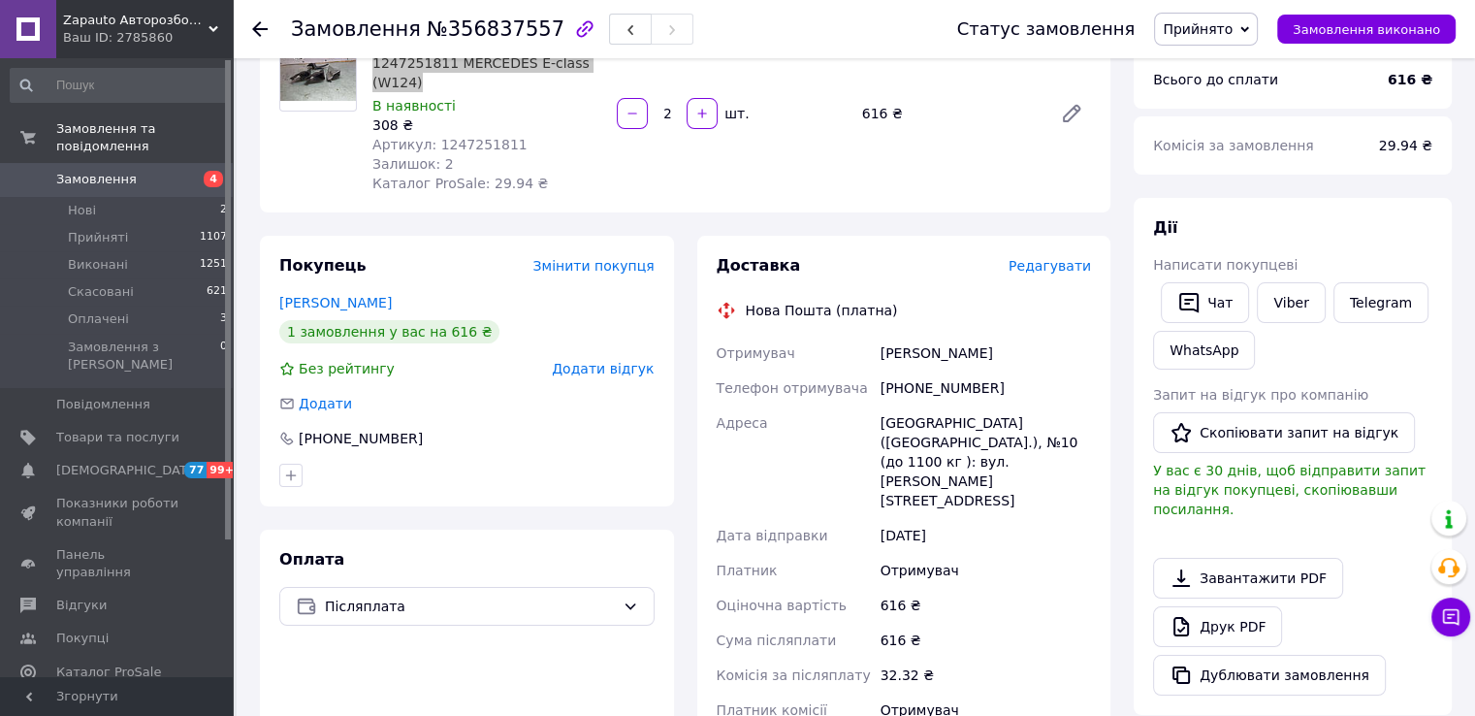
scroll to position [194, 0]
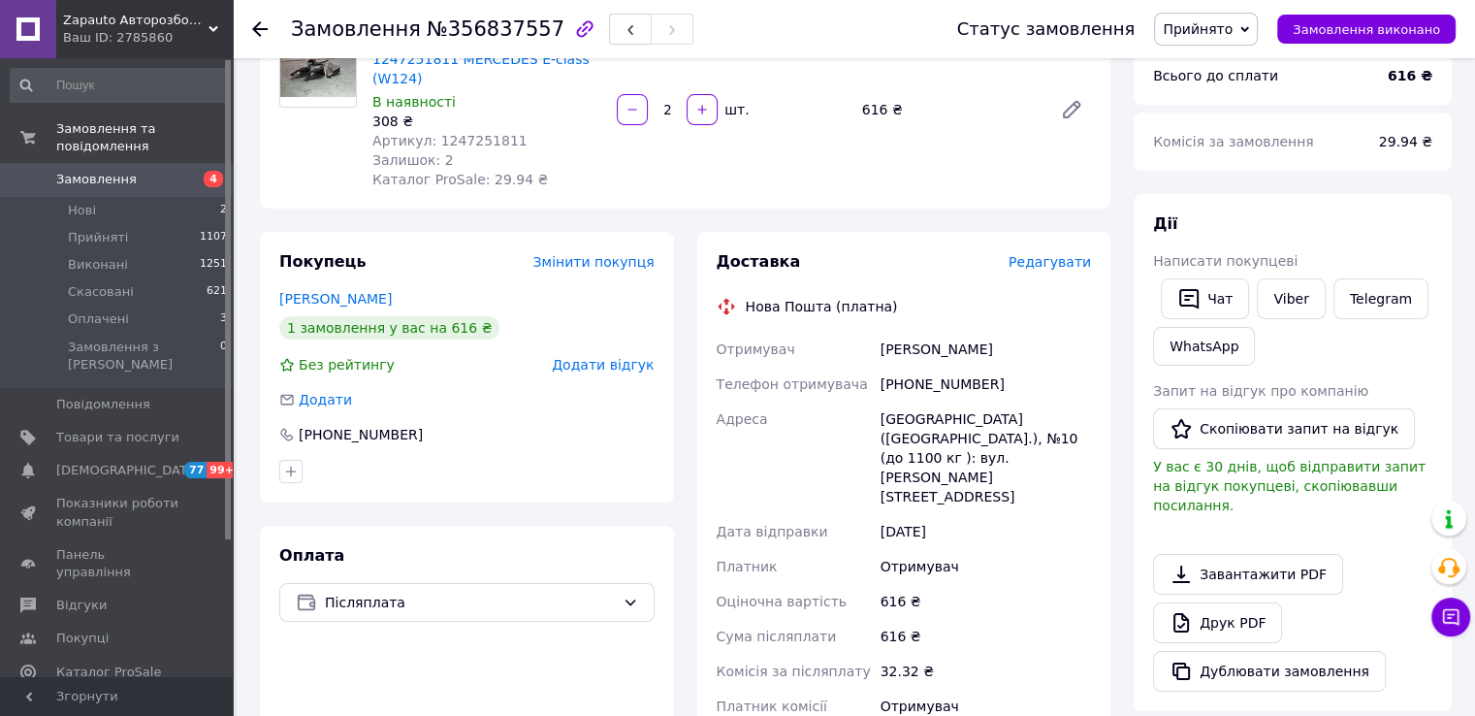
click at [921, 371] on div "[PHONE_NUMBER]" at bounding box center [986, 384] width 218 height 35
click at [909, 332] on div "Бондаренко Ілля" at bounding box center [986, 349] width 218 height 35
click at [999, 332] on div "Бондаренко Ілля" at bounding box center [986, 349] width 218 height 35
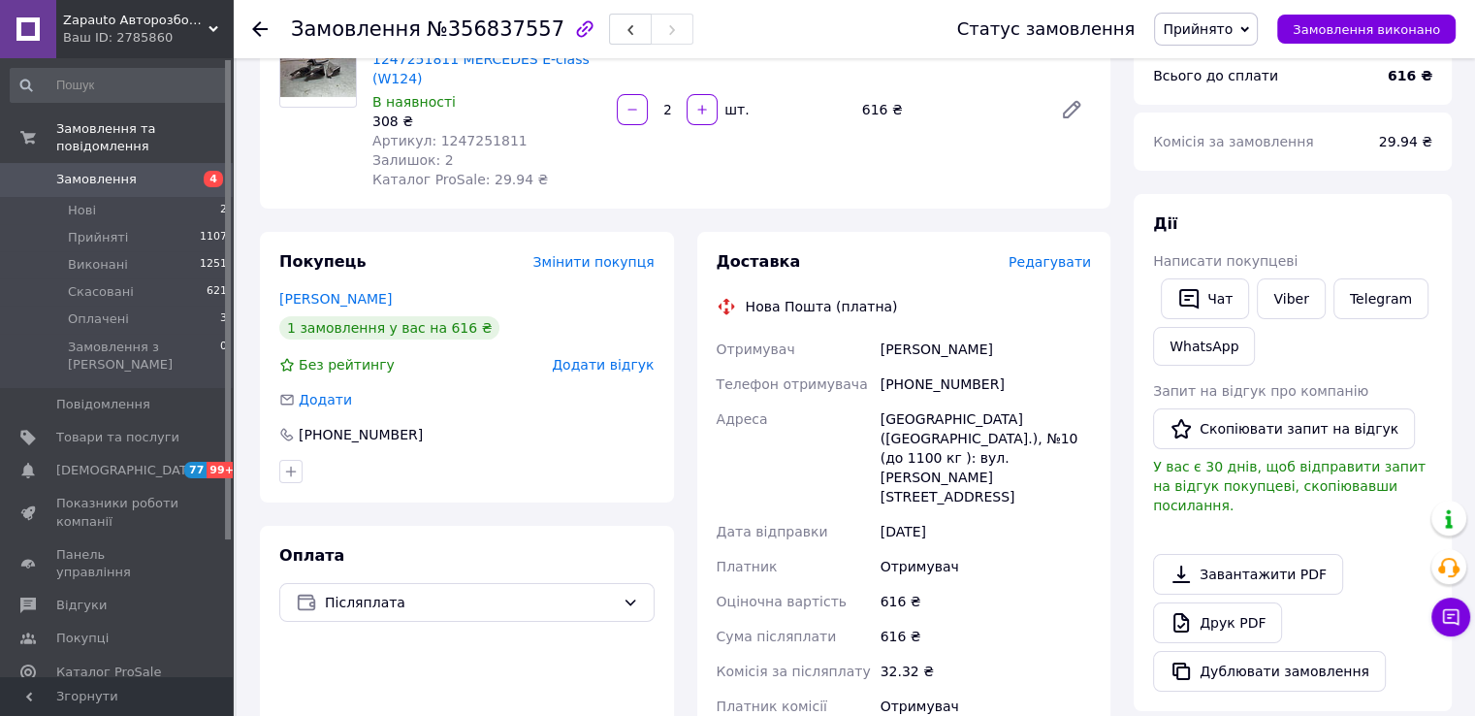
click at [981, 332] on div "Бондаренко Ілля" at bounding box center [986, 349] width 218 height 35
click at [970, 332] on div "Бондаренко Ілля" at bounding box center [986, 349] width 218 height 35
click at [888, 401] on div "Київ (Київська обл.), №10 (до 1100 кг ): вул. Василя Жуковського, 22А" at bounding box center [986, 457] width 218 height 112
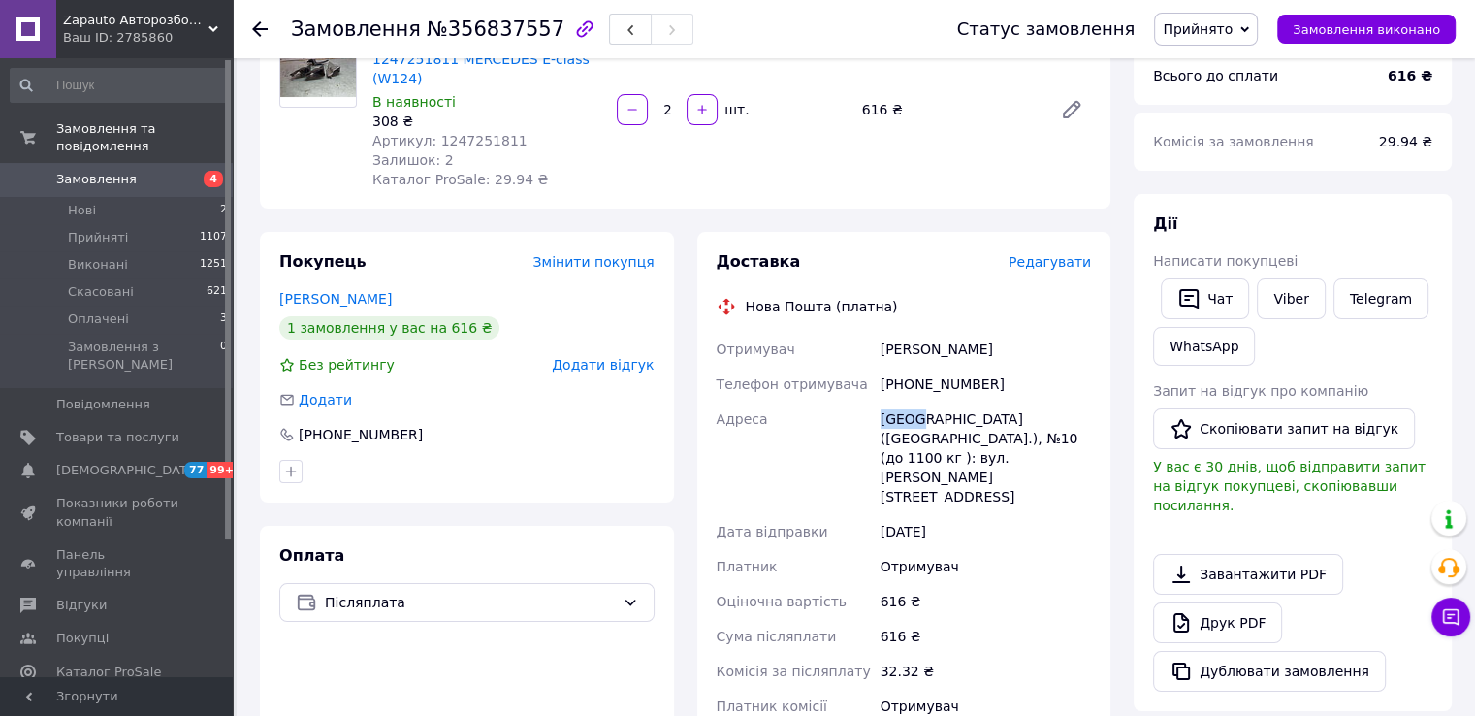
click at [888, 401] on div "Київ (Київська обл.), №10 (до 1100 кг ): вул. Василя Жуковського, 22А" at bounding box center [986, 457] width 218 height 112
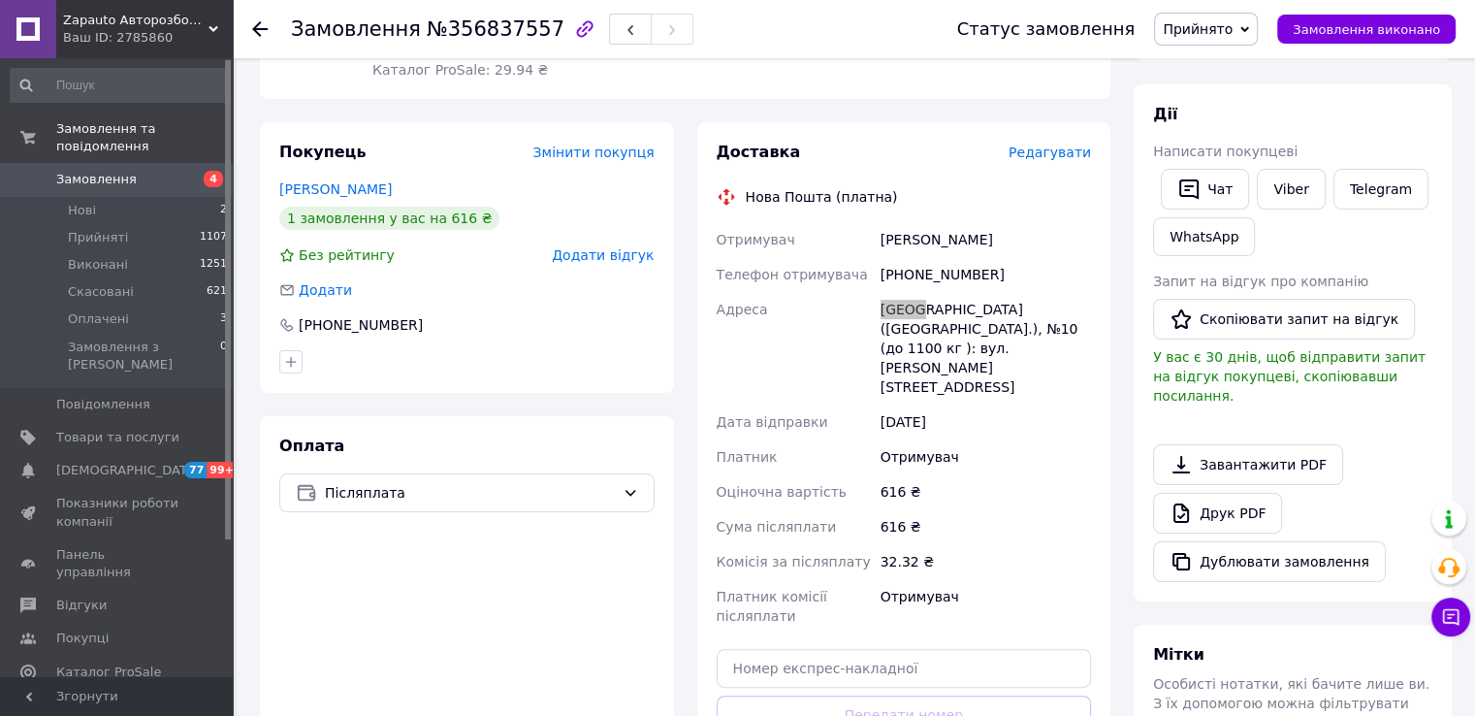
scroll to position [388, 0]
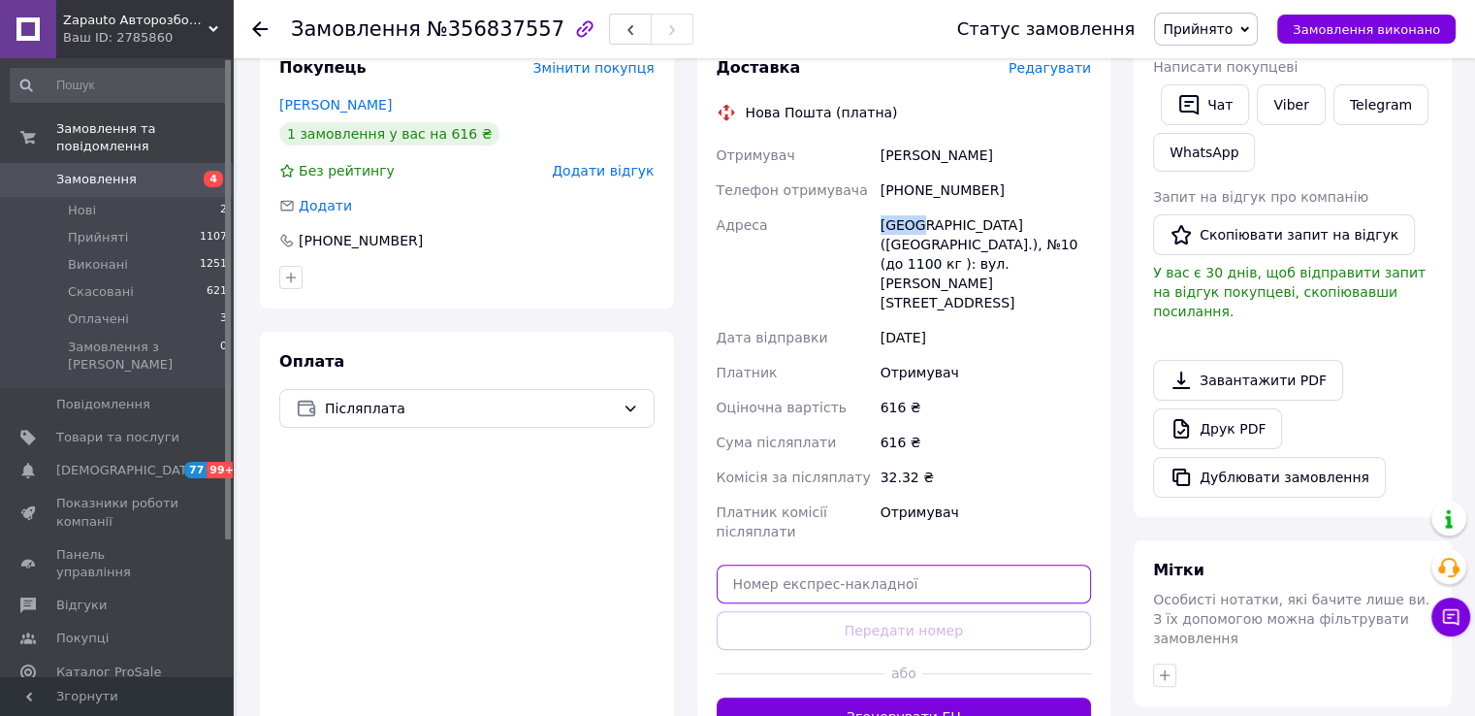
click at [952, 564] on input "text" at bounding box center [904, 583] width 375 height 39
paste input "20451225214819"
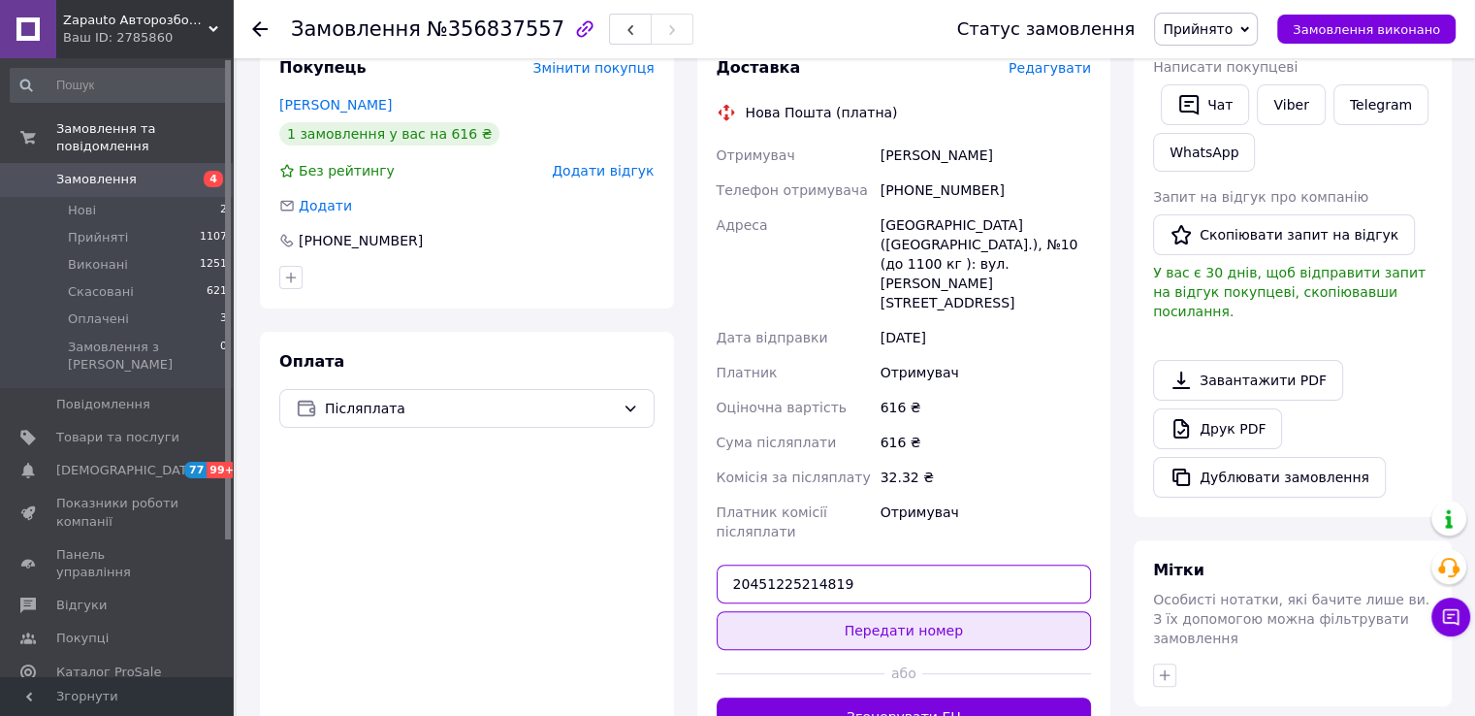
type input "20451225214819"
click at [910, 611] on button "Передати номер" at bounding box center [904, 630] width 375 height 39
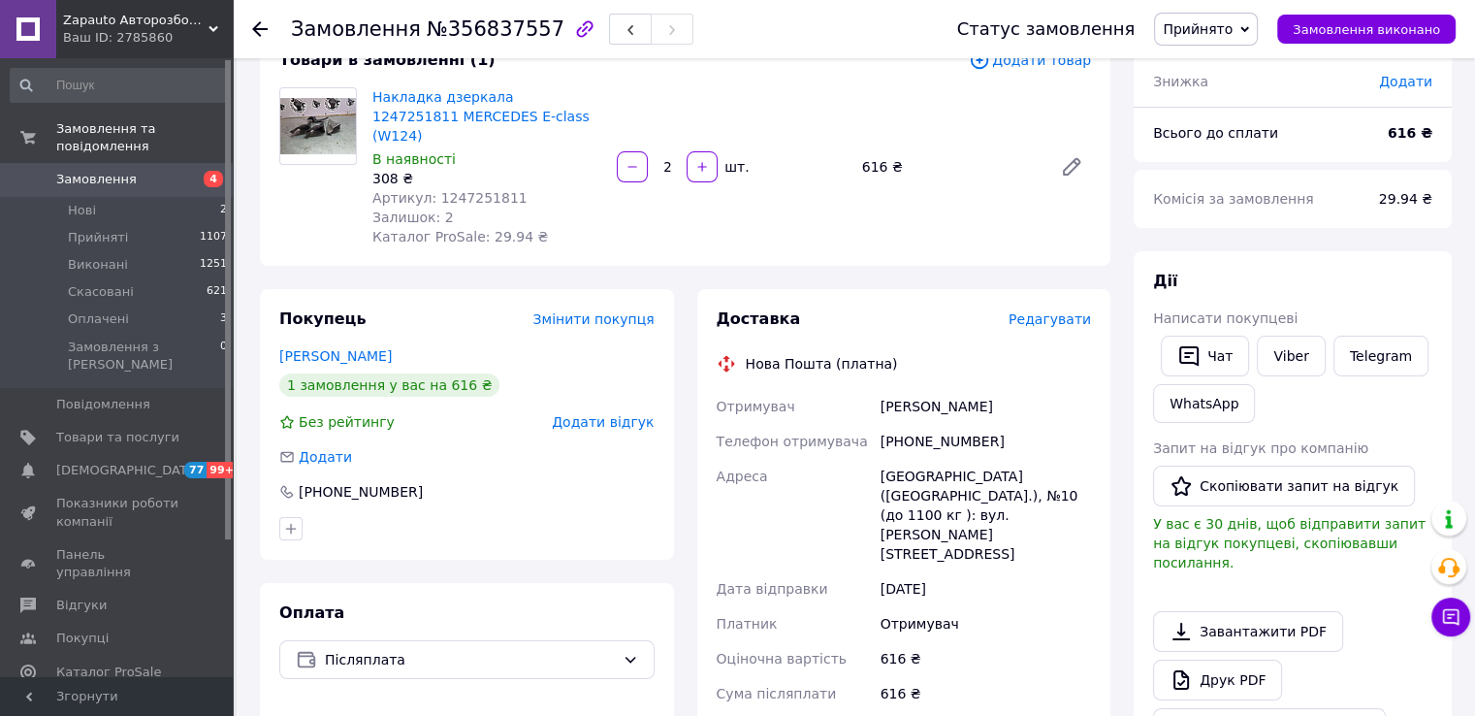
scroll to position [0, 0]
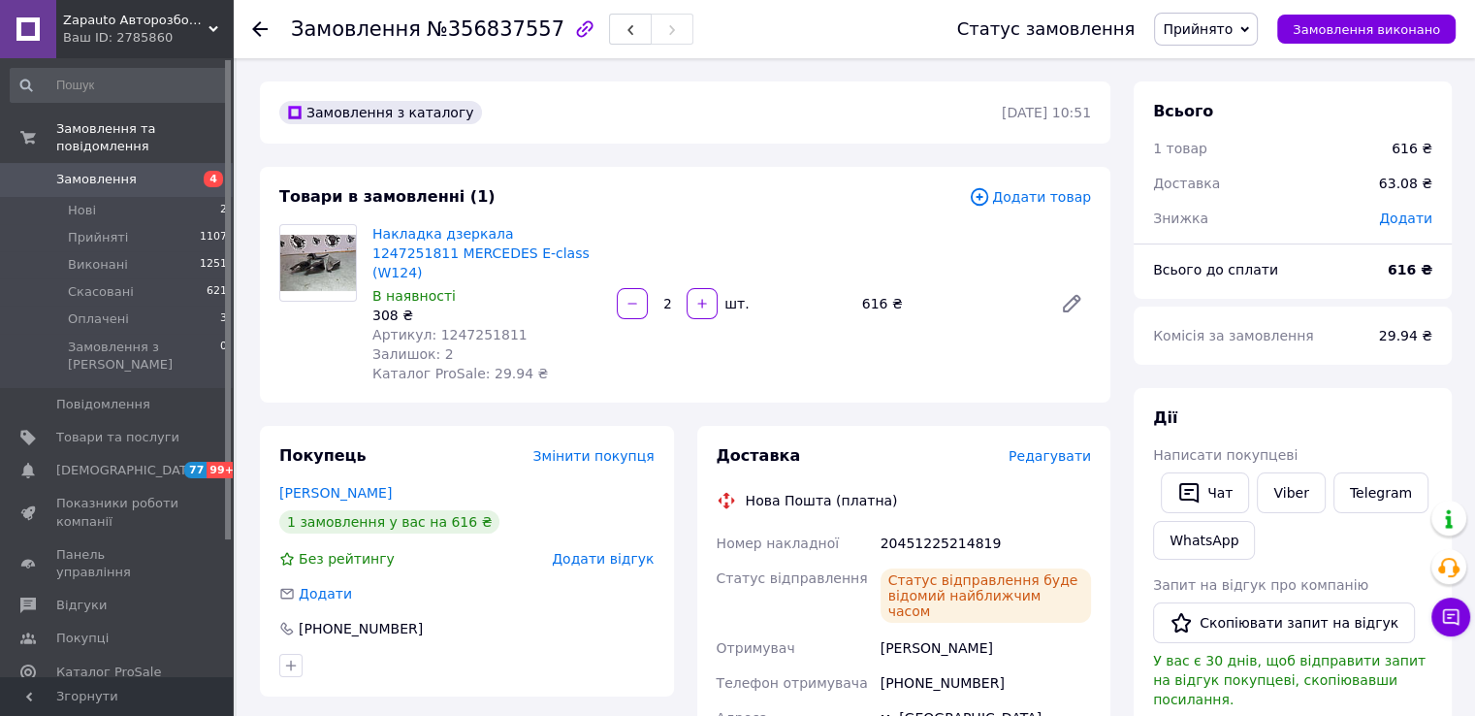
click at [98, 171] on span "Замовлення" at bounding box center [96, 179] width 80 height 17
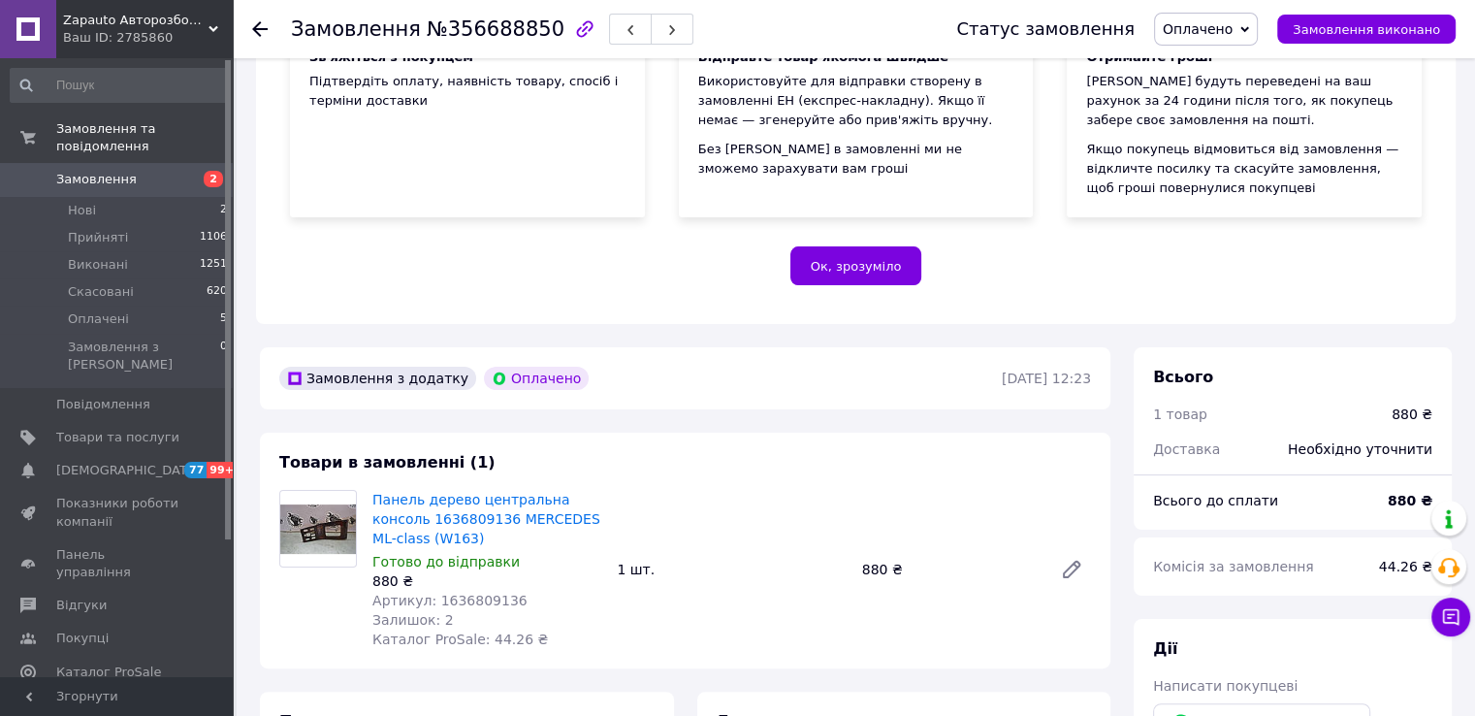
scroll to position [485, 0]
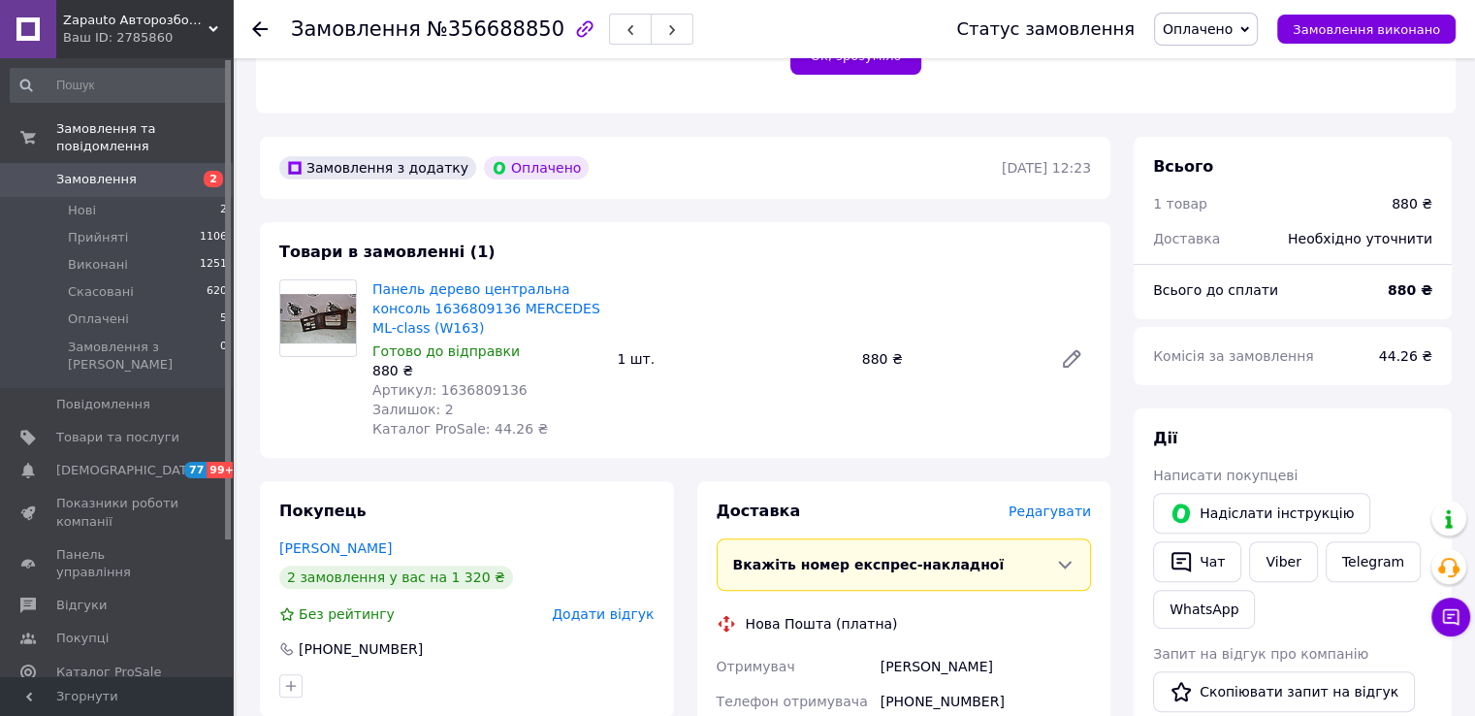
click at [463, 389] on span "Артикул: 1636809136" at bounding box center [449, 390] width 155 height 16
copy span "1636809136"
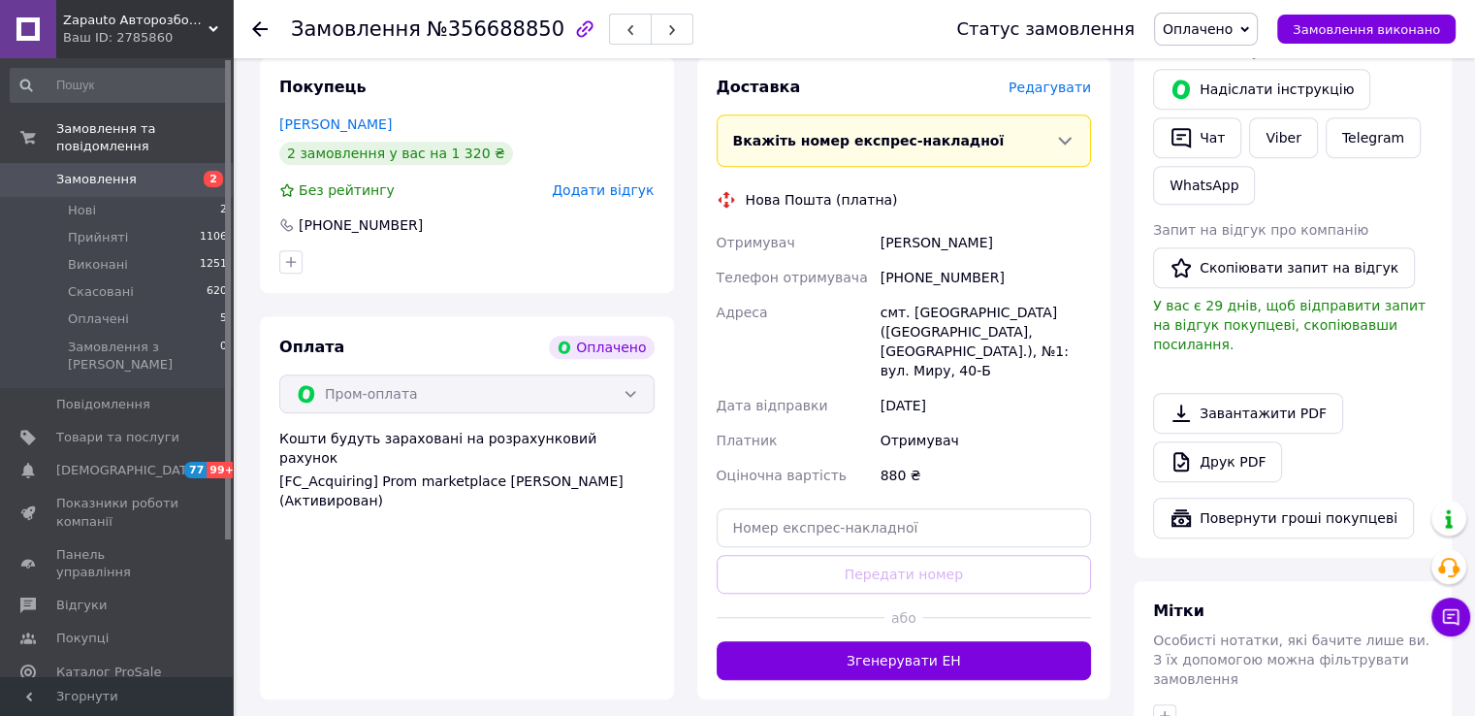
scroll to position [1067, 0]
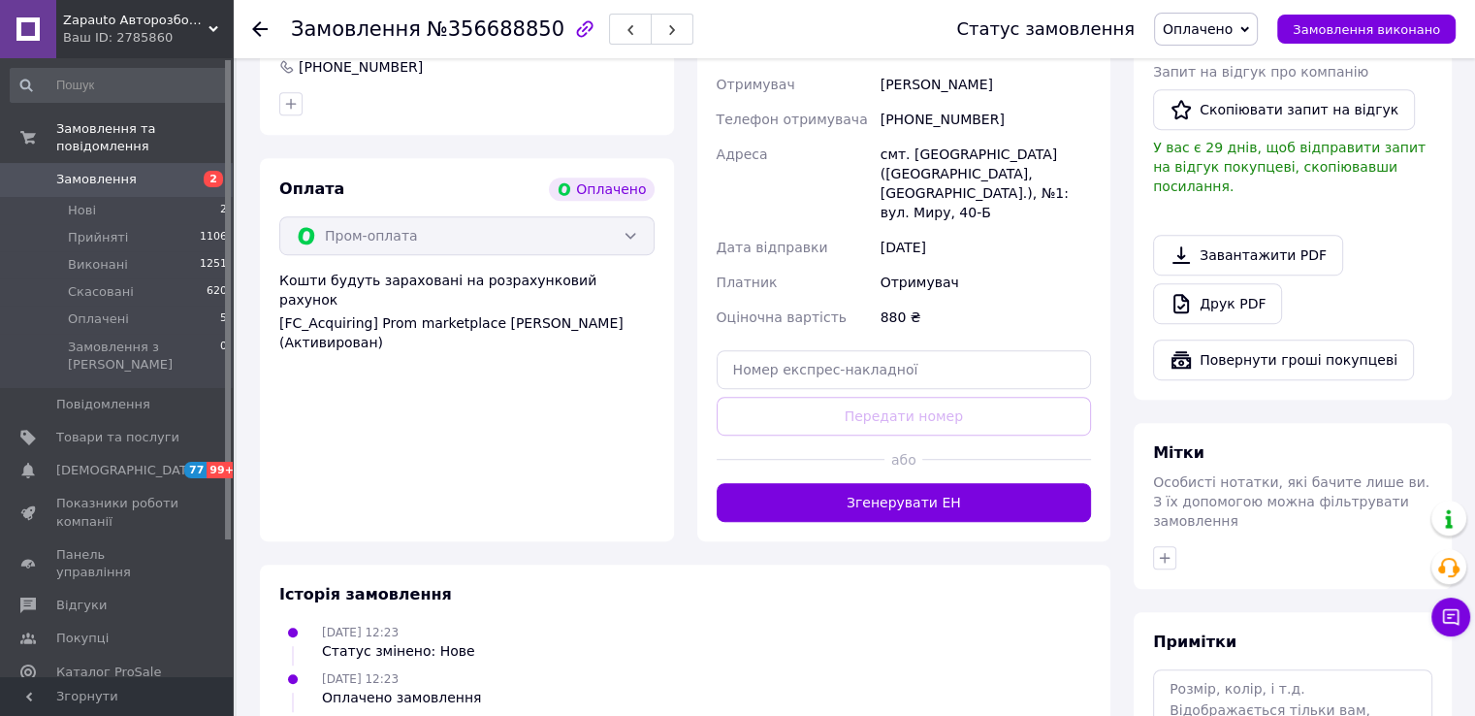
click at [1228, 30] on span "Оплачено" at bounding box center [1198, 29] width 70 height 16
drag, startPoint x: 1232, startPoint y: 55, endPoint x: 1413, endPoint y: 53, distance: 180.4
click at [1230, 57] on li "Прийнято" at bounding box center [1206, 67] width 102 height 29
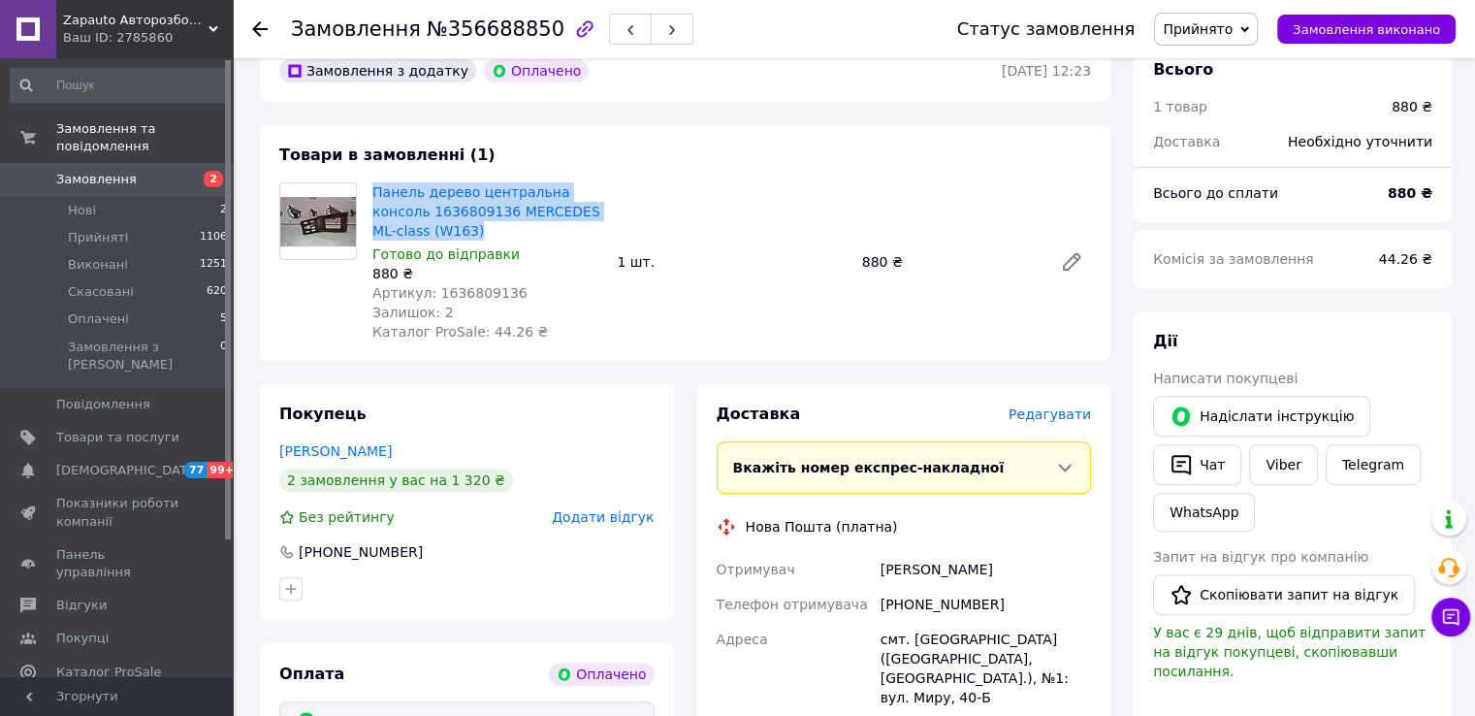
drag, startPoint x: 403, startPoint y: 189, endPoint x: 438, endPoint y: 223, distance: 48.7
click at [438, 223] on div "Панель дерево центральна консоль 1636809136 MERCEDES ML-class (W163) Готово до …" at bounding box center [487, 261] width 244 height 167
copy link "Панель дерево центральна консоль 1636809136 MERCEDES ML-class (W163)"
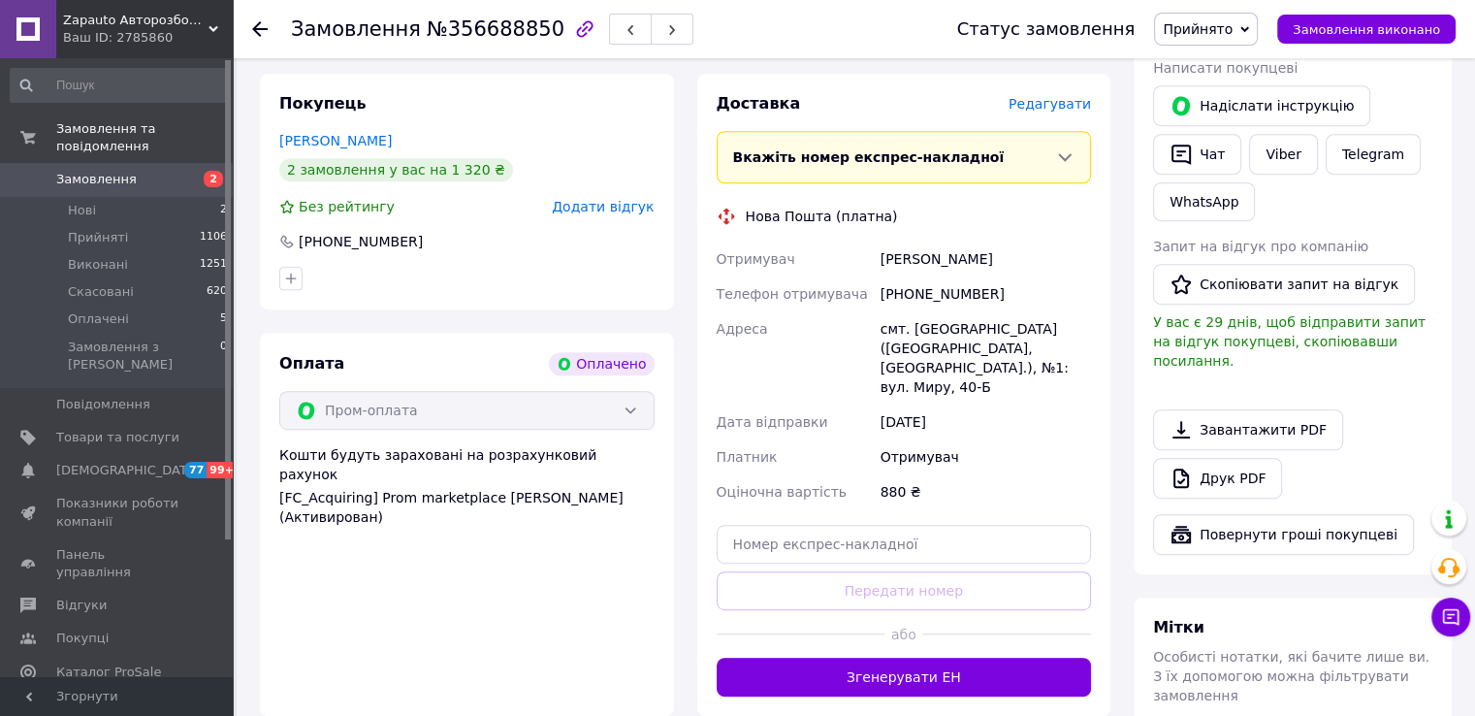
scroll to position [970, 0]
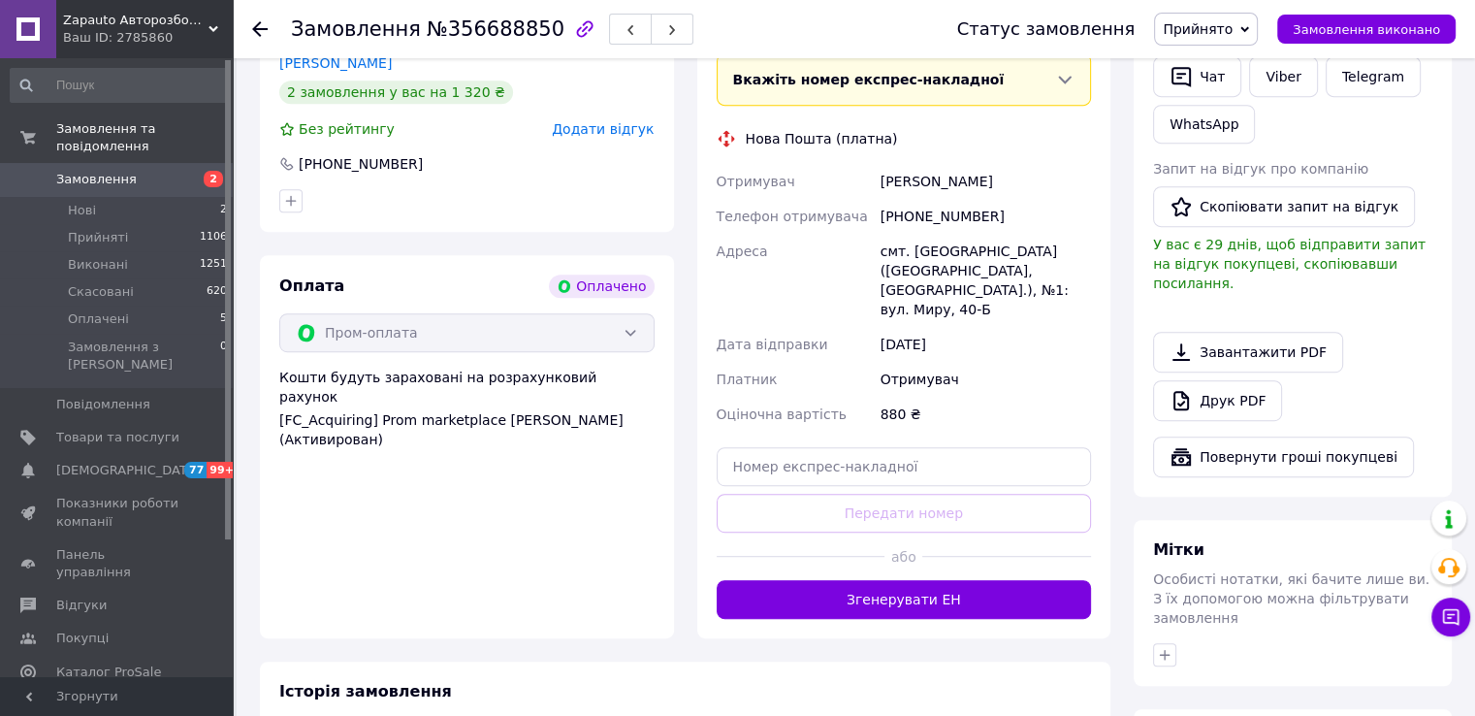
click at [947, 209] on div "[PHONE_NUMBER]" at bounding box center [986, 216] width 218 height 35
click at [946, 210] on div "[PHONE_NUMBER]" at bounding box center [986, 216] width 218 height 35
copy div "380954506564"
click at [905, 176] on div "[PERSON_NAME]" at bounding box center [986, 181] width 218 height 35
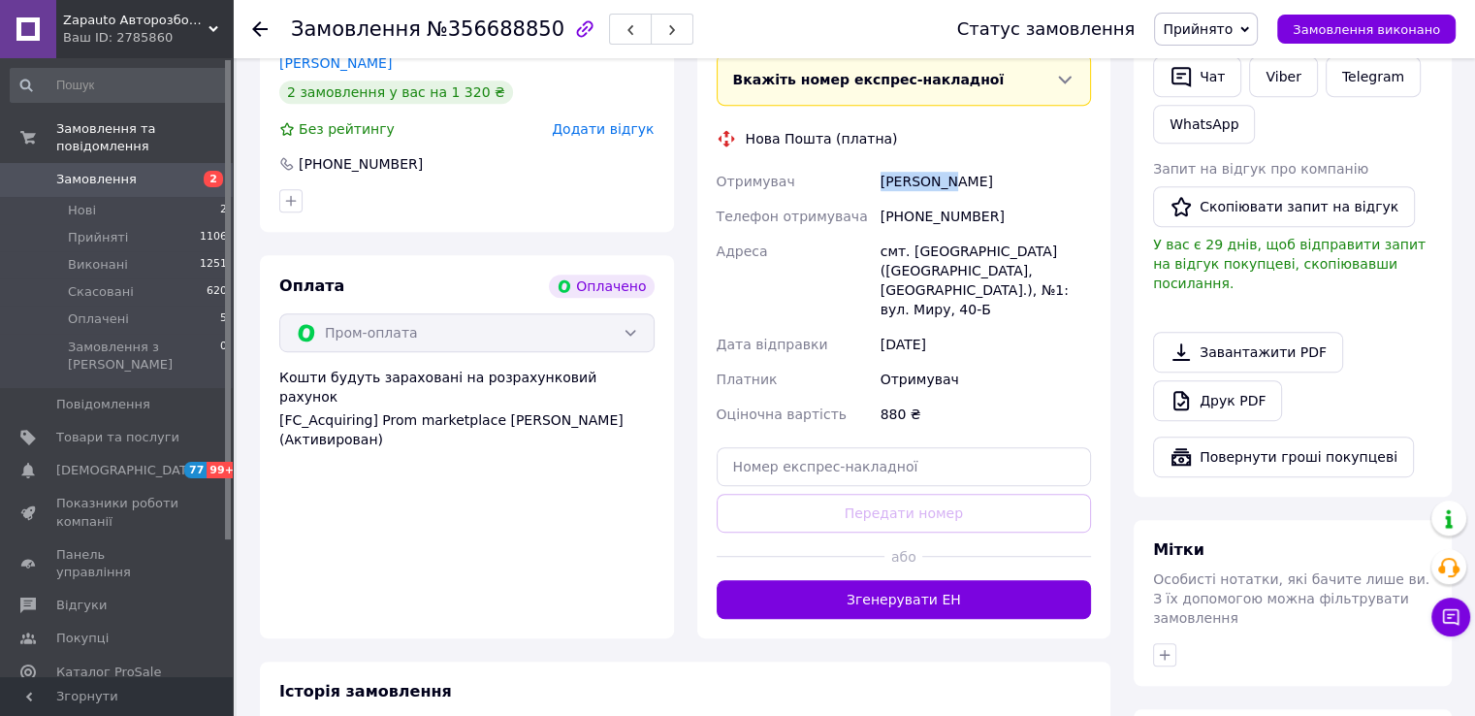
copy div "Сергієць"
click at [958, 182] on div "[PERSON_NAME]" at bounding box center [986, 181] width 218 height 35
copy div "[PERSON_NAME]"
click at [958, 249] on div "смт. [GEOGRAPHIC_DATA] ([GEOGRAPHIC_DATA], [GEOGRAPHIC_DATA].), №1: вул. Миру, …" at bounding box center [986, 280] width 218 height 93
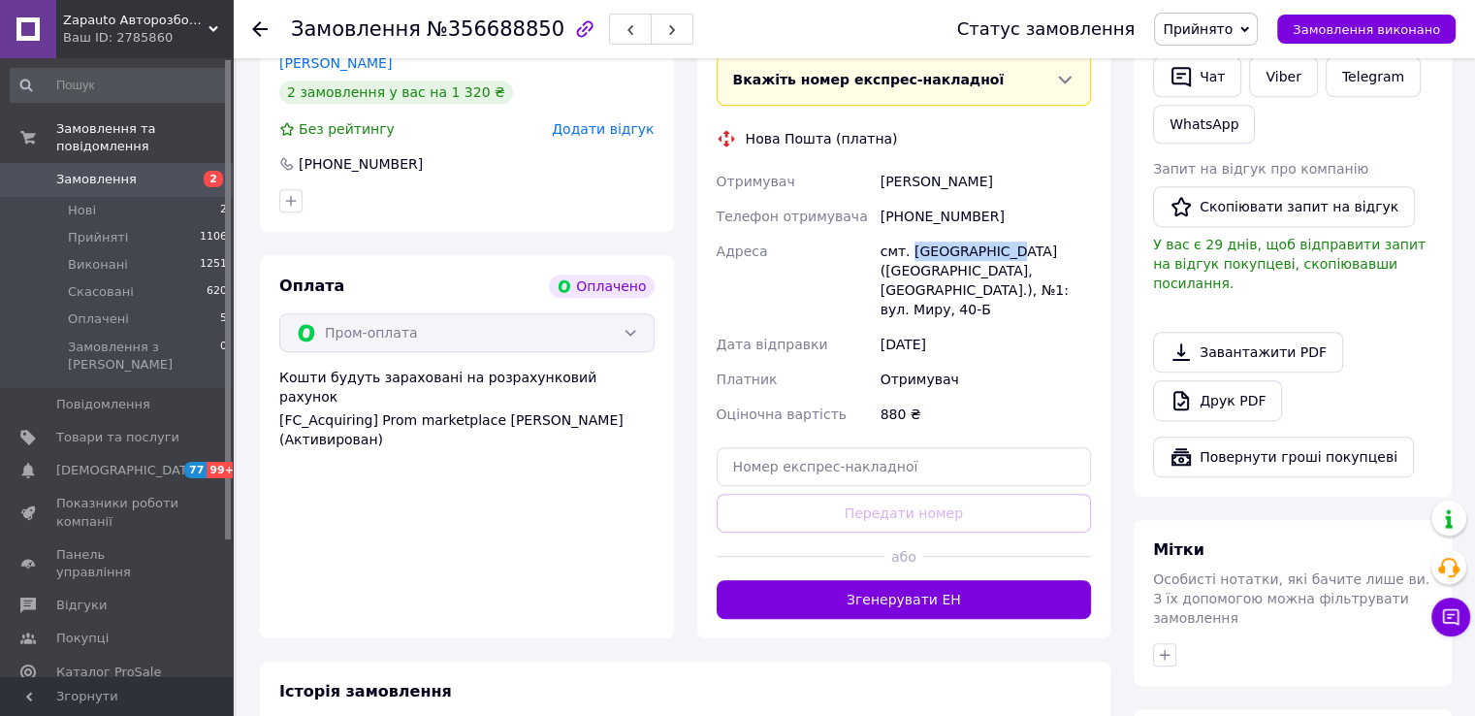
click at [957, 249] on div "смт. [GEOGRAPHIC_DATA] ([GEOGRAPHIC_DATA], [GEOGRAPHIC_DATA].), №1: вул. Миру, …" at bounding box center [986, 280] width 218 height 93
copy div "[GEOGRAPHIC_DATA]"
click at [992, 478] on input "text" at bounding box center [904, 466] width 375 height 39
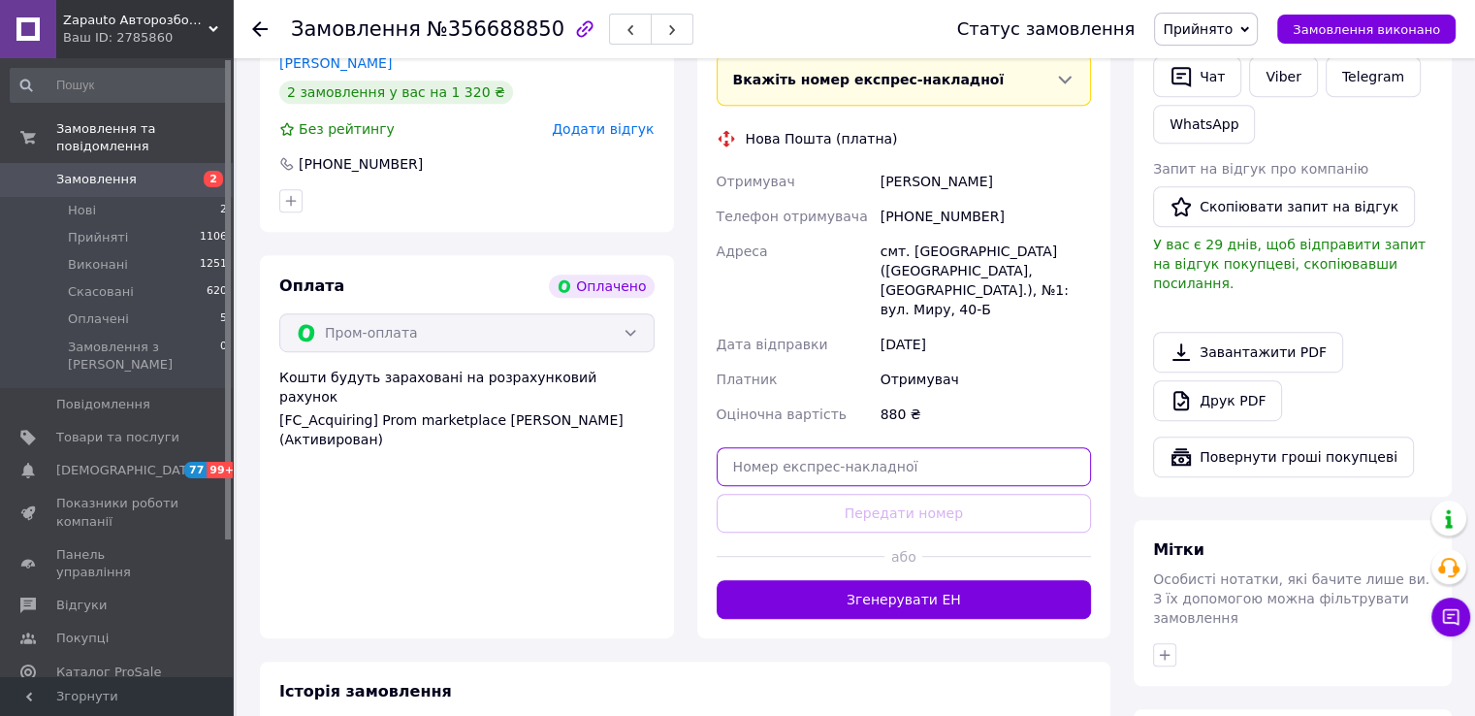
paste input "20451225212176"
type input "20451225212176"
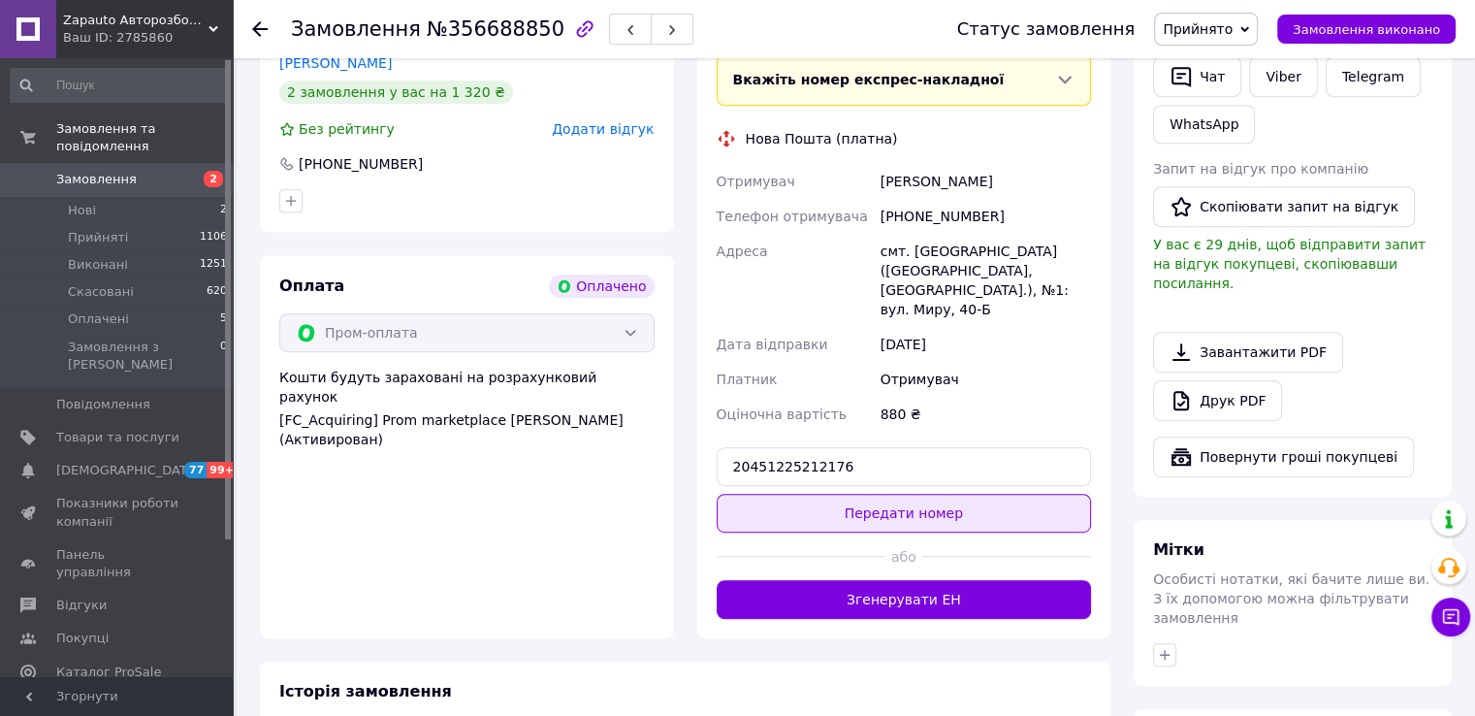
click at [980, 508] on button "Передати номер" at bounding box center [904, 513] width 375 height 39
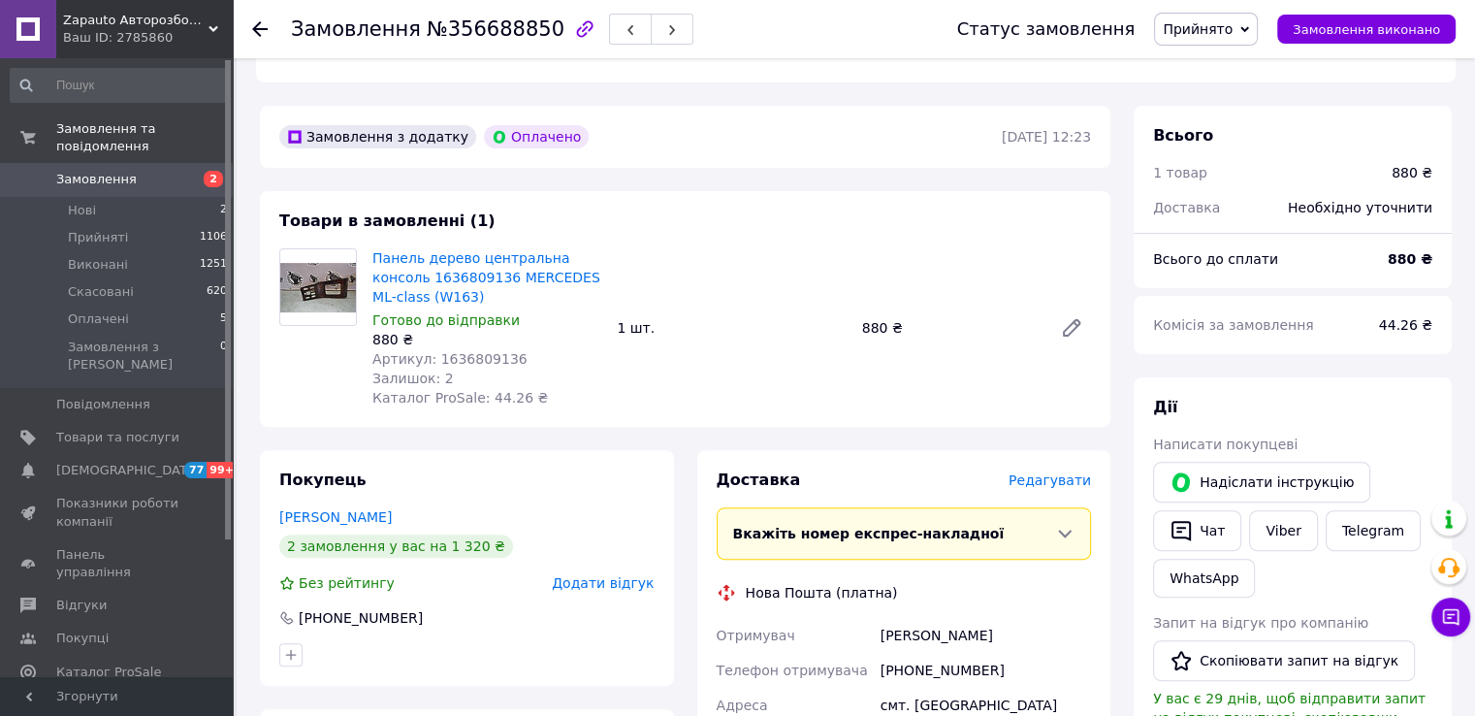
scroll to position [291, 0]
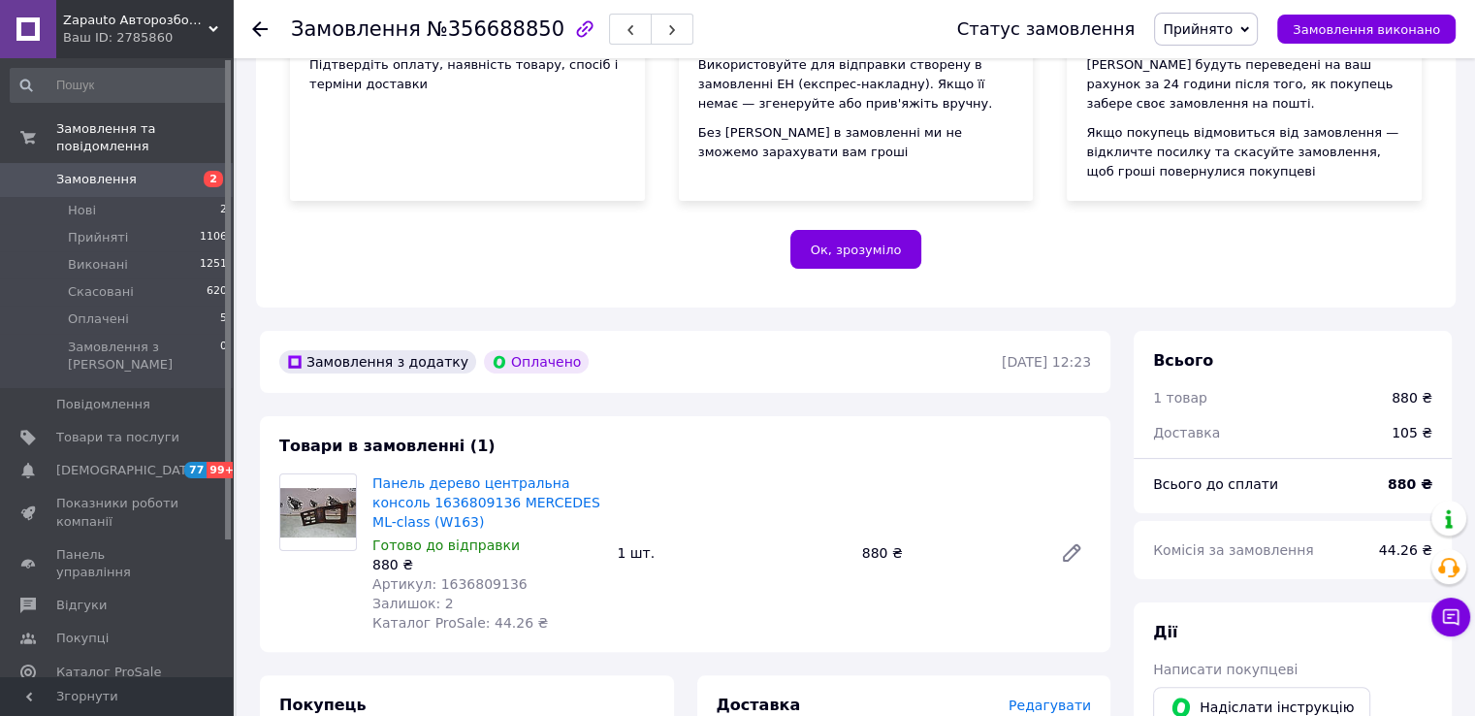
click at [177, 171] on span "Замовлення" at bounding box center [117, 179] width 123 height 17
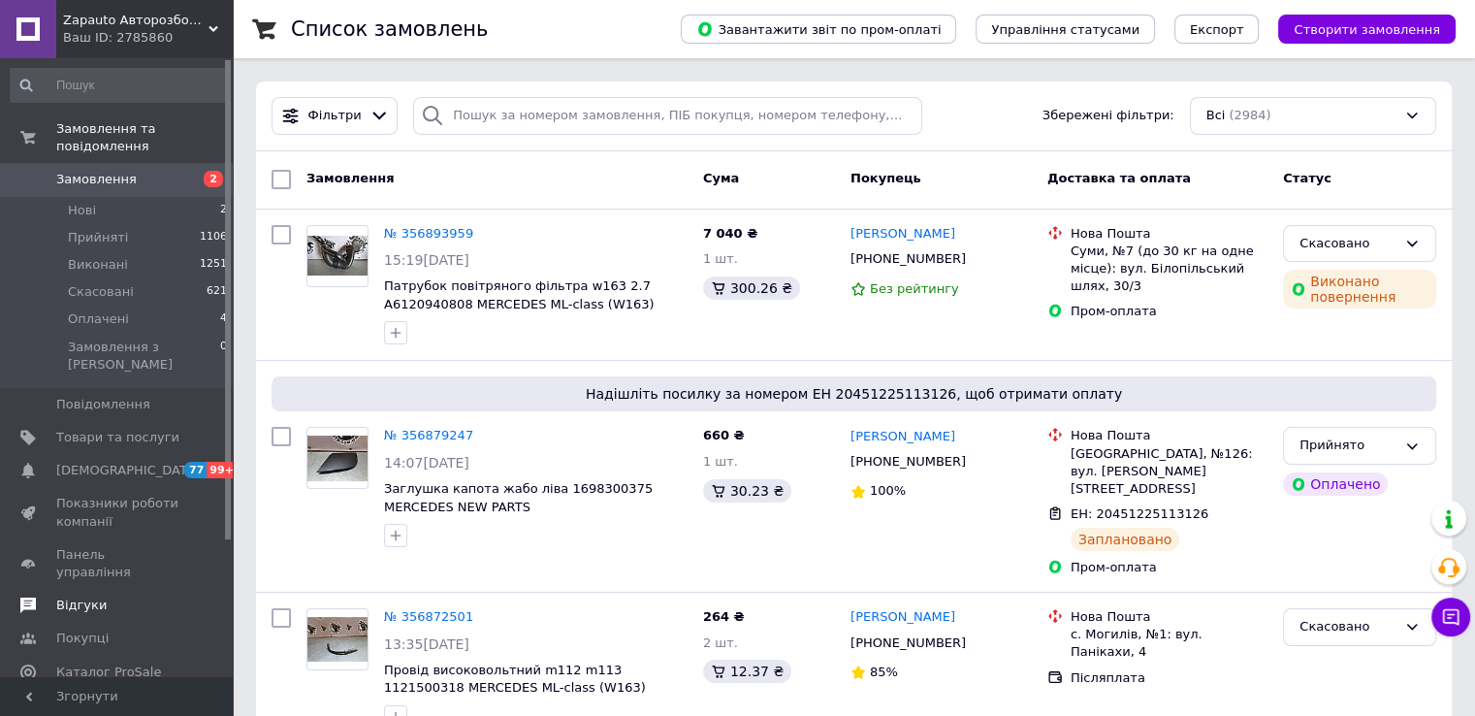
click at [95, 589] on link "Відгуки" at bounding box center [119, 605] width 239 height 33
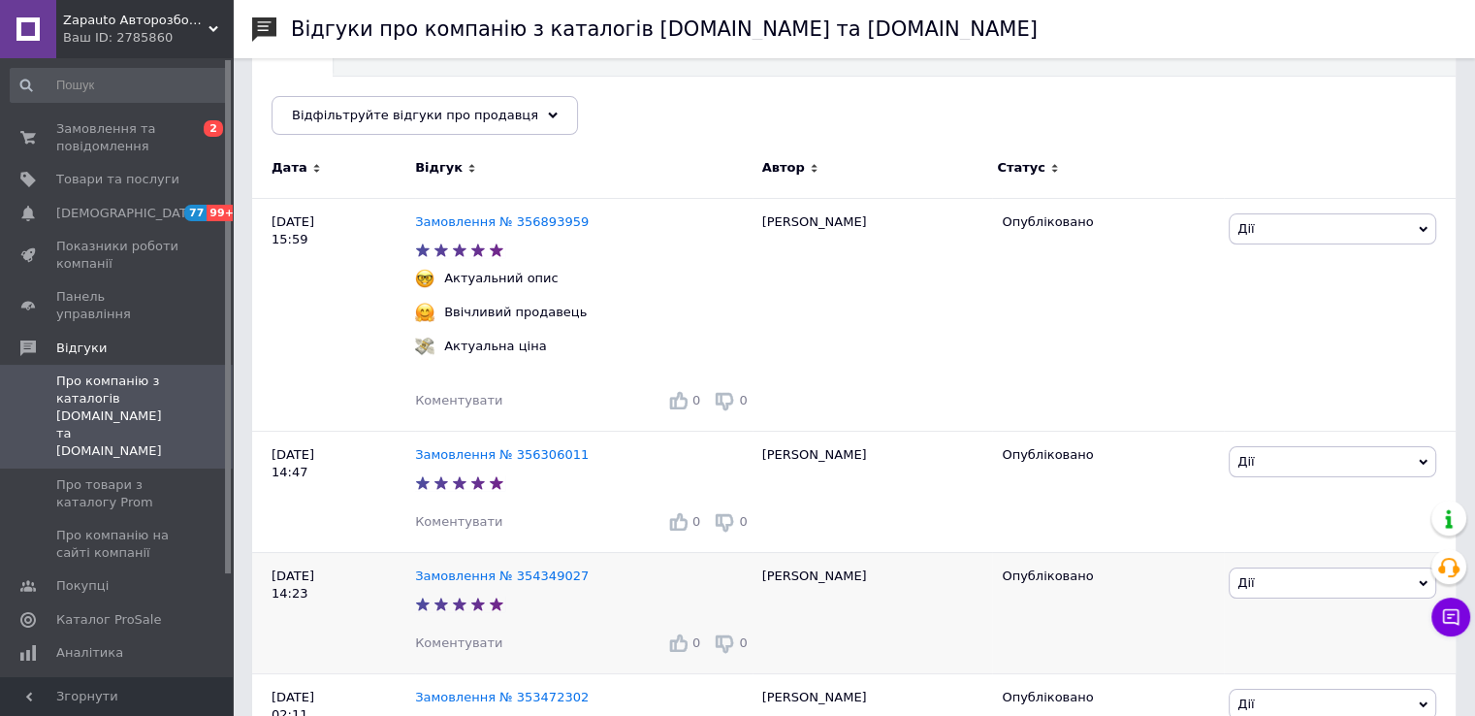
scroll to position [291, 0]
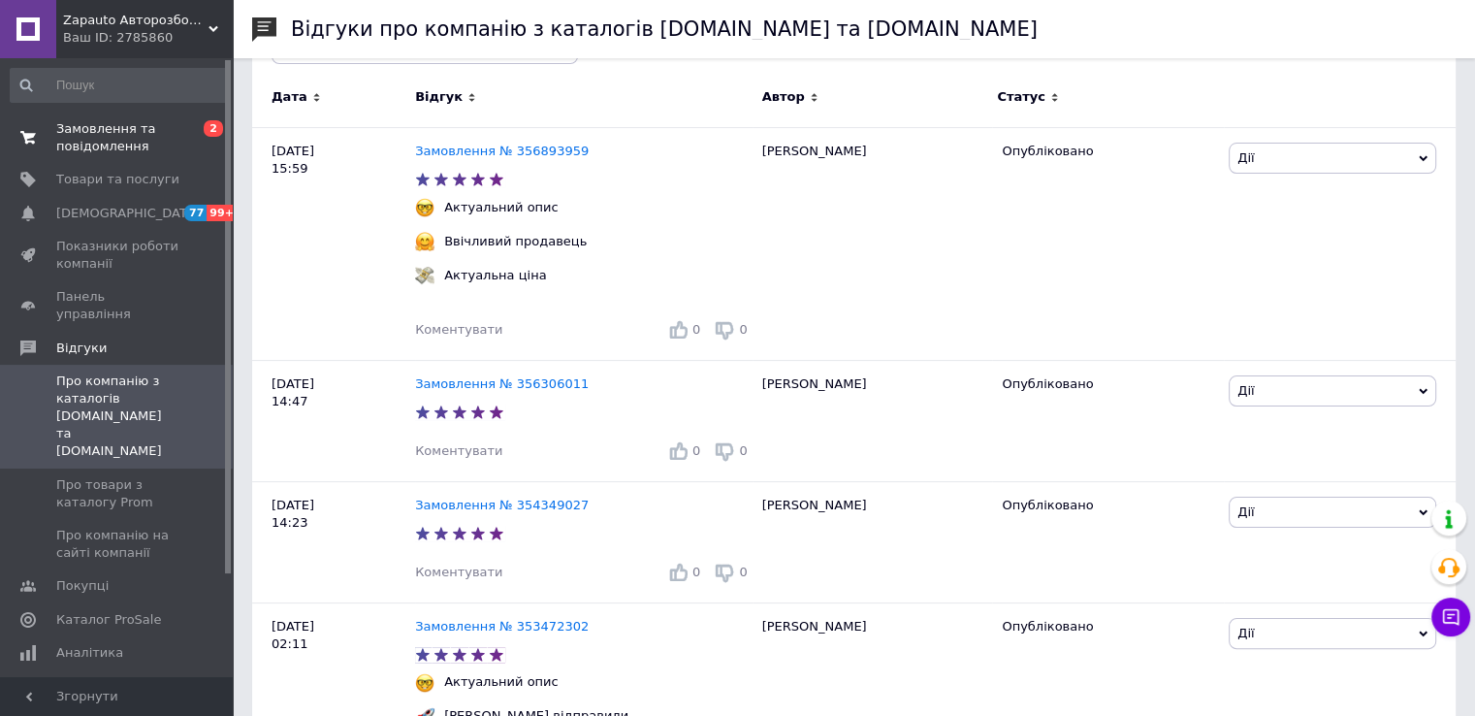
click at [184, 124] on span "0 2" at bounding box center [205, 137] width 53 height 35
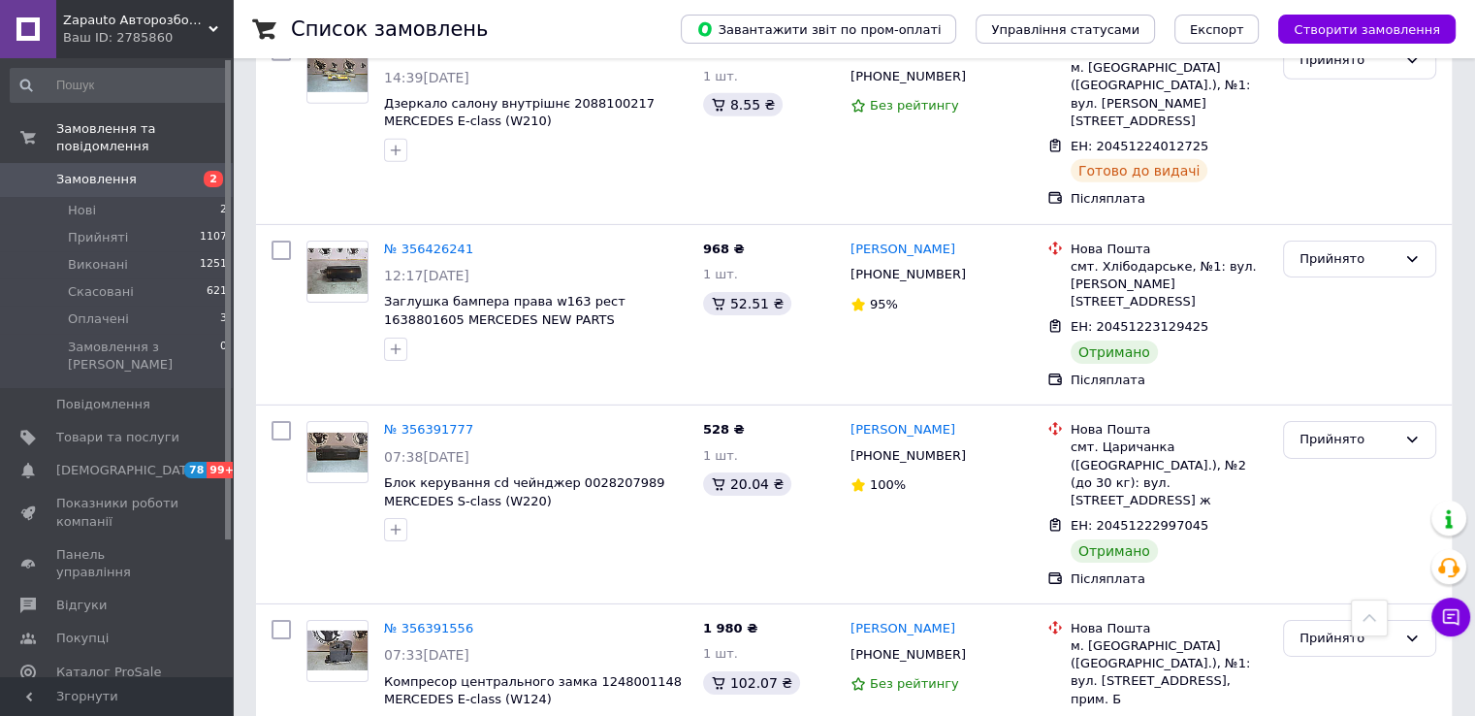
scroll to position [6205, 0]
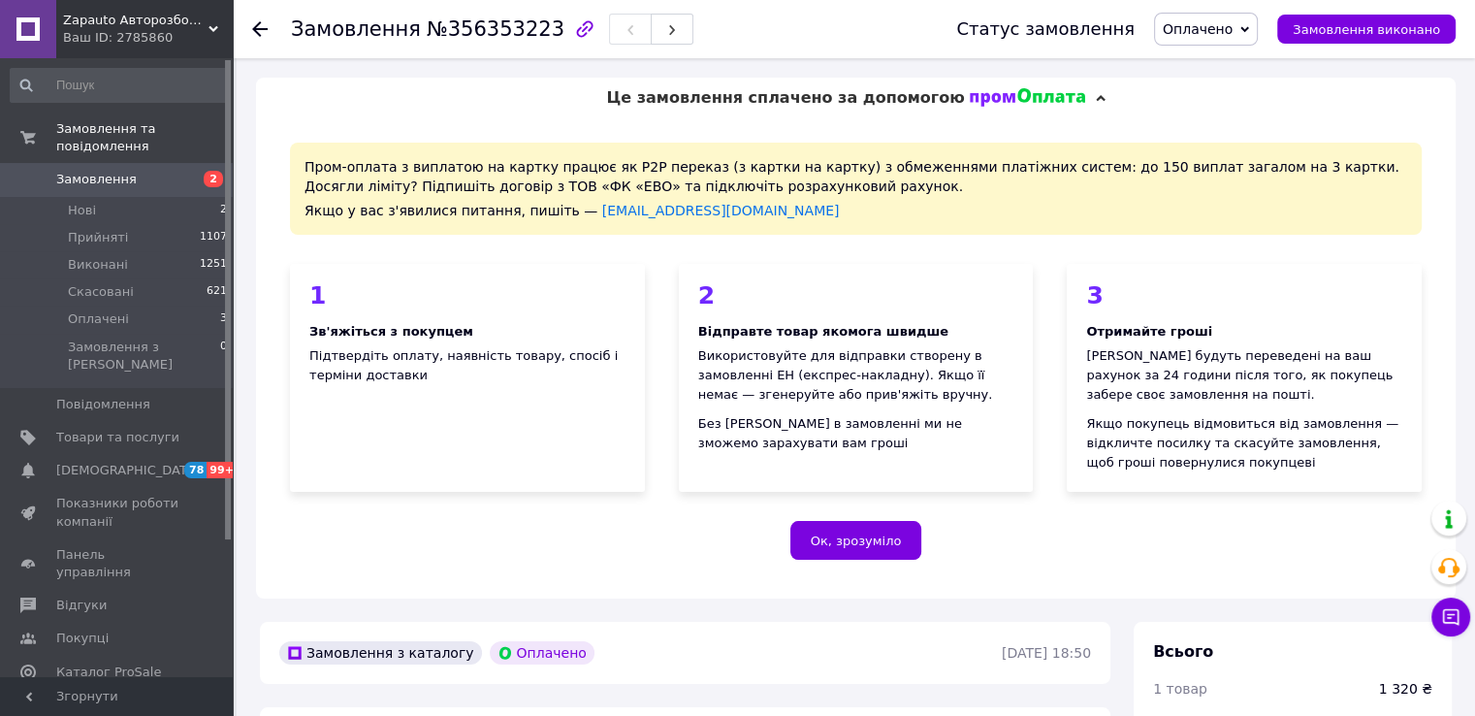
scroll to position [679, 0]
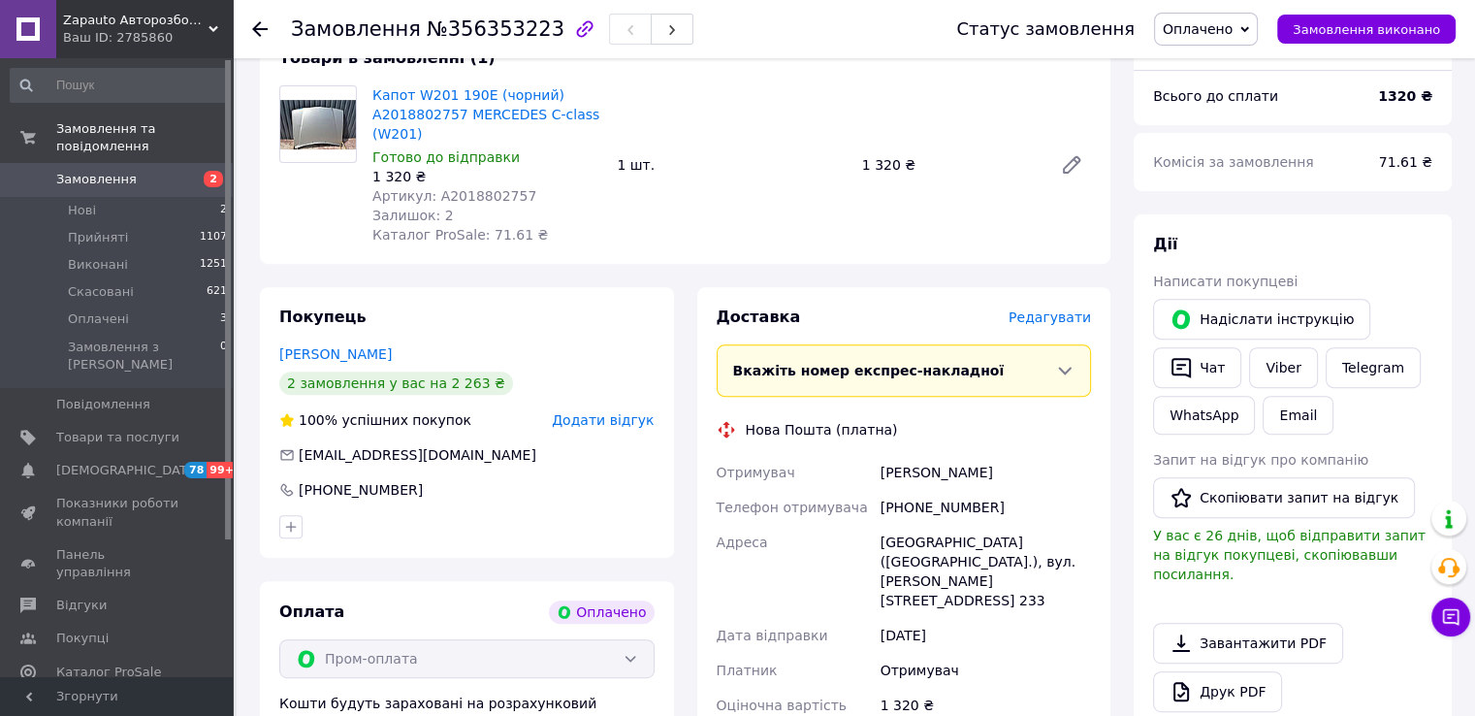
click at [462, 199] on span "Артикул: A2018802757" at bounding box center [454, 196] width 164 height 16
copy span "A2018802757"
click at [934, 494] on div "[PHONE_NUMBER]" at bounding box center [986, 507] width 218 height 35
click at [933, 494] on div "[PHONE_NUMBER]" at bounding box center [986, 507] width 218 height 35
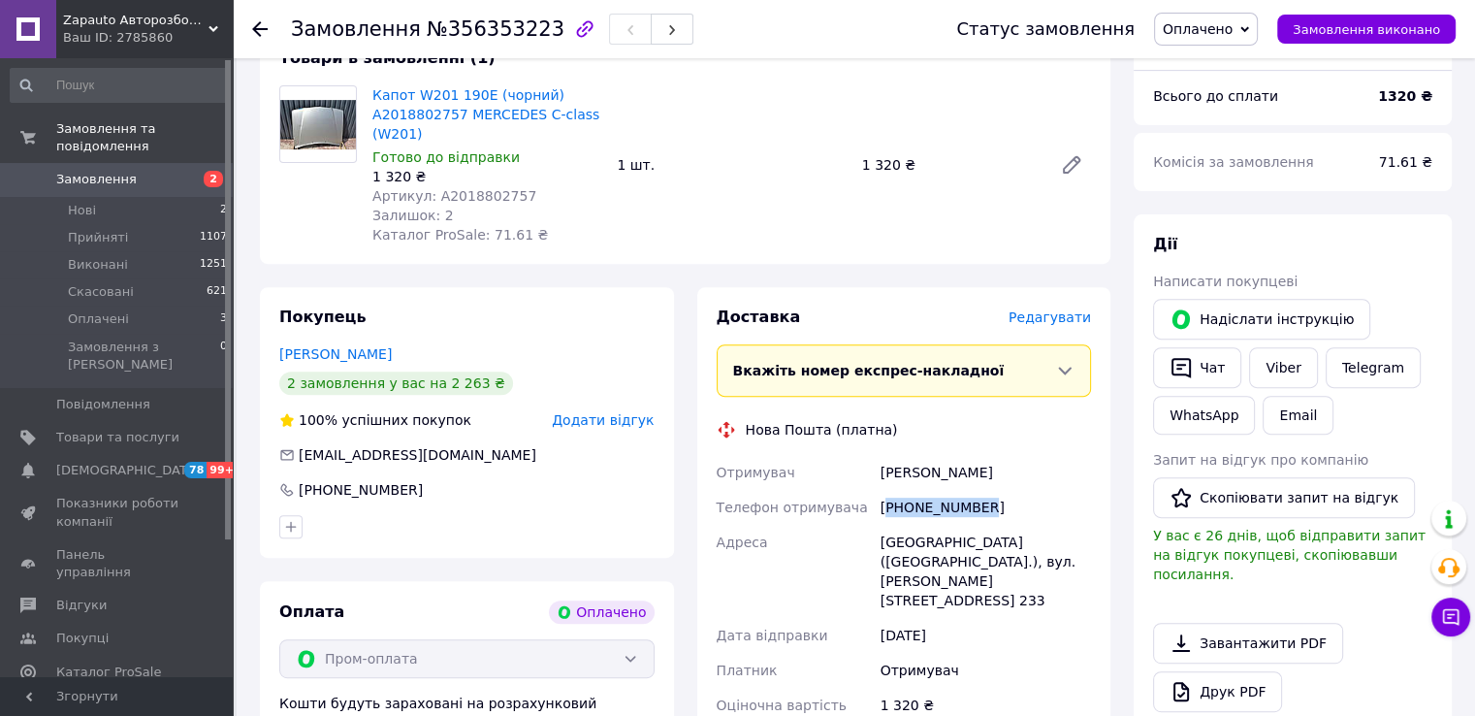
copy div "380502687237"
click at [900, 477] on div "Качай Олексій" at bounding box center [986, 472] width 218 height 35
click at [896, 477] on div "Качай Олексій" at bounding box center [986, 472] width 218 height 35
copy div "Качай"
click at [929, 477] on div "Качай Олексій" at bounding box center [986, 472] width 218 height 35
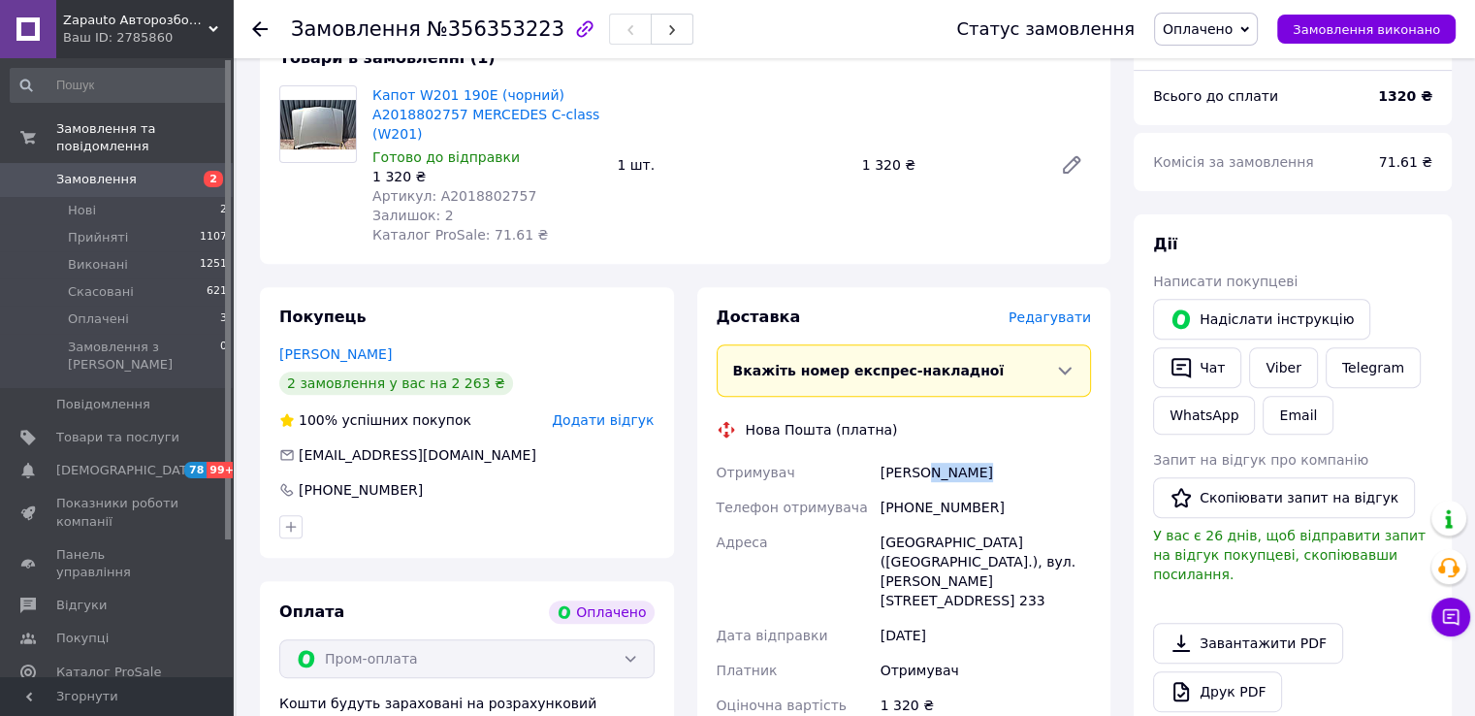
click at [929, 477] on div "Качай Олексій" at bounding box center [986, 472] width 218 height 35
copy div "Олексій"
click at [900, 532] on div "Київ (Київська обл.), вул. Пантелеймона Куліша (Челябінська), буд. 2, кв. 233" at bounding box center [986, 571] width 218 height 93
click at [900, 534] on div "Київ (Київська обл.), вул. Пантелеймона Куліша (Челябінська), буд. 2, кв. 233" at bounding box center [986, 571] width 218 height 93
copy div "Київ"
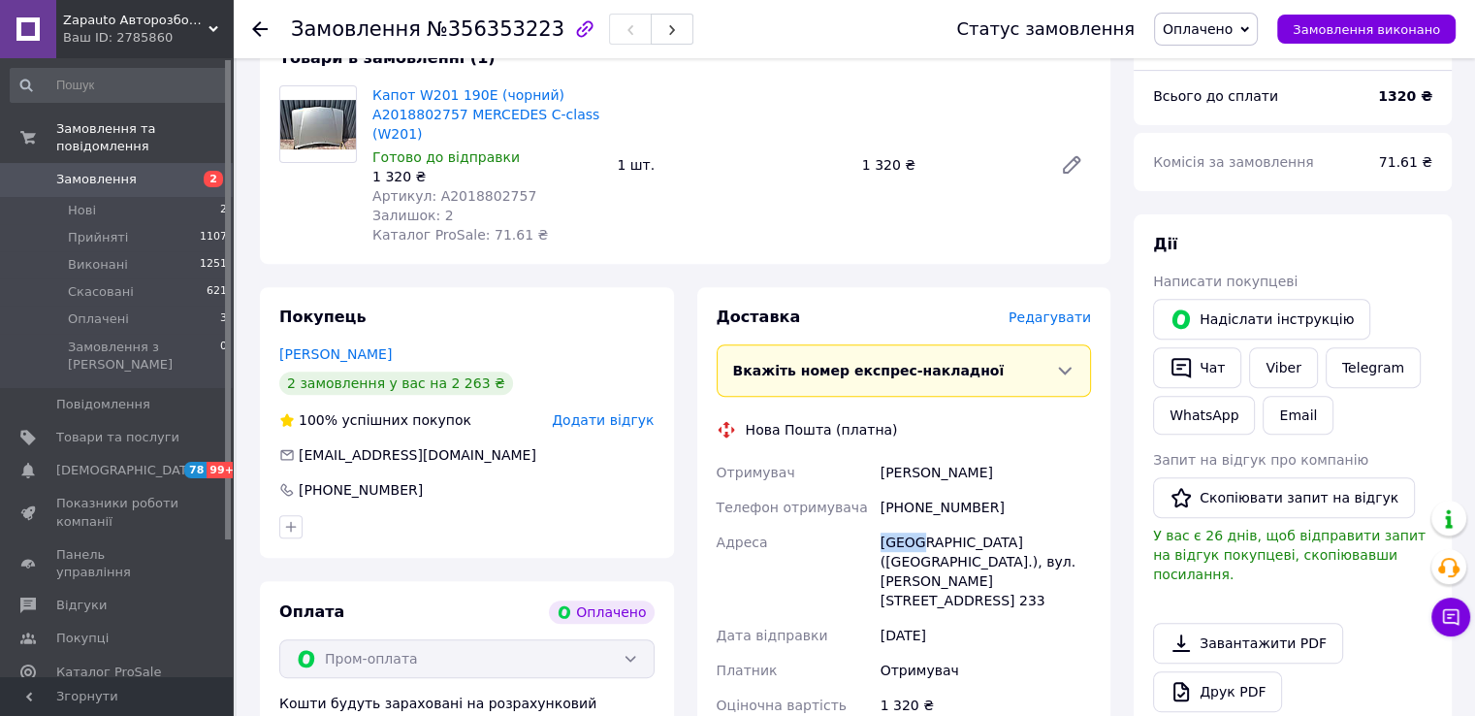
drag, startPoint x: 1079, startPoint y: 477, endPoint x: 1068, endPoint y: 486, distance: 13.8
click at [1079, 477] on div "Качай Олексій" at bounding box center [986, 472] width 218 height 35
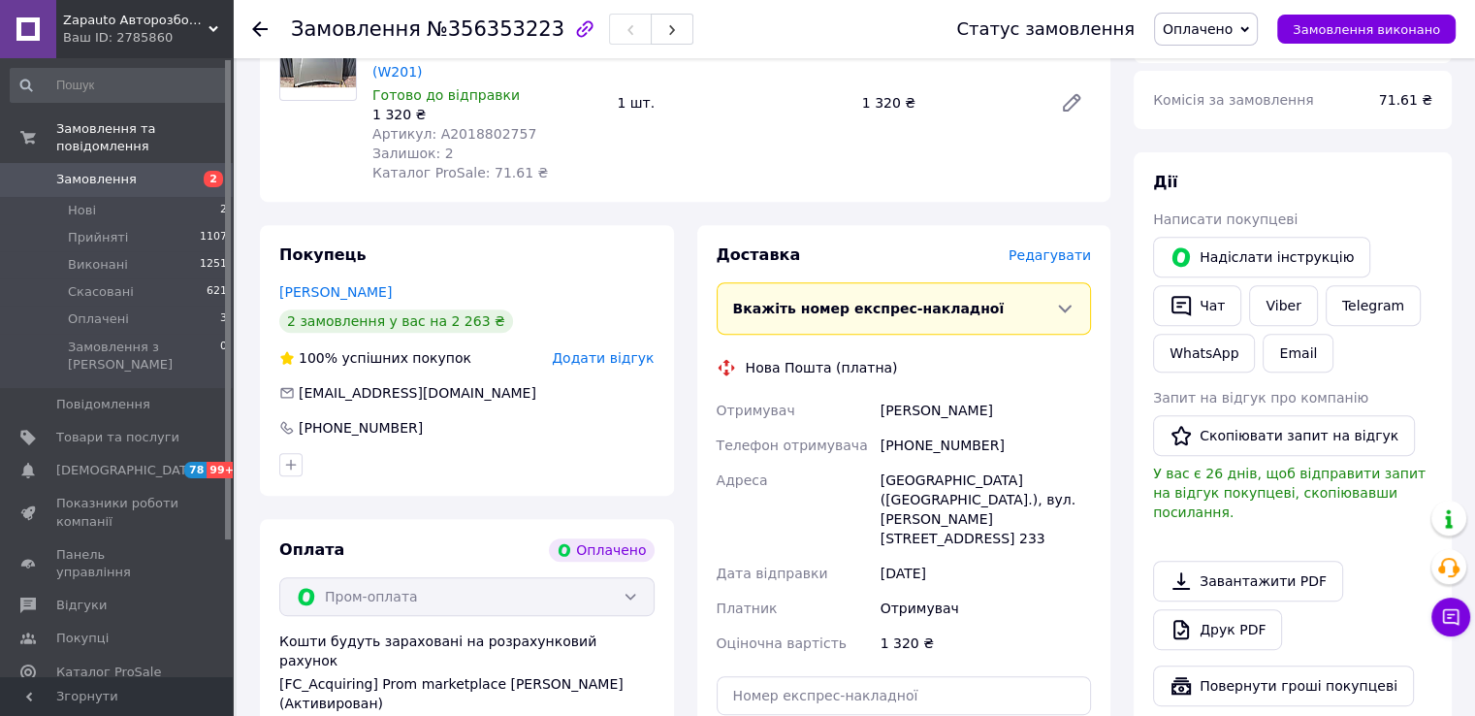
scroll to position [776, 0]
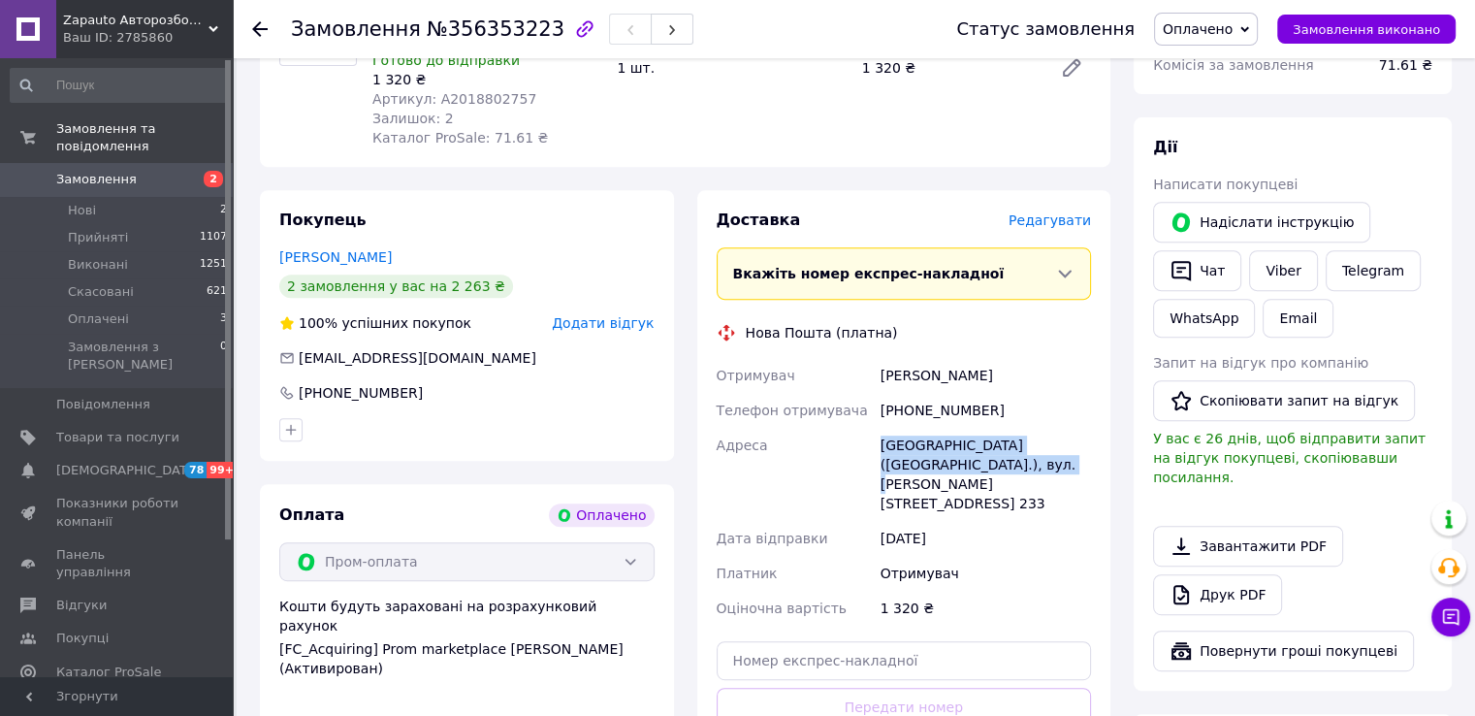
drag, startPoint x: 838, startPoint y: 468, endPoint x: 1046, endPoint y: 463, distance: 208.5
click at [1046, 463] on div "Отримувач Качай Олексій Телефон отримувача +380502687237 Адреса Київ (Київська …" at bounding box center [904, 492] width 383 height 268
click at [1046, 464] on div "Київ (Київська обл.), вул. Пантелеймона Куліша (Челябінська), буд. 2, кв. 233" at bounding box center [986, 474] width 218 height 93
drag, startPoint x: 1032, startPoint y: 464, endPoint x: 883, endPoint y: 459, distance: 148.5
click at [883, 459] on div "Київ (Київська обл.), вул. Пантелеймона Куліша (Челябінська), буд. 2, кв. 233" at bounding box center [986, 474] width 218 height 93
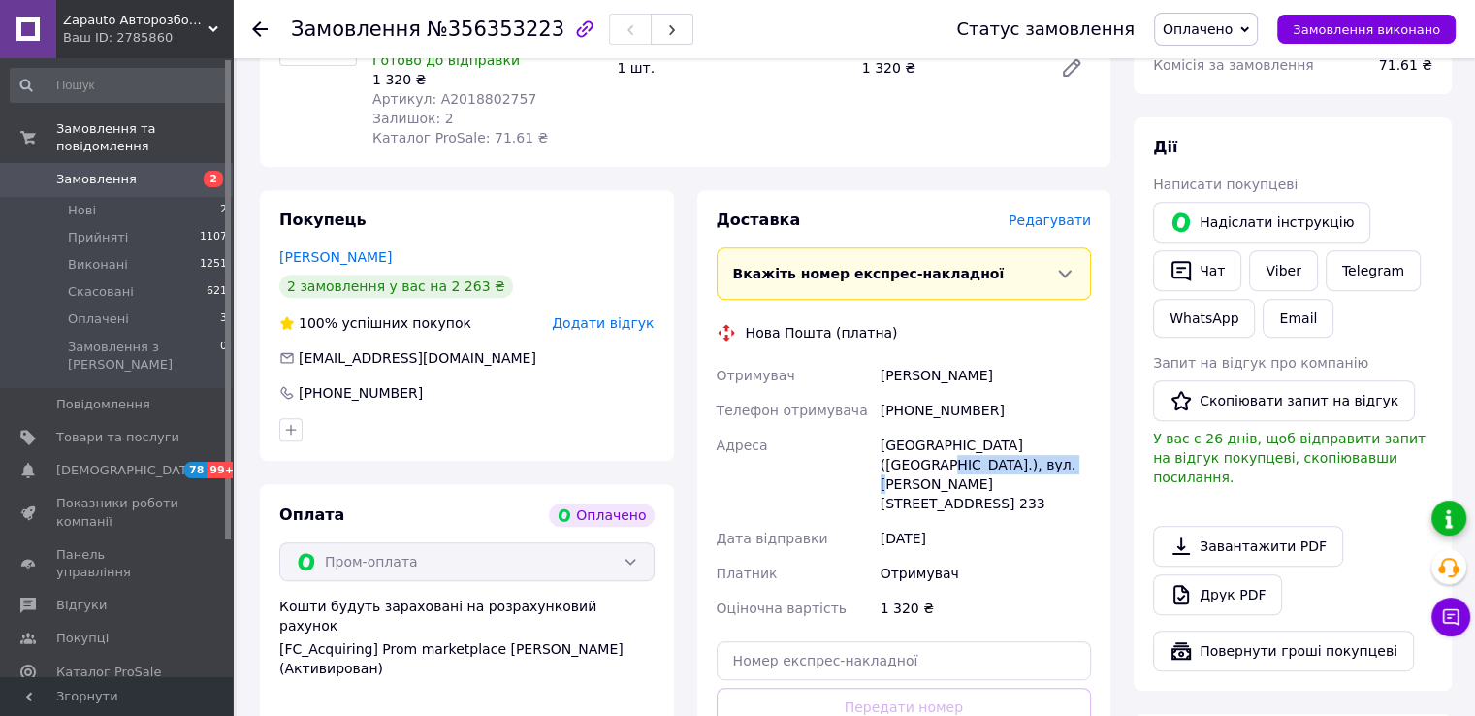
copy div "Пантелеймона Куліша"
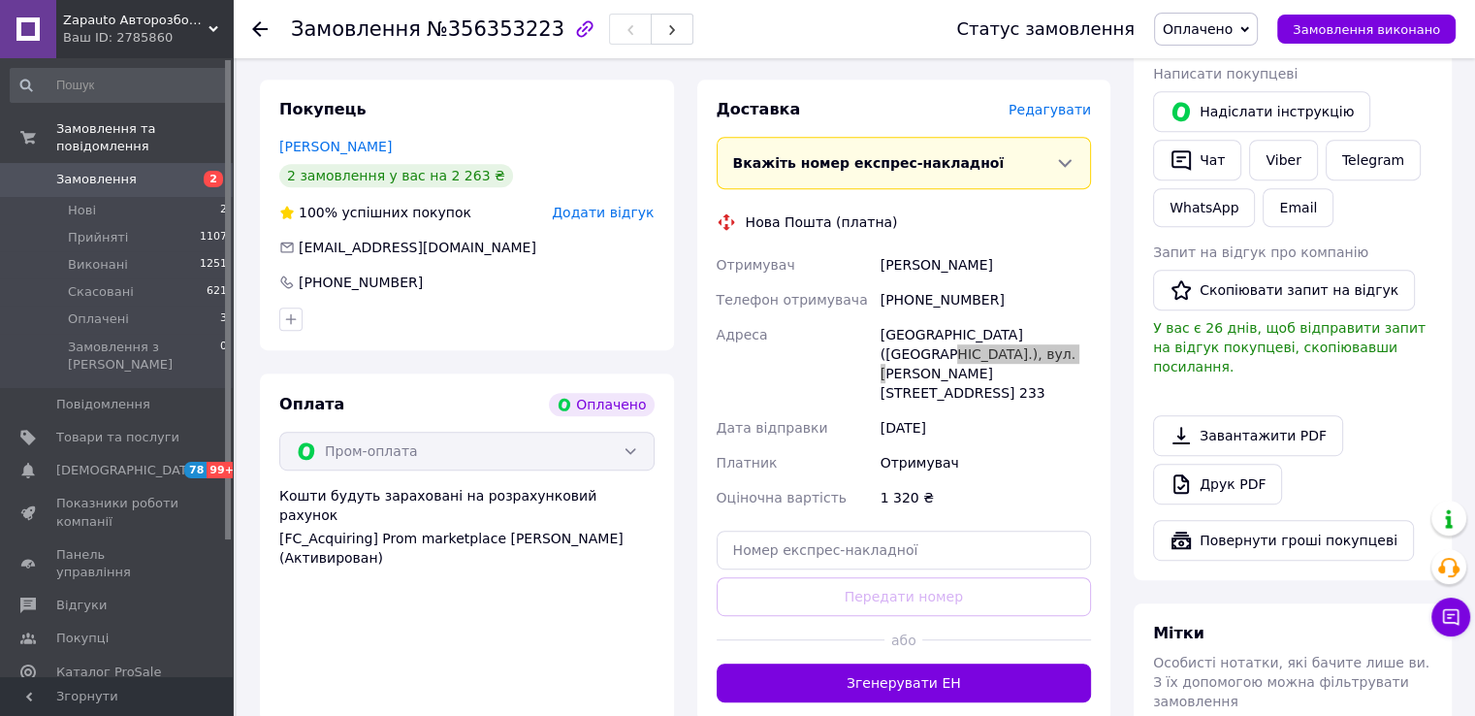
scroll to position [970, 0]
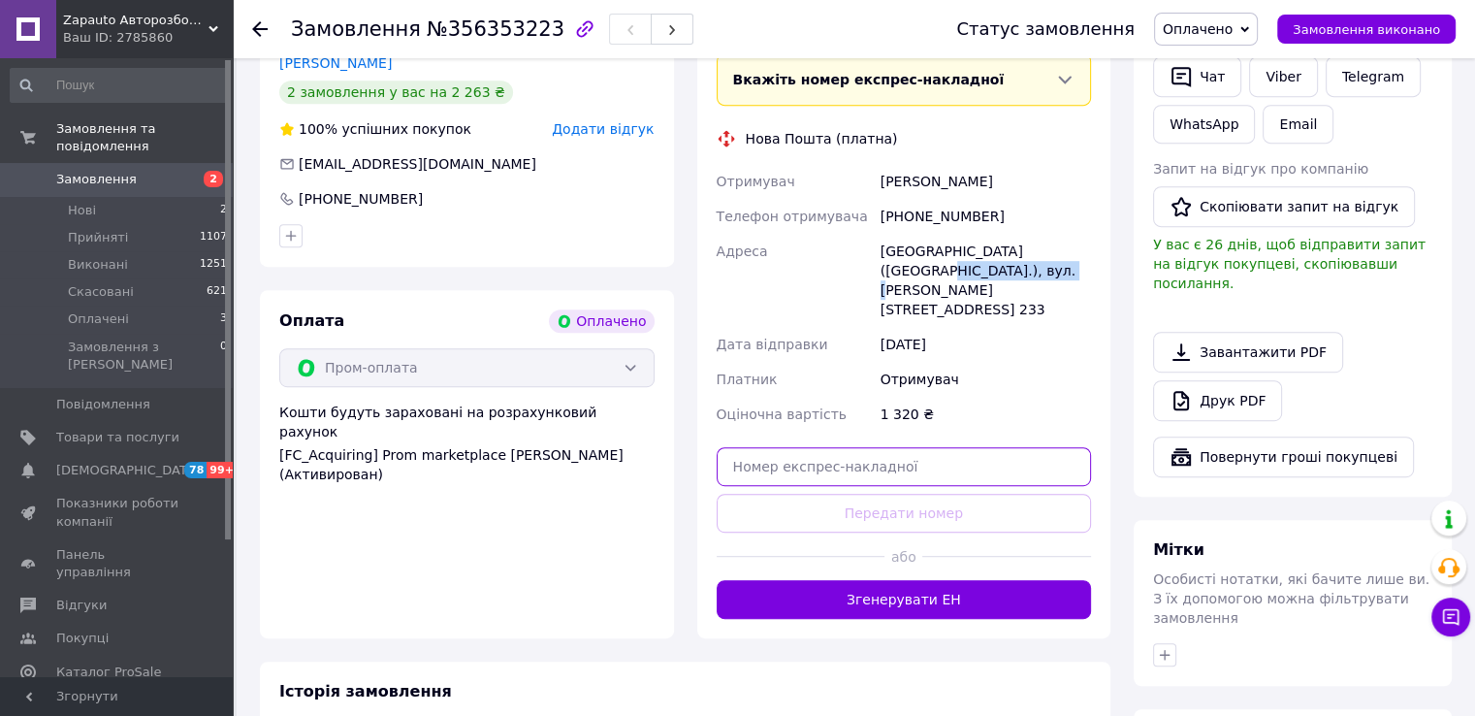
click at [977, 459] on input "text" at bounding box center [904, 466] width 375 height 39
paste input "20451225217336"
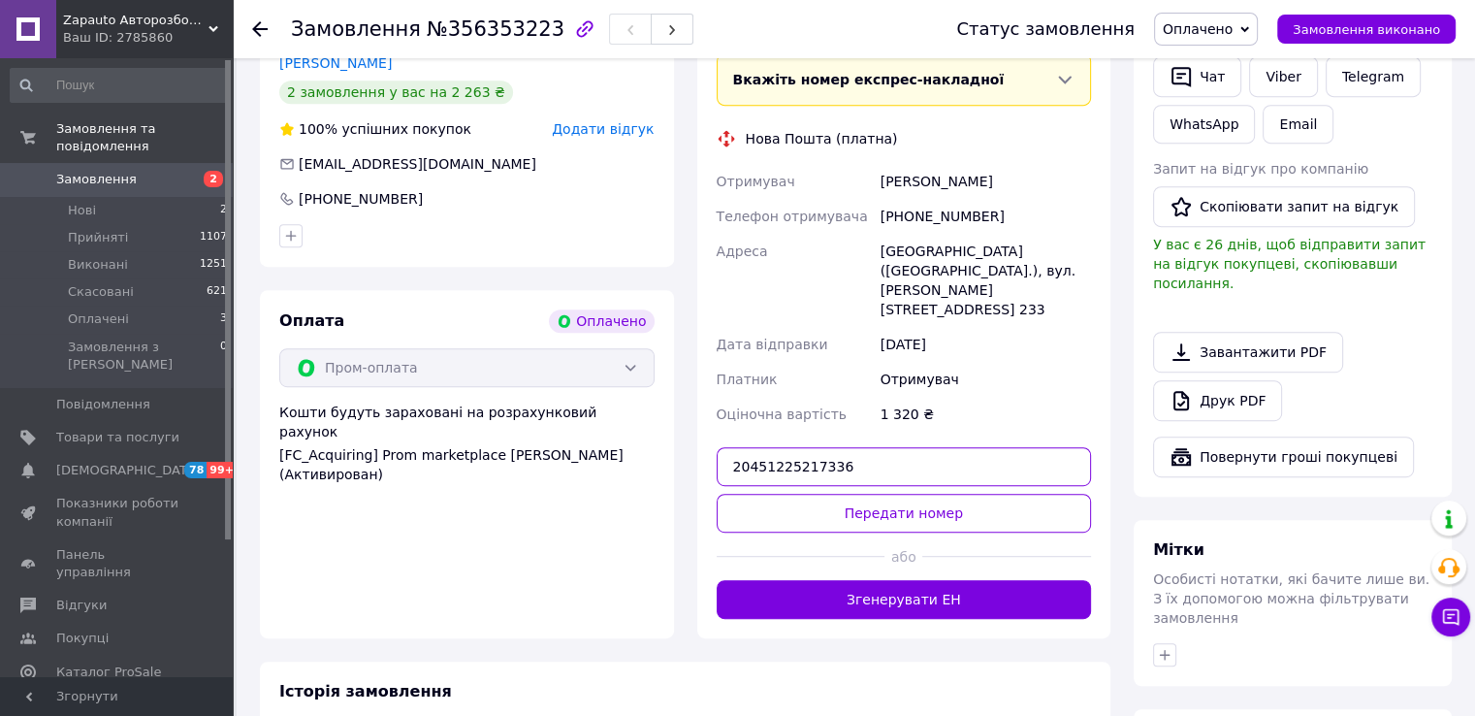
type input "20451225217336"
click at [915, 532] on div "або" at bounding box center [904, 556] width 375 height 48
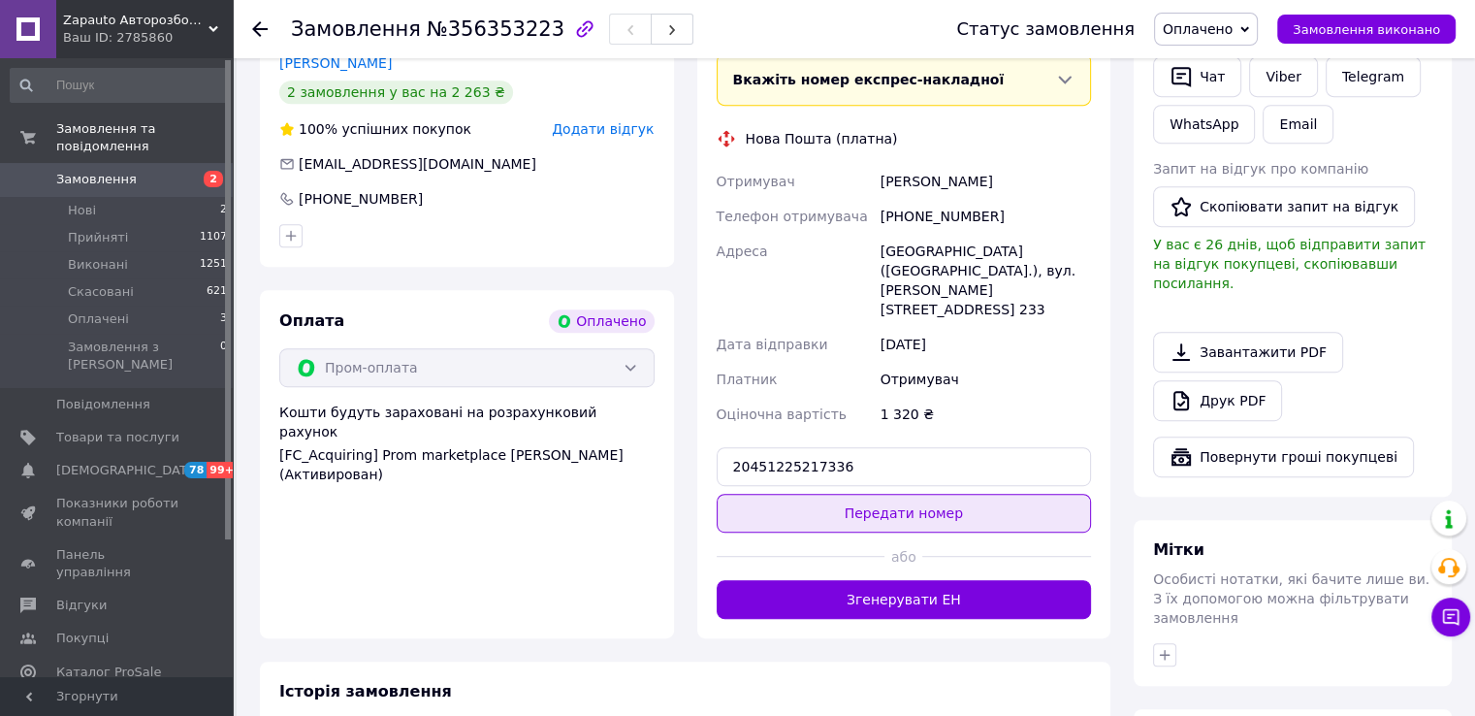
click at [935, 494] on button "Передати номер" at bounding box center [904, 513] width 375 height 39
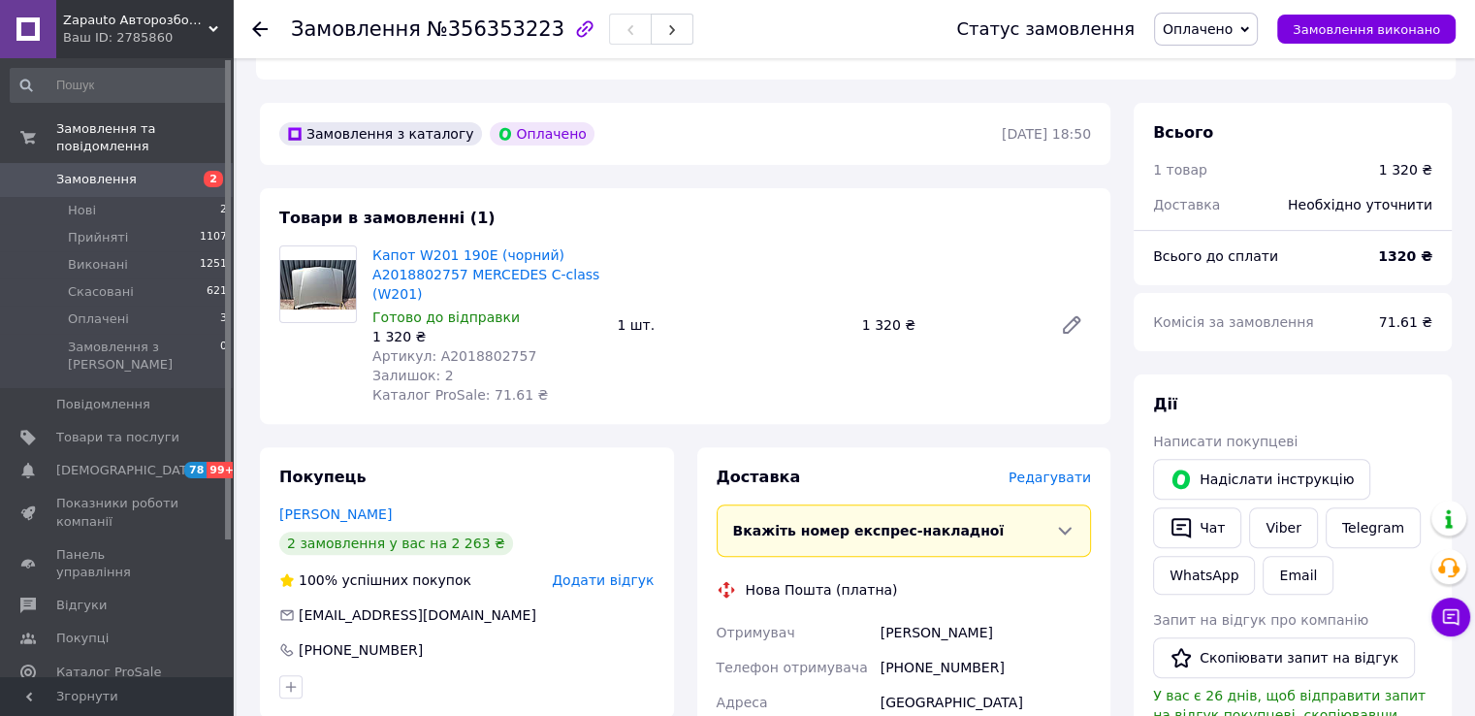
scroll to position [291, 0]
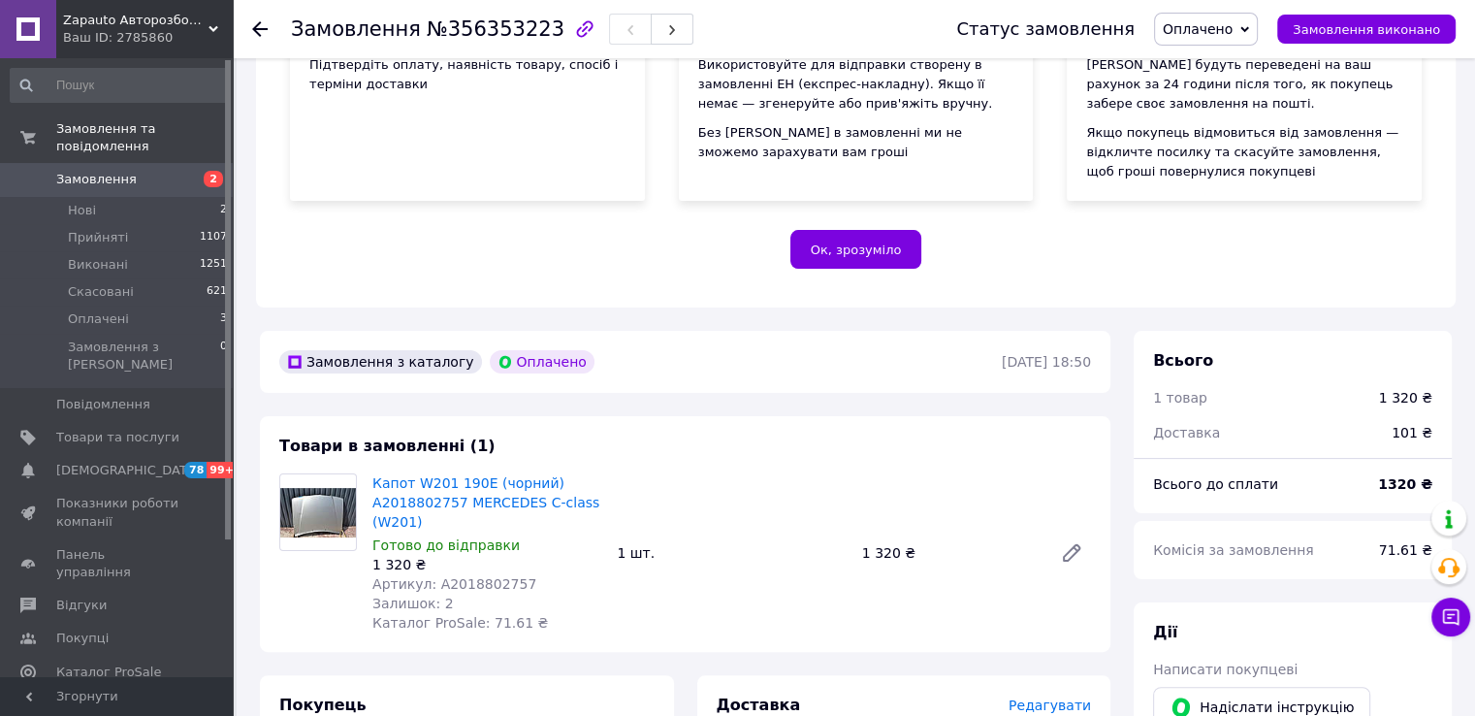
drag, startPoint x: 117, startPoint y: 158, endPoint x: 103, endPoint y: 155, distance: 14.8
click at [116, 171] on span "Замовлення" at bounding box center [96, 179] width 80 height 17
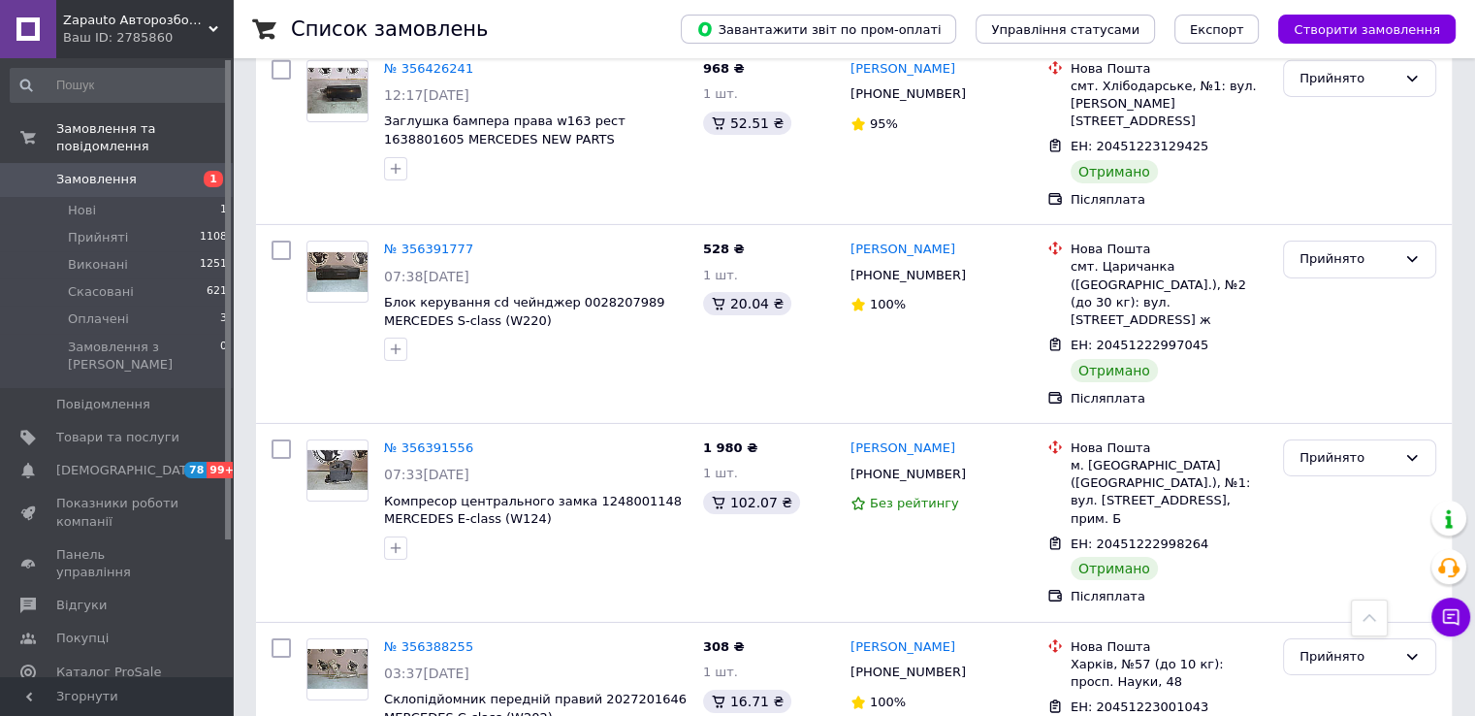
scroll to position [6496, 0]
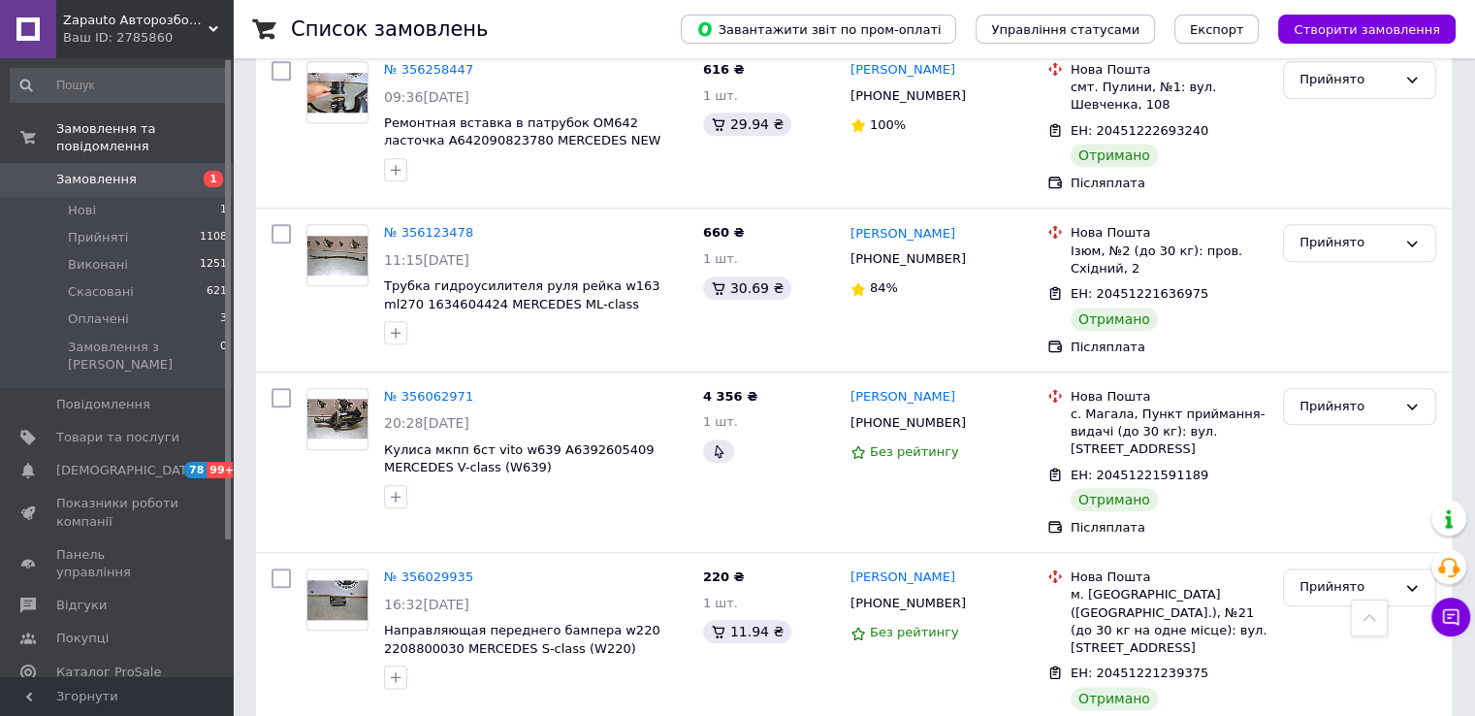
scroll to position [9758, 0]
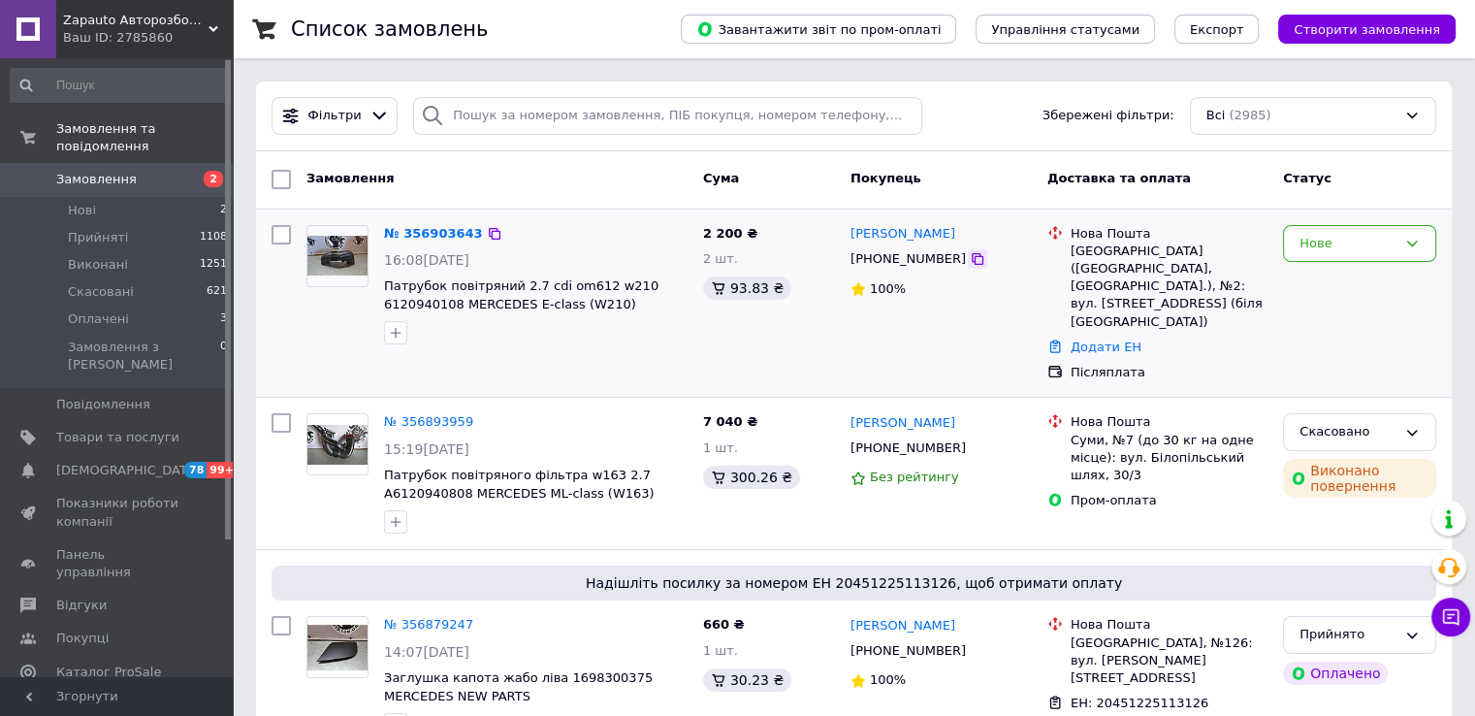
click at [970, 259] on icon at bounding box center [978, 259] width 16 height 16
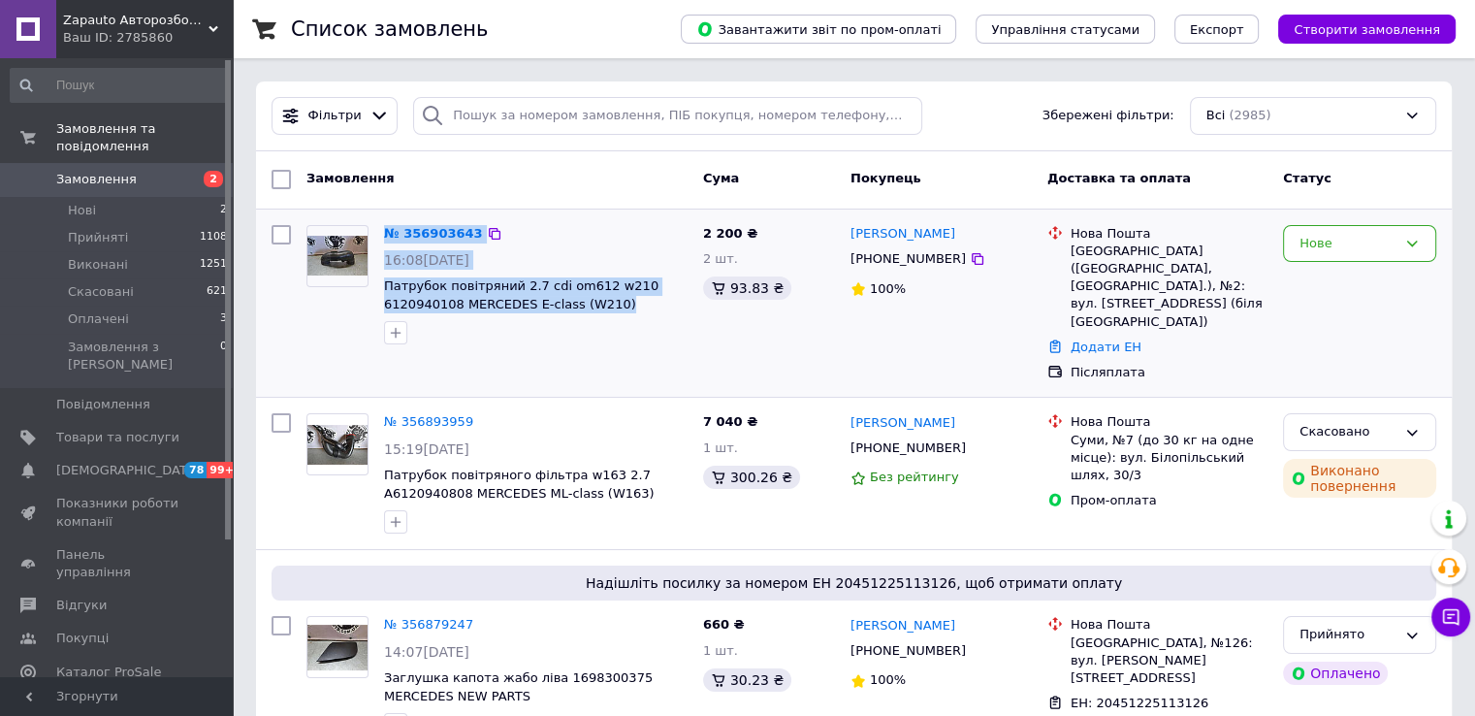
drag, startPoint x: 375, startPoint y: 232, endPoint x: 678, endPoint y: 303, distance: 310.9
click at [678, 303] on div "№ 356903643 16:08[DATE] Патрубок повітряний 2.7 cdi om612 w210 6120940108 MERCE…" at bounding box center [497, 285] width 397 height 136
copy div "№ 356903643 16:08[DATE] Патрубок повітряний 2.7 cdi om612 w210 6120940108 MERCE…"
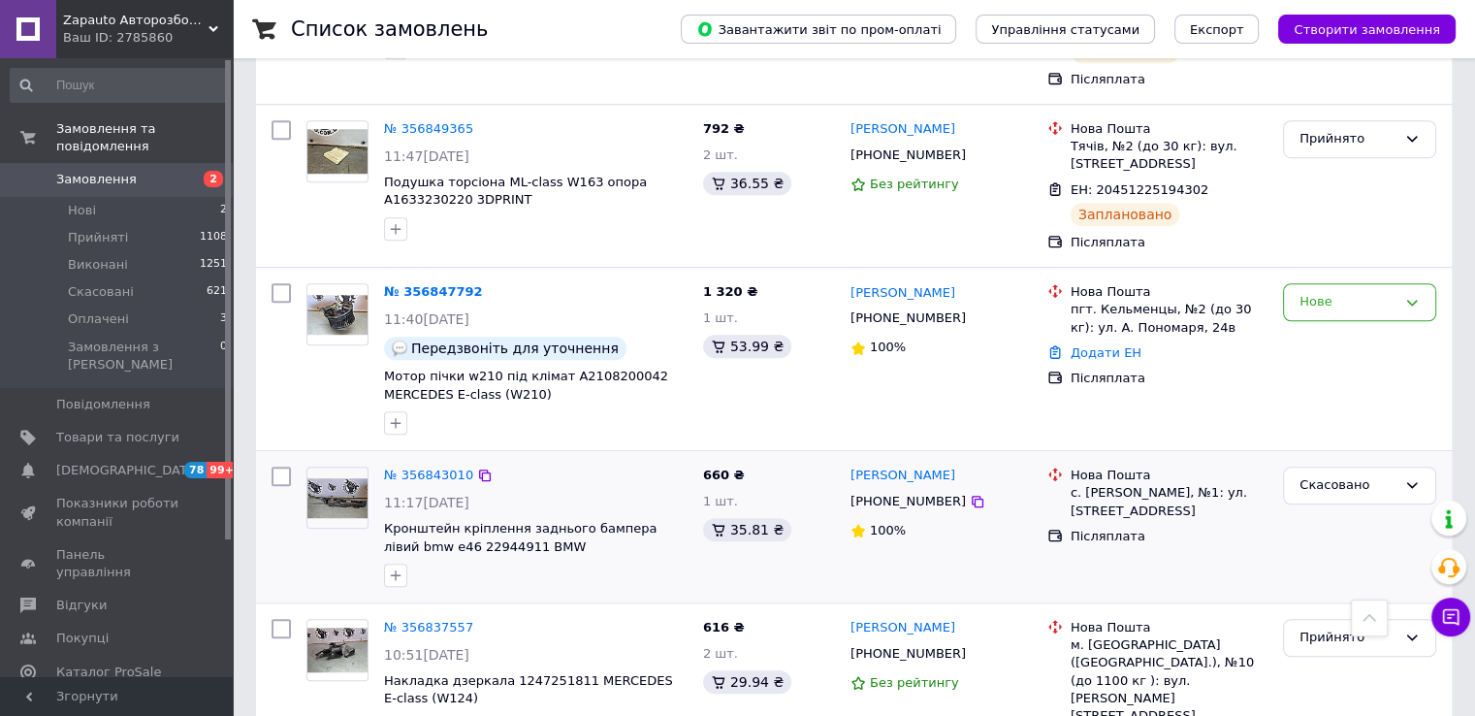
scroll to position [1454, 0]
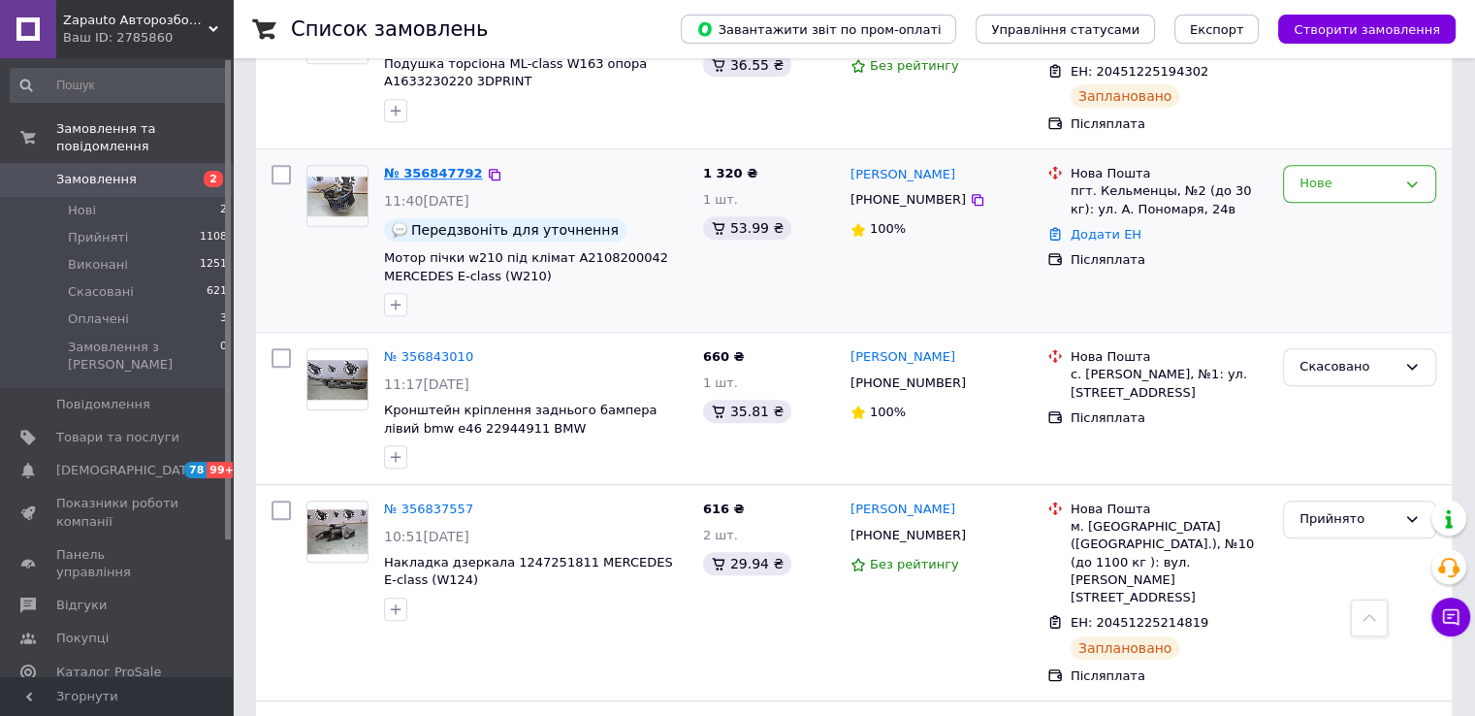
click at [439, 166] on link "№ 356847792" at bounding box center [433, 173] width 99 height 15
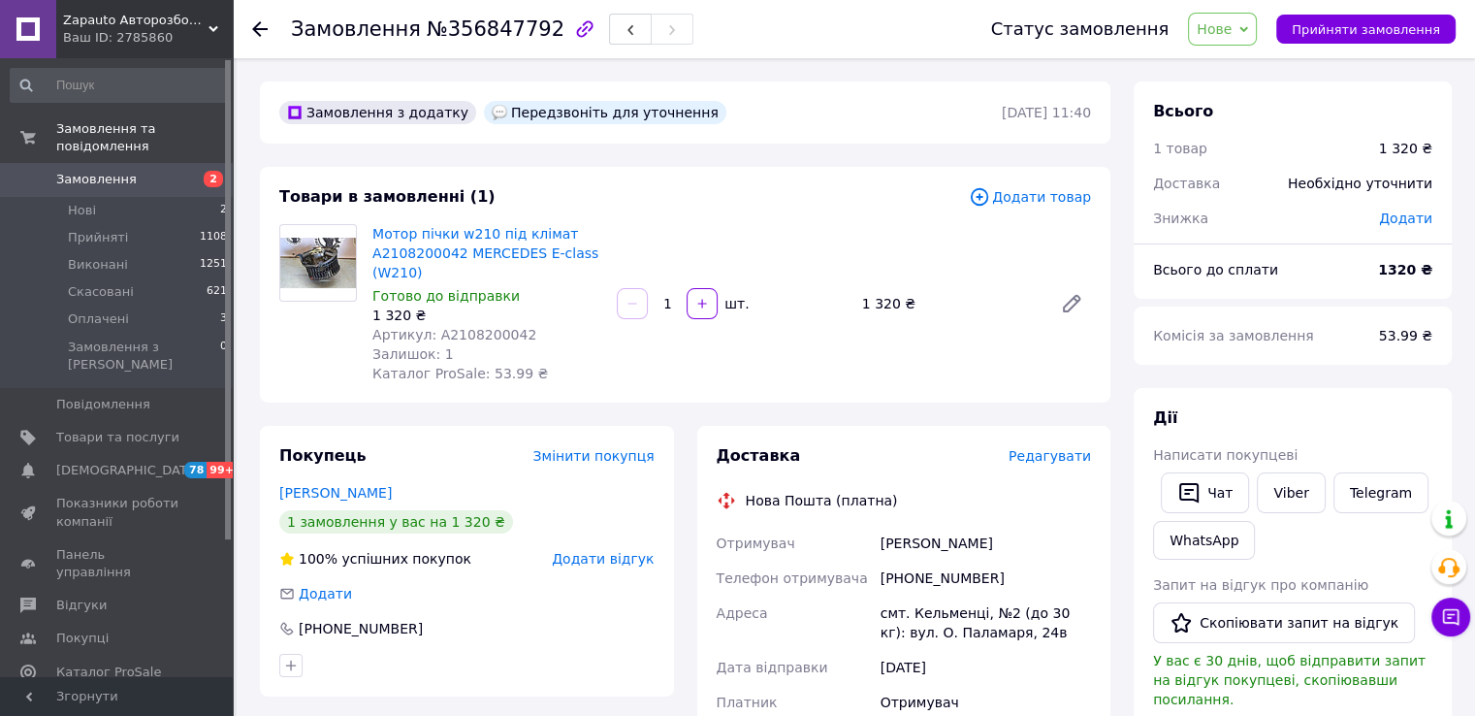
click at [946, 572] on div "[PHONE_NUMBER]" at bounding box center [986, 577] width 218 height 35
copy div "380988727700"
drag, startPoint x: 366, startPoint y: 216, endPoint x: 473, endPoint y: 263, distance: 117.3
click at [473, 263] on div "Товари в замовленні (1) Додати товар Мотор пічки w210 під клімат A2108200042 ME…" at bounding box center [685, 285] width 850 height 236
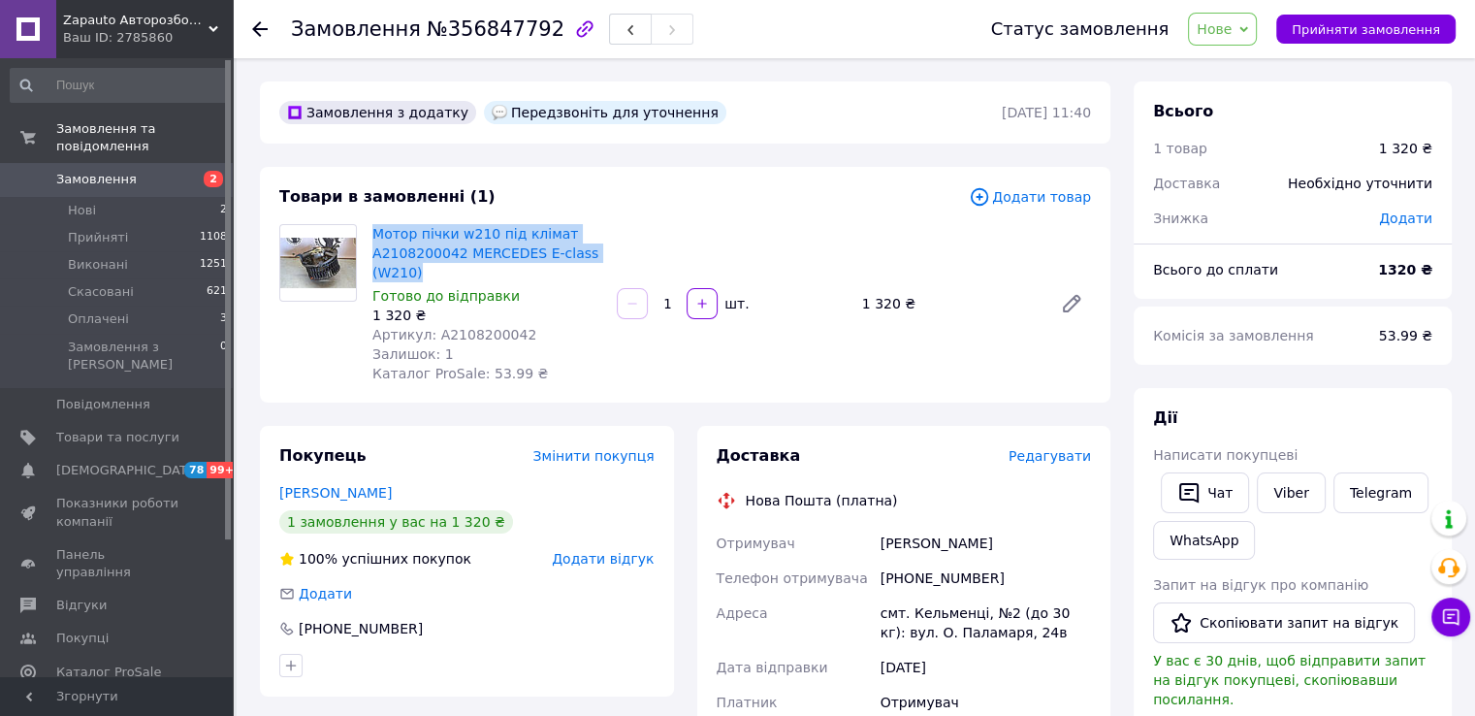
drag, startPoint x: 369, startPoint y: 218, endPoint x: 462, endPoint y: 269, distance: 105.0
click at [462, 269] on div "Товари в замовленні (1) Додати товар Мотор пічки w210 під клімат A2108200042 ME…" at bounding box center [685, 285] width 850 height 236
copy link "Мотор пічки w210 під клімат A2108200042 MERCEDES E-class (W210)"
click at [487, 334] on span "Артикул: A2108200042" at bounding box center [454, 335] width 164 height 16
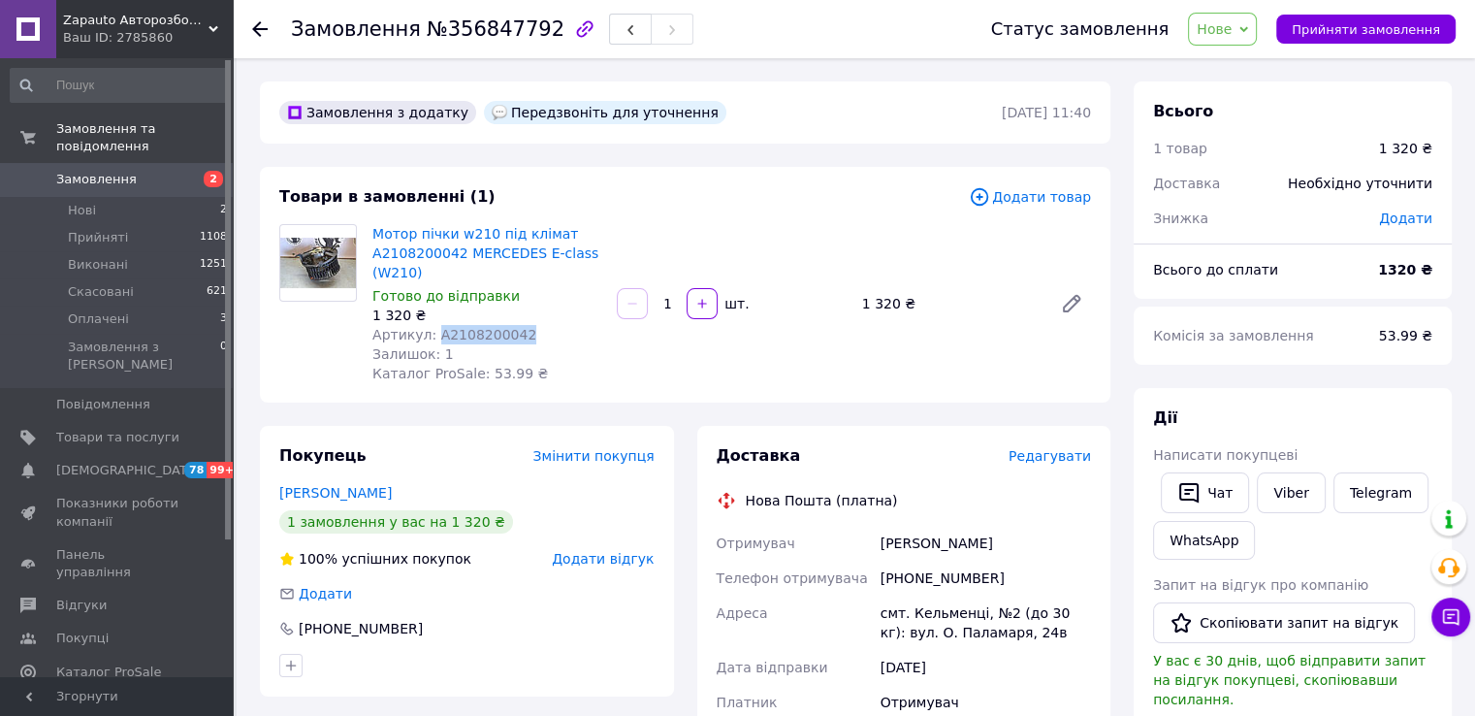
click at [487, 334] on span "Артикул: A2108200042" at bounding box center [454, 335] width 164 height 16
copy span "A2108200042"
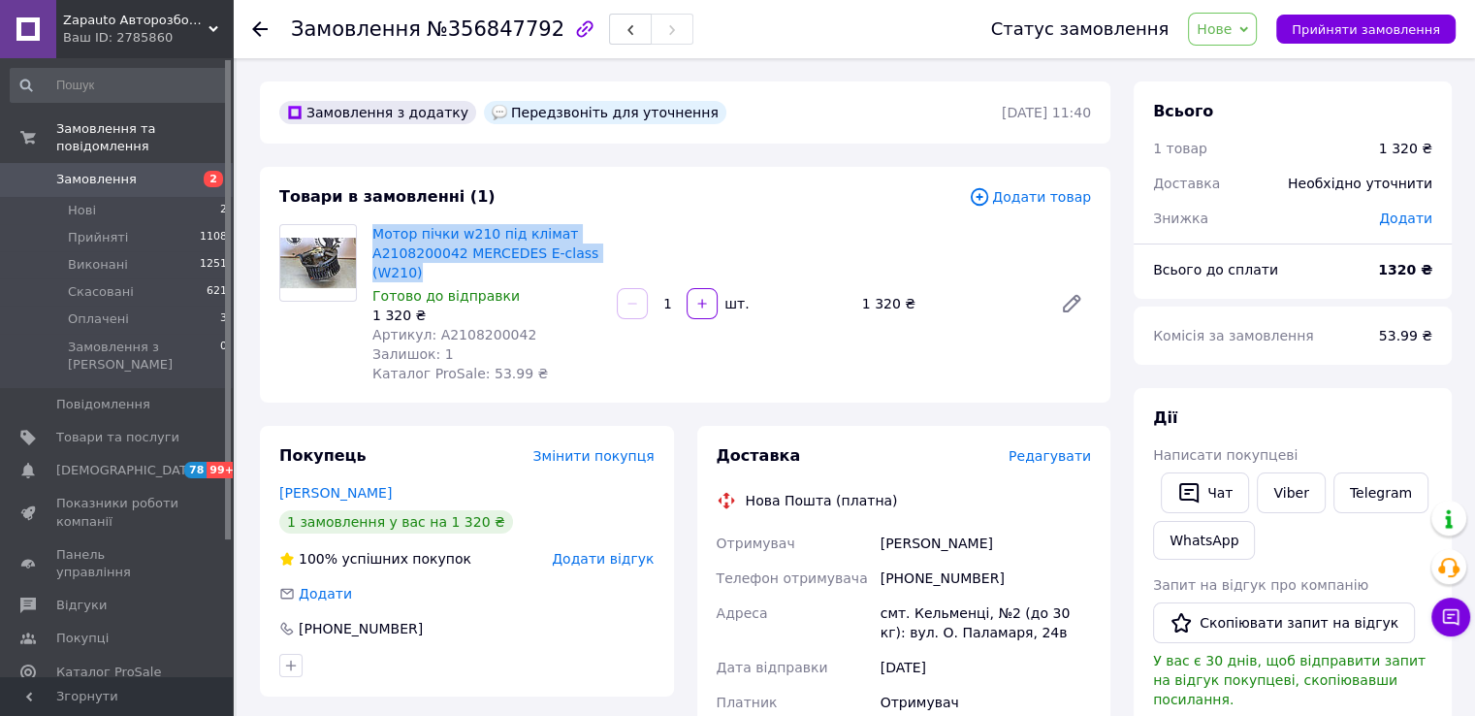
drag, startPoint x: 399, startPoint y: 222, endPoint x: 427, endPoint y: 272, distance: 57.3
click at [427, 272] on div "Мотор пічки w210 під клімат A2108200042 MERCEDES E-class (W210) Готово до відпр…" at bounding box center [487, 303] width 244 height 167
copy link "Мотор пічки w210 під клімат A2108200042 MERCEDES E-class (W210)"
click at [1374, 32] on span "Прийняти замовлення" at bounding box center [1365, 29] width 148 height 15
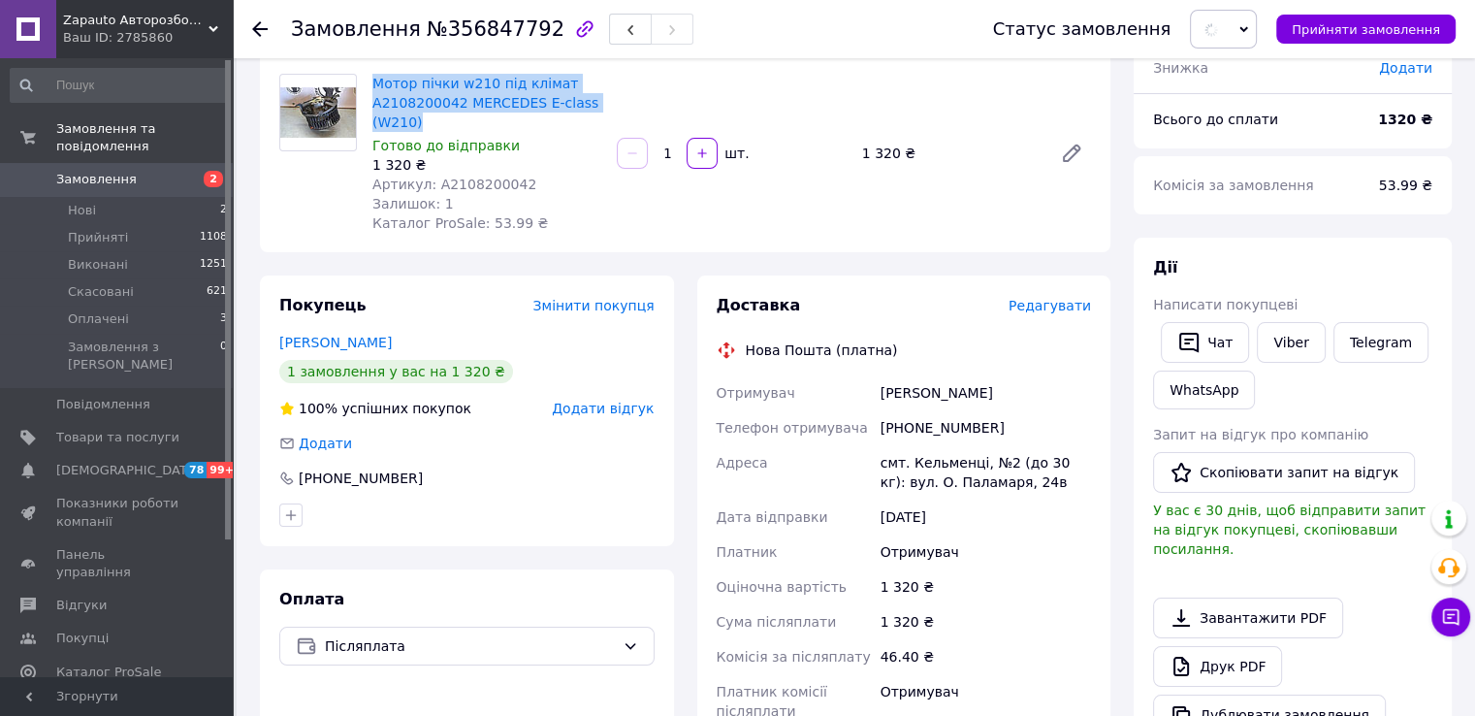
scroll to position [291, 0]
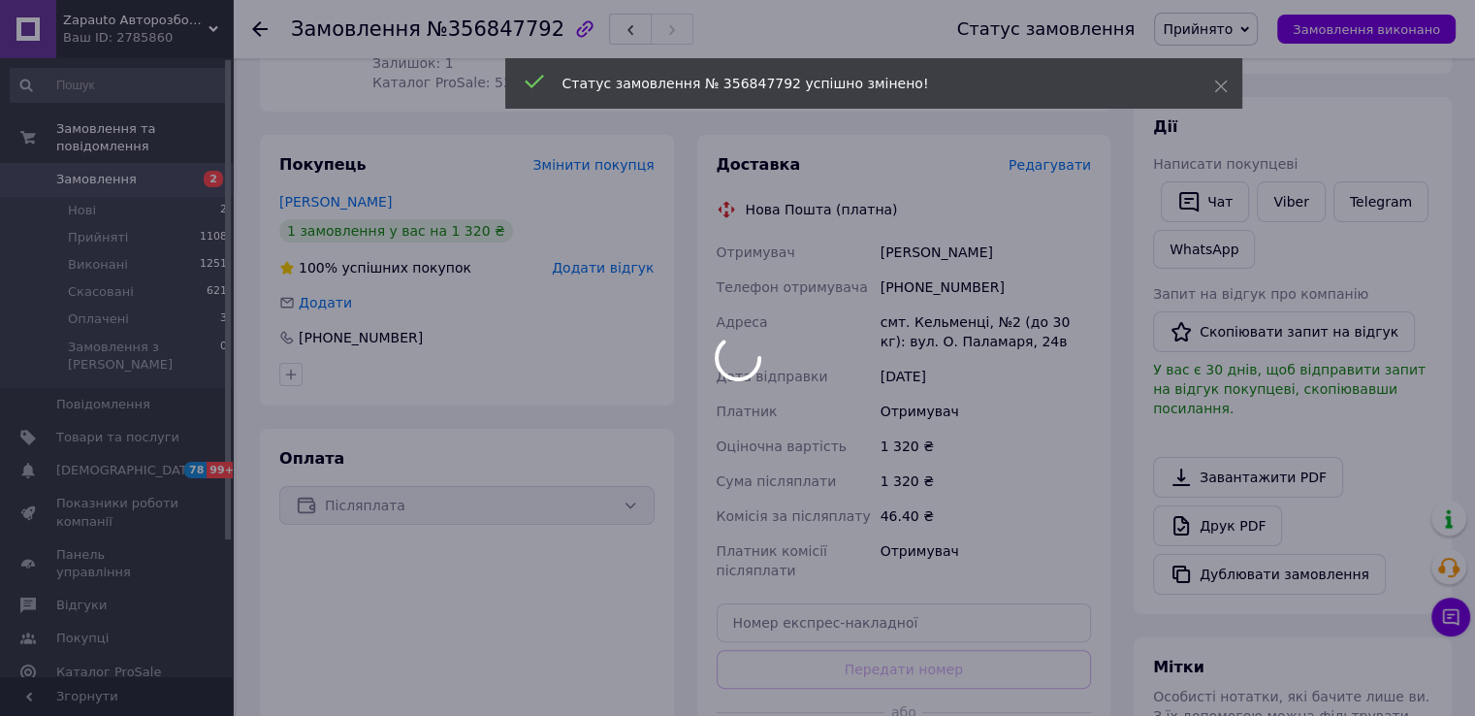
click at [913, 282] on div "[PHONE_NUMBER]" at bounding box center [986, 287] width 218 height 35
click at [913, 282] on div at bounding box center [737, 358] width 1475 height 716
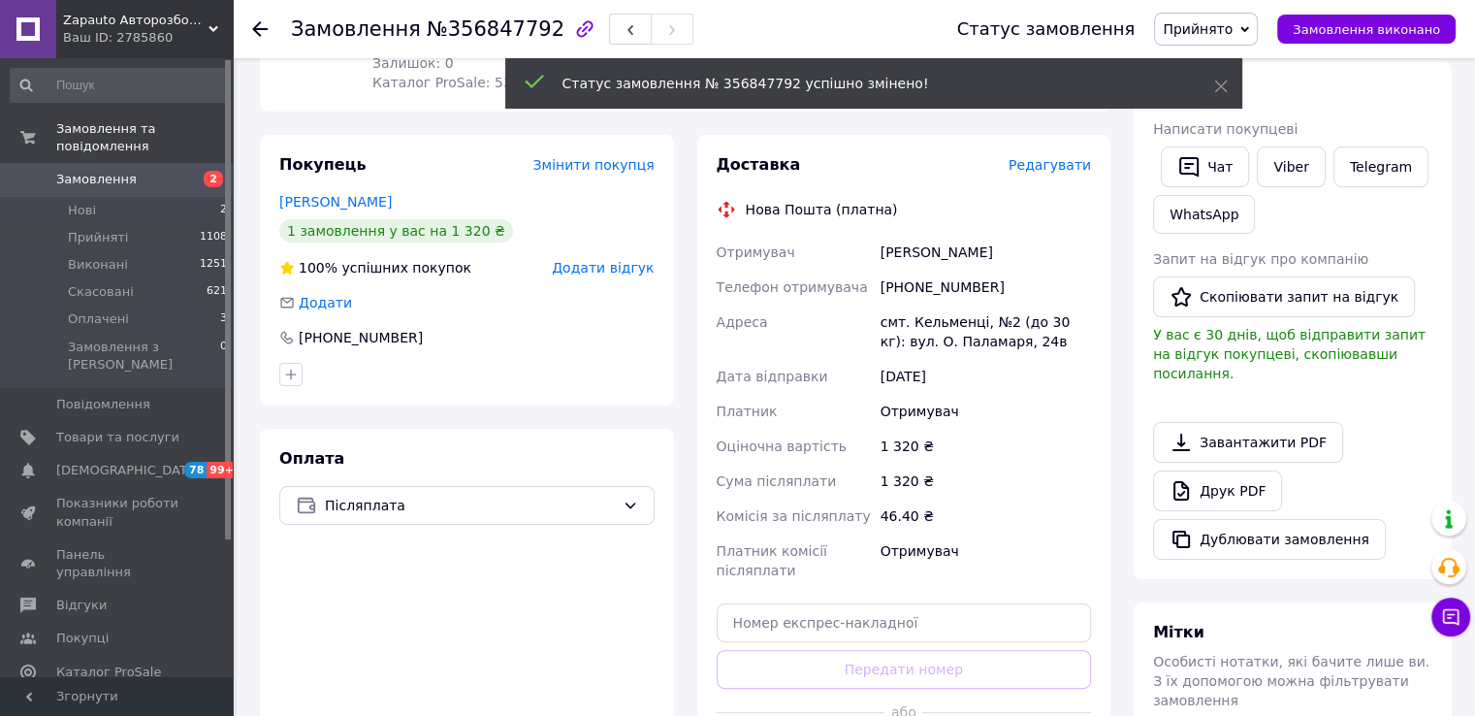
click at [954, 293] on div "[PHONE_NUMBER]" at bounding box center [986, 287] width 218 height 35
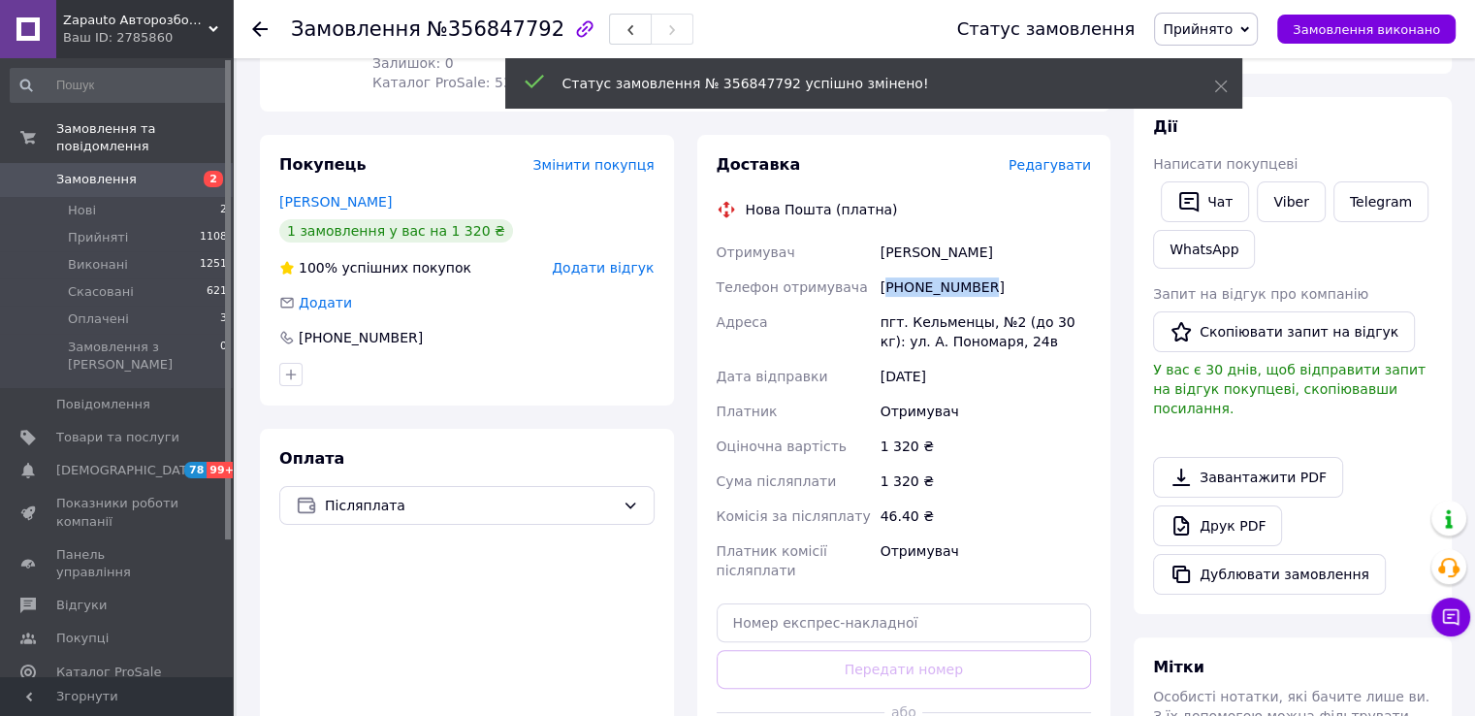
copy div "380988727700"
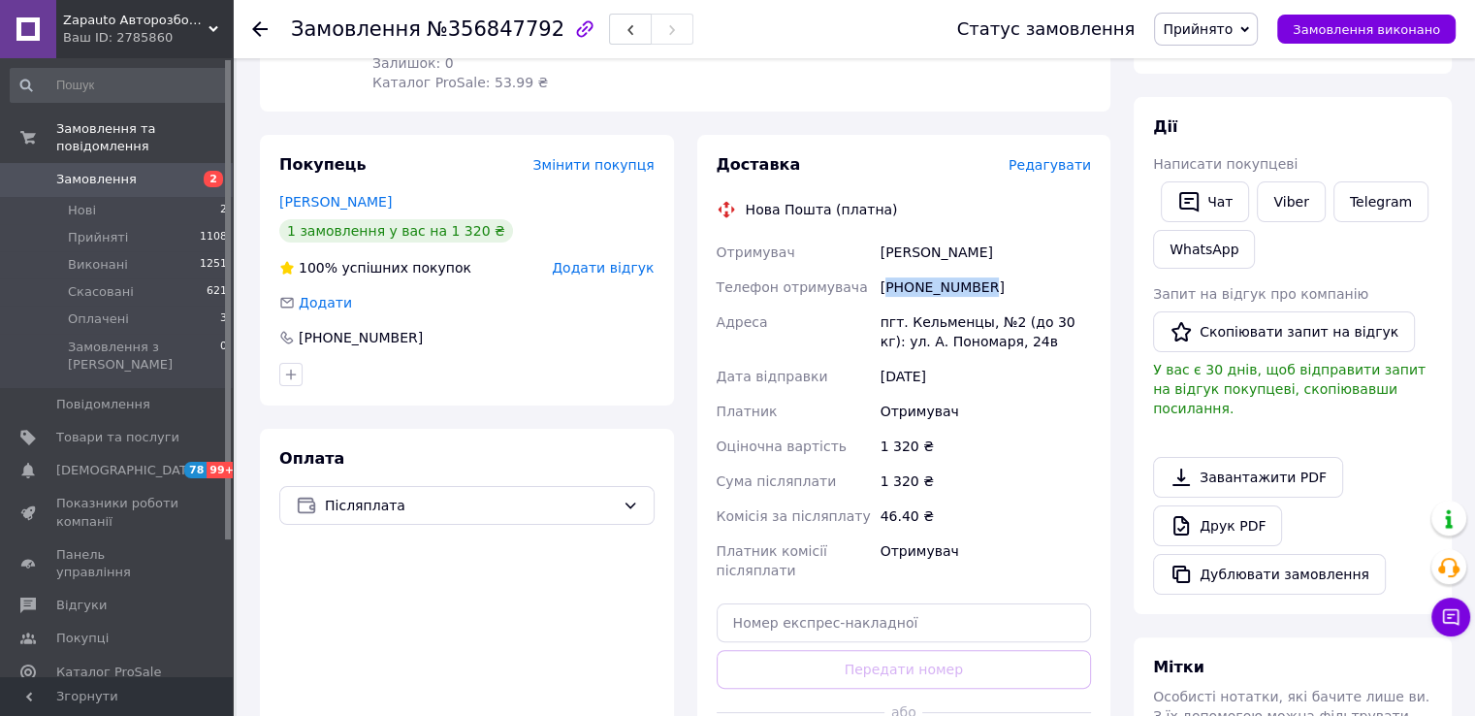
click at [896, 246] on div "[PERSON_NAME]" at bounding box center [986, 252] width 218 height 35
click at [894, 247] on div "[PERSON_NAME]" at bounding box center [986, 252] width 218 height 35
copy div "[PERSON_NAME]"
click at [934, 245] on div "[PERSON_NAME]" at bounding box center [986, 252] width 218 height 35
click at [935, 244] on div "[PERSON_NAME]" at bounding box center [986, 252] width 218 height 35
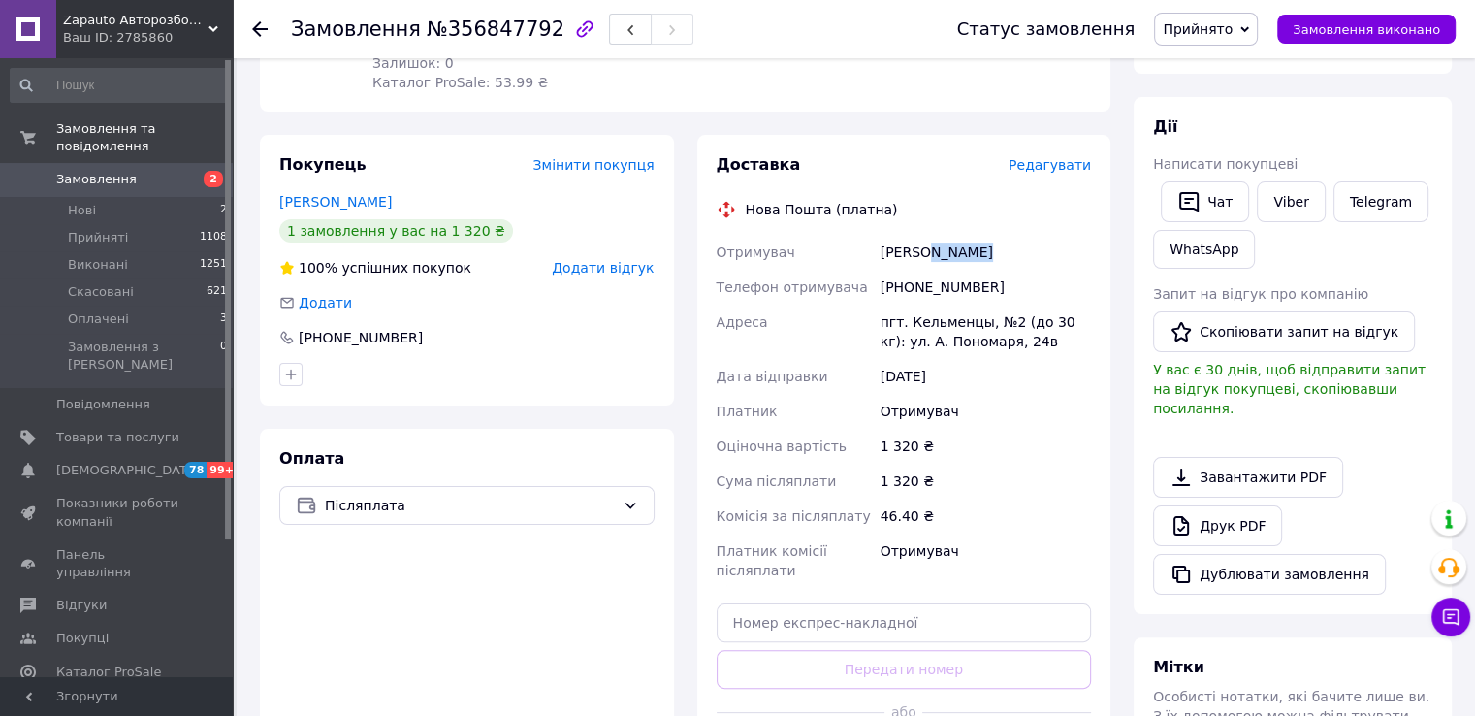
copy div "[PERSON_NAME]"
click at [941, 310] on div "пгт. Кельменцы, №2 (до 30 кг): ул. А. Пономаря, 24в" at bounding box center [986, 331] width 218 height 54
copy div "Кельменцы"
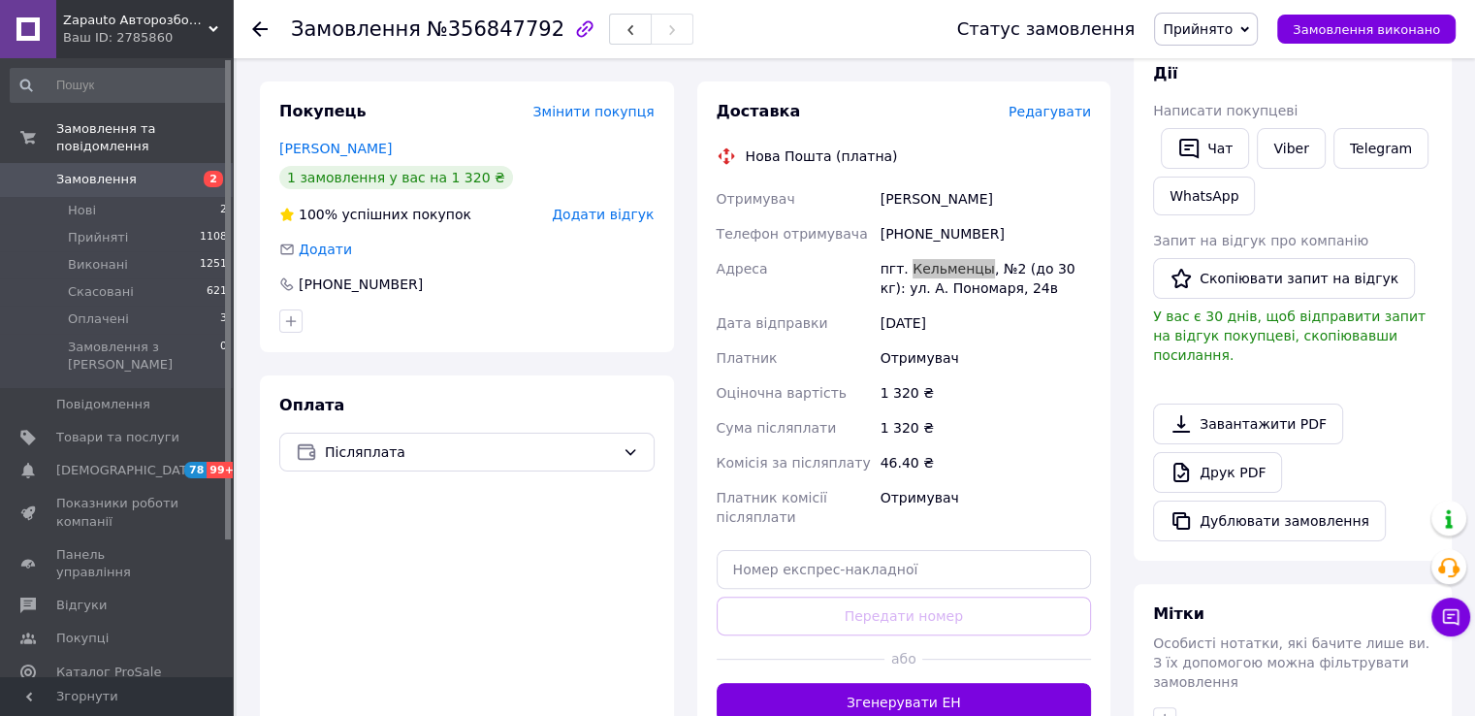
scroll to position [388, 0]
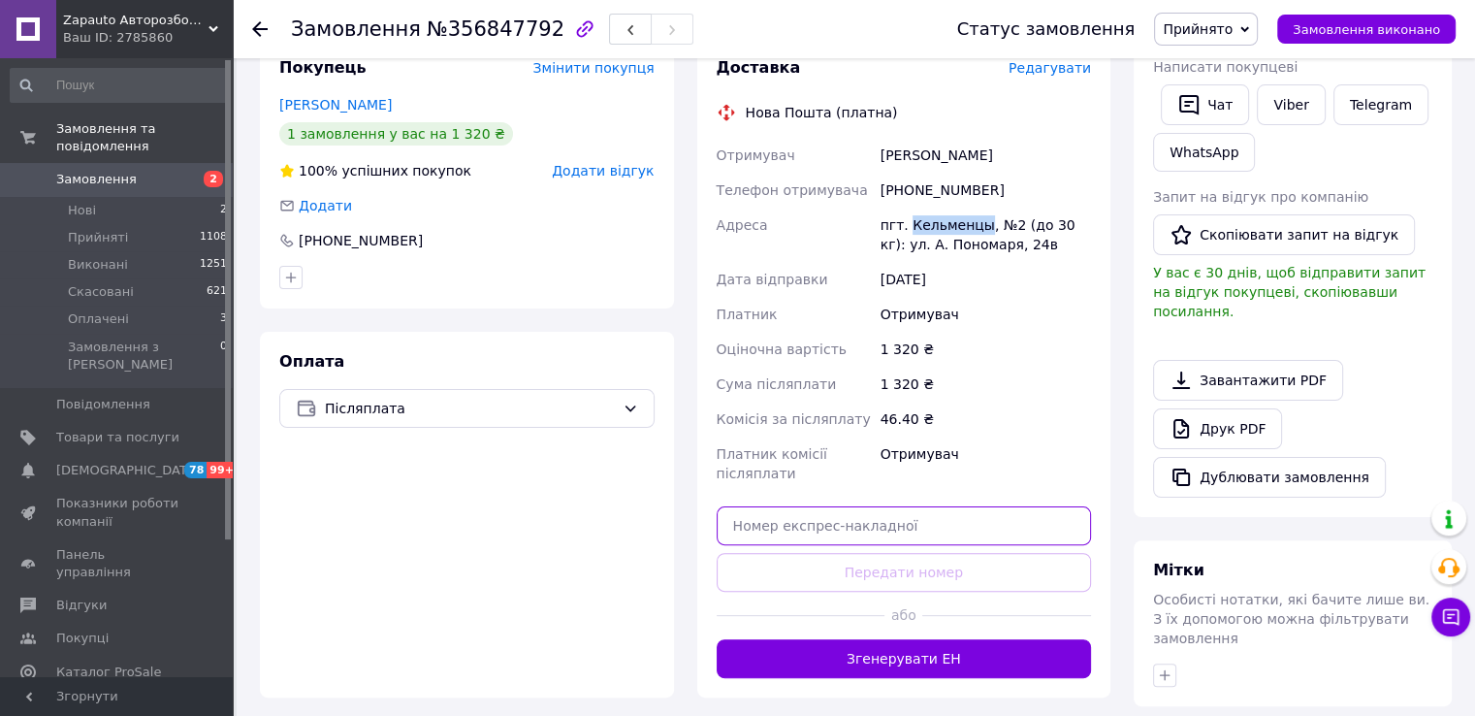
drag, startPoint x: 1017, startPoint y: 525, endPoint x: 993, endPoint y: 540, distance: 28.8
click at [1017, 525] on input "text" at bounding box center [904, 525] width 375 height 39
paste input "20451225222989"
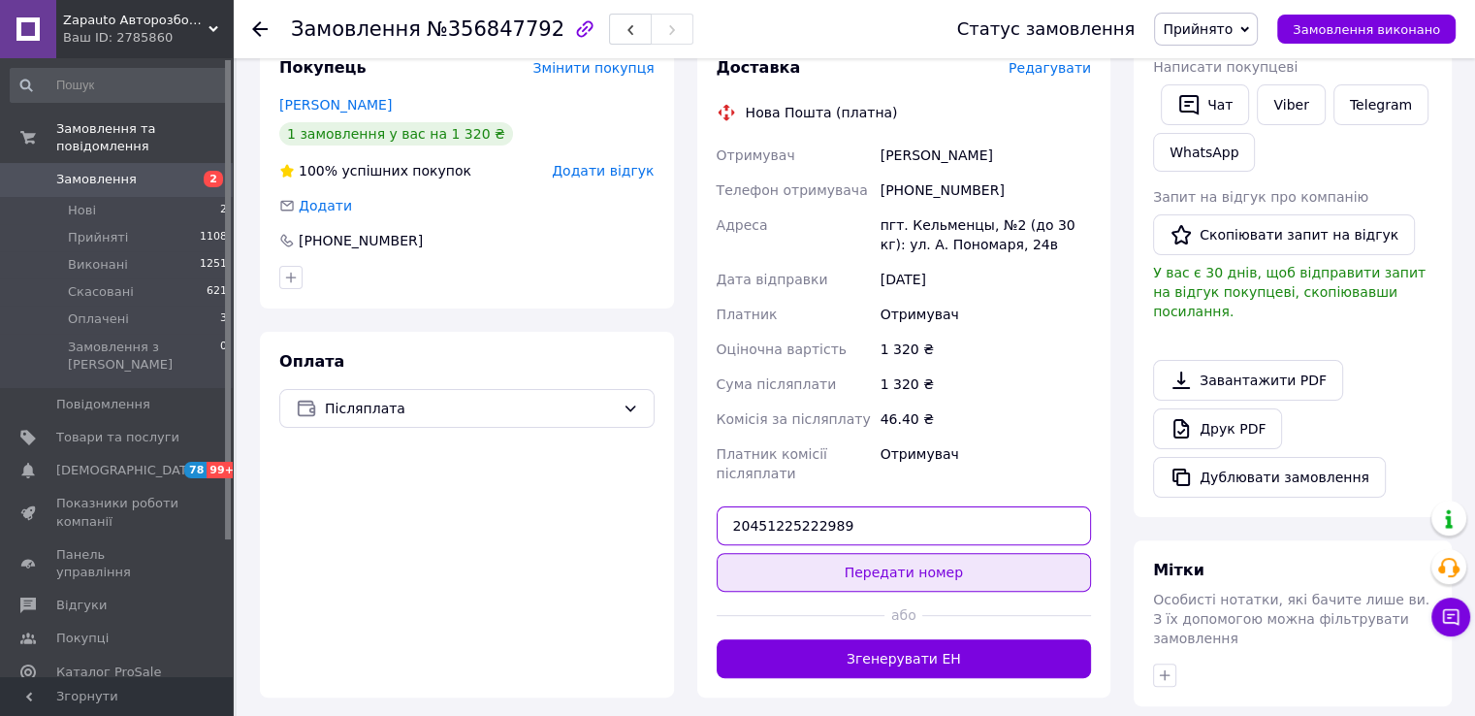
type input "20451225222989"
click at [941, 567] on button "Передати номер" at bounding box center [904, 572] width 375 height 39
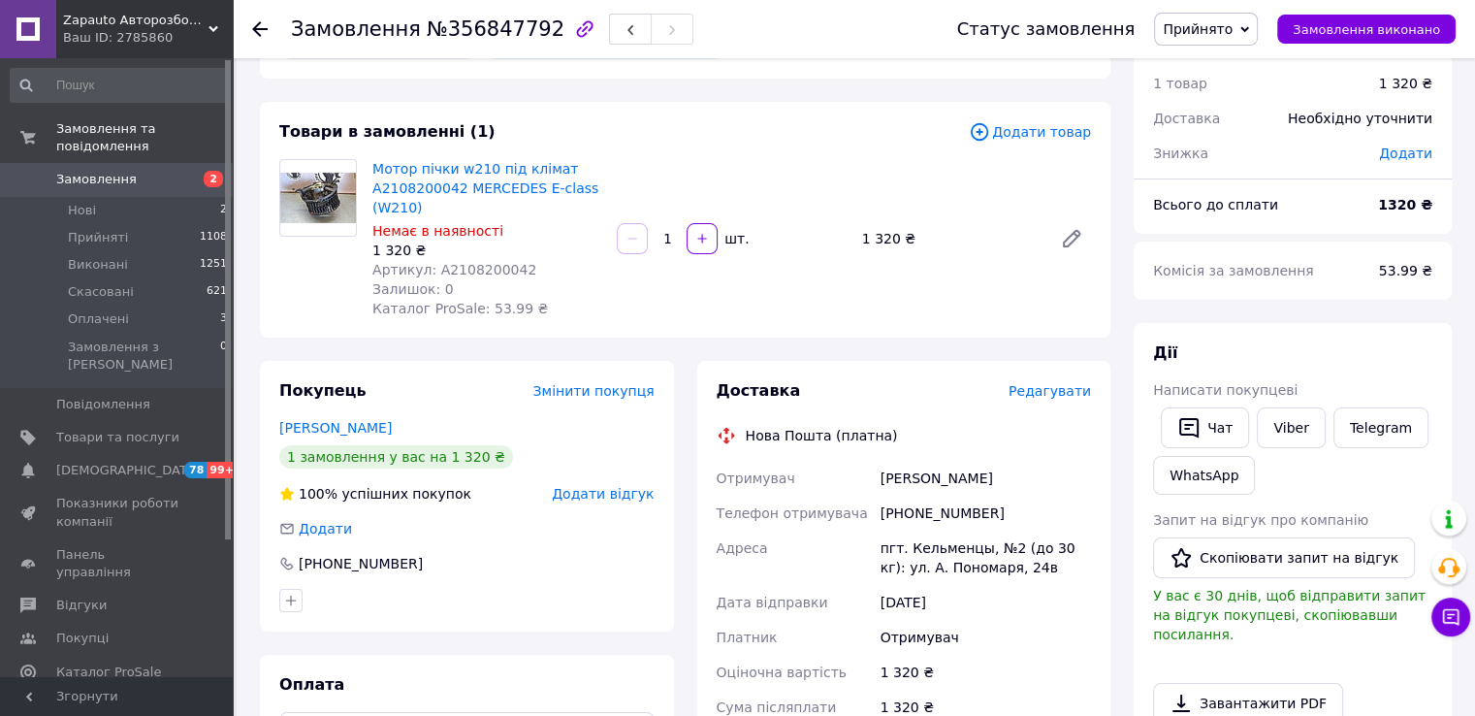
scroll to position [0, 0]
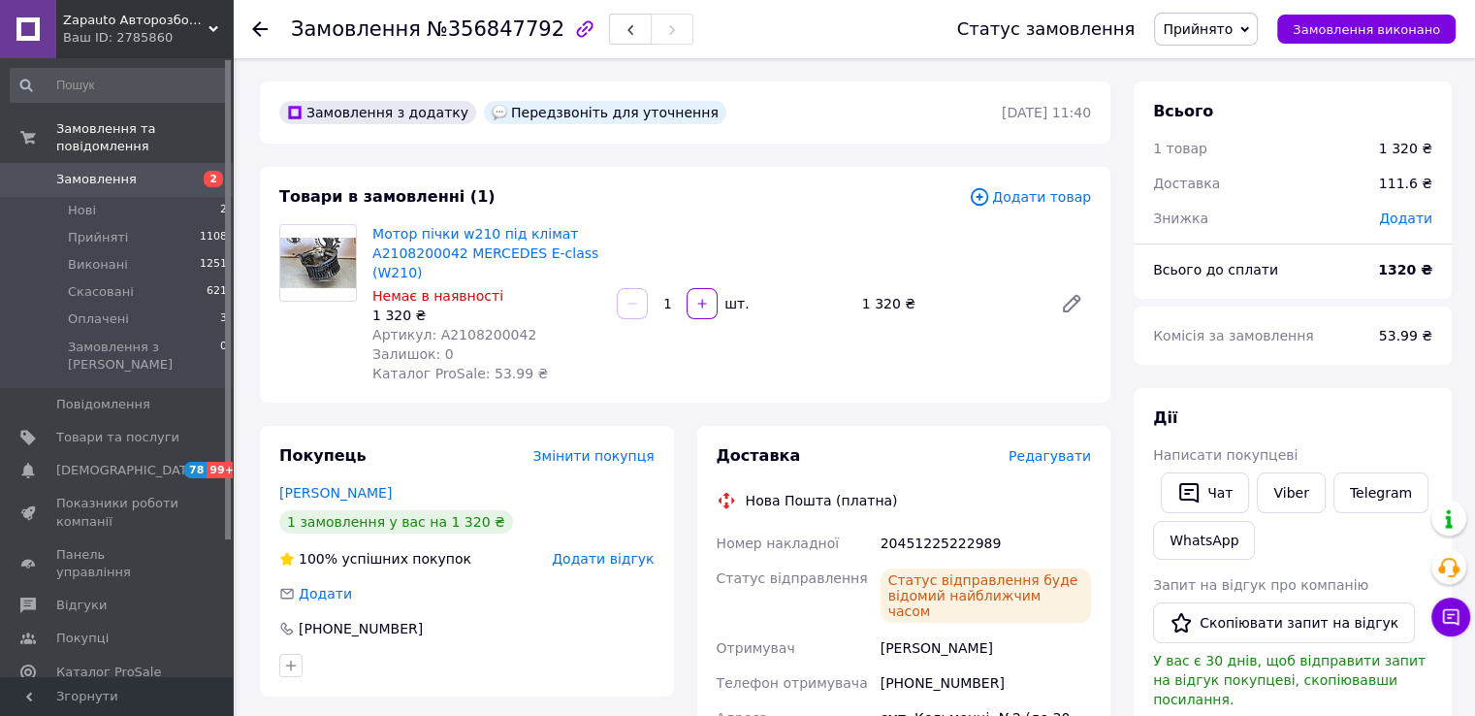
click at [196, 172] on link "Замовлення 2" at bounding box center [119, 179] width 239 height 33
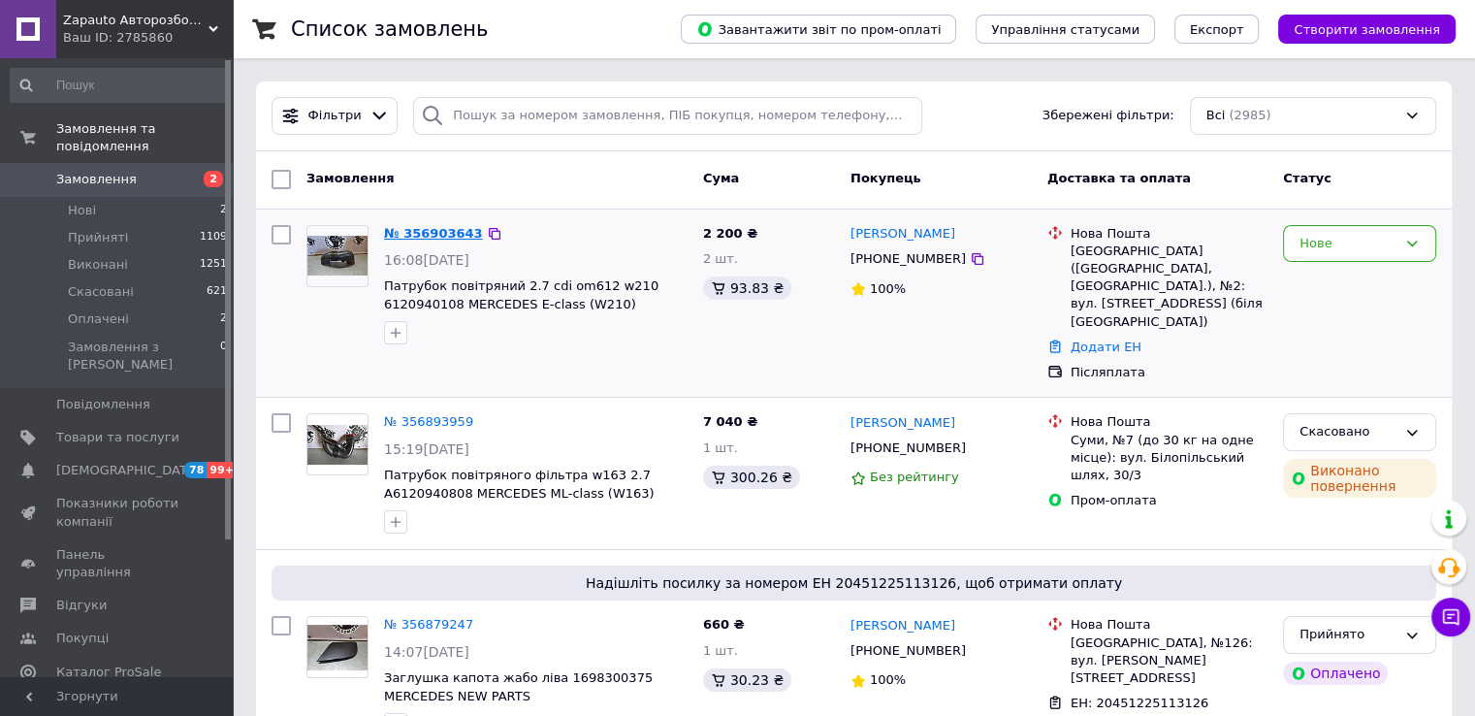
click at [382, 233] on div "№ 356903643" at bounding box center [433, 234] width 103 height 22
click at [400, 226] on link "№ 356903643" at bounding box center [433, 233] width 99 height 15
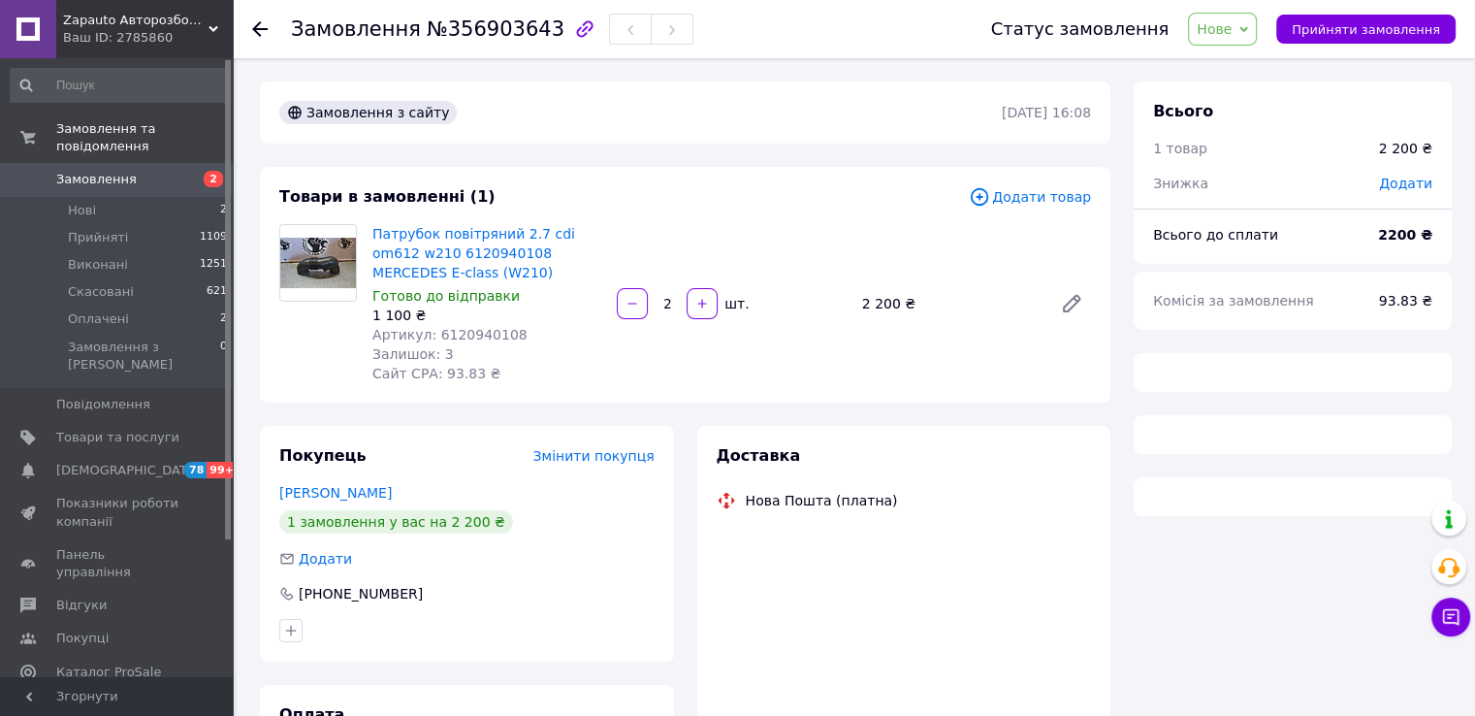
click at [495, 335] on span "Артикул: 6120940108" at bounding box center [449, 335] width 155 height 16
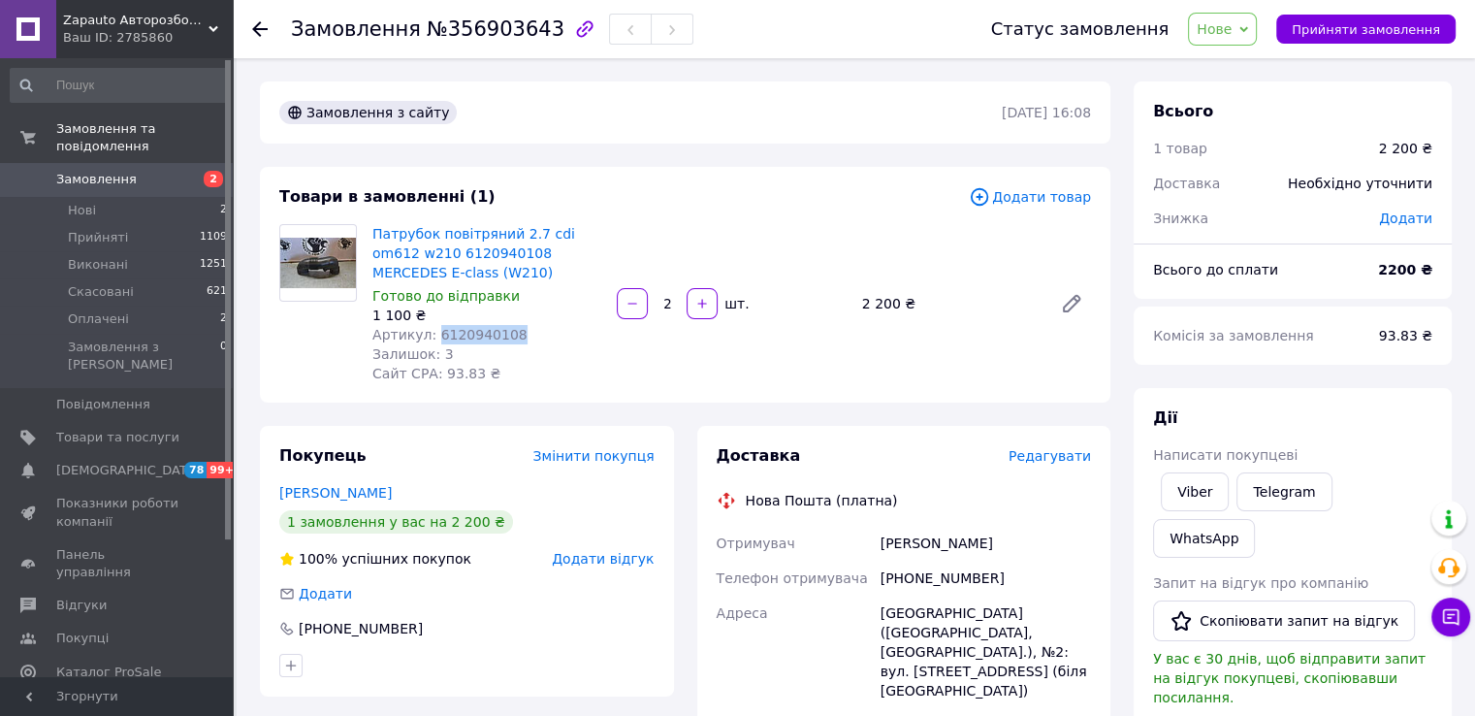
copy span "6120940108"
